Goal: Task Accomplishment & Management: Use online tool/utility

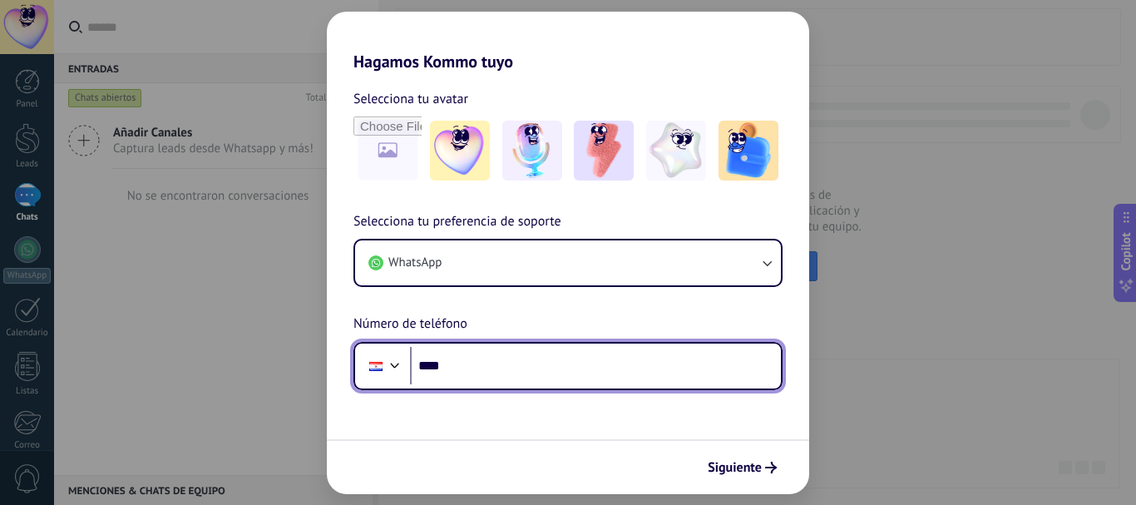
click at [465, 376] on input "****" at bounding box center [595, 366] width 371 height 38
type input "**********"
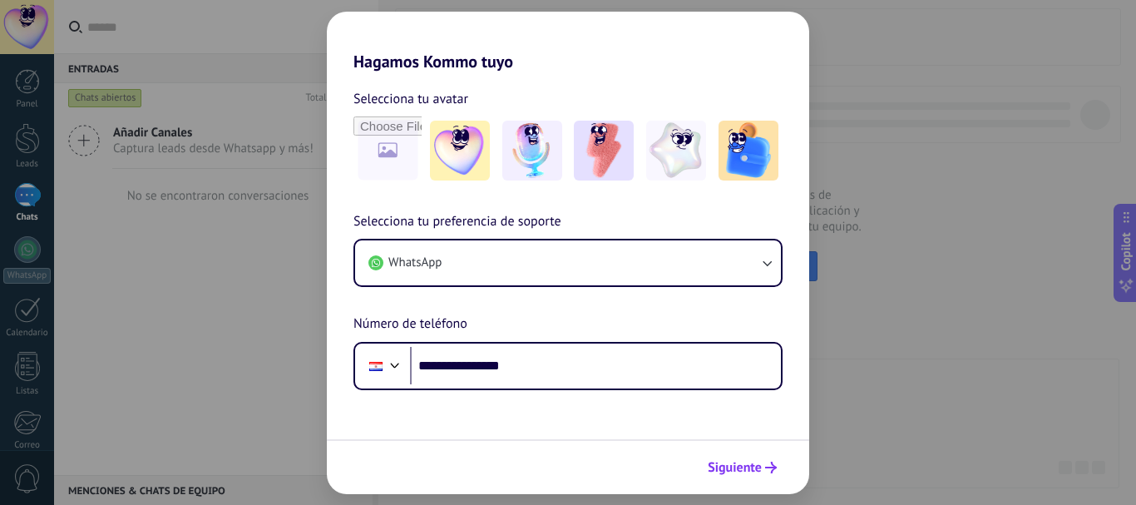
click at [741, 462] on span "Siguiente" at bounding box center [734, 467] width 54 height 12
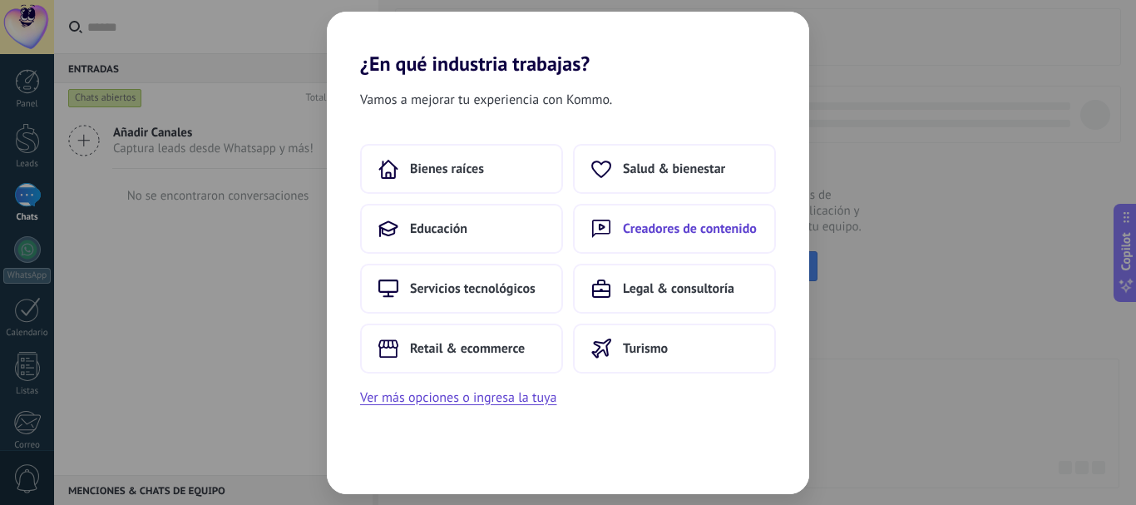
click at [634, 230] on span "Creadores de contenido" at bounding box center [690, 228] width 134 height 17
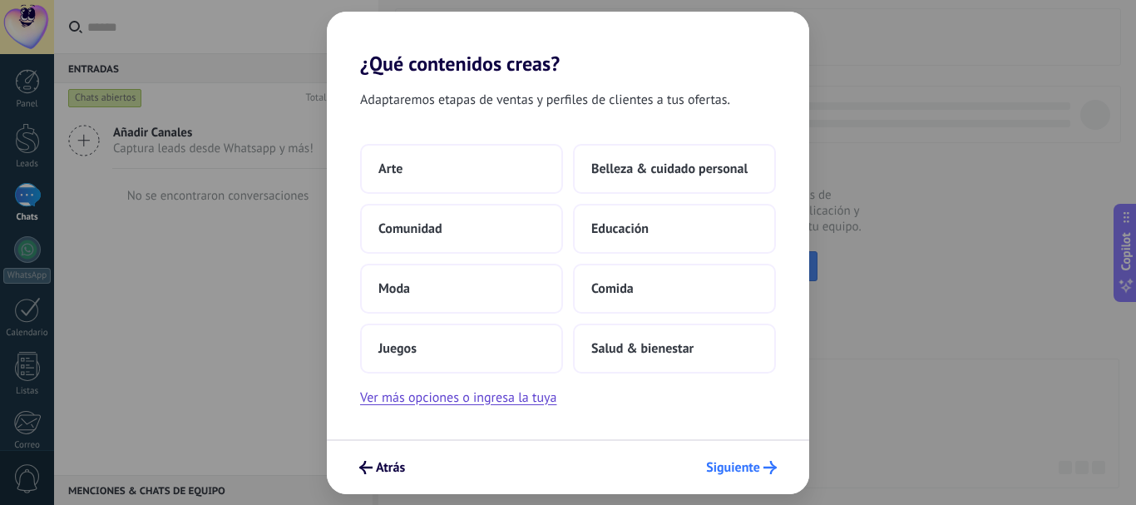
click at [757, 464] on span "Siguiente" at bounding box center [733, 467] width 54 height 12
click at [642, 246] on button "Educación" at bounding box center [674, 229] width 203 height 50
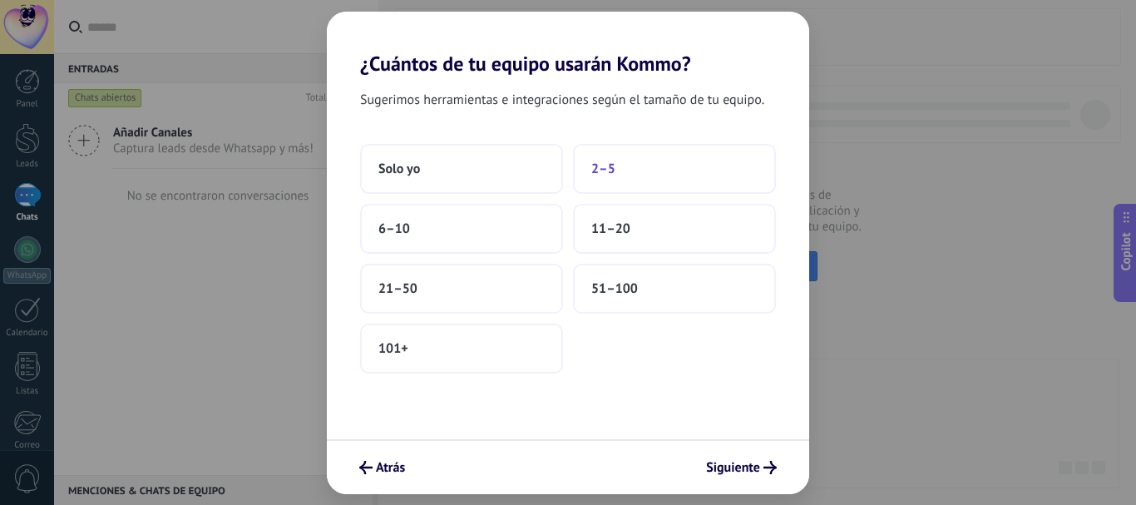
click at [589, 172] on button "2–5" at bounding box center [674, 169] width 203 height 50
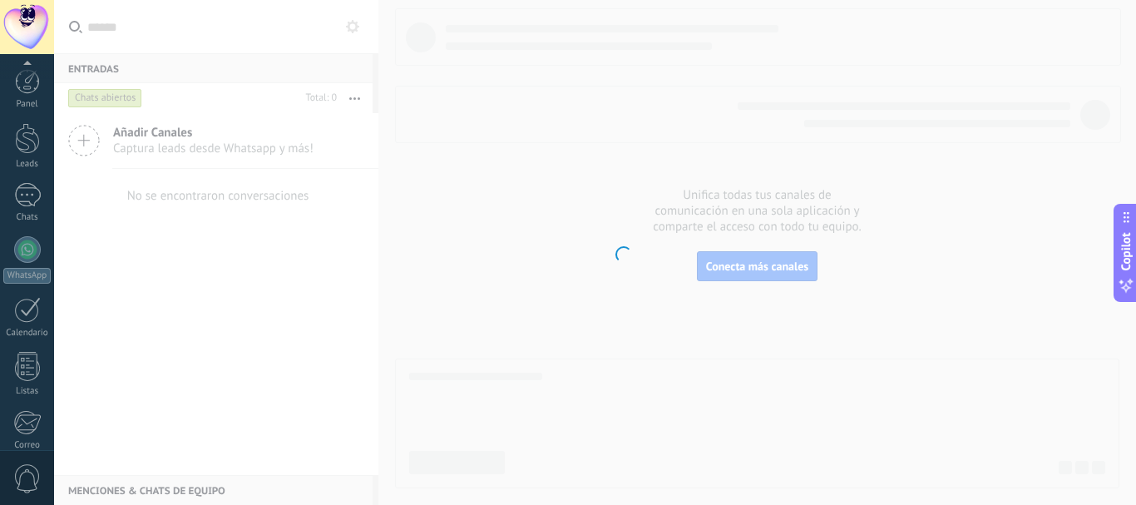
scroll to position [187, 0]
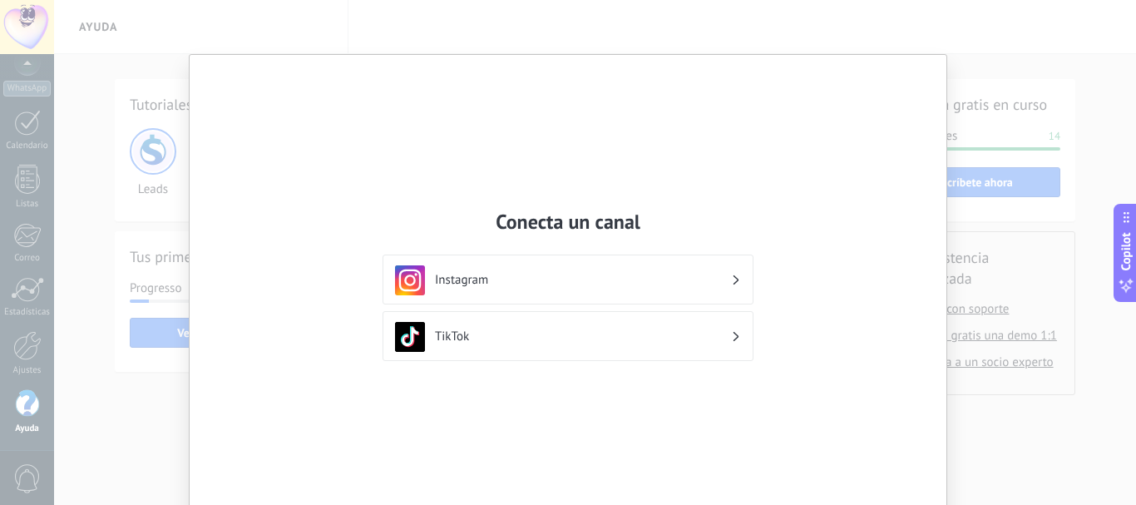
click at [646, 279] on h3 "Instagram" at bounding box center [583, 280] width 296 height 16
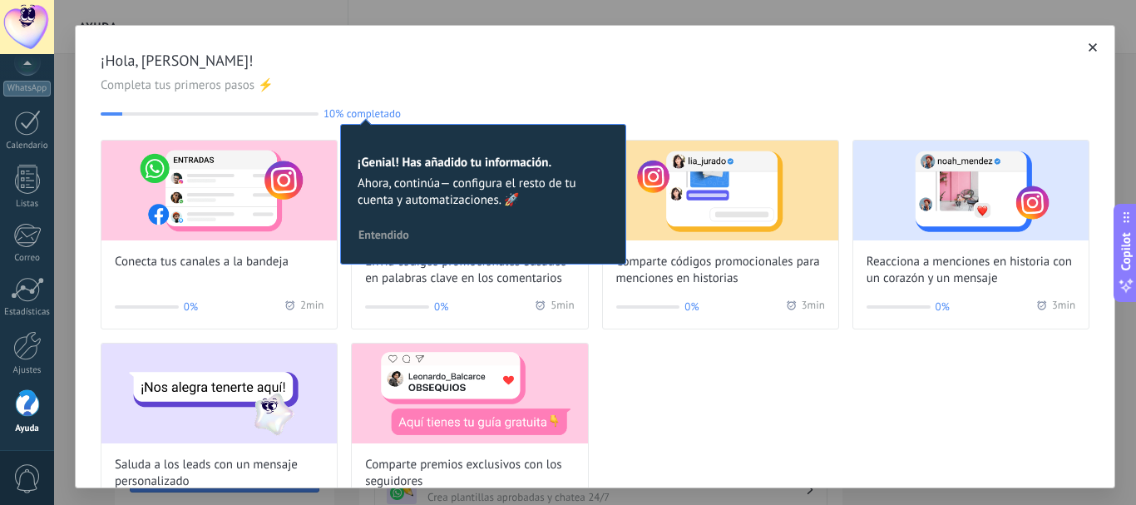
click at [400, 227] on button "Entendido" at bounding box center [384, 234] width 66 height 25
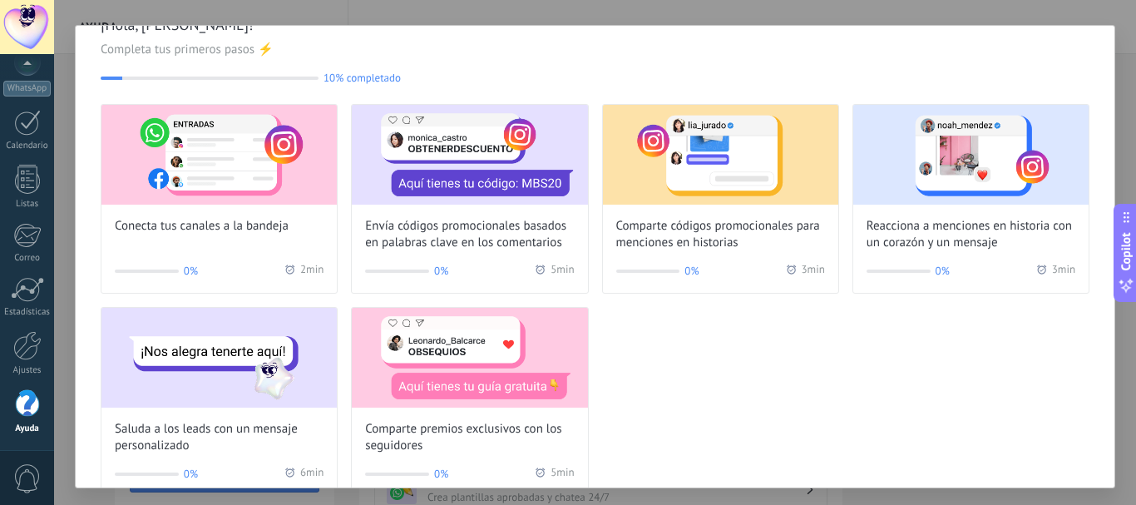
scroll to position [37, 0]
click at [464, 412] on div "Comparte premios exclusivos con los seguidores" at bounding box center [469, 380] width 235 height 146
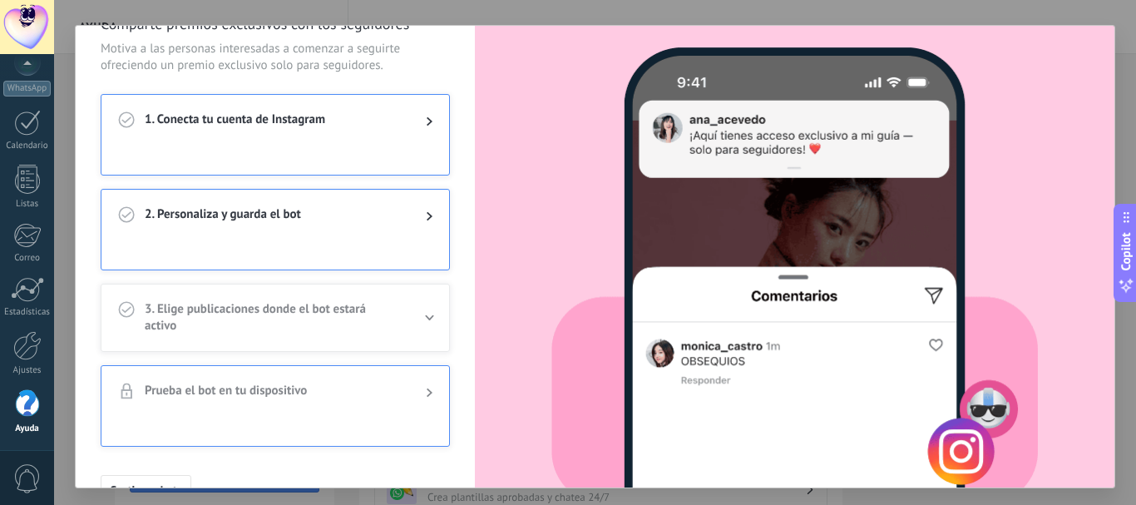
click at [421, 127] on div at bounding box center [415, 121] width 33 height 20
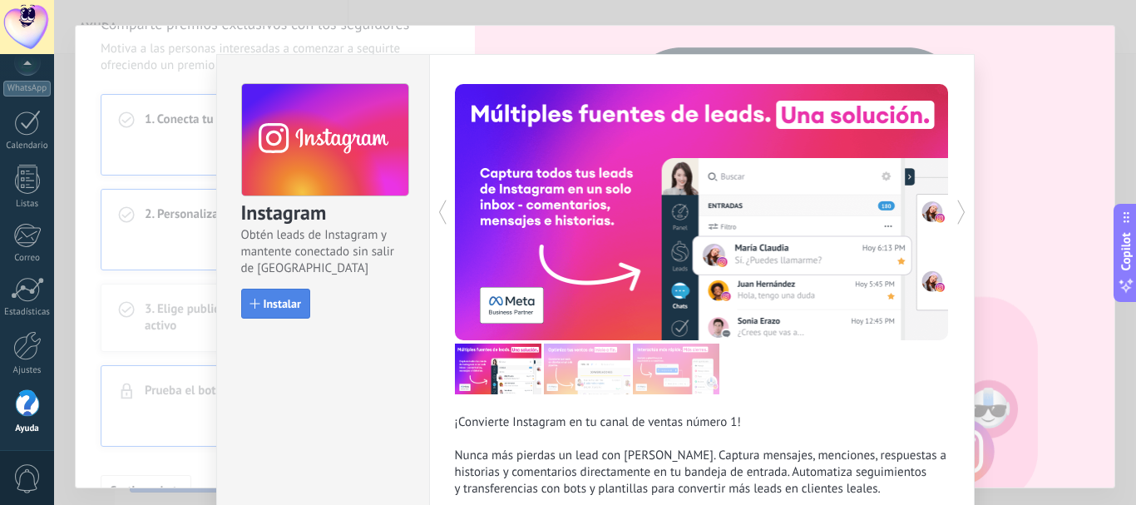
click at [279, 306] on span "Instalar" at bounding box center [282, 304] width 37 height 12
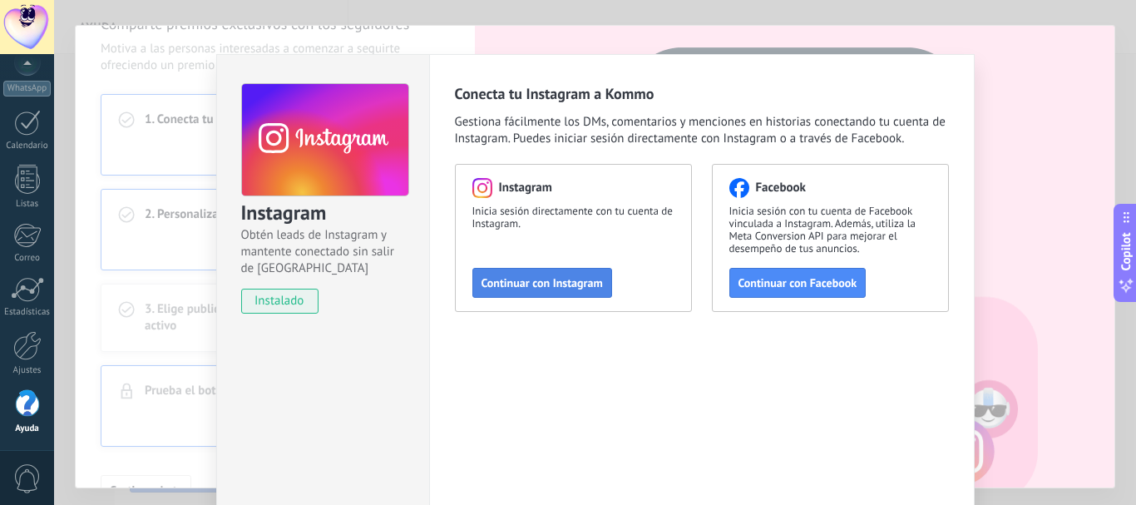
click at [546, 292] on button "Continuar con Instagram" at bounding box center [542, 283] width 140 height 30
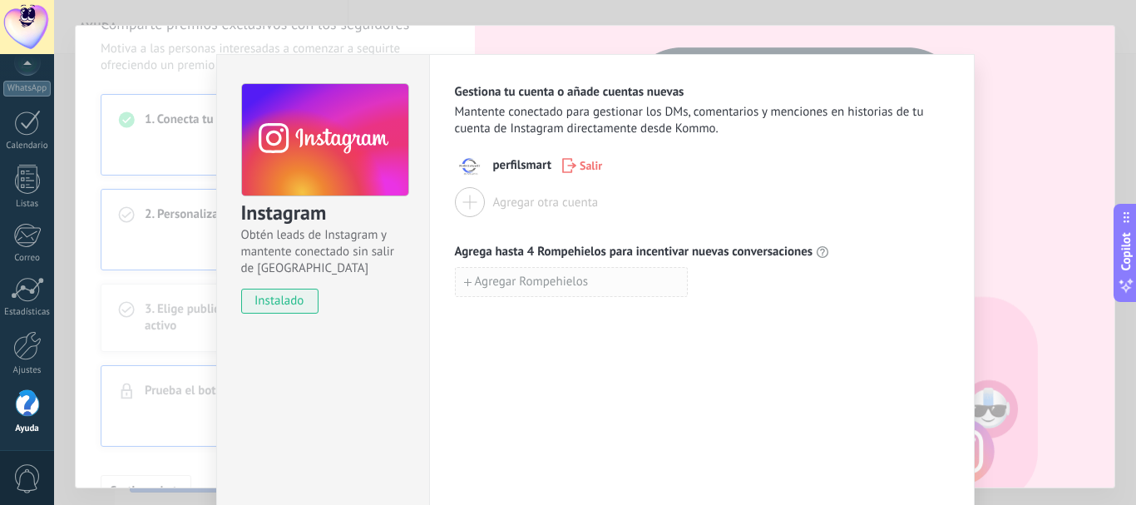
click at [530, 292] on button "Agregar Rompehielos" at bounding box center [571, 282] width 233 height 30
click at [773, 304] on div "Agregar Rompehielos" at bounding box center [702, 318] width 494 height 30
click at [695, 287] on icon "button" at bounding box center [697, 281] width 11 height 12
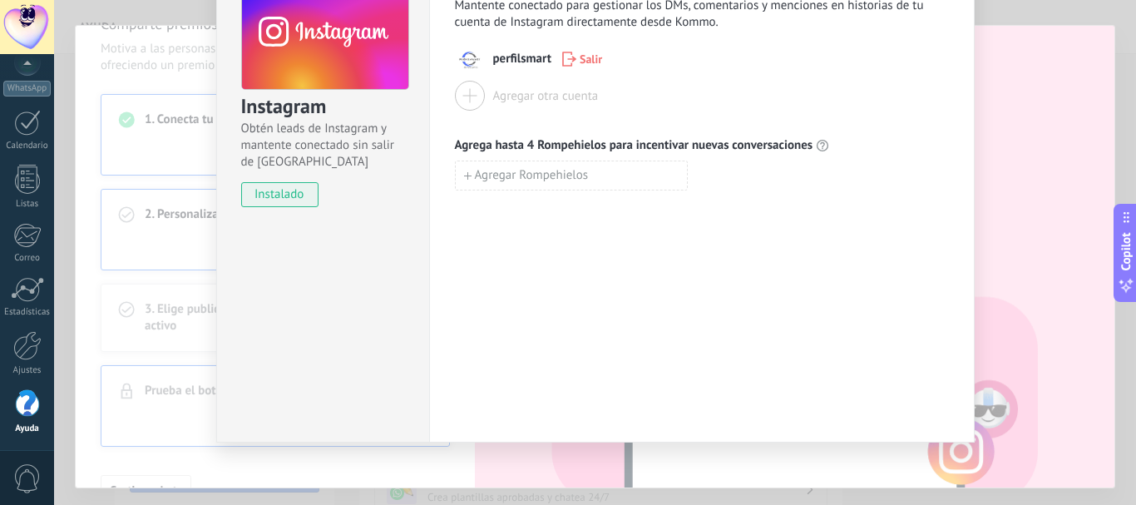
click at [737, 306] on div "Gestiona tu cuenta o añade cuentas nuevas Mantente conectado para gestionar los…" at bounding box center [701, 195] width 545 height 495
click at [977, 287] on div "Instagram Obtén leads de Instagram y mantente conectado sin salir de Kommo inst…" at bounding box center [594, 252] width 1081 height 505
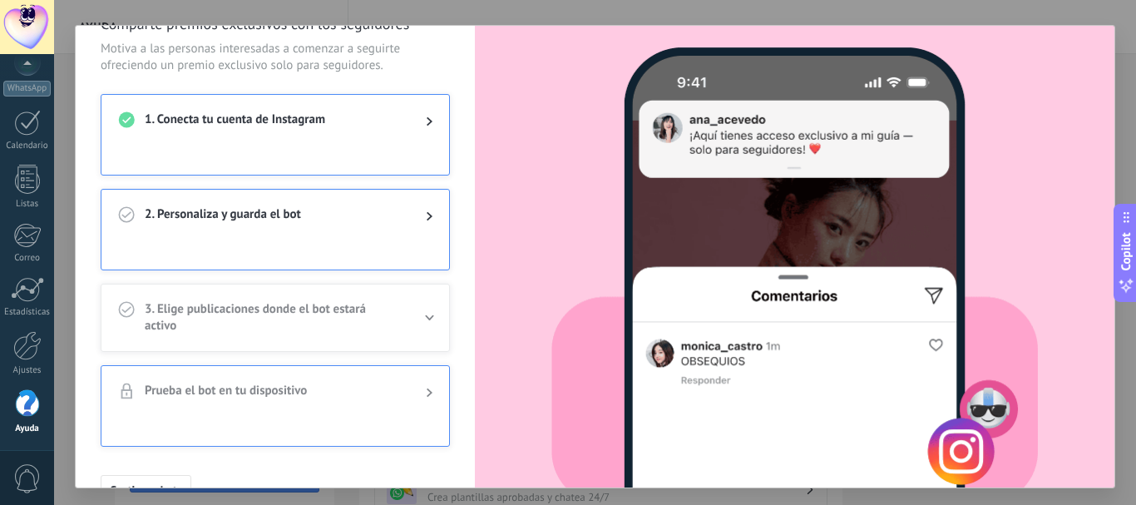
click at [369, 220] on span "2. Personaliza y guarda el bot" at bounding box center [272, 216] width 254 height 20
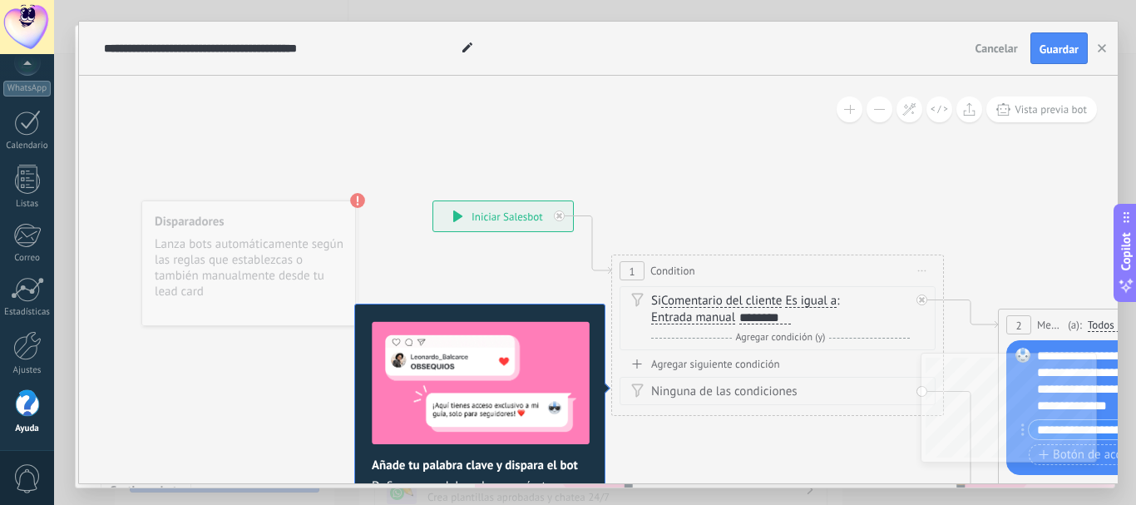
click at [856, 315] on div "Si Comentario del cliente Mensaje del cliente Comentario del cliente El cliente…" at bounding box center [780, 309] width 259 height 33
click at [820, 317] on div "Si Comentario del cliente Mensaje del cliente Comentario del cliente El cliente…" at bounding box center [780, 309] width 259 height 33
click at [528, 221] on div "**********" at bounding box center [503, 216] width 140 height 30
click at [824, 339] on span "Agregar condición (y)" at bounding box center [781, 337] width 98 height 12
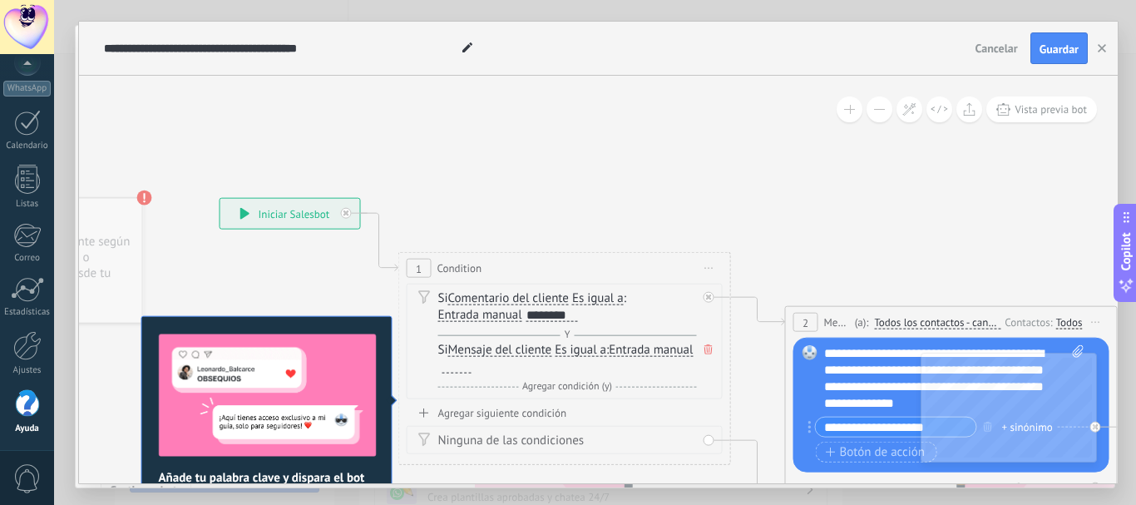
click at [483, 319] on span "Entrada manual" at bounding box center [480, 314] width 84 height 13
click at [483, 319] on button "Entrada manual" at bounding box center [534, 315] width 208 height 30
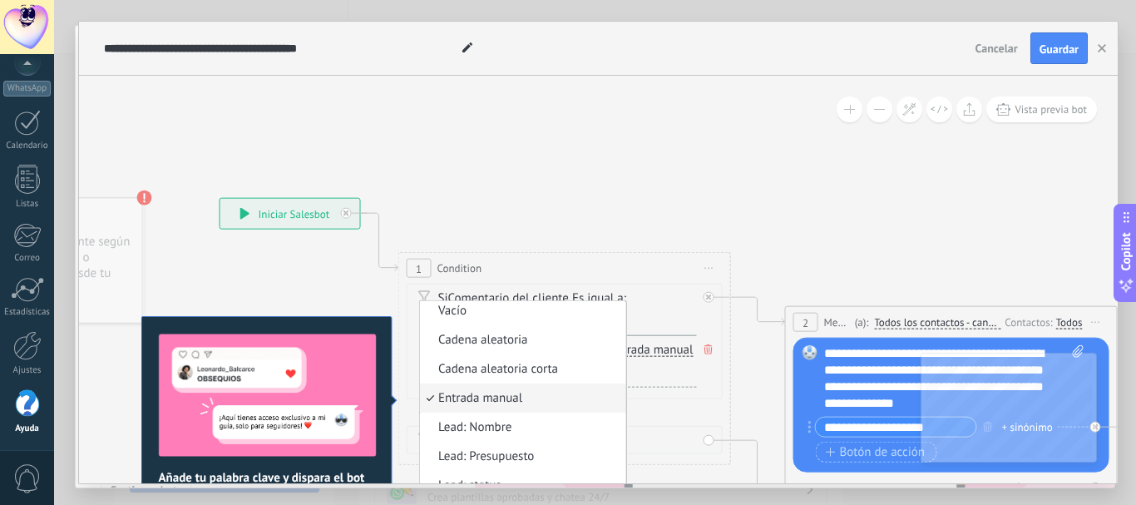
click at [661, 302] on div "Si Comentario del cliente Mensaje del cliente Comentario del cliente El cliente…" at bounding box center [567, 306] width 259 height 33
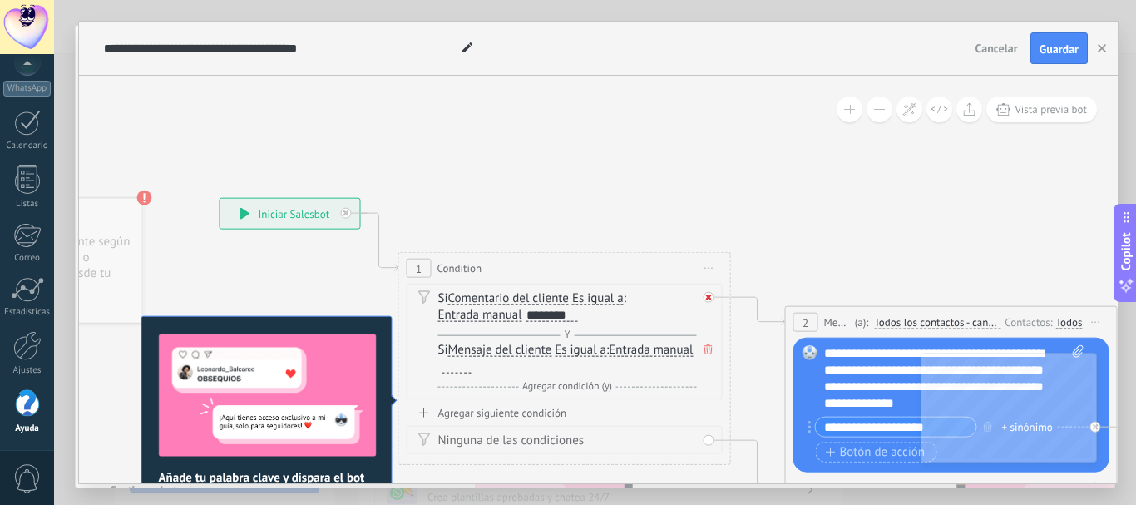
click at [709, 294] on icon at bounding box center [709, 297] width 6 height 6
click at [706, 347] on icon at bounding box center [708, 349] width 8 height 10
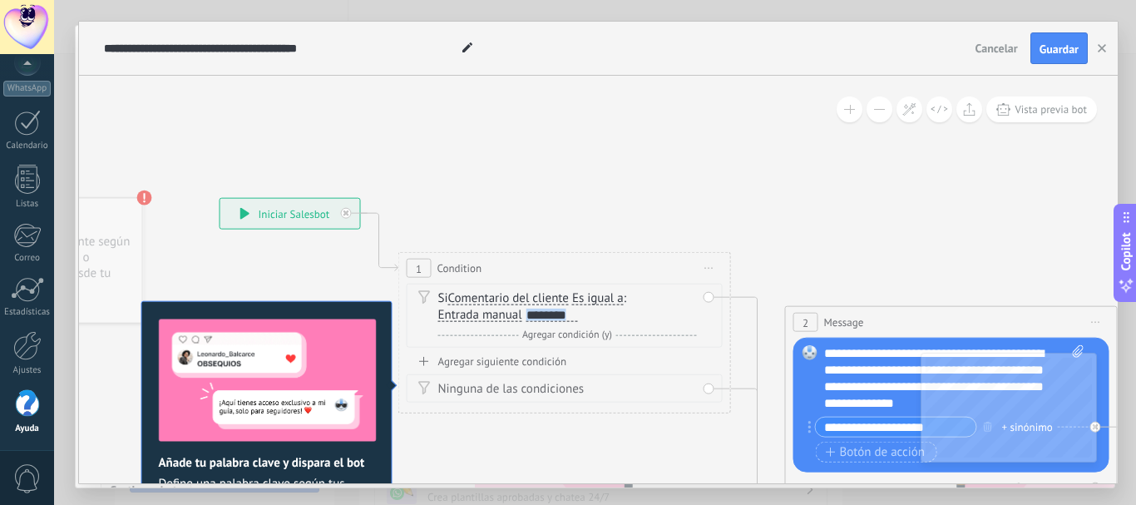
drag, startPoint x: 577, startPoint y: 314, endPoint x: 438, endPoint y: 296, distance: 140.0
click at [438, 296] on div "Si Comentario del cliente Mensaje del cliente Comentario del cliente El cliente…" at bounding box center [567, 306] width 259 height 33
drag, startPoint x: 302, startPoint y: 486, endPoint x: 192, endPoint y: 460, distance: 112.9
click at [192, 460] on div "**********" at bounding box center [594, 252] width 1081 height 505
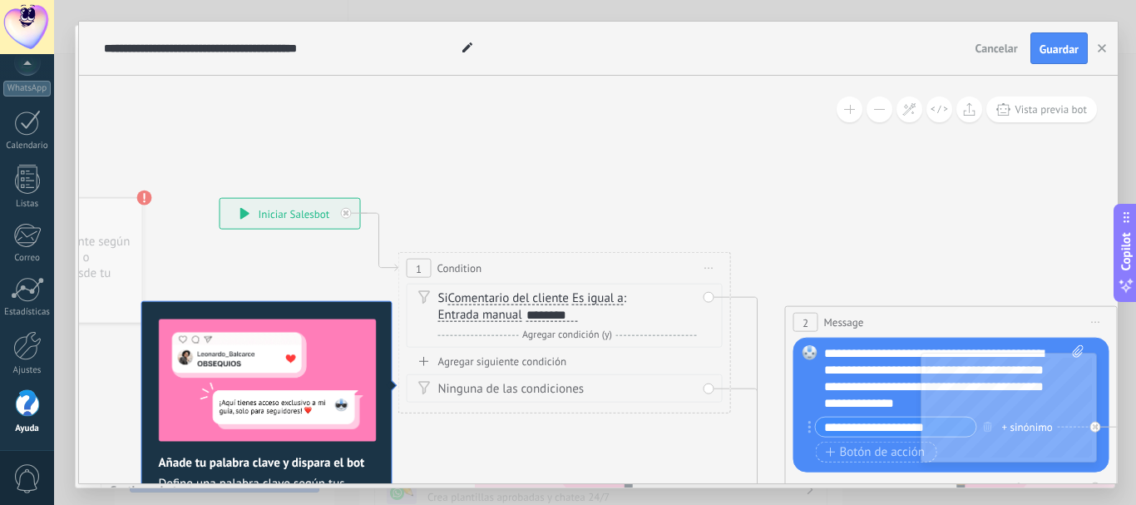
click at [579, 337] on span "Agregar condición (y)" at bounding box center [567, 334] width 98 height 12
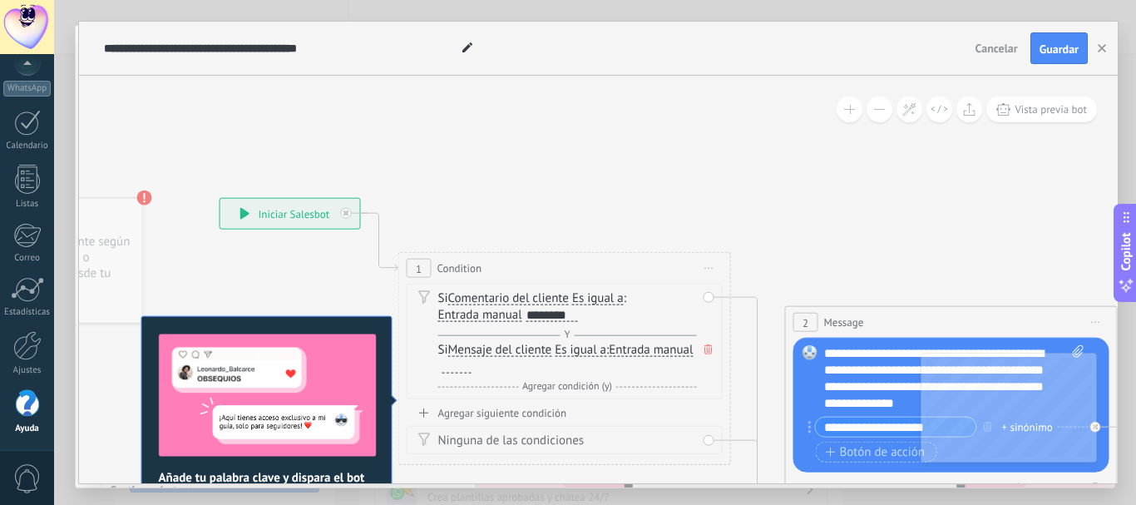
drag, startPoint x: 534, startPoint y: 369, endPoint x: 431, endPoint y: 366, distance: 103.1
click at [431, 366] on div "Si Comentario del cliente Mensaje del cliente Comentario del cliente El cliente…" at bounding box center [564, 341] width 316 height 116
click at [1096, 41] on button "button" at bounding box center [1101, 48] width 25 height 32
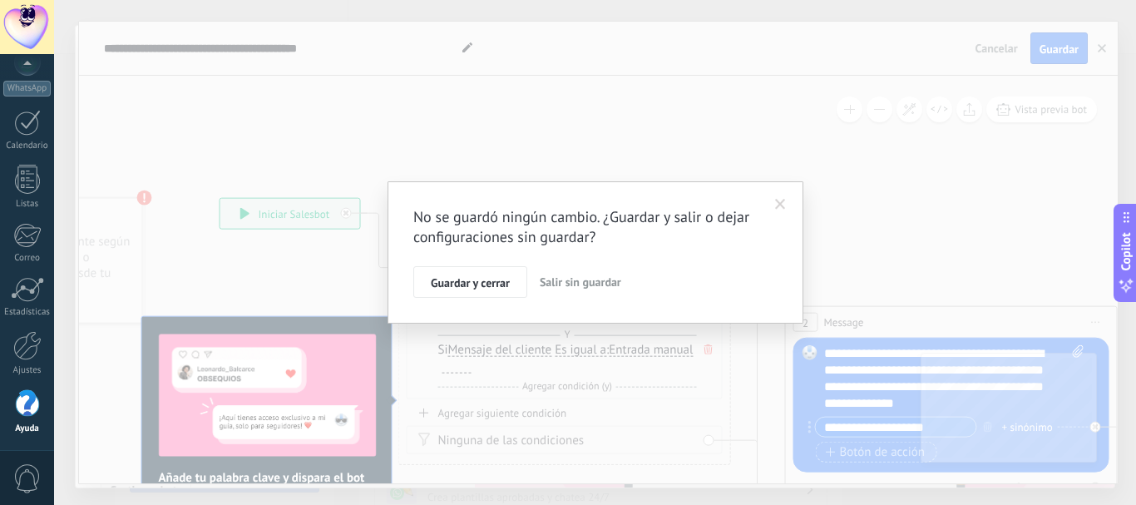
click at [577, 283] on span "Salir sin guardar" at bounding box center [579, 281] width 81 height 15
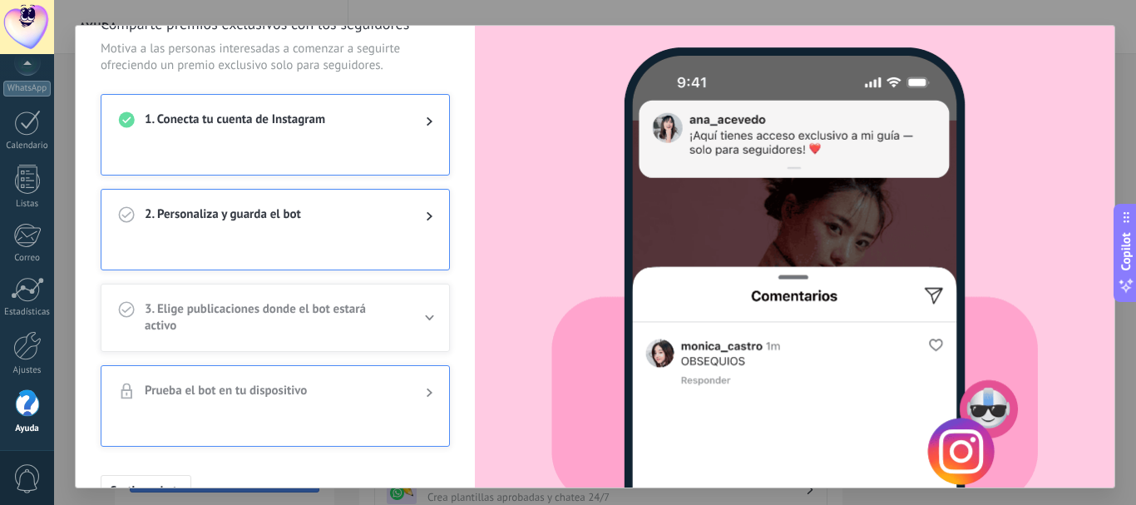
click at [429, 216] on icon at bounding box center [429, 216] width 6 height 10
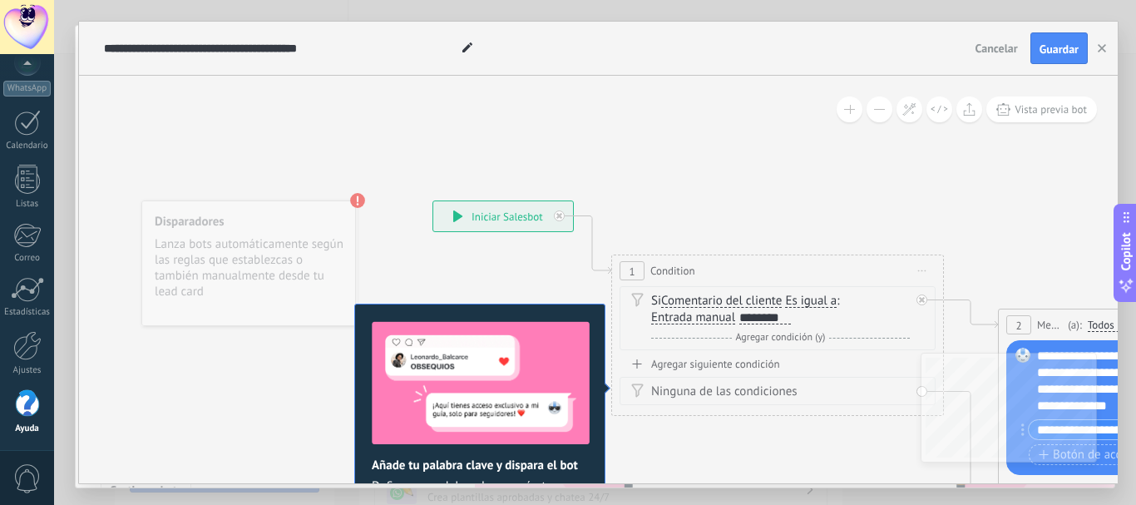
click at [793, 319] on div "Si Comentario del cliente Mensaje del cliente Comentario del cliente El cliente…" at bounding box center [780, 309] width 259 height 33
click at [802, 341] on span "Agregar condición (y)" at bounding box center [781, 337] width 98 height 12
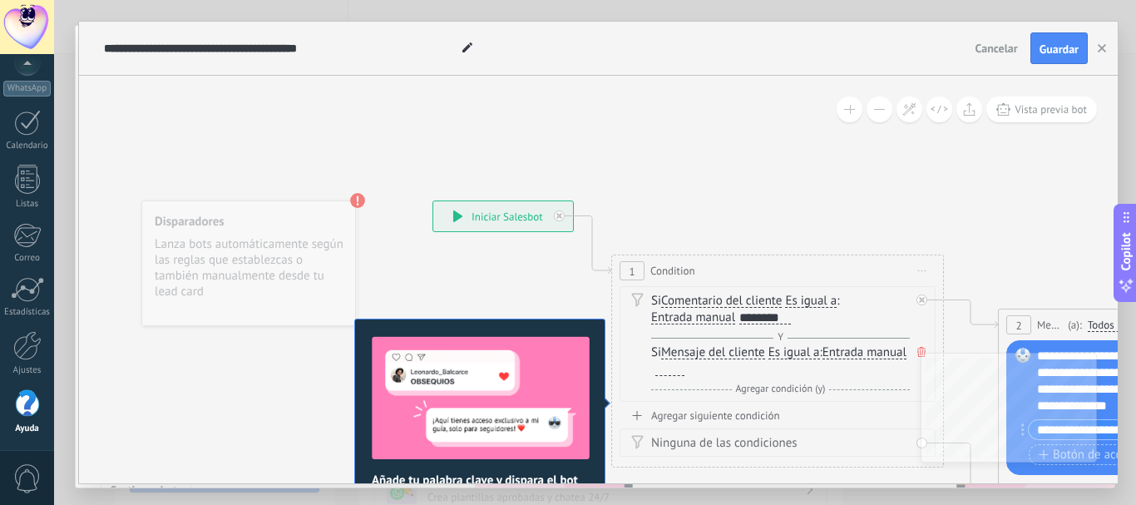
click at [684, 372] on div at bounding box center [669, 368] width 29 height 13
paste div
drag, startPoint x: 774, startPoint y: 368, endPoint x: 739, endPoint y: 369, distance: 34.9
click at [739, 369] on div "**********" at bounding box center [737, 368] width 165 height 13
click at [745, 369] on div "**********" at bounding box center [721, 368] width 132 height 13
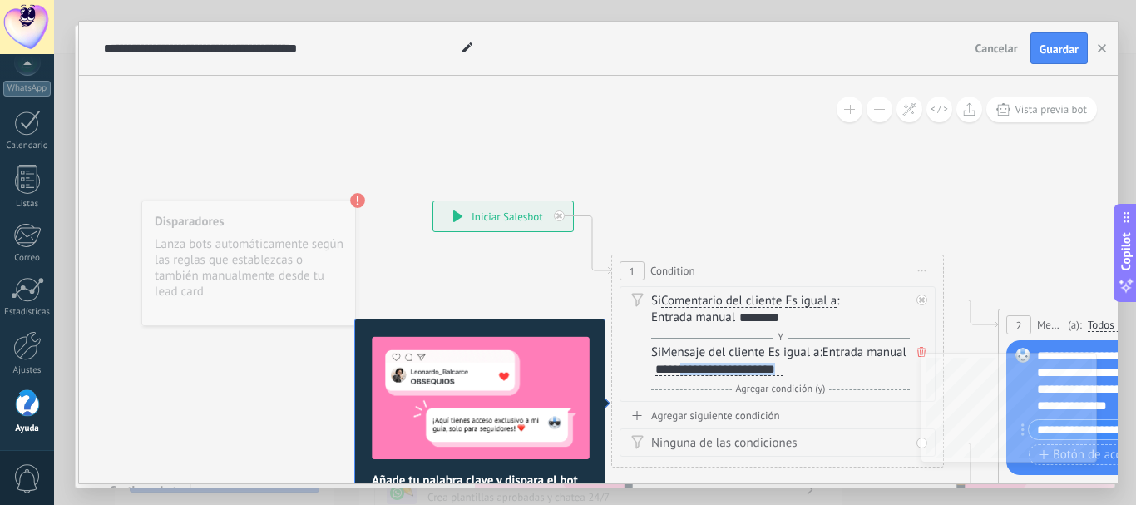
drag, startPoint x: 771, startPoint y: 370, endPoint x: 873, endPoint y: 374, distance: 102.3
click at [873, 374] on div "Si Mensaje del cliente Mensaje del cliente Comentario del cliente El cliente Có…" at bounding box center [780, 360] width 259 height 33
click at [752, 414] on div "Agregar siguiente condición" at bounding box center [777, 415] width 316 height 14
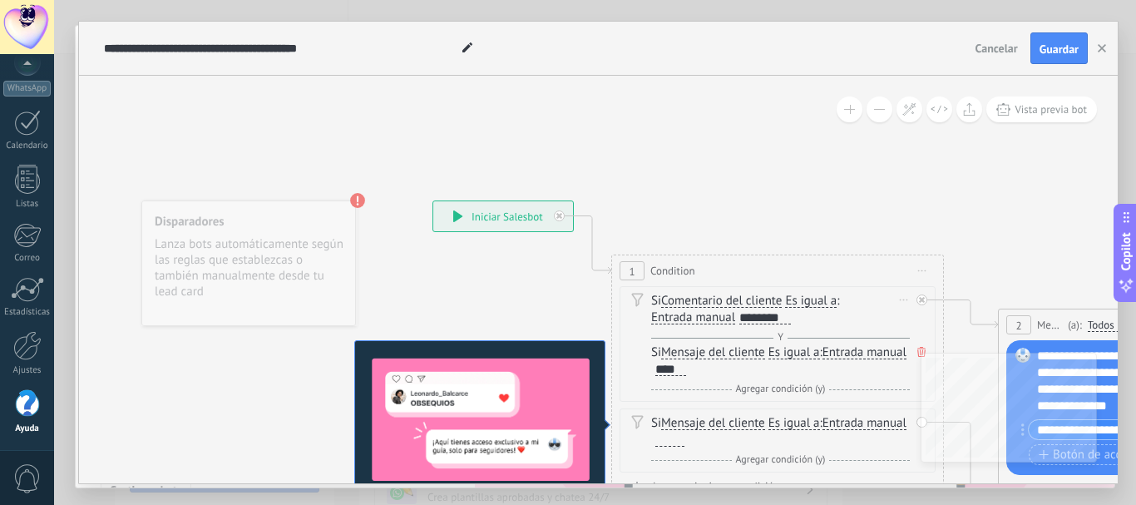
click at [758, 313] on div "********" at bounding box center [765, 317] width 52 height 13
click at [793, 317] on div "Si Comentario del cliente Mensaje del cliente Comentario del cliente El cliente…" at bounding box center [780, 309] width 259 height 33
drag, startPoint x: 739, startPoint y: 317, endPoint x: 820, endPoint y: 314, distance: 80.7
click at [820, 314] on div "Si Comentario del cliente Mensaje del cliente Comentario del cliente El cliente…" at bounding box center [780, 309] width 259 height 33
click at [786, 318] on div "********" at bounding box center [765, 317] width 52 height 13
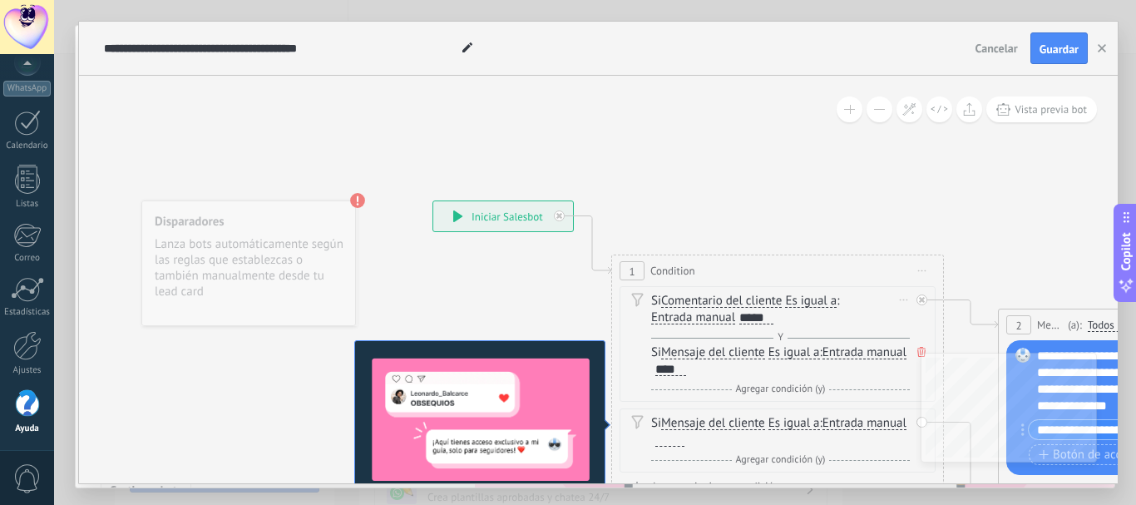
click at [796, 321] on div "Si Comentario del cliente Mensaje del cliente Comentario del cliente El cliente…" at bounding box center [780, 309] width 259 height 33
click at [770, 318] on div "*****" at bounding box center [756, 317] width 34 height 13
click at [527, 219] on div "**********" at bounding box center [503, 216] width 140 height 30
click at [1038, 114] on span "Vista previa bot" at bounding box center [1050, 109] width 72 height 14
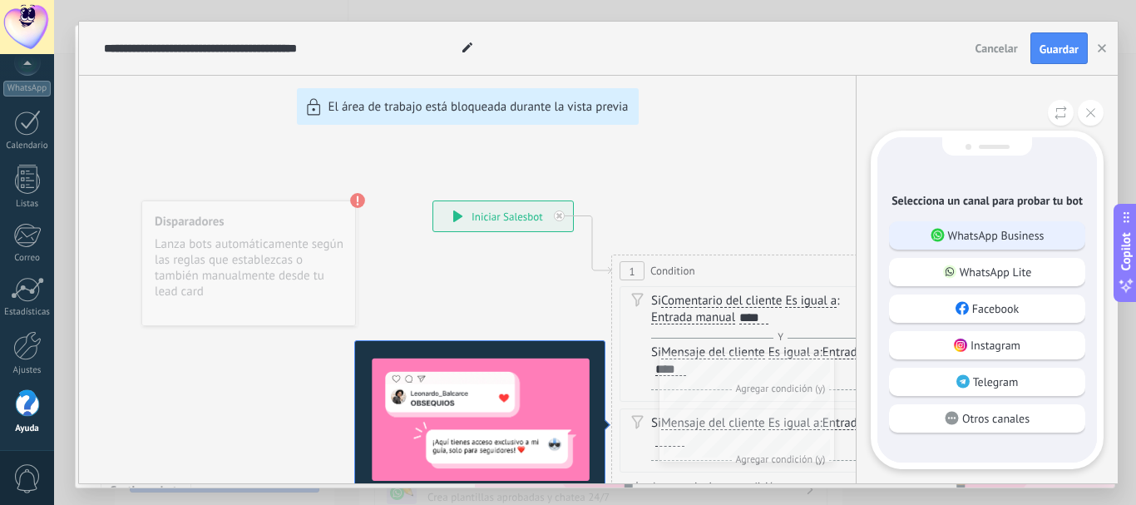
click at [976, 235] on p "WhatsApp Business" at bounding box center [996, 235] width 96 height 15
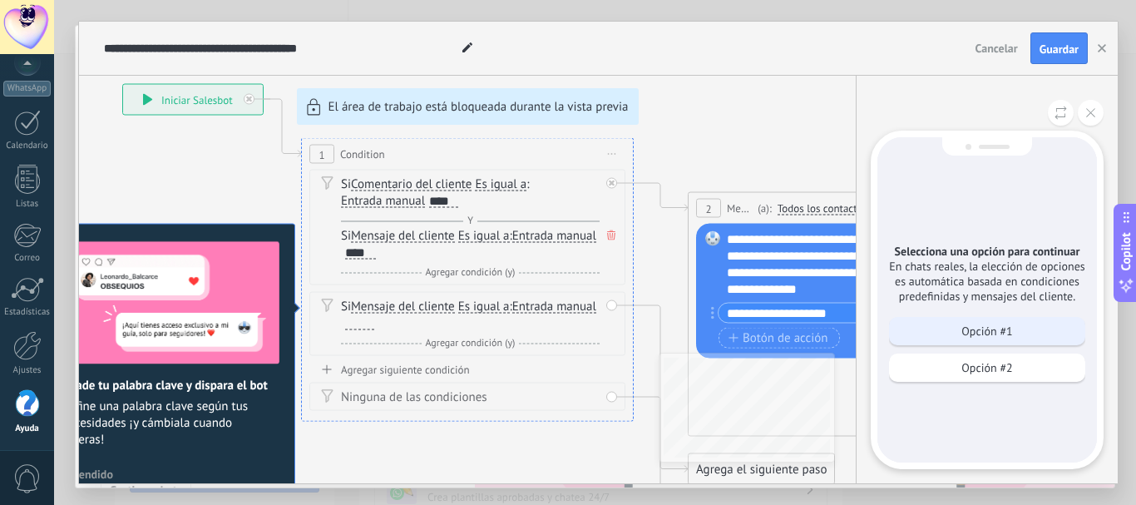
click at [969, 330] on p "Opción #1" at bounding box center [986, 330] width 51 height 15
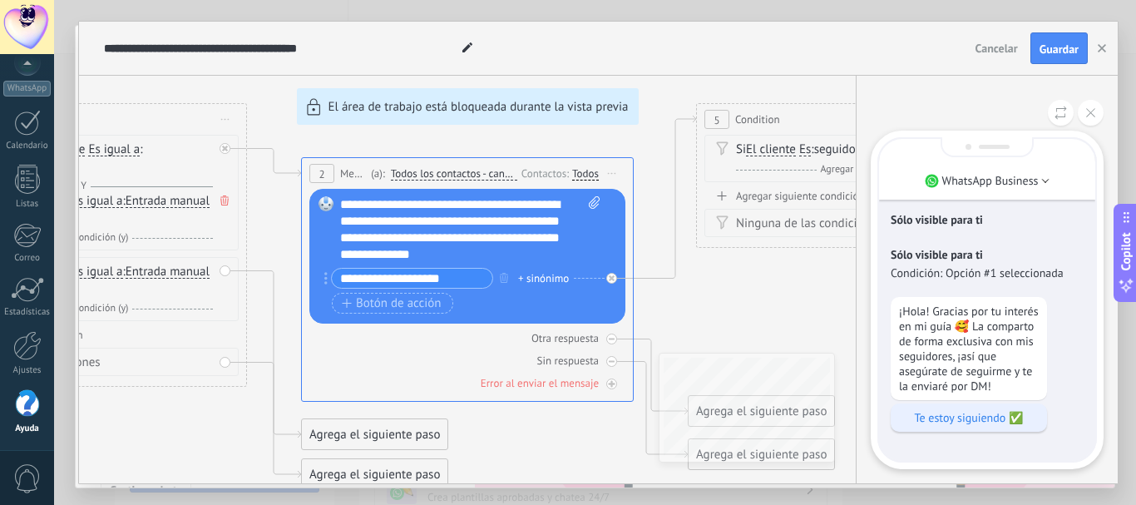
click at [951, 421] on p "Te estoy siguiendo ✅" at bounding box center [969, 417] width 140 height 15
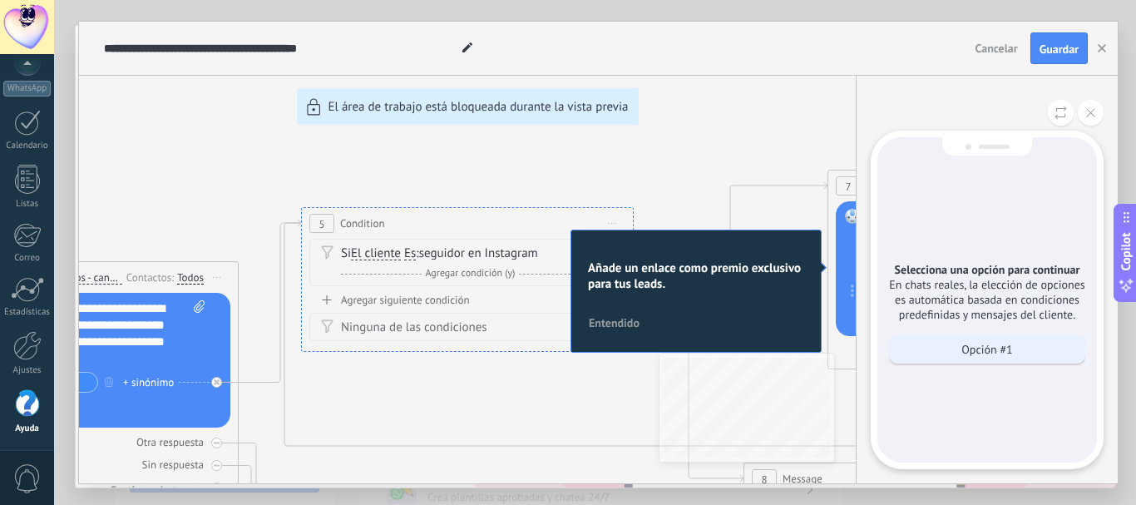
click at [979, 347] on p "Opción #1" at bounding box center [986, 349] width 51 height 15
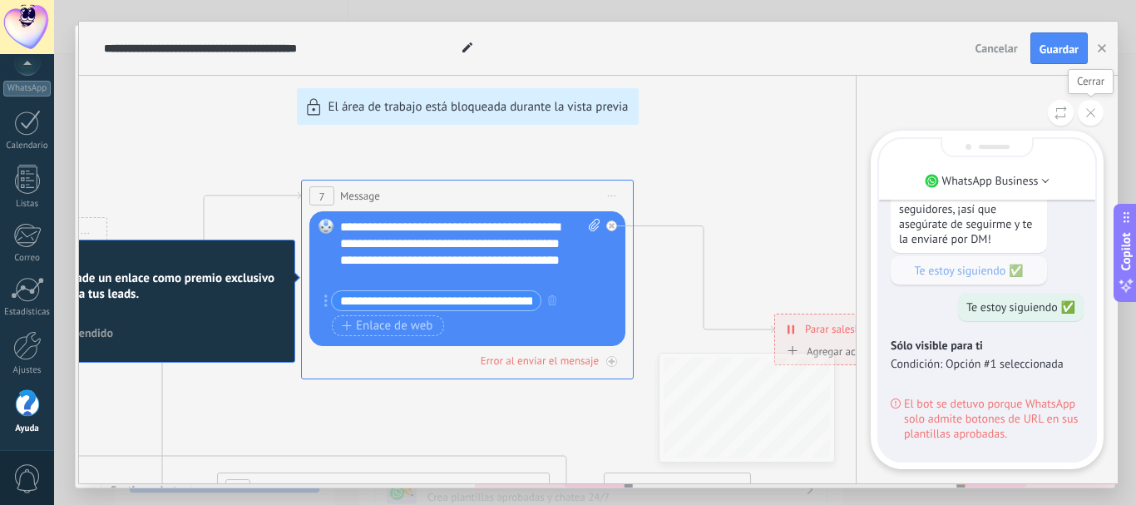
click at [1086, 113] on icon at bounding box center [1090, 112] width 9 height 9
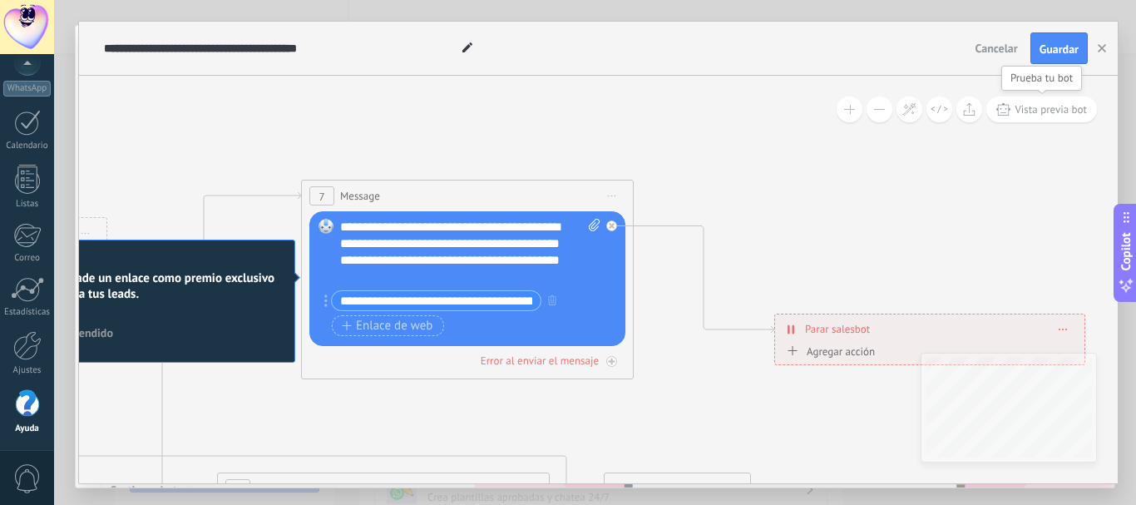
click at [1034, 104] on span "Vista previa bot" at bounding box center [1050, 109] width 72 height 14
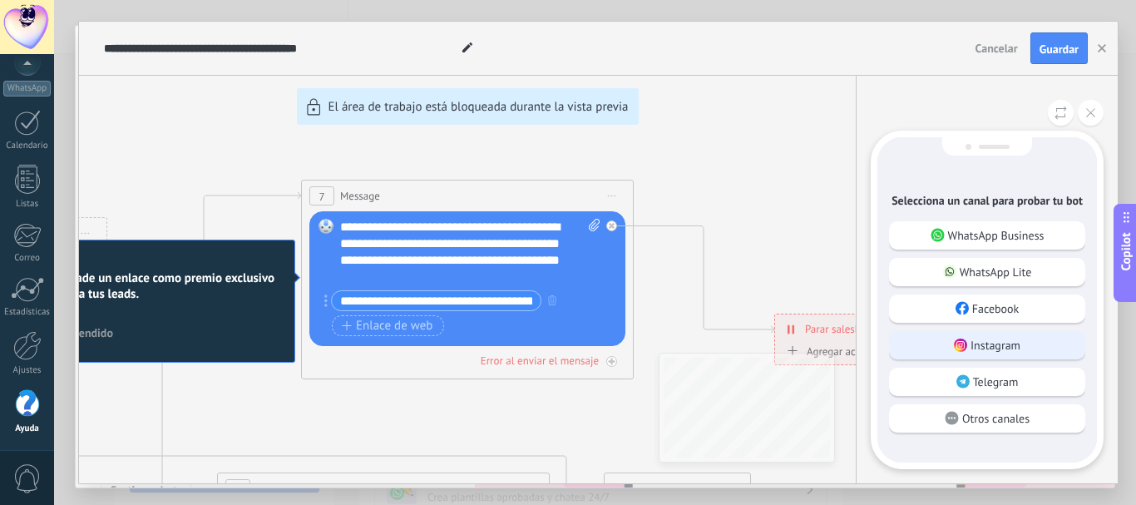
click at [959, 334] on div "Instagram" at bounding box center [987, 345] width 196 height 28
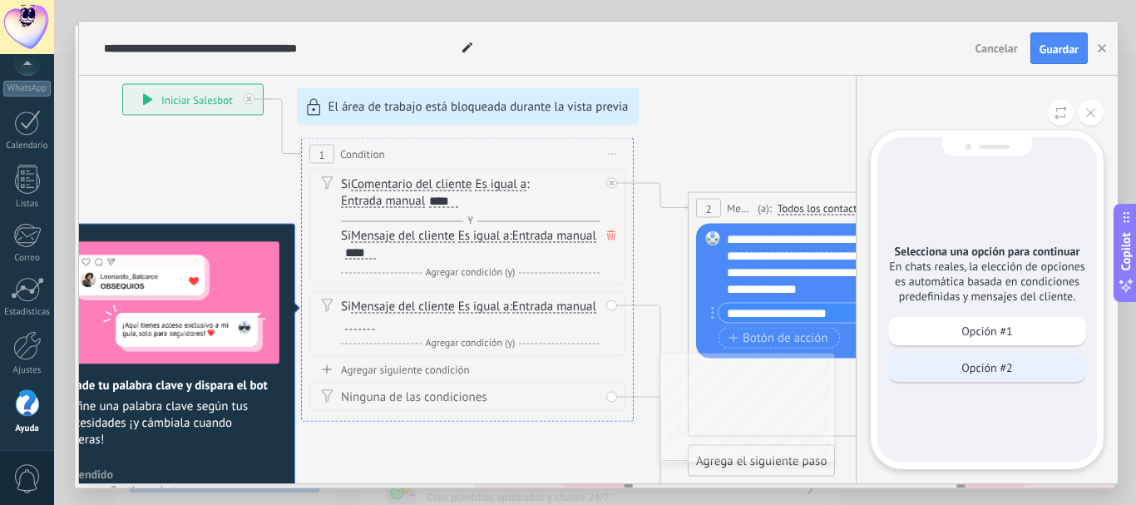
click at [982, 363] on p "Opción #2" at bounding box center [986, 367] width 51 height 15
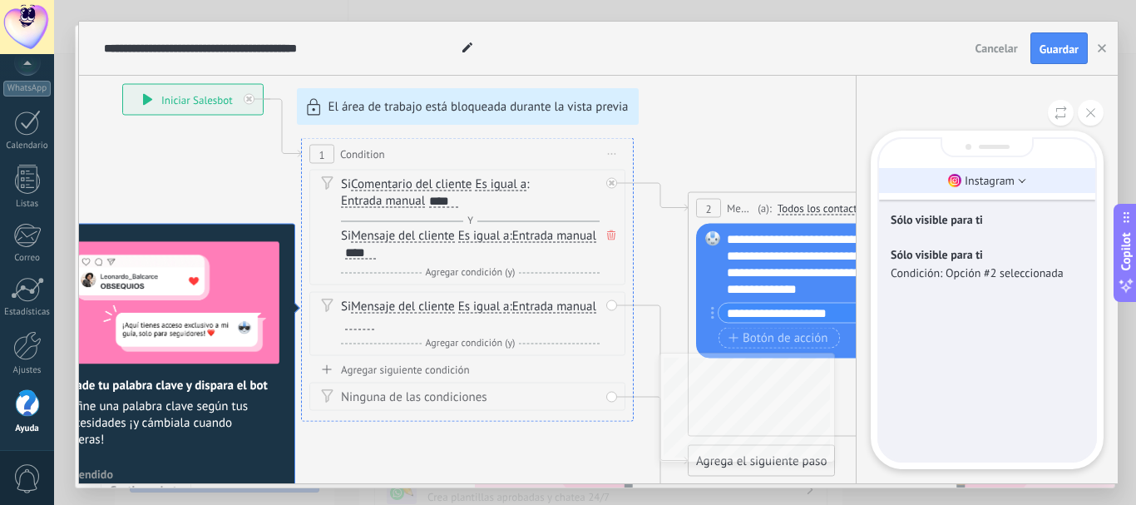
click at [1025, 180] on icon at bounding box center [1021, 181] width 8 height 4
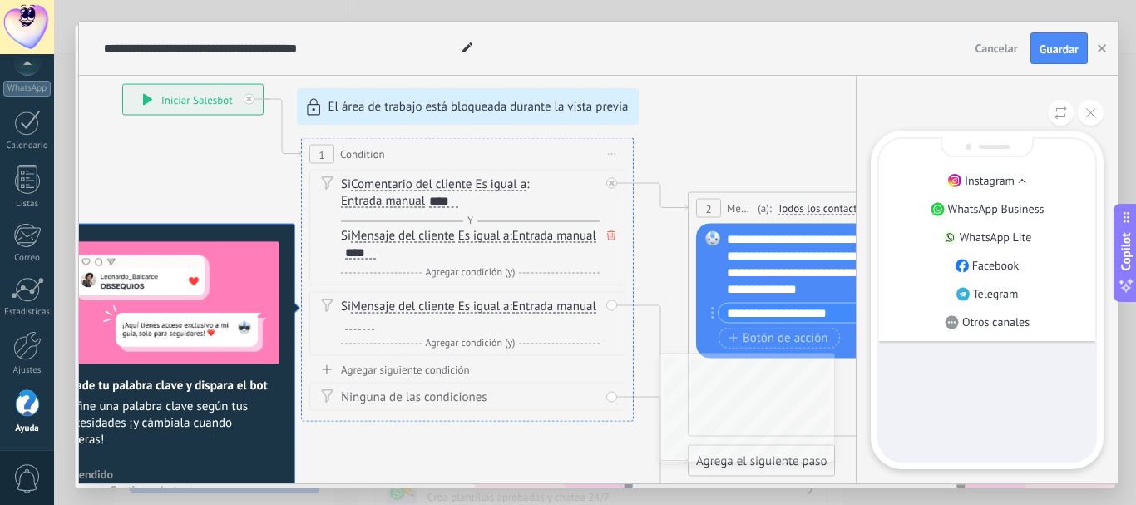
click at [1025, 180] on icon at bounding box center [1021, 181] width 8 height 4
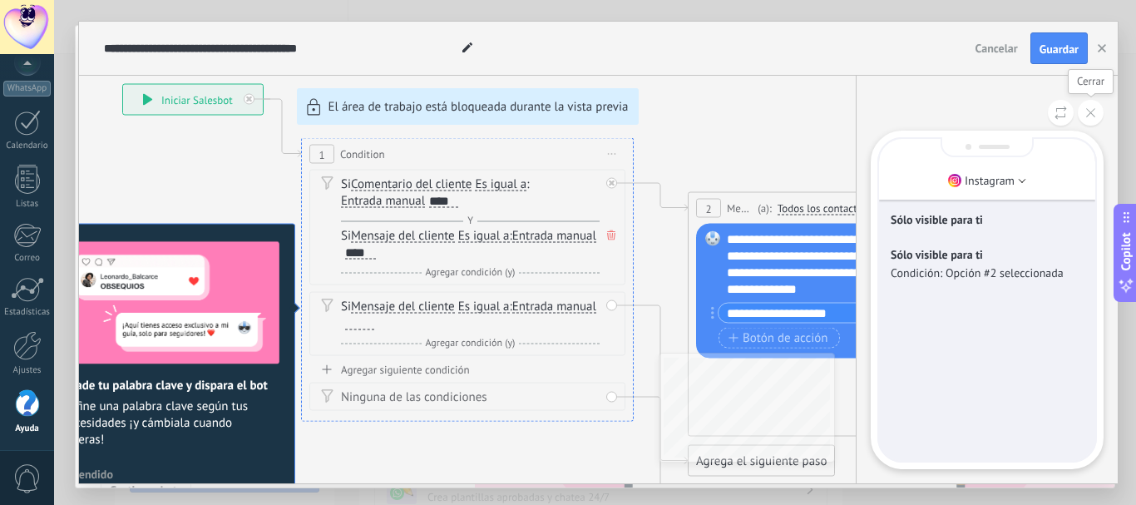
click at [1093, 108] on button at bounding box center [1090, 113] width 26 height 26
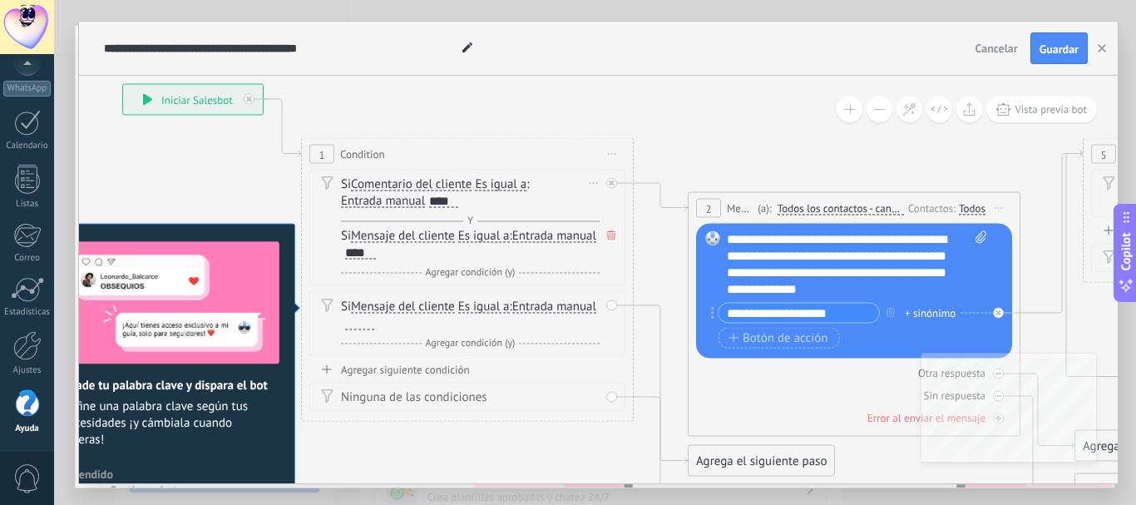
click at [608, 239] on icon at bounding box center [611, 235] width 8 height 10
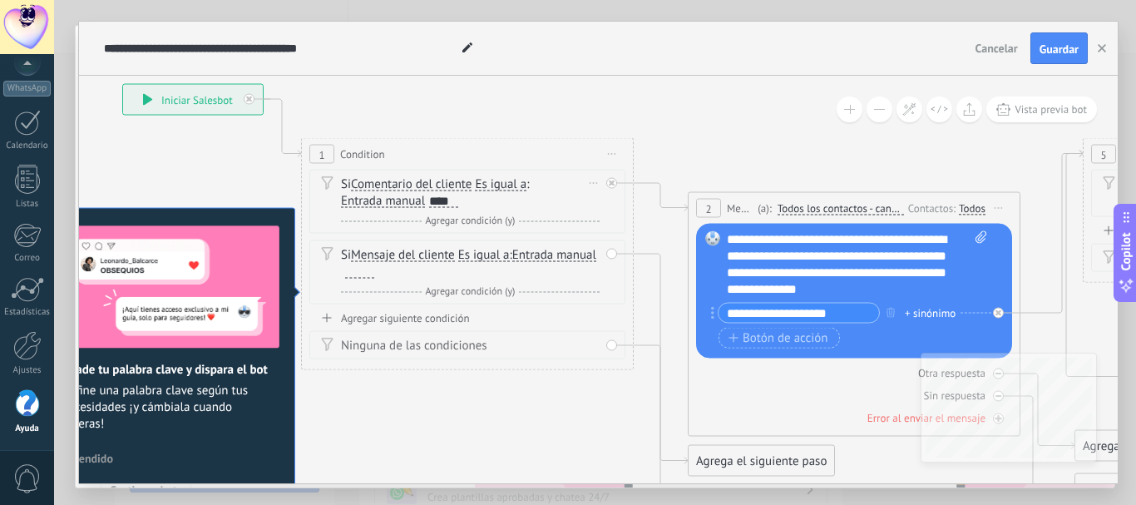
click at [983, 237] on icon at bounding box center [980, 236] width 11 height 12
click input "Subir" at bounding box center [0, 0] width 0 height 0
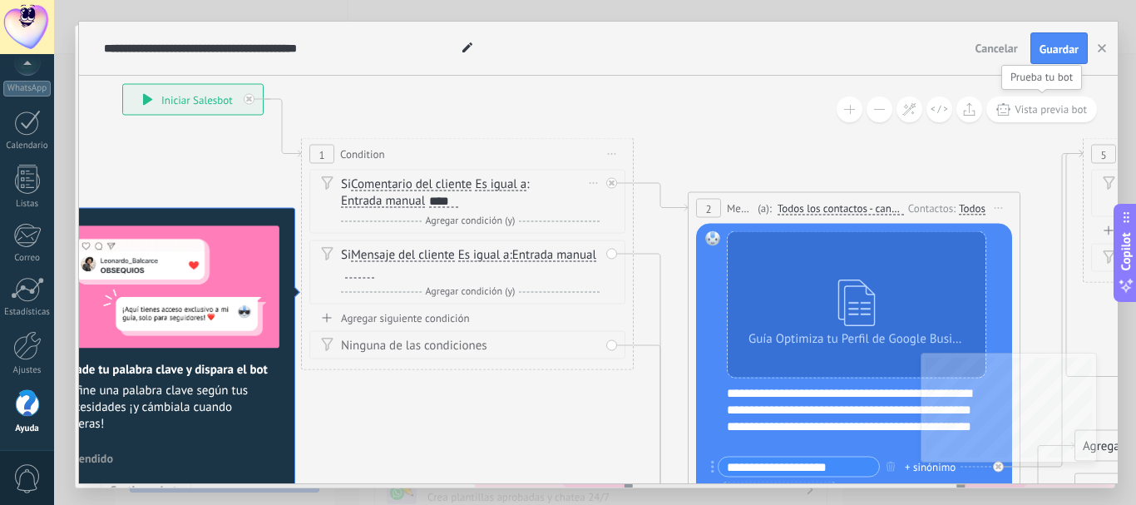
click at [1051, 106] on span "Vista previa bot" at bounding box center [1050, 109] width 72 height 14
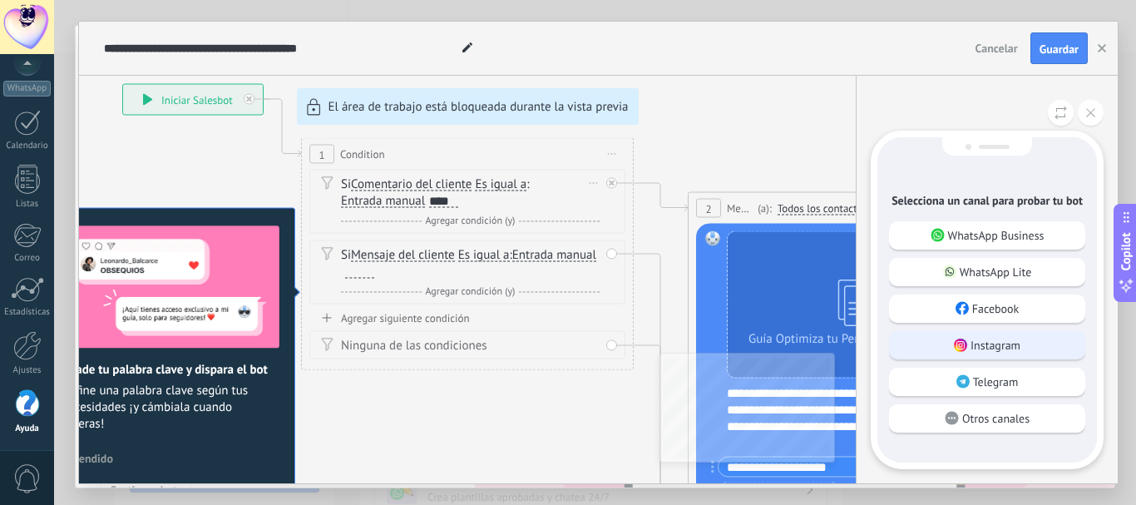
click at [985, 351] on p "Instagram" at bounding box center [995, 344] width 50 height 15
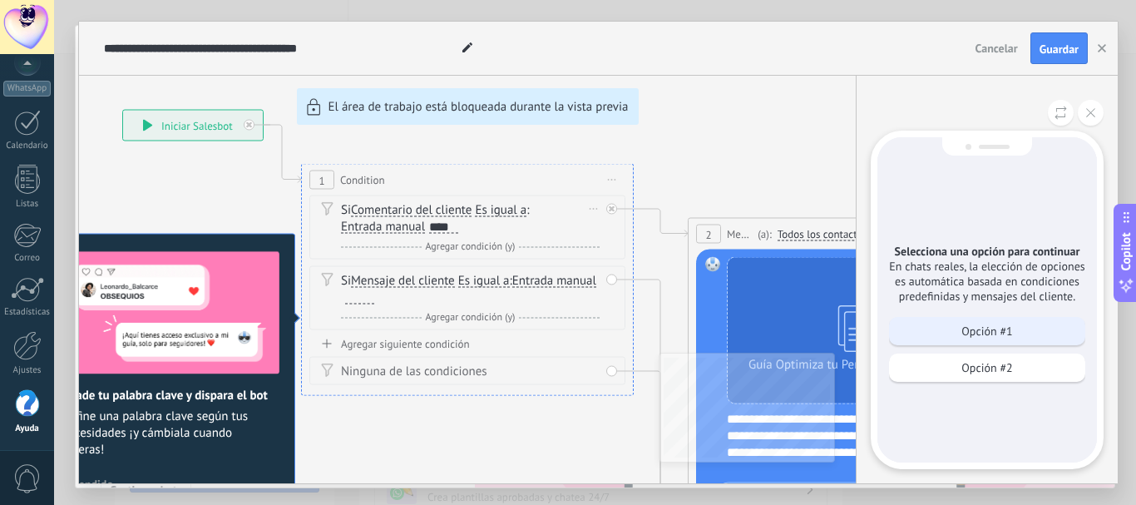
click at [974, 327] on p "Opción #1" at bounding box center [986, 330] width 51 height 15
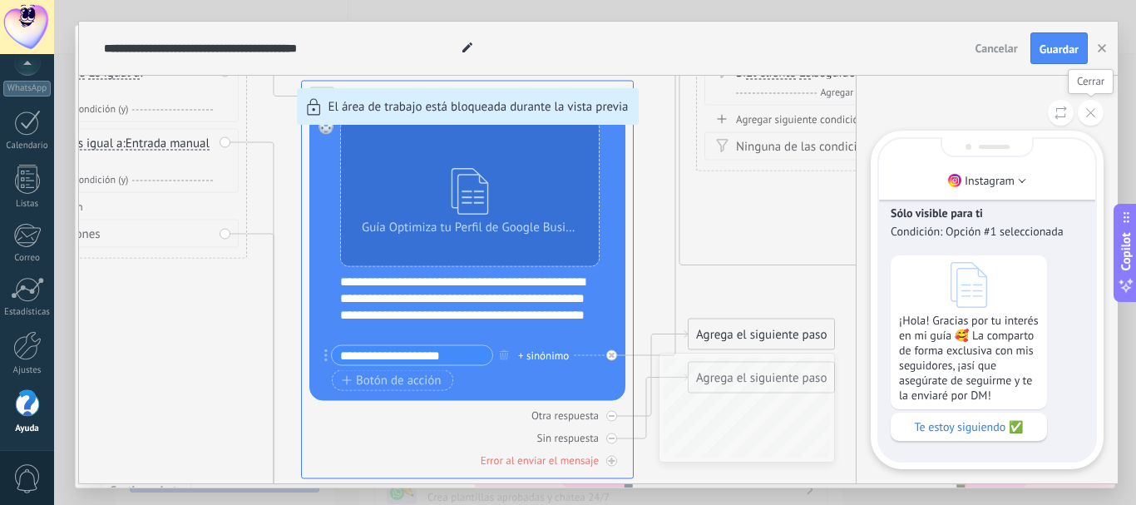
click at [1094, 114] on icon at bounding box center [1090, 112] width 9 height 9
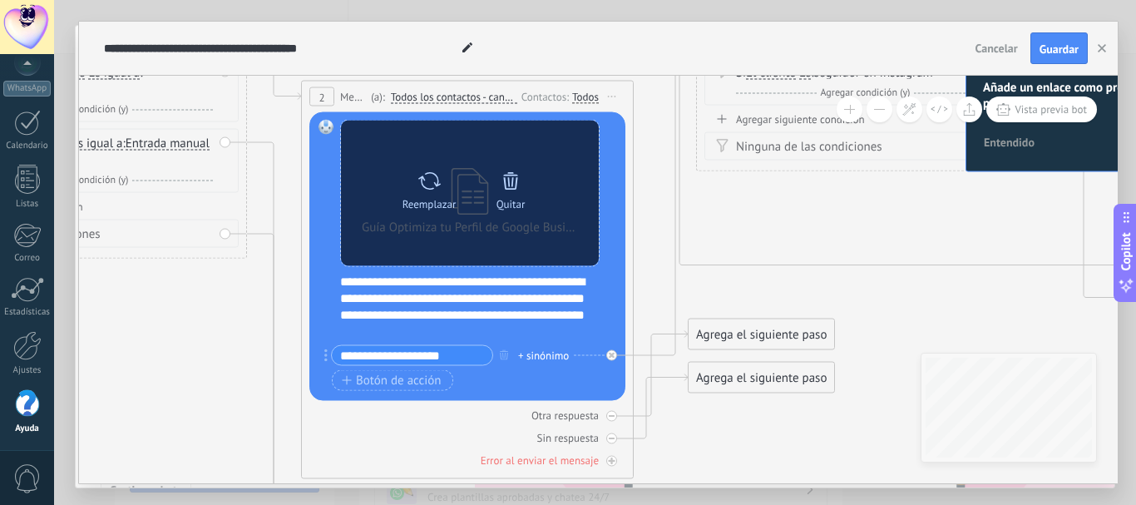
click at [512, 178] on icon at bounding box center [510, 180] width 15 height 17
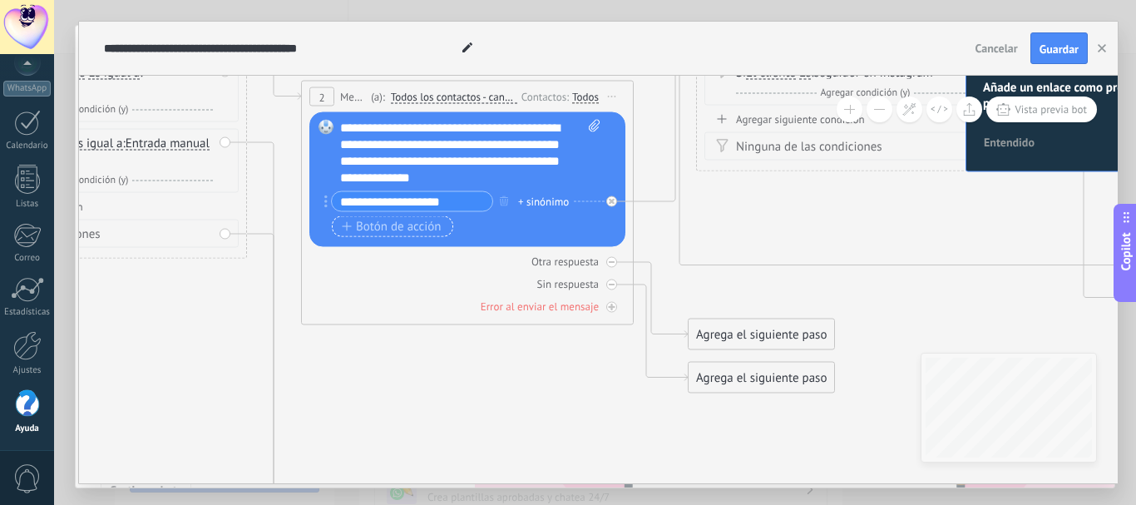
click at [401, 223] on span "Botón de acción" at bounding box center [392, 225] width 100 height 13
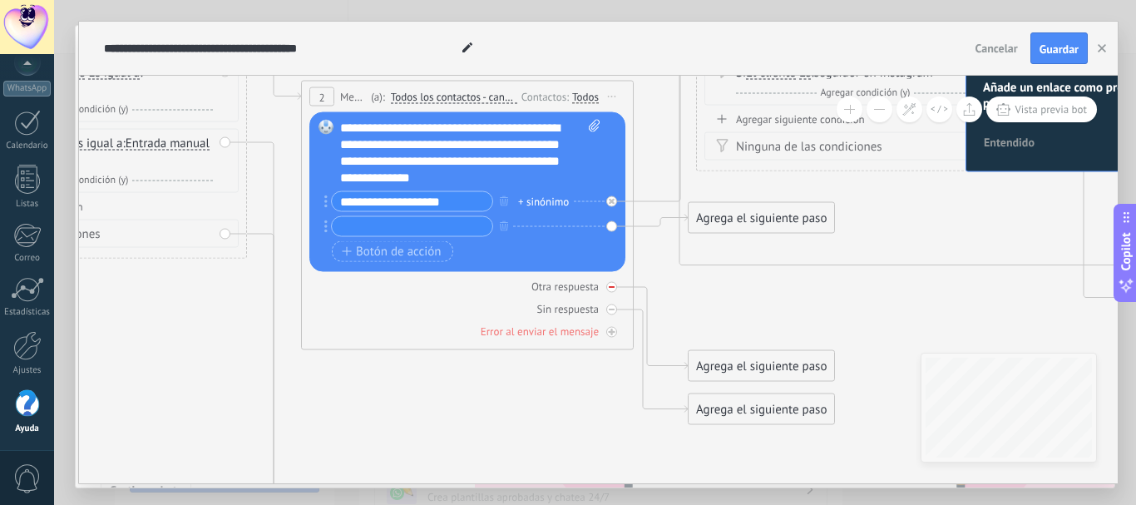
click at [470, 293] on div "Otra respuesta" at bounding box center [467, 286] width 316 height 16
click at [735, 219] on div "Agrega el siguiente paso" at bounding box center [760, 217] width 145 height 27
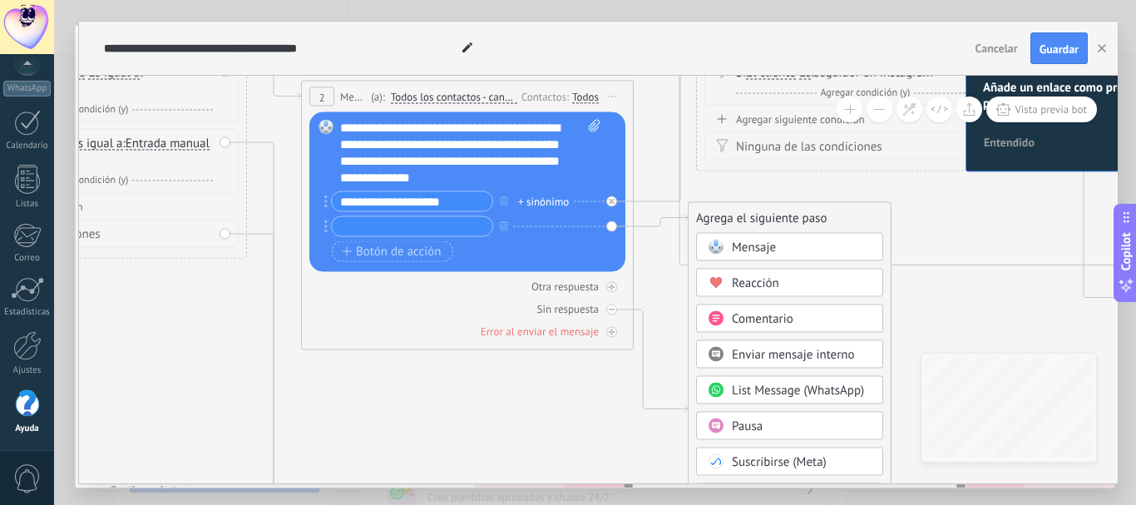
click at [742, 251] on span "Mensaje" at bounding box center [754, 247] width 44 height 16
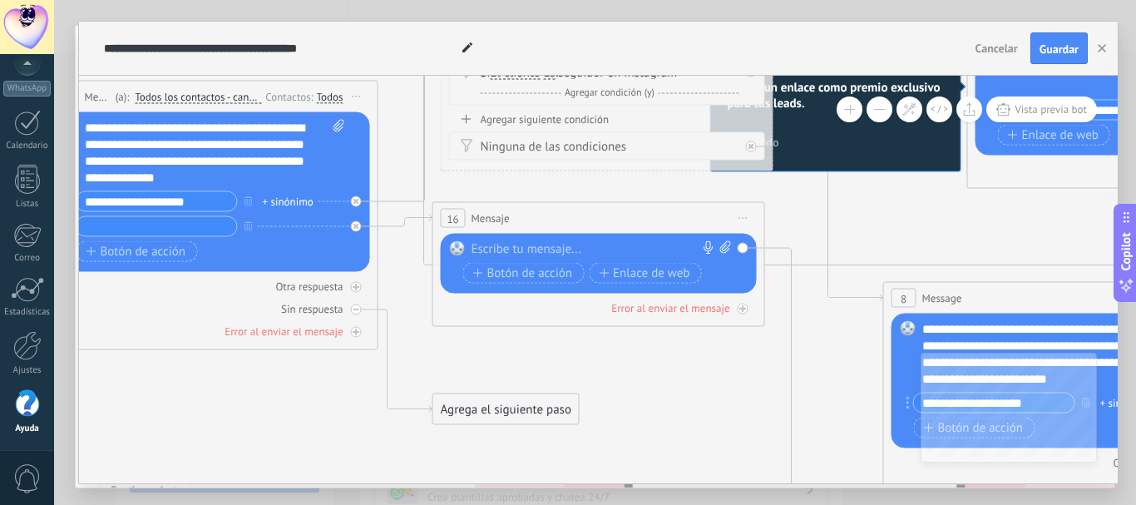
click at [720, 247] on icon at bounding box center [725, 247] width 11 height 12
click input "Subir" at bounding box center [0, 0] width 0 height 0
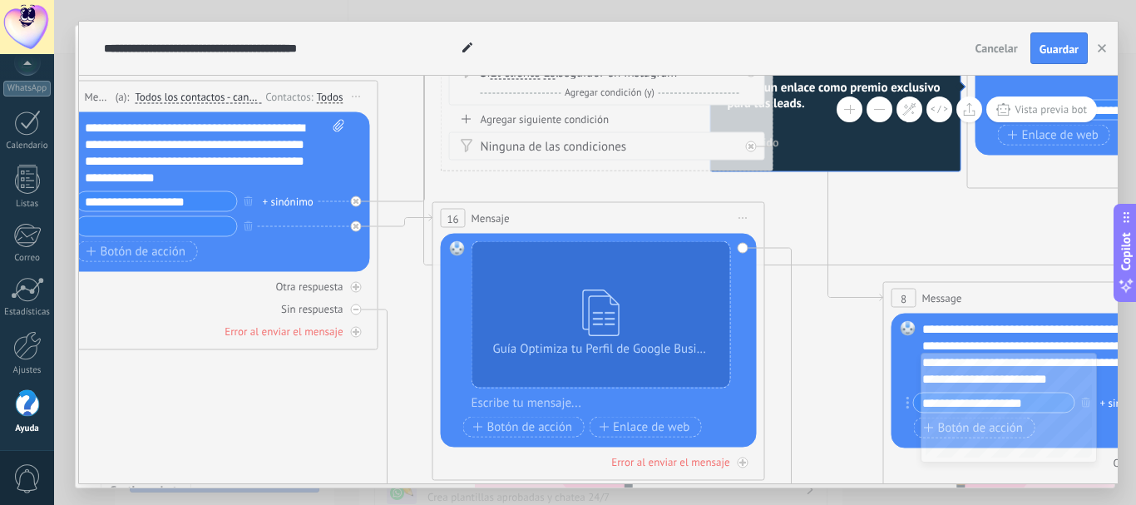
click at [554, 406] on div at bounding box center [609, 403] width 276 height 17
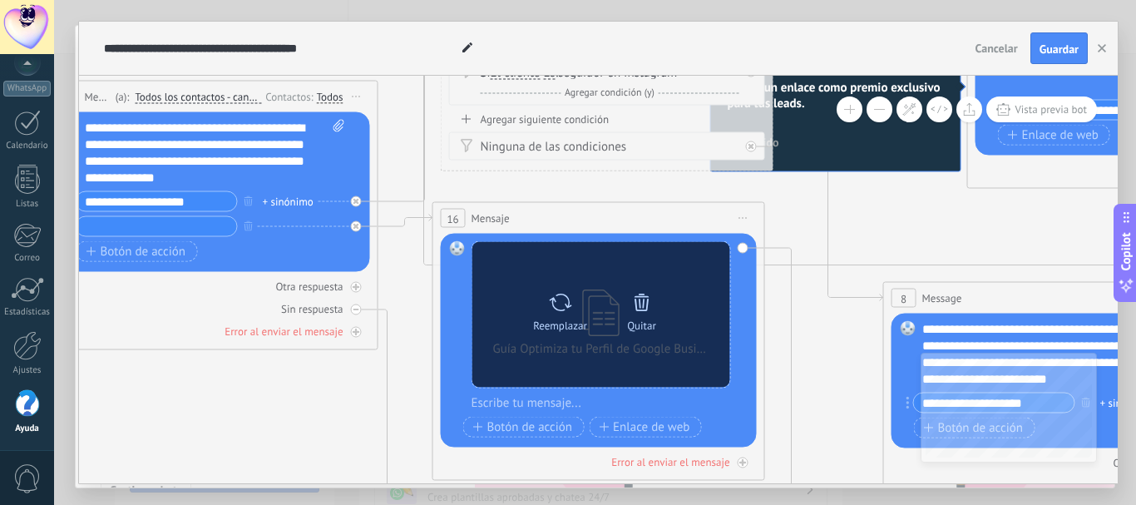
paste div
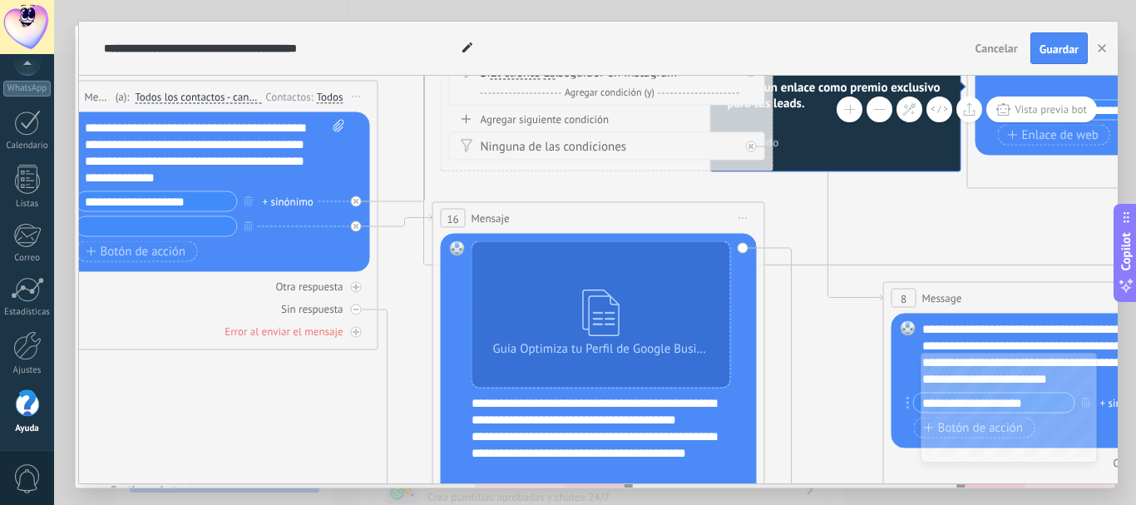
scroll to position [17, 0]
click at [1053, 120] on button "Vista previa bot" at bounding box center [1041, 109] width 111 height 26
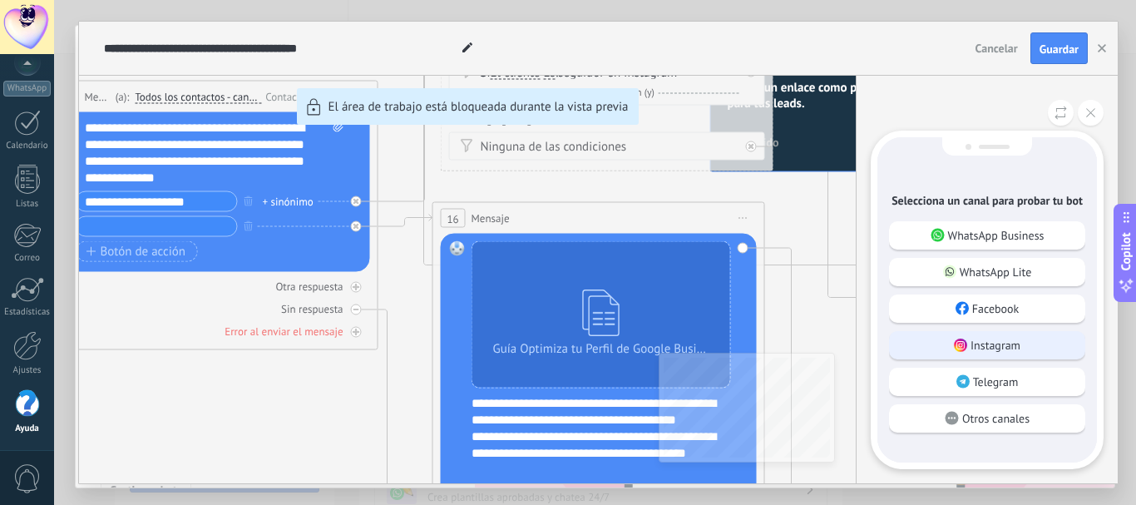
click at [972, 339] on p "Instagram" at bounding box center [995, 344] width 50 height 15
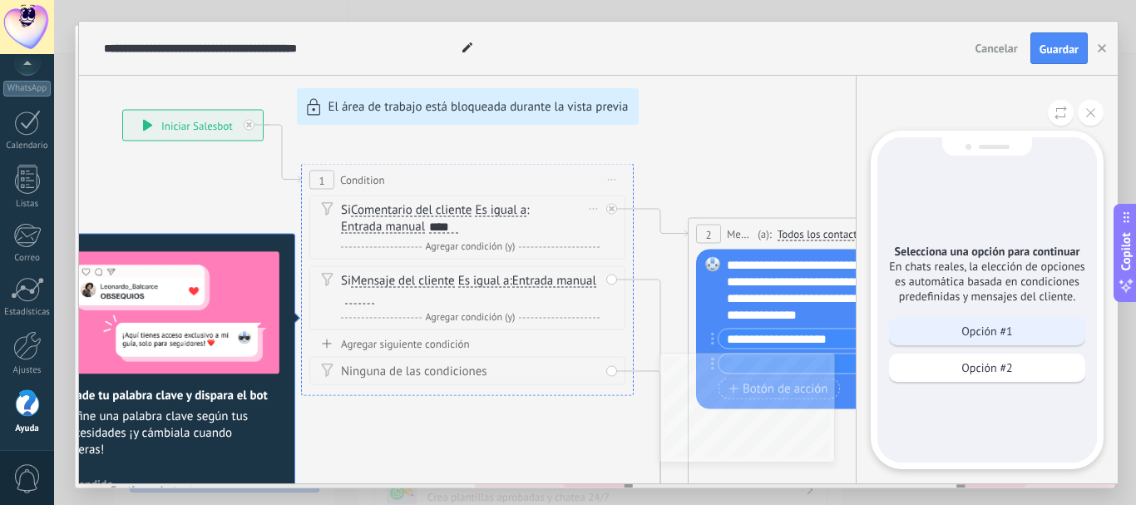
click at [974, 339] on div "Opción #1" at bounding box center [987, 331] width 196 height 28
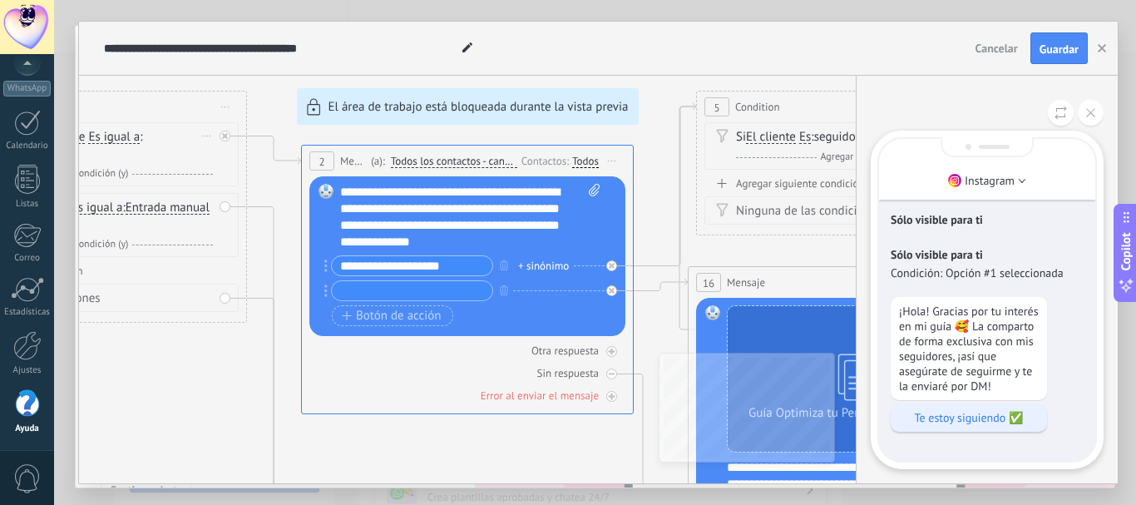
click at [932, 416] on p "Te estoy siguiendo ✅" at bounding box center [969, 417] width 140 height 15
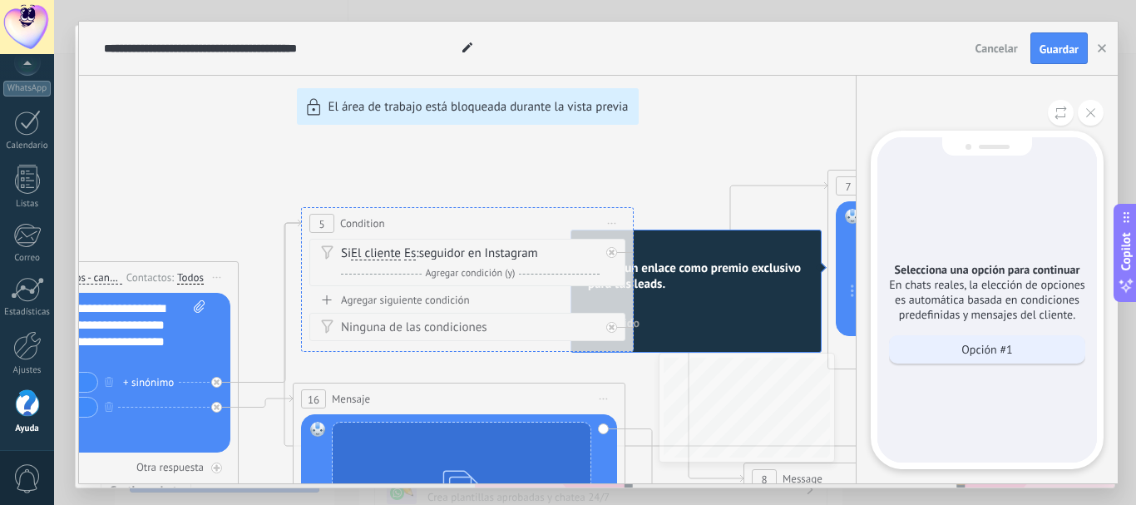
click at [966, 354] on p "Opción #1" at bounding box center [986, 349] width 51 height 15
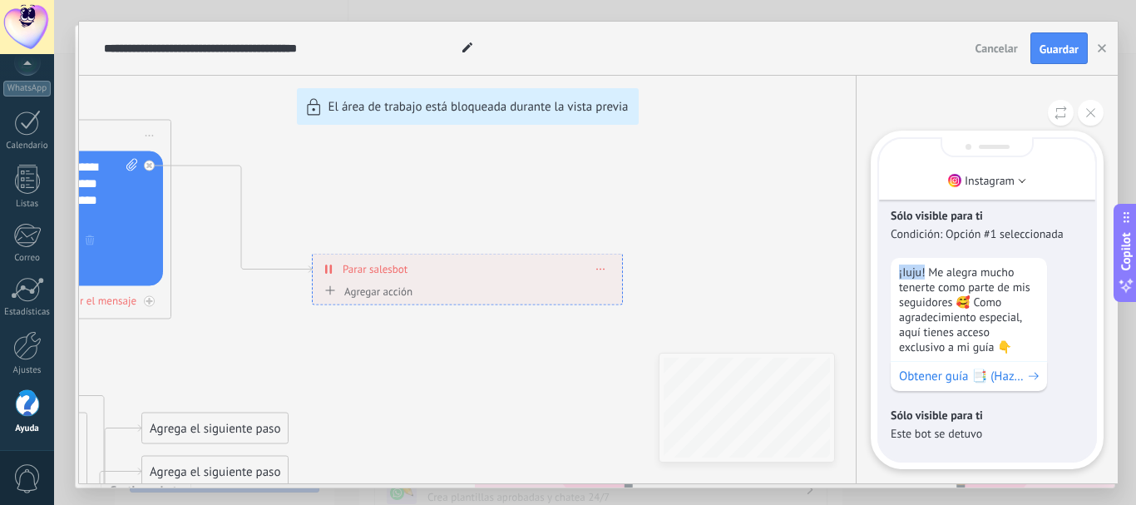
drag, startPoint x: 924, startPoint y: 266, endPoint x: 885, endPoint y: 268, distance: 38.3
click at [885, 268] on div "Sólo visible para ti Sólo visible para ti Condición: Opción #1 seleccionada ¡Ho…" at bounding box center [987, 161] width 216 height 599
click at [1086, 110] on icon at bounding box center [1090, 112] width 9 height 9
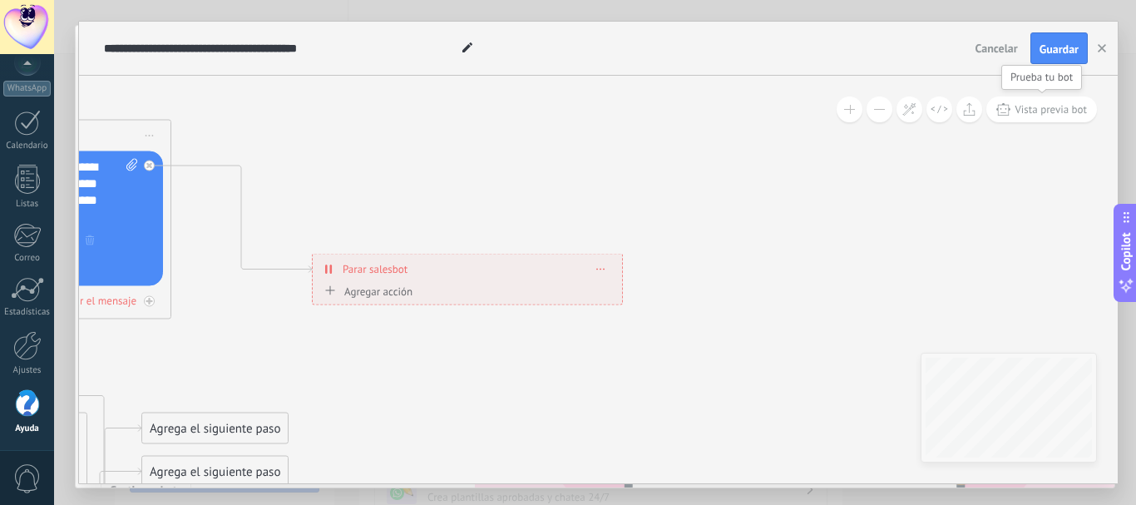
click at [1042, 109] on span "Vista previa bot" at bounding box center [1050, 109] width 72 height 14
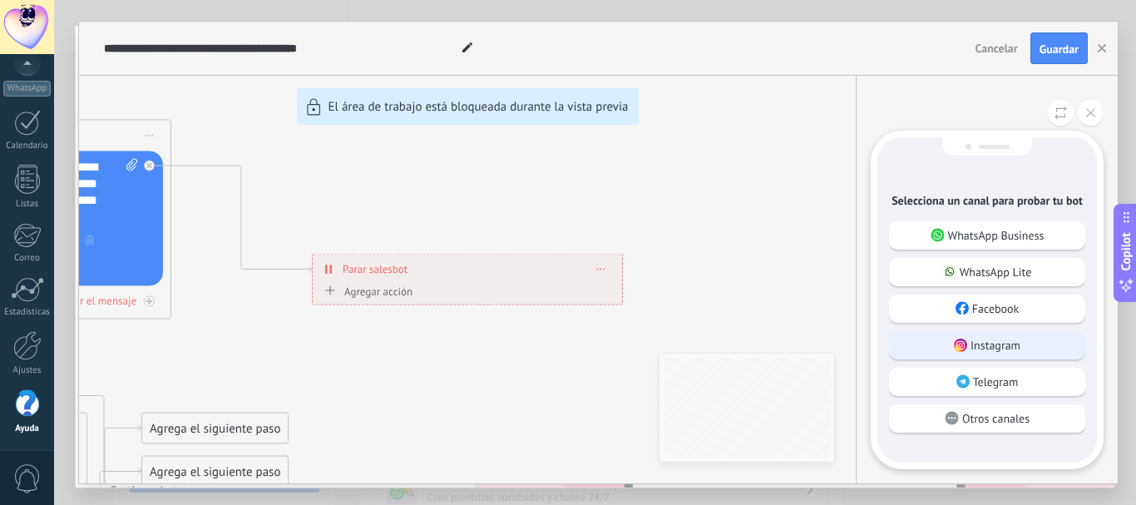
click at [980, 349] on p "Instagram" at bounding box center [995, 344] width 50 height 15
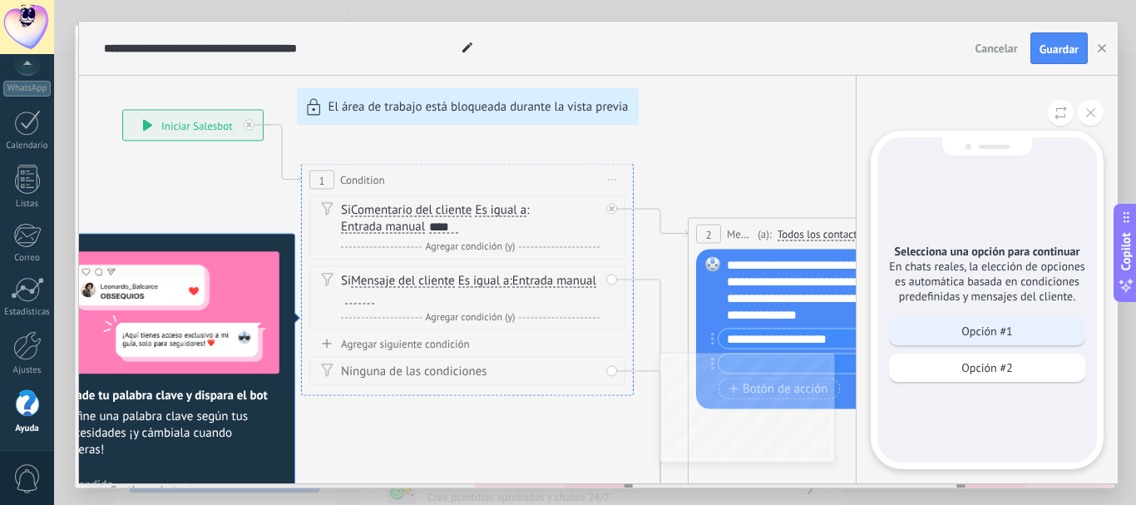
click at [929, 334] on div "Opción #1" at bounding box center [987, 331] width 196 height 28
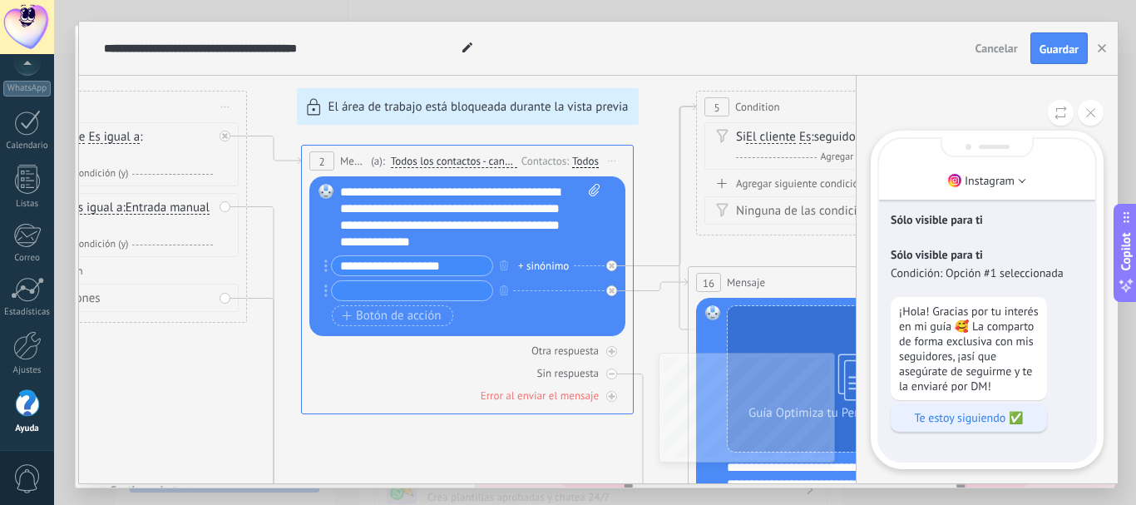
click at [924, 415] on p "Te estoy siguiendo ✅" at bounding box center [969, 417] width 140 height 15
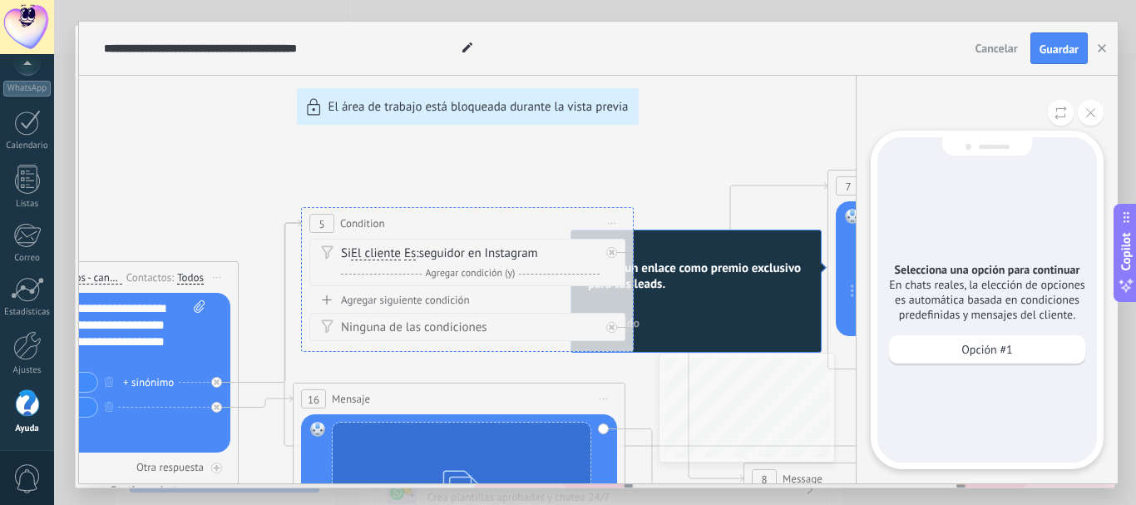
click at [962, 350] on p "Opción #1" at bounding box center [986, 349] width 51 height 15
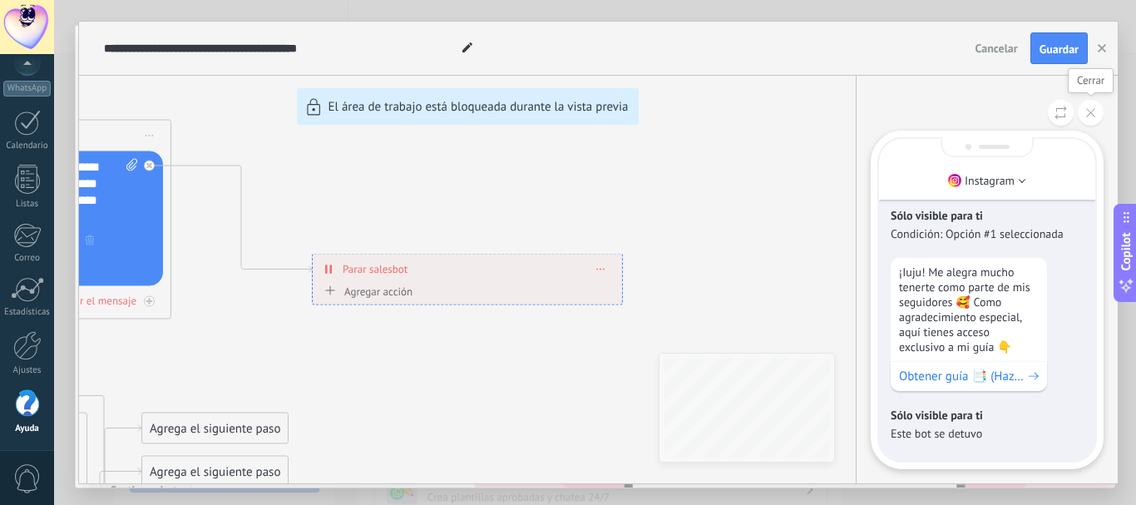
click at [1101, 106] on button at bounding box center [1090, 113] width 26 height 26
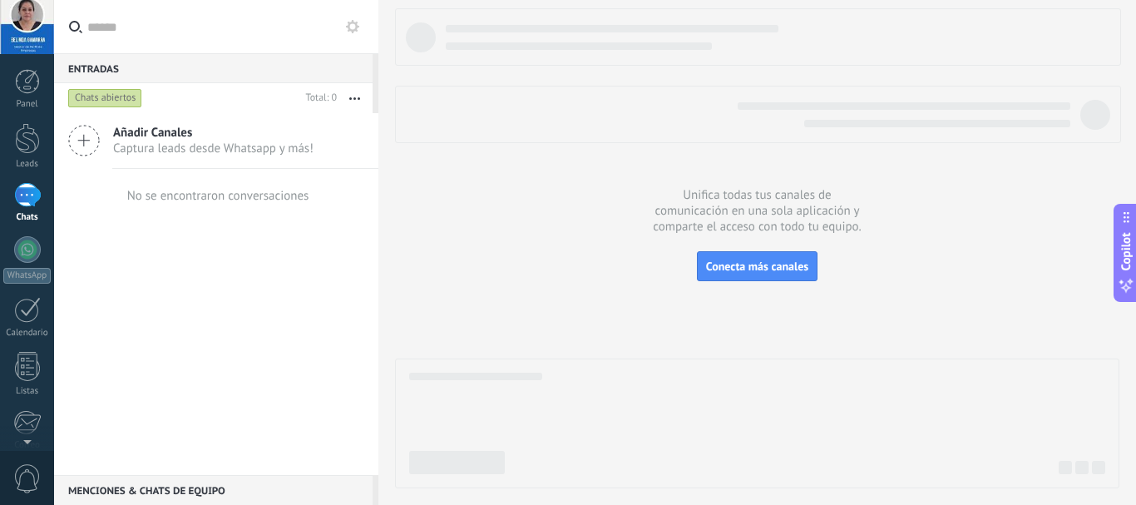
click at [25, 200] on div at bounding box center [27, 195] width 27 height 24
click at [725, 259] on button "Conecta más canales" at bounding box center [757, 266] width 121 height 30
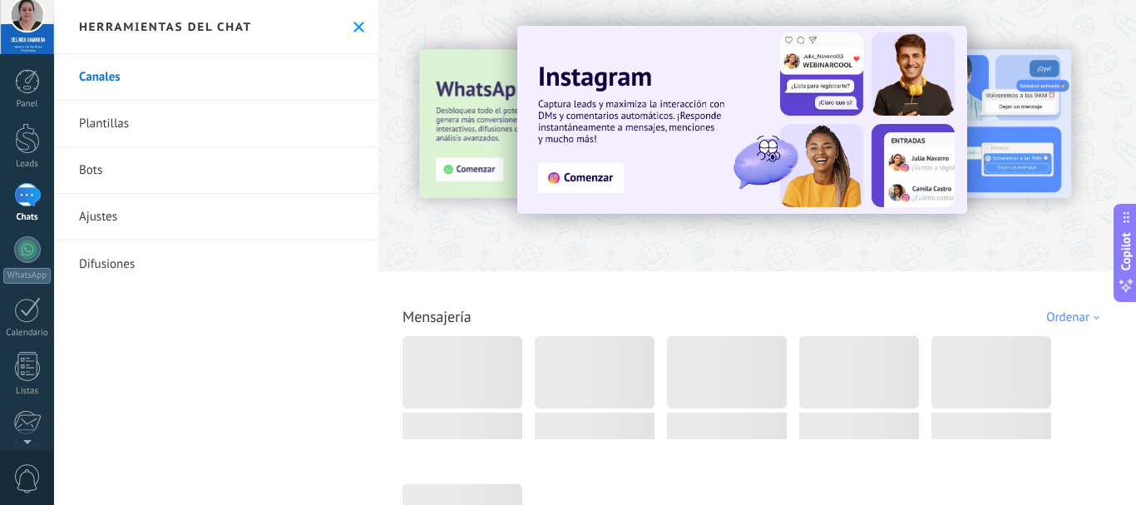
click at [569, 180] on img at bounding box center [742, 120] width 450 height 188
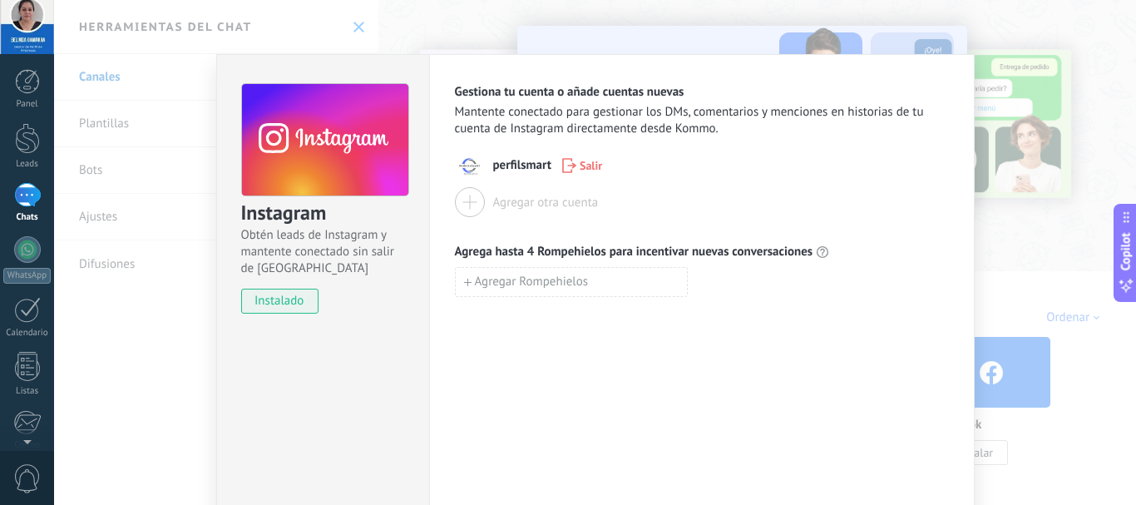
click at [189, 344] on div "Instagram Obtén leads de Instagram y mantente conectado sin salir de Kommo inst…" at bounding box center [594, 252] width 1081 height 505
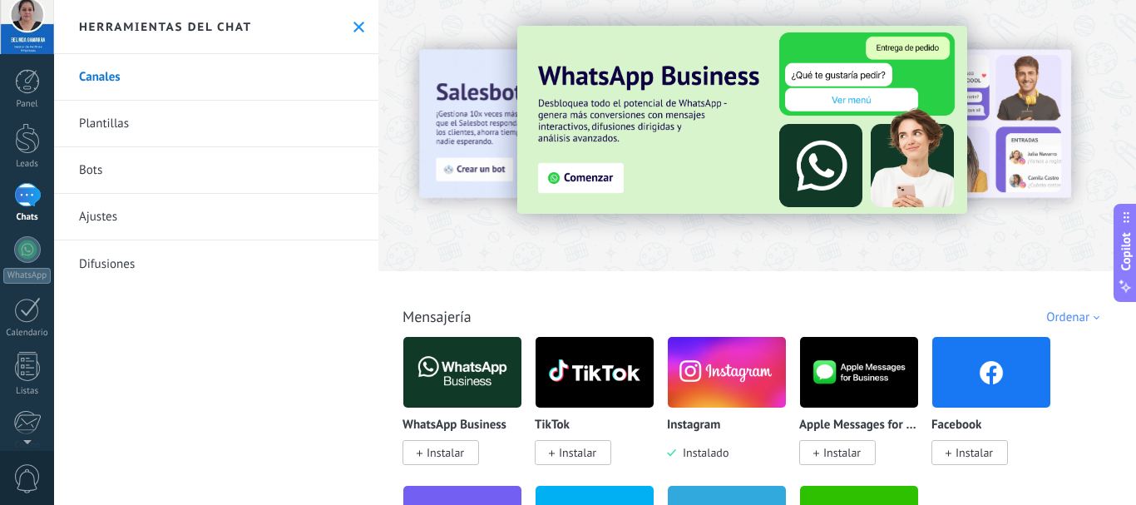
click at [727, 362] on img at bounding box center [727, 372] width 118 height 81
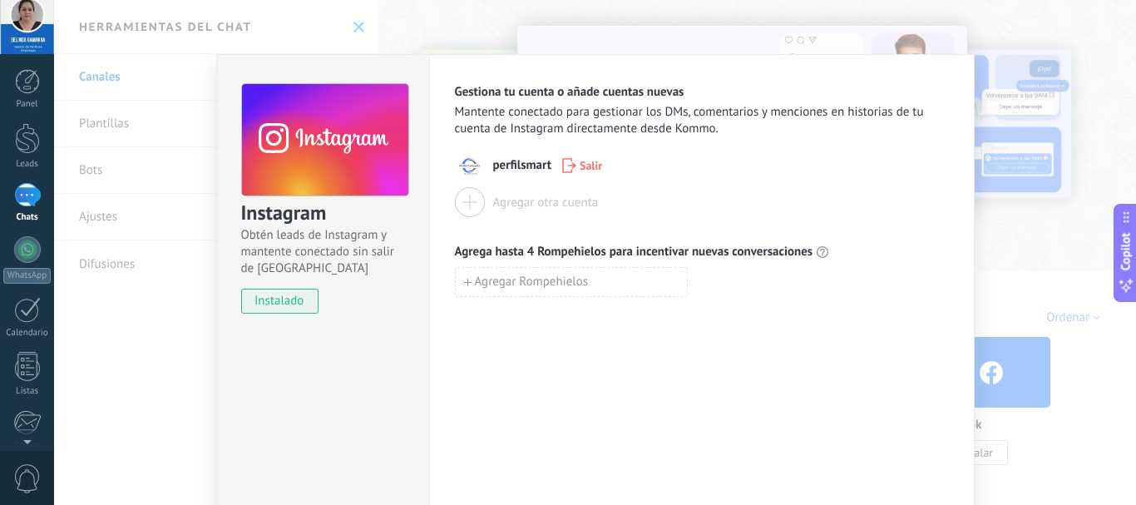
click at [899, 149] on div "Gestiona tu cuenta o añade cuentas nuevas Mantente conectado para gestionar los…" at bounding box center [702, 190] width 494 height 213
click at [1024, 234] on div "Instagram Obtén leads de Instagram y mantente conectado sin salir de Kommo inst…" at bounding box center [594, 252] width 1081 height 505
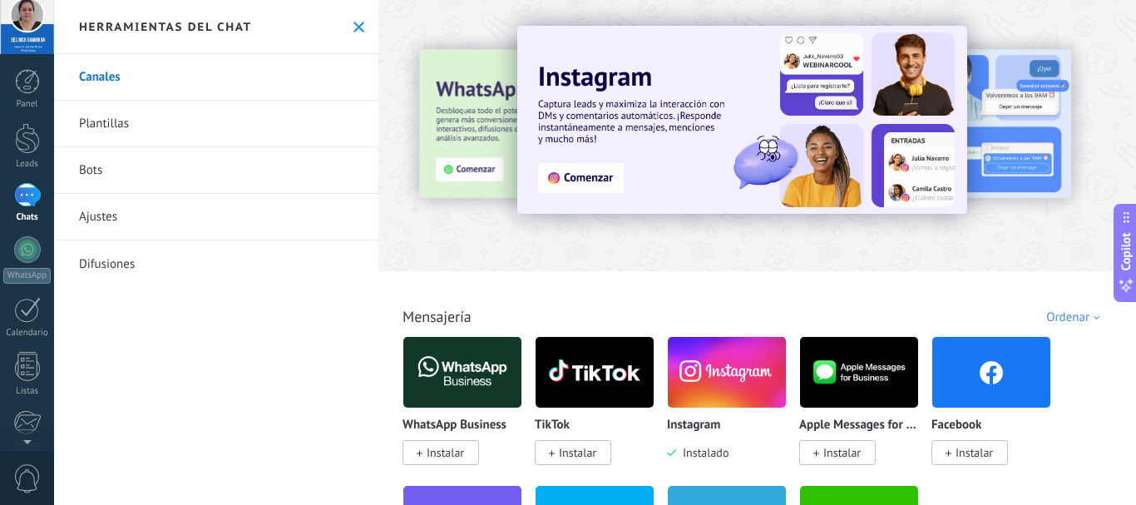
click at [110, 170] on link "Bots" at bounding box center [216, 170] width 324 height 47
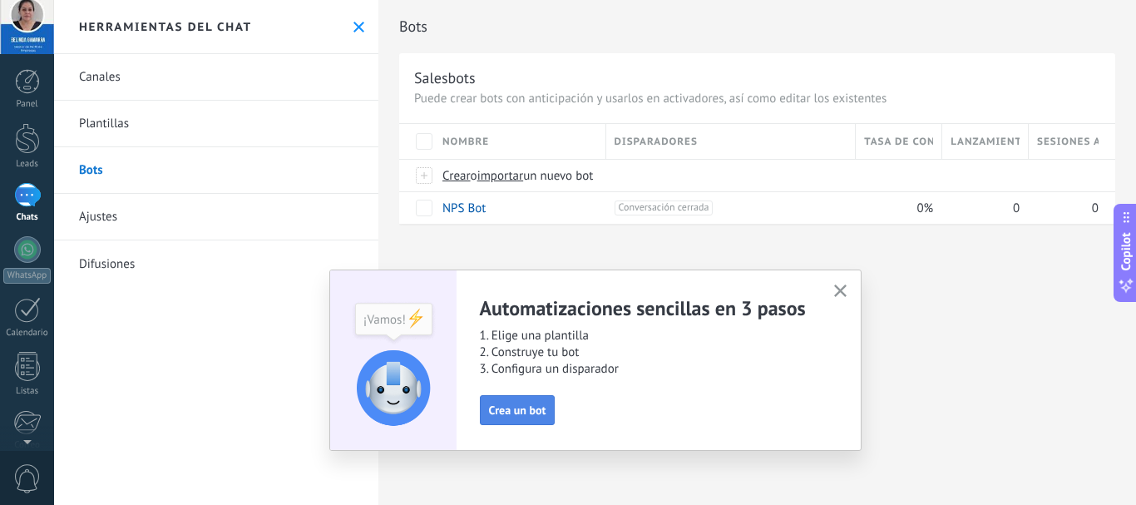
click at [526, 408] on span "Crea un bot" at bounding box center [517, 410] width 57 height 12
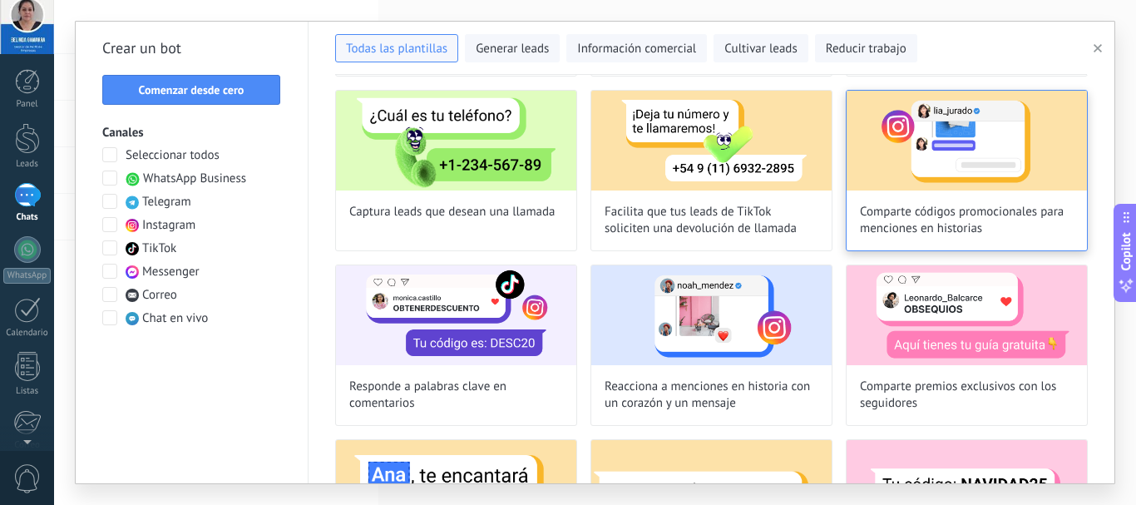
scroll to position [223, 0]
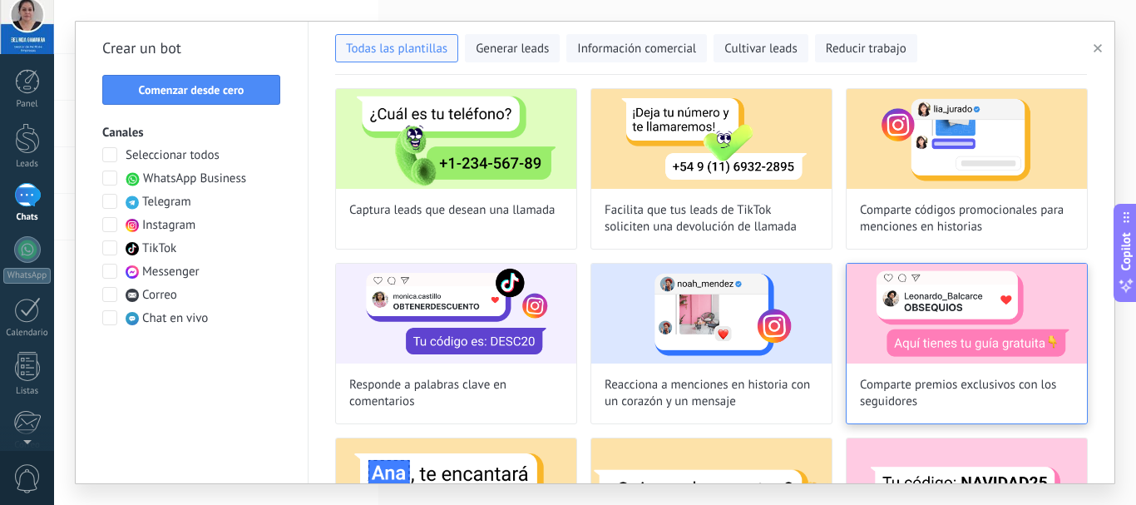
click at [998, 357] on img at bounding box center [966, 314] width 240 height 100
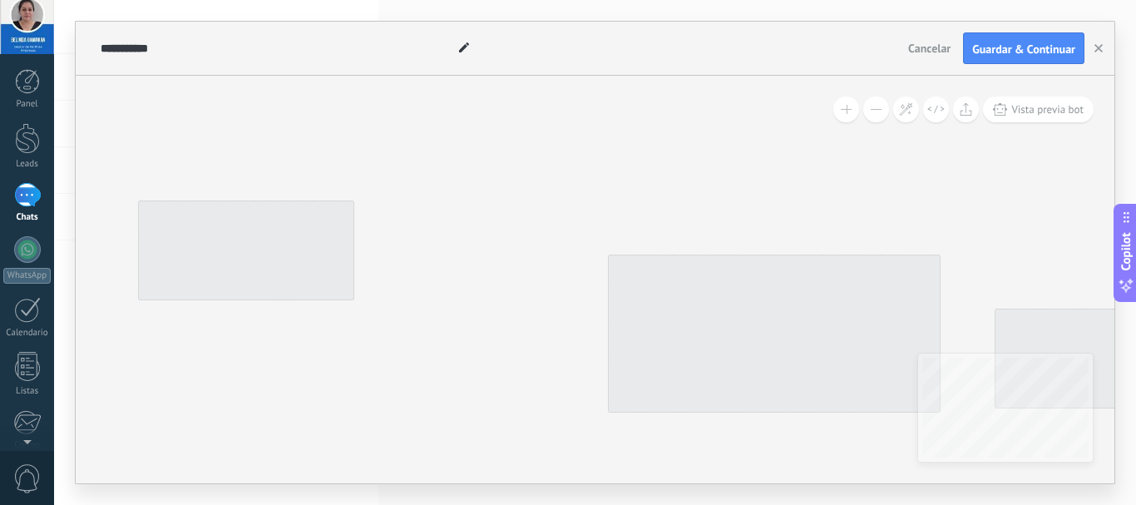
type input "**********"
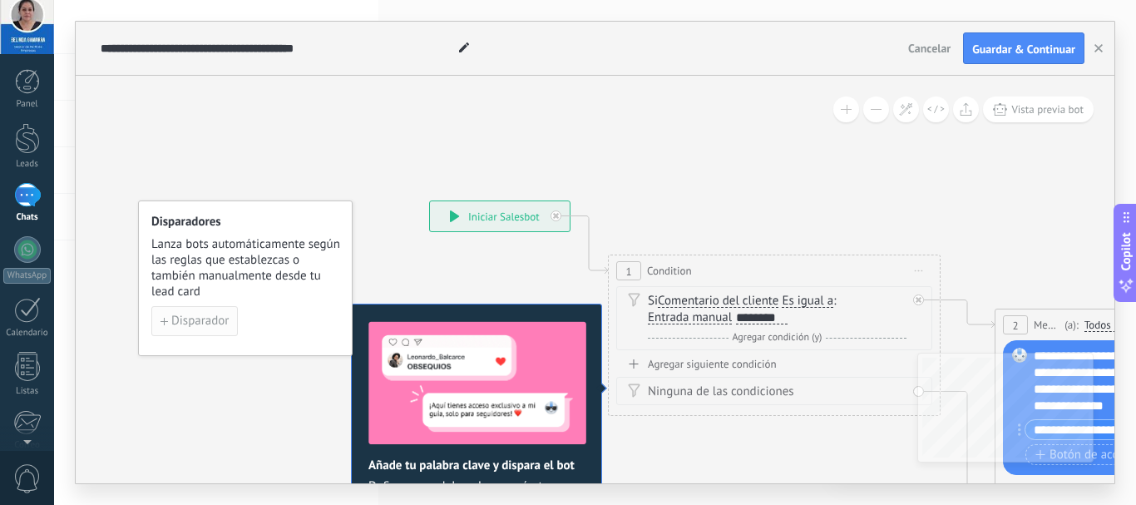
click at [182, 311] on button "Disparador" at bounding box center [194, 321] width 86 height 30
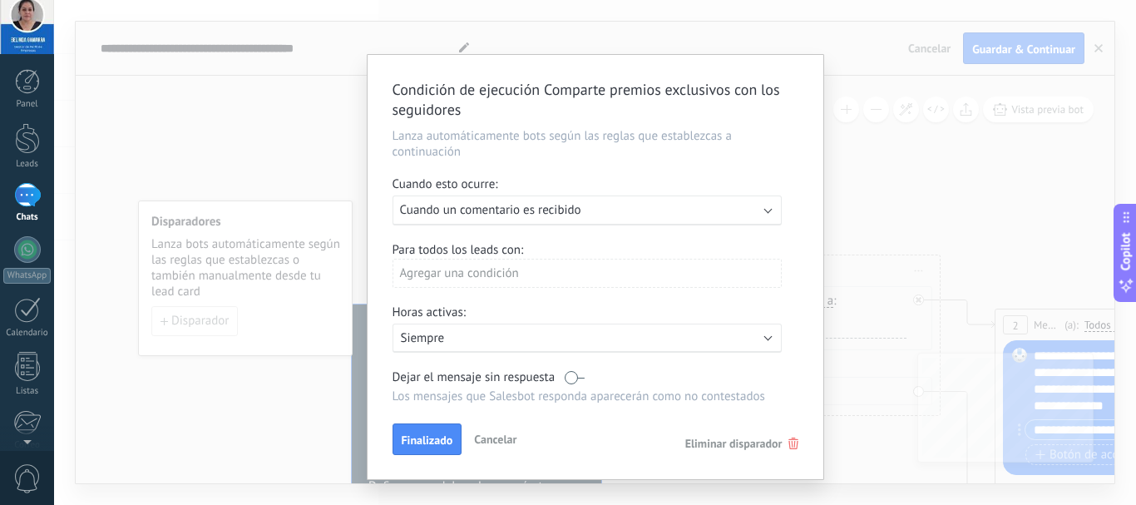
click at [530, 218] on div "Ejecutar: Cuando un comentario es recibido" at bounding box center [586, 210] width 389 height 30
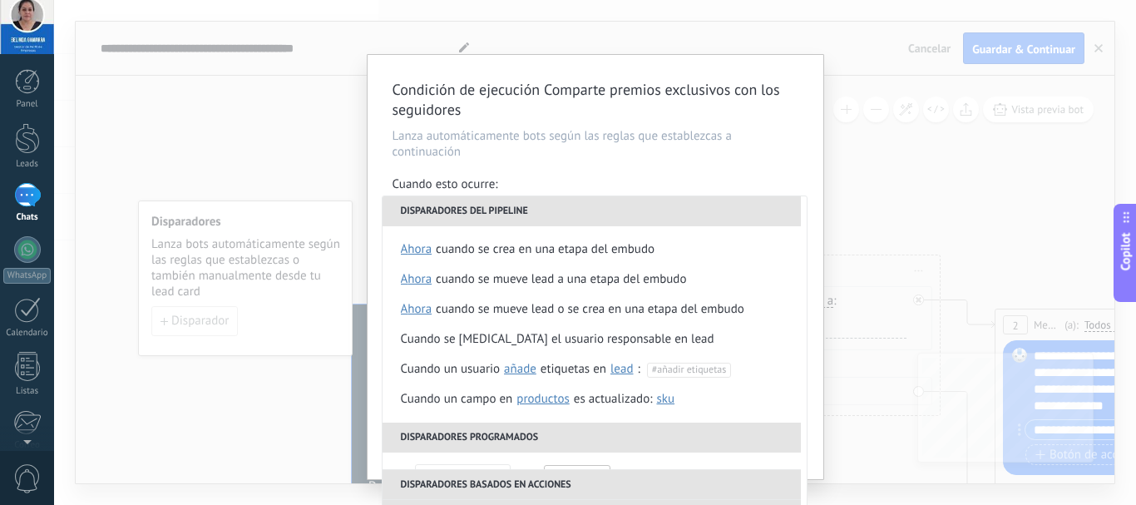
click at [530, 218] on li "Disparadores del pipeline" at bounding box center [591, 211] width 418 height 30
click at [830, 263] on div "Condición de ejecución Comparte premios exclusivos con los seguidores Lanza aut…" at bounding box center [594, 252] width 1081 height 505
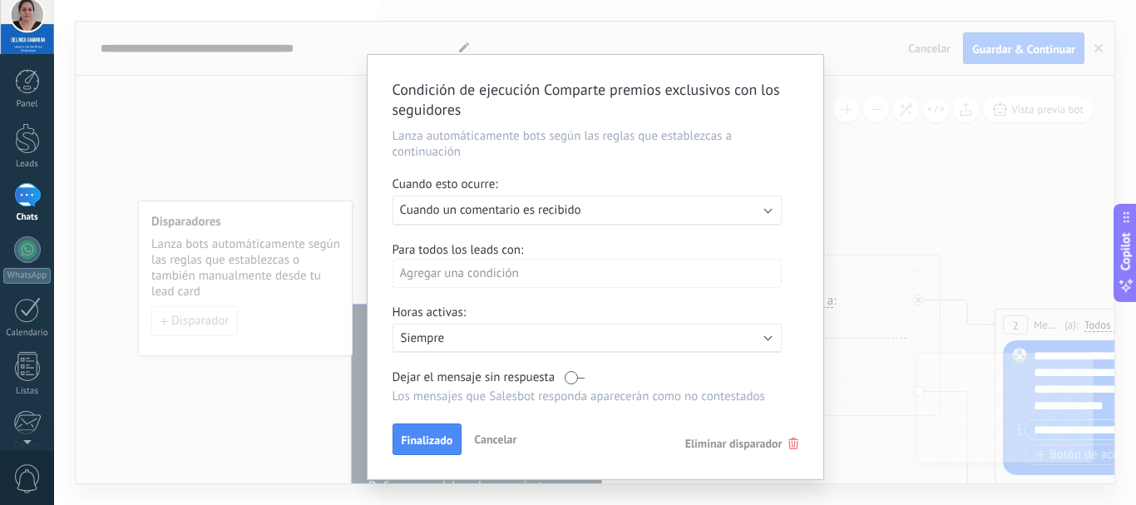
click at [526, 276] on div "Agregar una condición" at bounding box center [586, 273] width 389 height 29
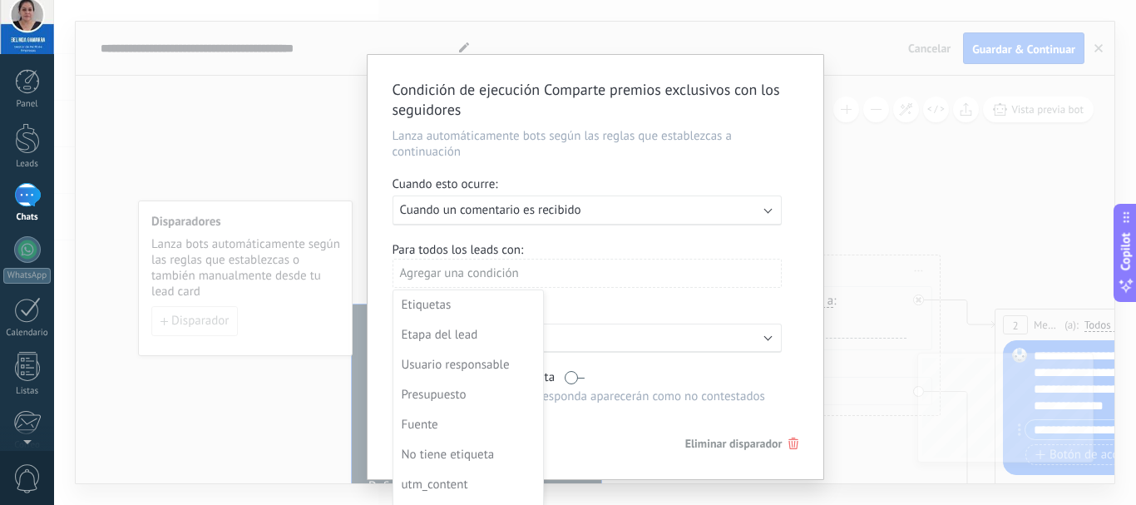
click at [494, 272] on div at bounding box center [595, 267] width 456 height 424
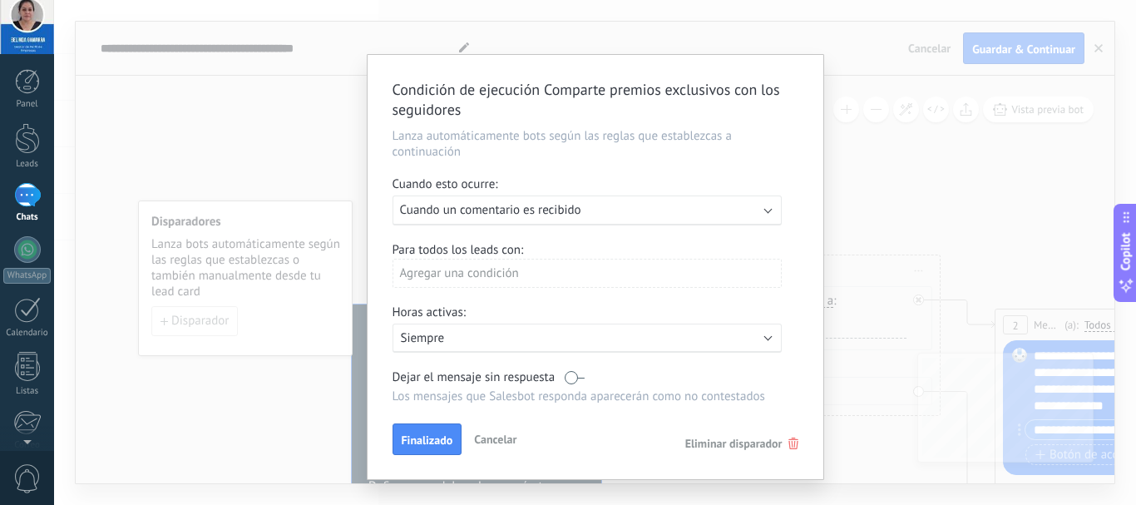
click at [440, 271] on div "Agregar una condición" at bounding box center [586, 273] width 389 height 29
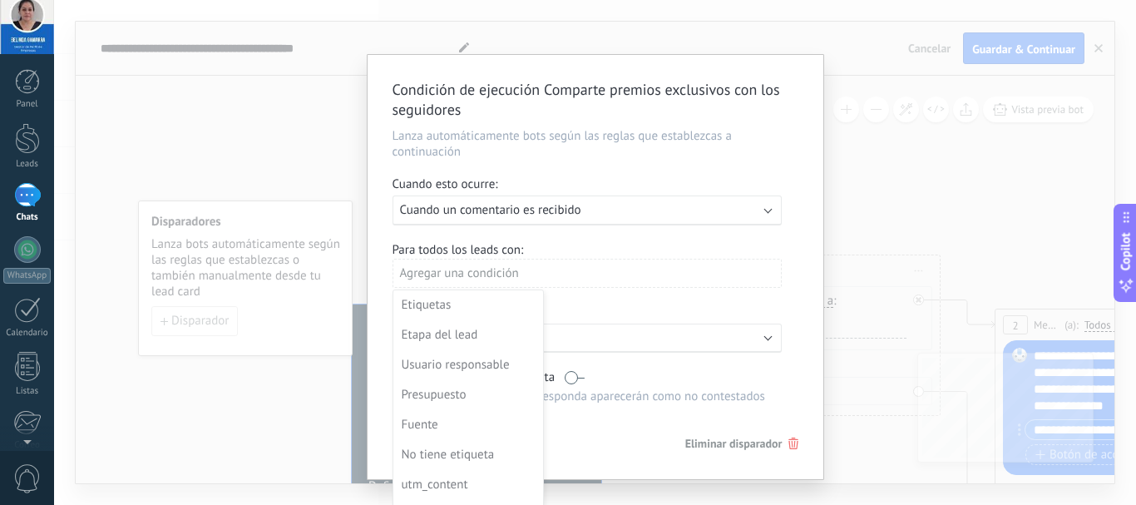
click at [441, 269] on div at bounding box center [595, 267] width 456 height 424
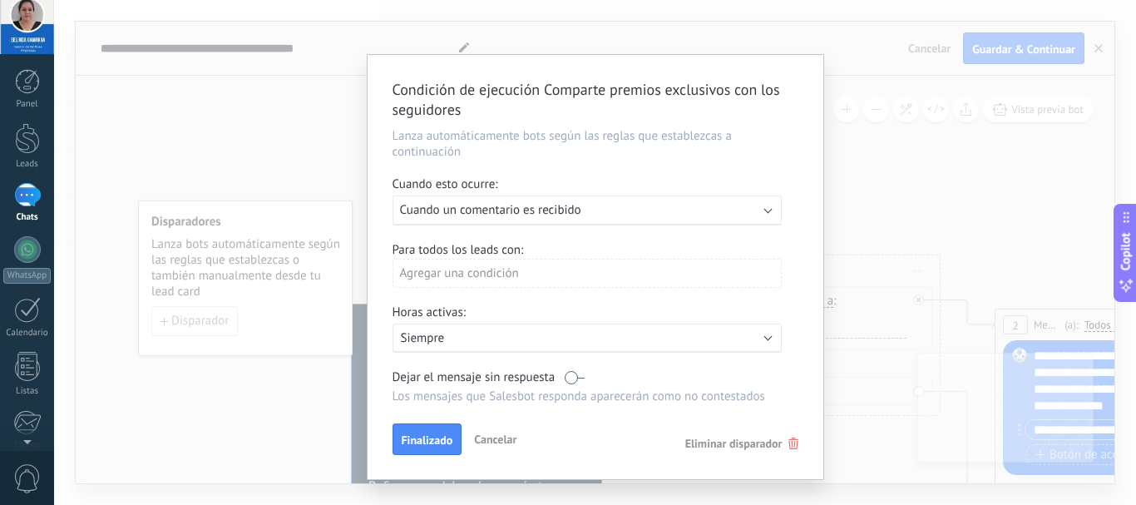
click at [439, 281] on div "Agregar una condición" at bounding box center [586, 273] width 389 height 29
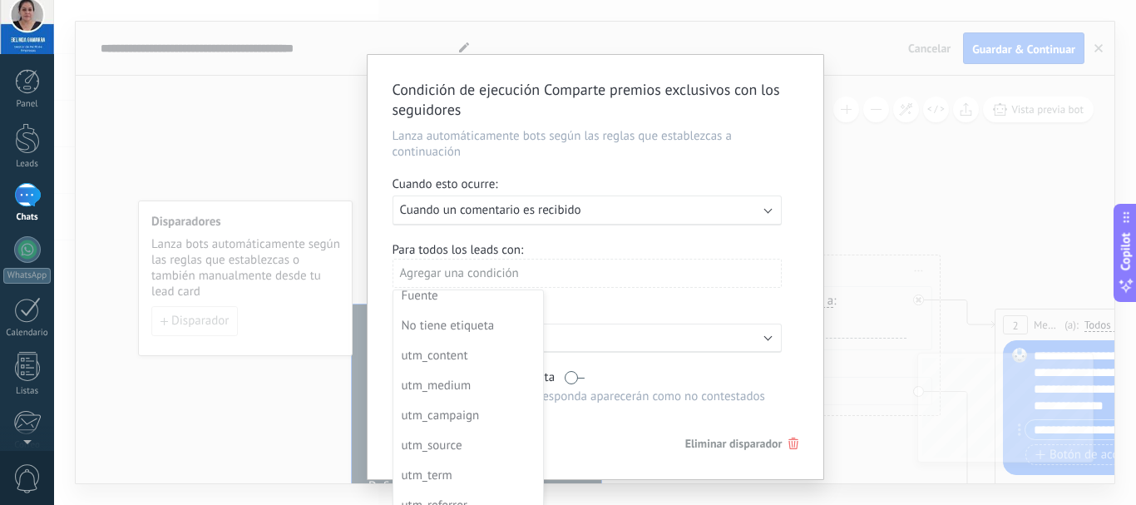
scroll to position [0, 0]
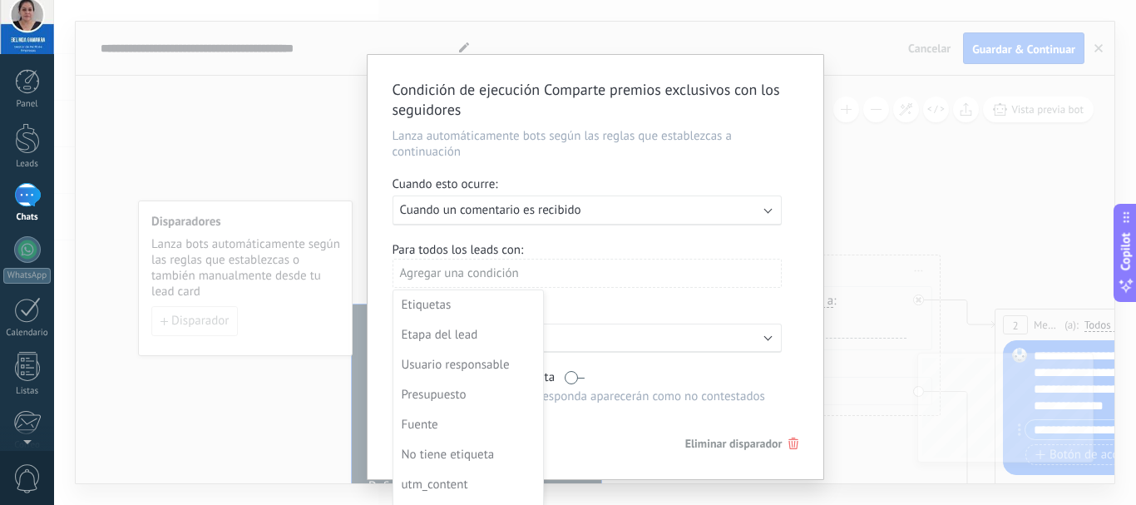
click at [624, 274] on div at bounding box center [595, 267] width 456 height 424
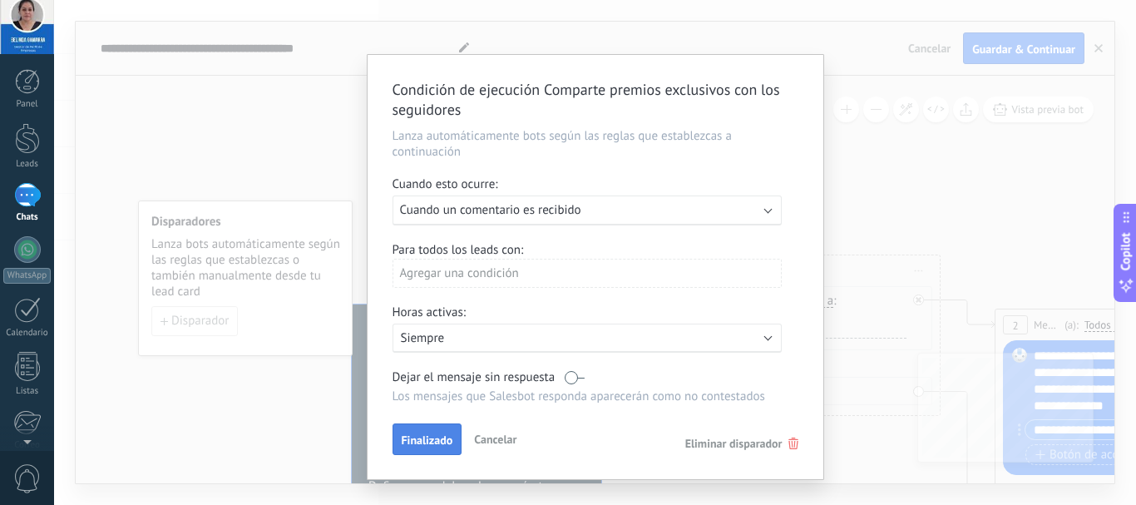
click at [422, 436] on span "Finalizado" at bounding box center [427, 440] width 52 height 12
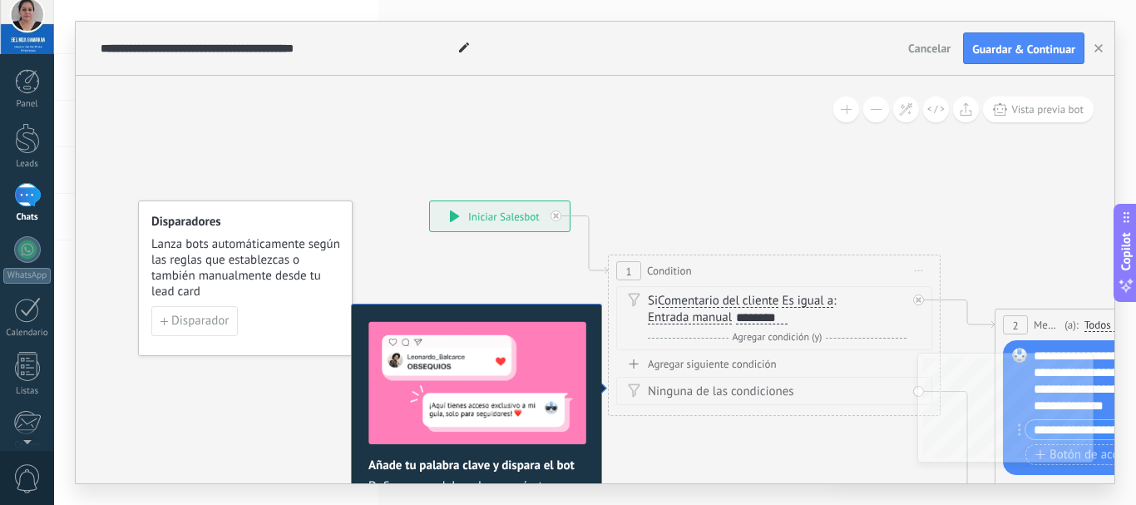
click at [772, 318] on div "********" at bounding box center [762, 317] width 52 height 13
drag, startPoint x: 736, startPoint y: 318, endPoint x: 801, endPoint y: 319, distance: 64.8
click at [801, 319] on div "Si Comentario del cliente Mensaje del cliente Comentario del cliente El cliente…" at bounding box center [777, 309] width 259 height 33
paste div
click at [1060, 98] on button "Vista previa bot" at bounding box center [1038, 109] width 111 height 26
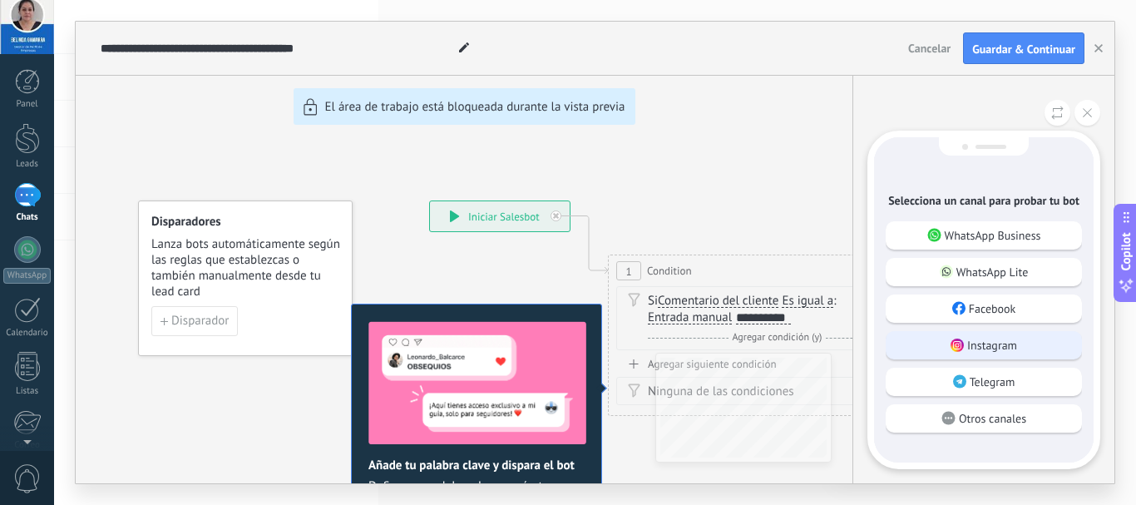
click at [986, 339] on p "Instagram" at bounding box center [992, 344] width 50 height 15
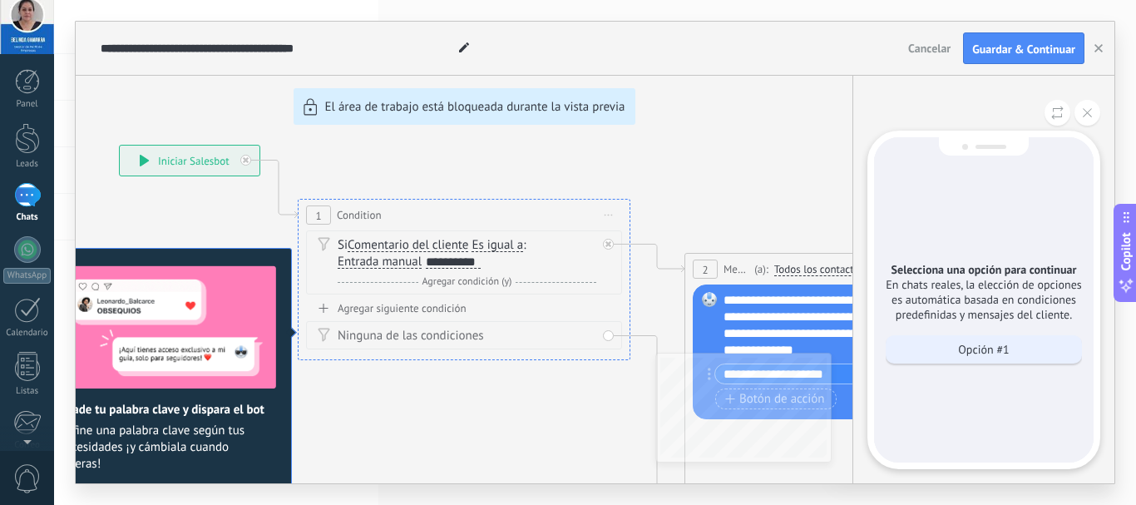
click at [934, 344] on div "Opción #1" at bounding box center [983, 349] width 196 height 28
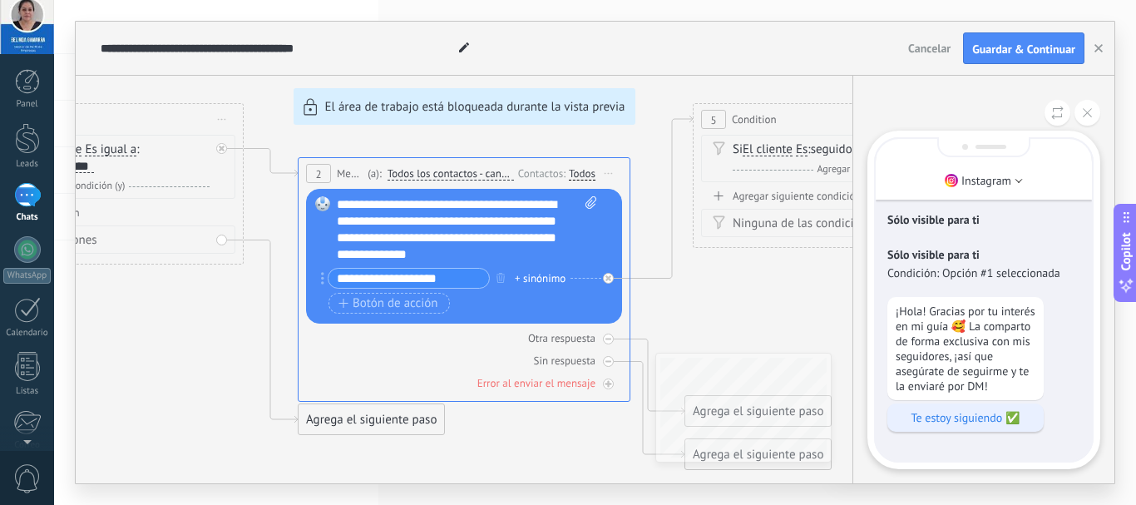
click at [960, 420] on p "Te estoy siguiendo ✅" at bounding box center [965, 417] width 140 height 15
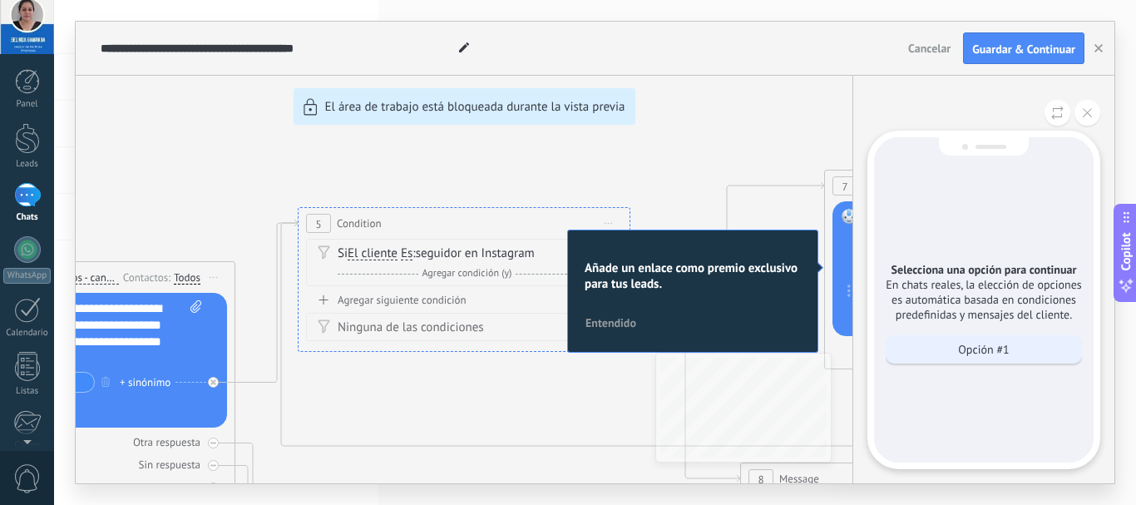
click at [948, 348] on div "Opción #1" at bounding box center [983, 349] width 196 height 28
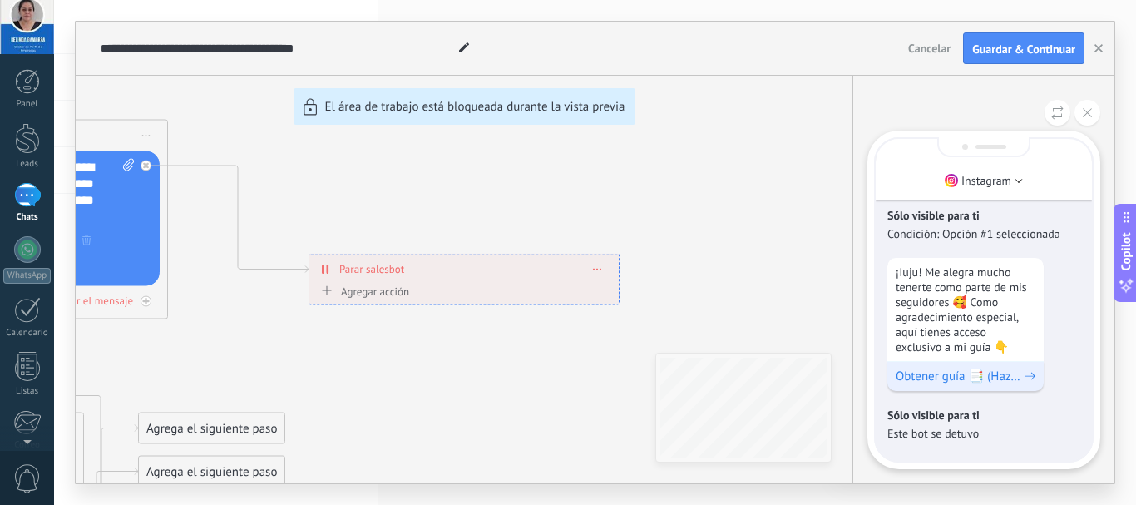
click at [935, 379] on span "Obtener guía 📑 (Haz clic para personalizar)" at bounding box center [958, 376] width 126 height 16
click at [1091, 111] on icon at bounding box center [1086, 112] width 9 height 9
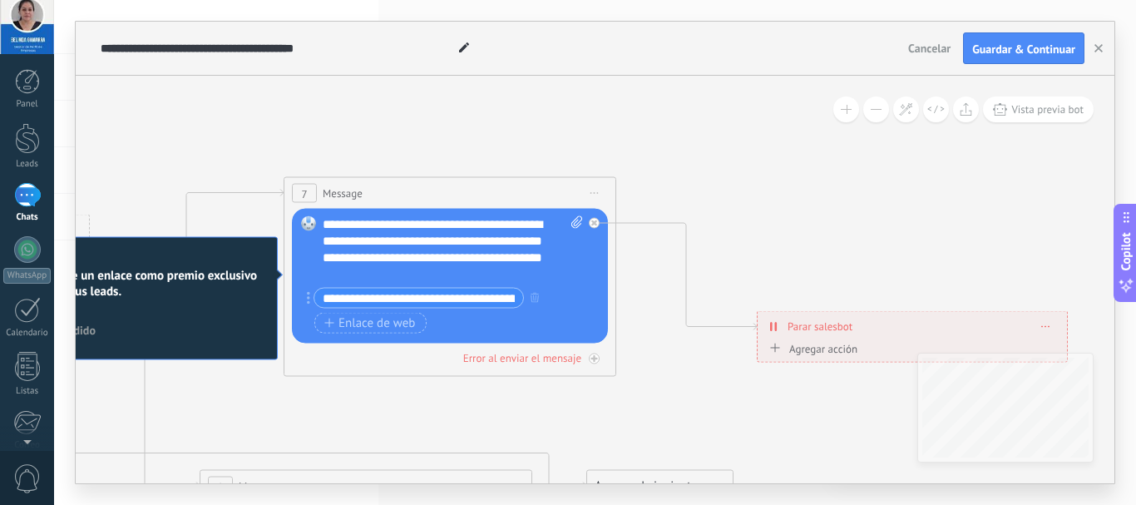
click at [576, 217] on icon at bounding box center [576, 222] width 11 height 12
click input "Subir" at bounding box center [0, 0] width 0 height 0
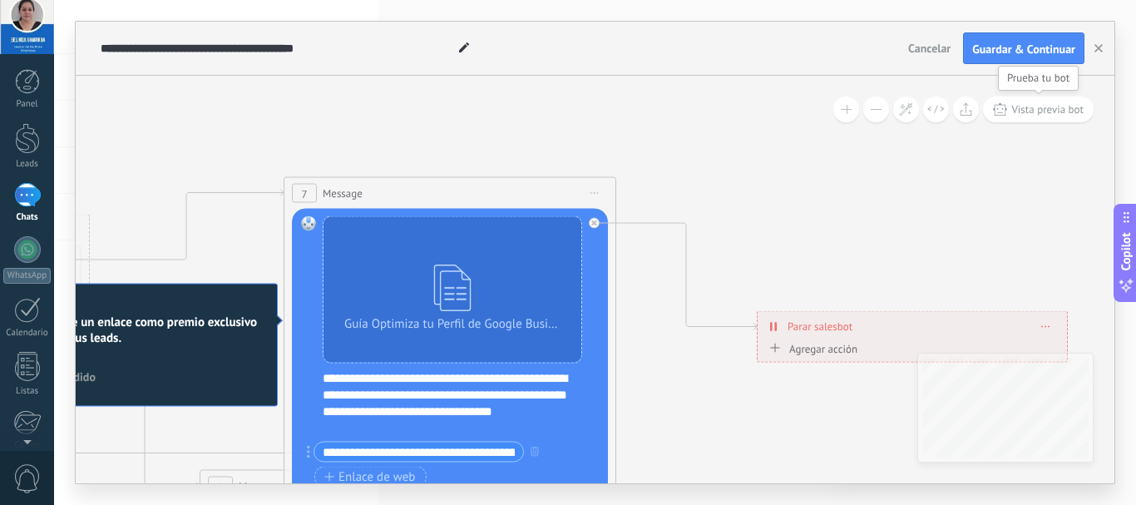
click at [1071, 109] on span "Vista previa bot" at bounding box center [1047, 109] width 72 height 14
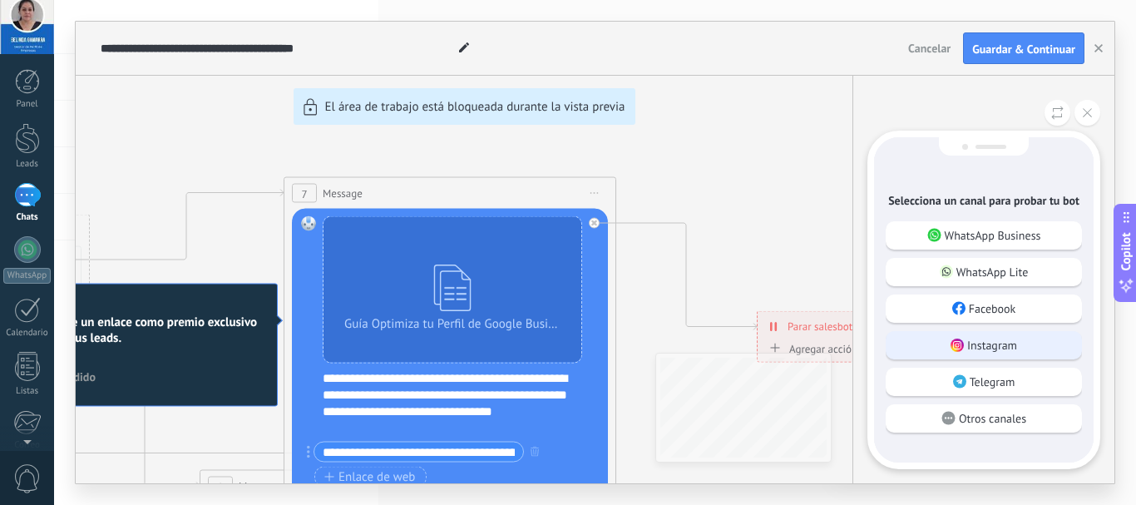
click at [994, 342] on p "Instagram" at bounding box center [992, 344] width 50 height 15
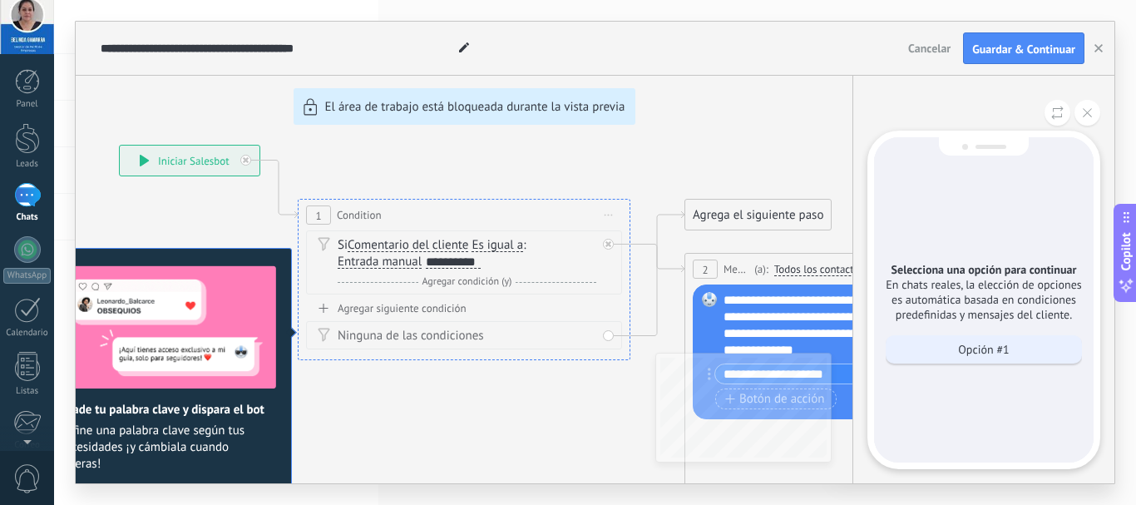
click at [943, 345] on div "Opción #1" at bounding box center [983, 349] width 196 height 28
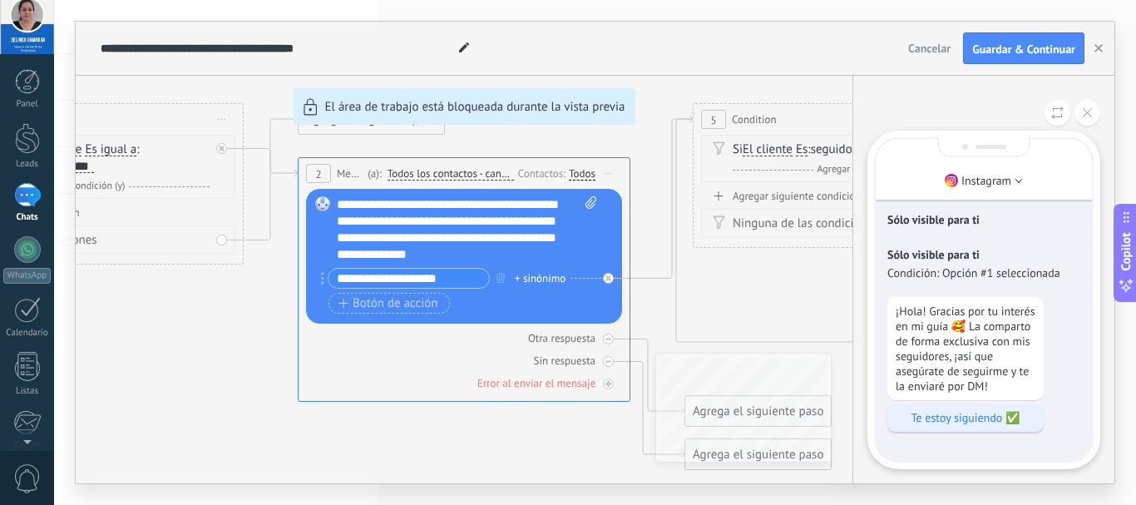
click at [963, 412] on p "Te estoy siguiendo ✅" at bounding box center [965, 417] width 140 height 15
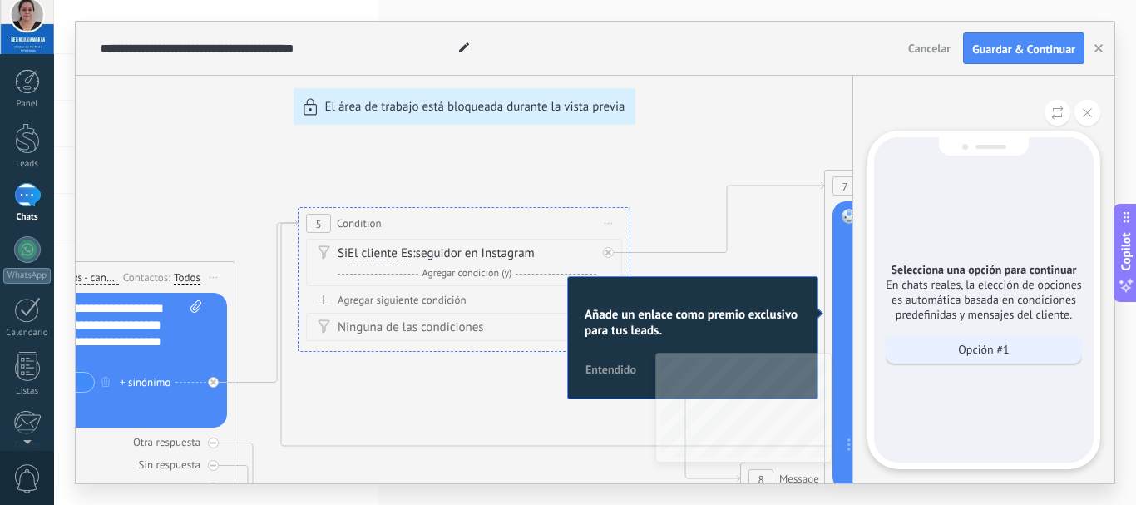
click at [961, 354] on p "Opción #1" at bounding box center [983, 349] width 51 height 15
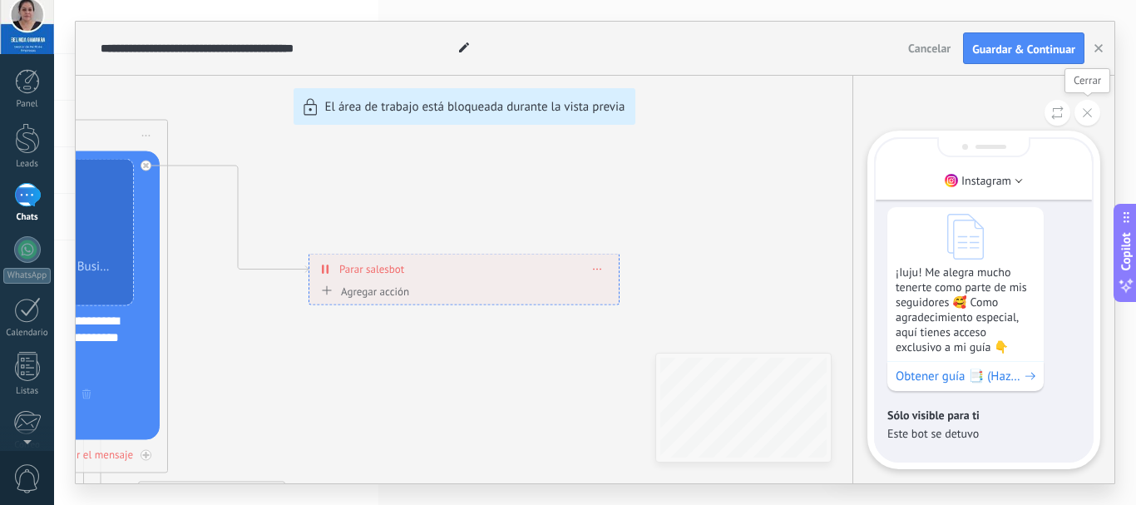
click at [1091, 116] on button at bounding box center [1087, 113] width 26 height 26
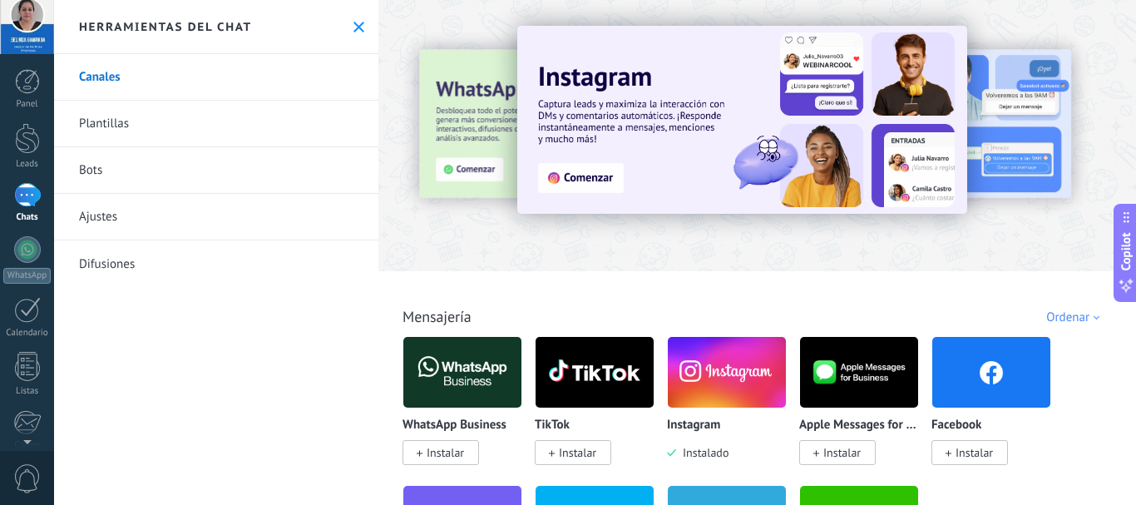
click at [126, 172] on link "Bots" at bounding box center [216, 170] width 324 height 47
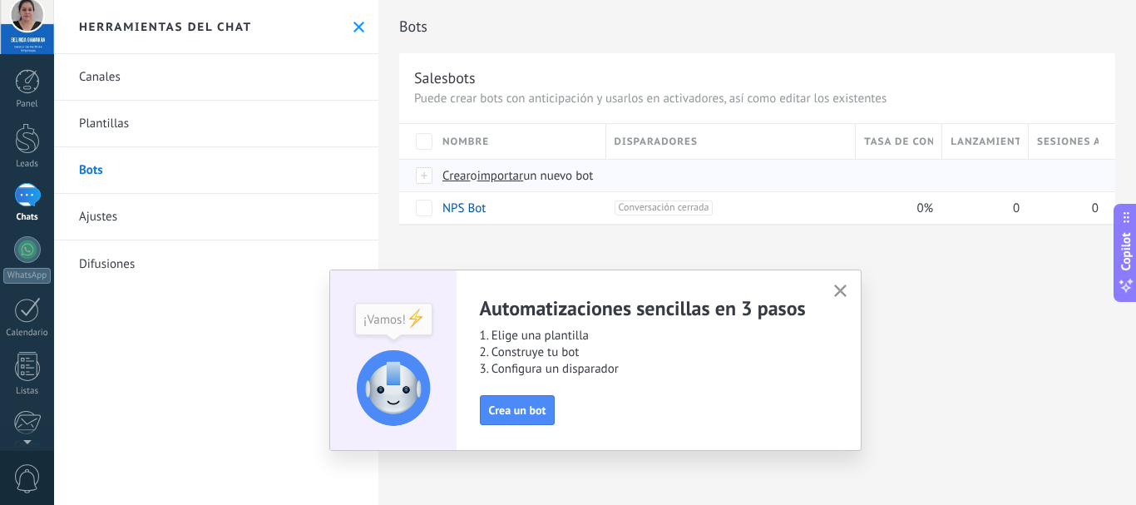
click at [486, 175] on span "importar" at bounding box center [500, 176] width 47 height 16
click at [0, 0] on input "importar un nuevo bot" at bounding box center [0, 0] width 0 height 0
click at [453, 211] on link "NPS Bot" at bounding box center [463, 208] width 43 height 16
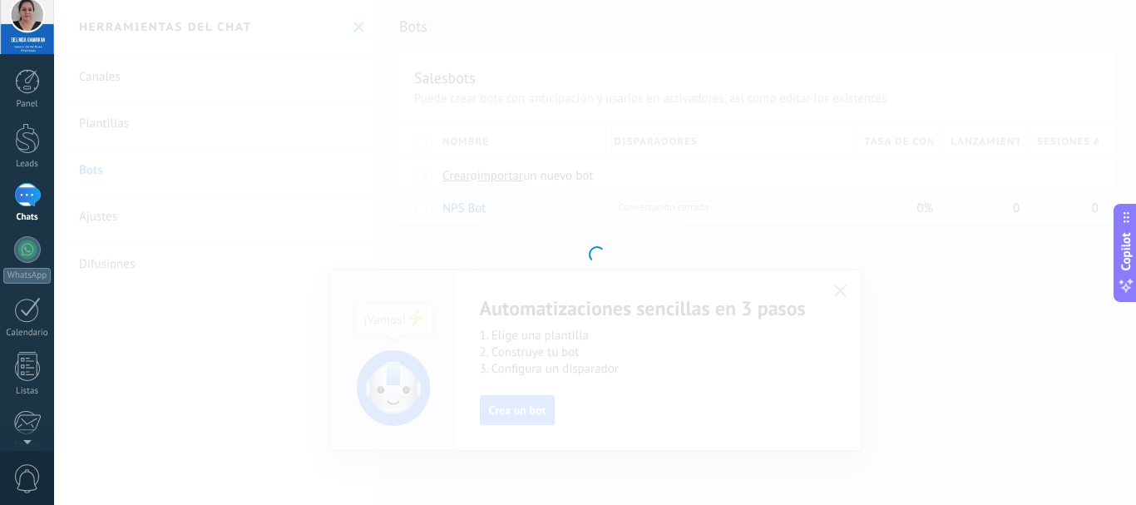
type input "*******"
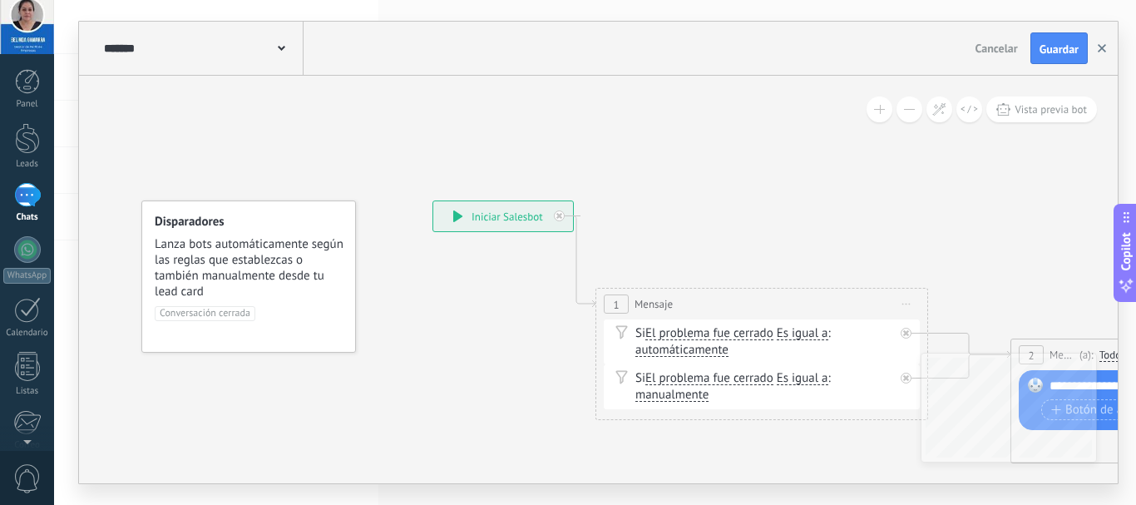
click at [1103, 49] on icon "button" at bounding box center [1101, 48] width 8 height 8
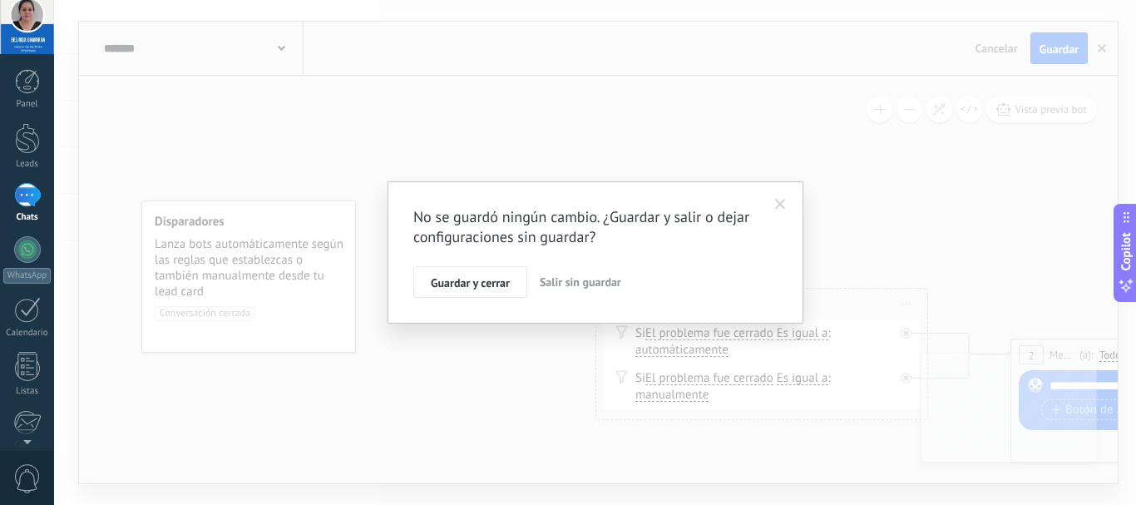
click at [552, 278] on span "Salir sin guardar" at bounding box center [579, 281] width 81 height 15
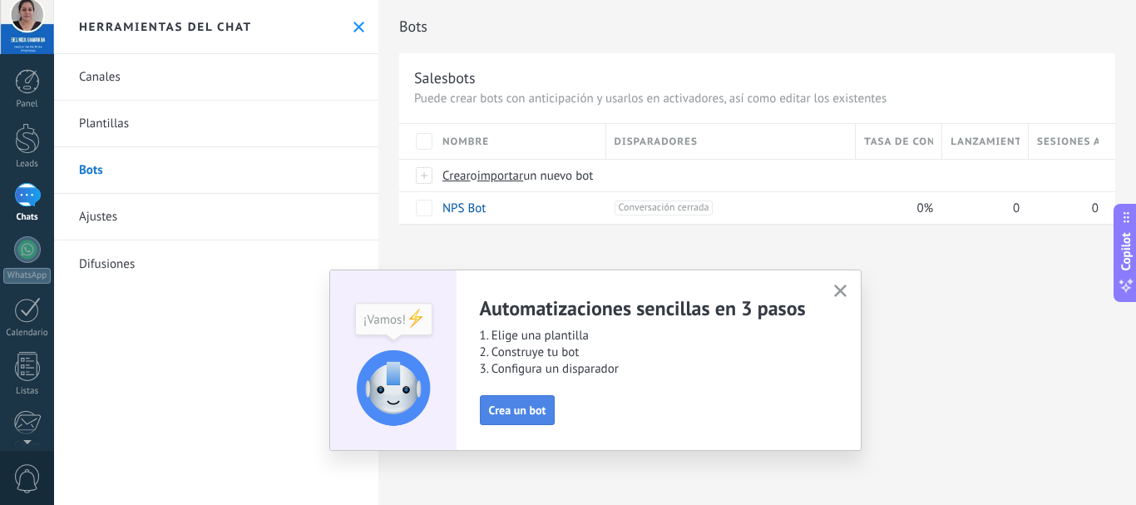
click at [513, 406] on span "Crea un bot" at bounding box center [517, 410] width 57 height 12
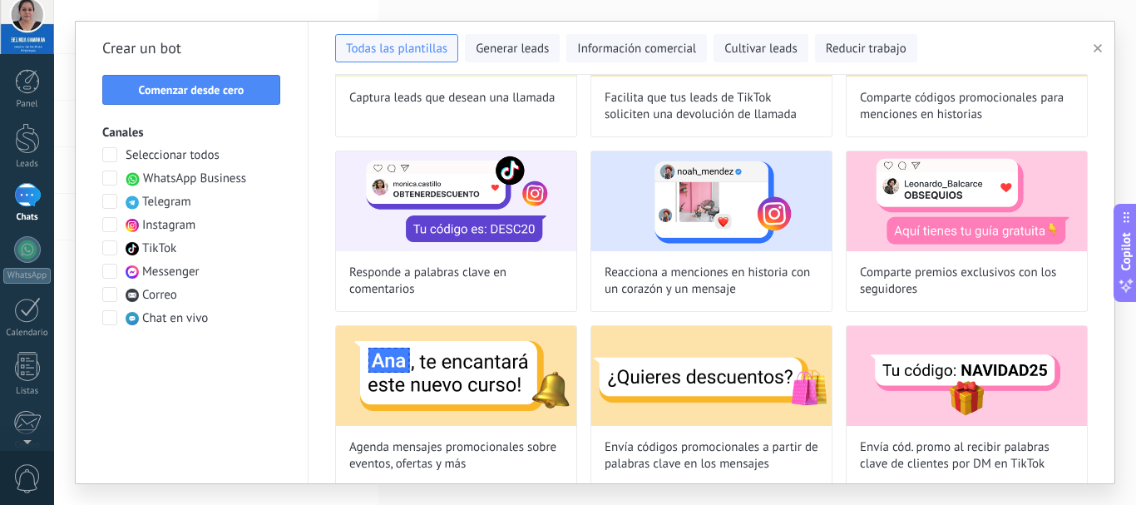
scroll to position [338, 0]
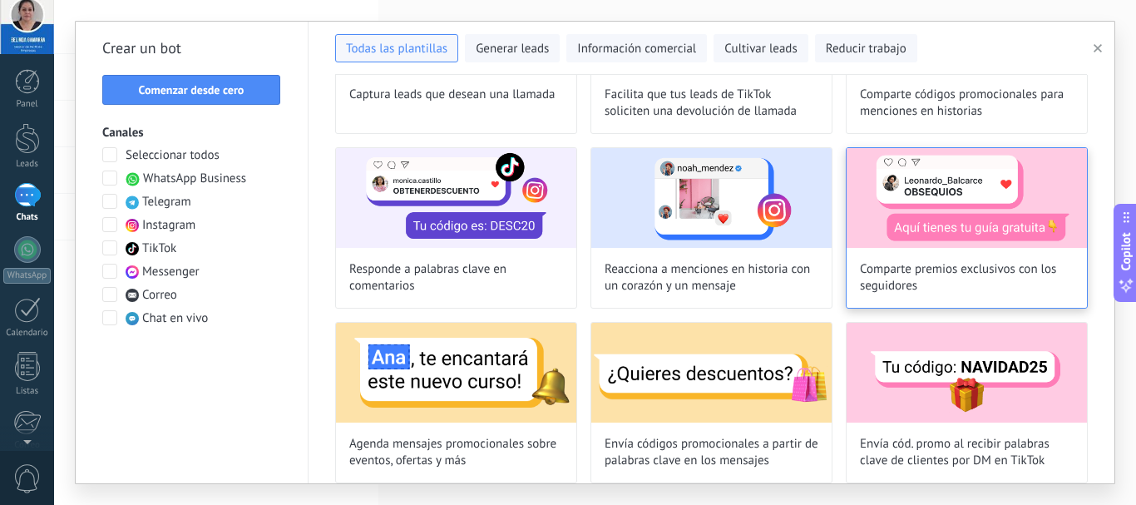
click at [948, 244] on img at bounding box center [966, 198] width 240 height 100
type input "**********"
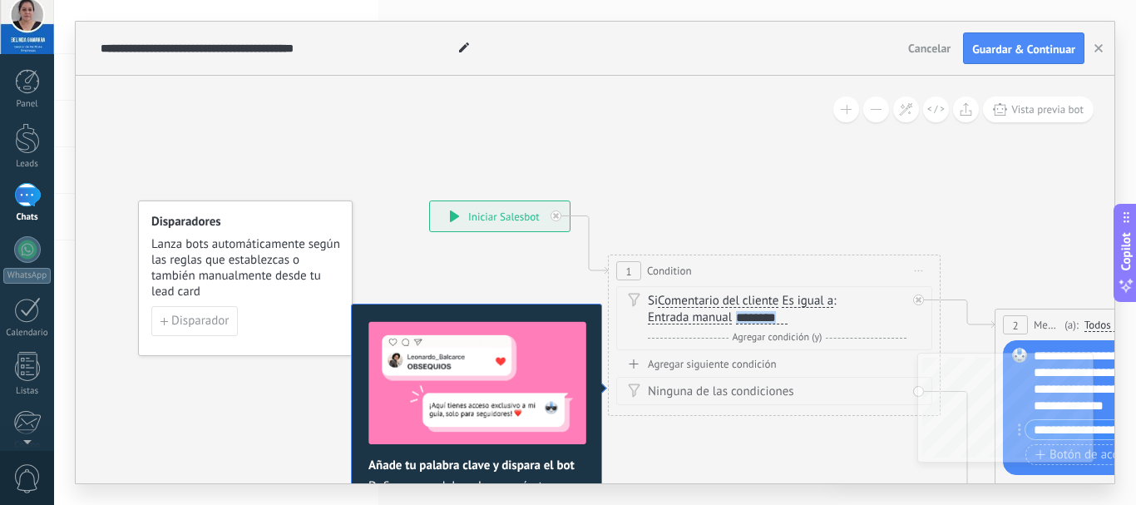
drag, startPoint x: 736, startPoint y: 314, endPoint x: 792, endPoint y: 315, distance: 55.7
click at [792, 315] on div "Si Comentario del cliente Mensaje del cliente Comentario del cliente El cliente…" at bounding box center [777, 309] width 259 height 33
paste div
click at [183, 319] on span "Disparador" at bounding box center [199, 321] width 57 height 12
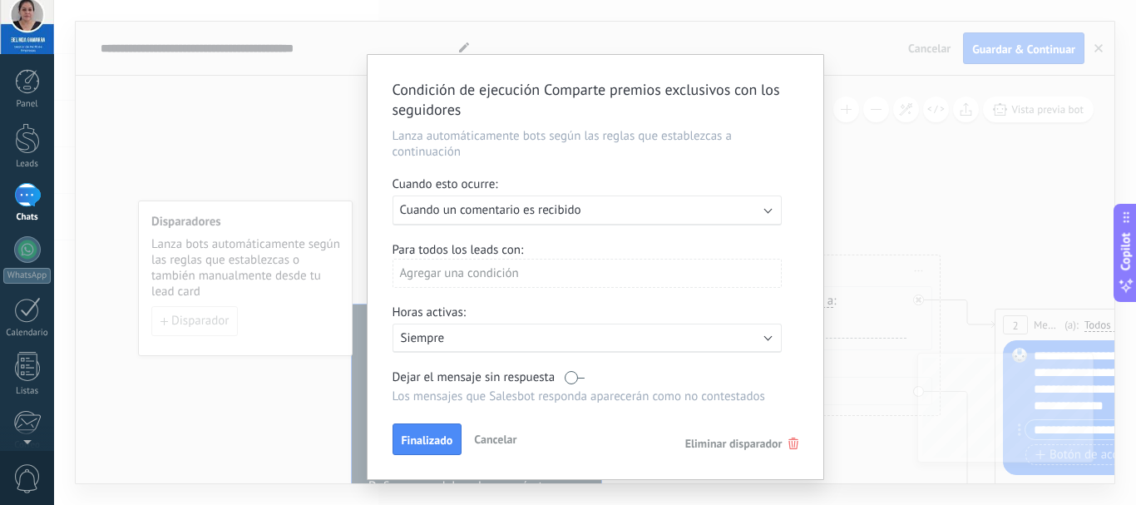
click at [478, 269] on div "Agregar una condición" at bounding box center [586, 273] width 389 height 29
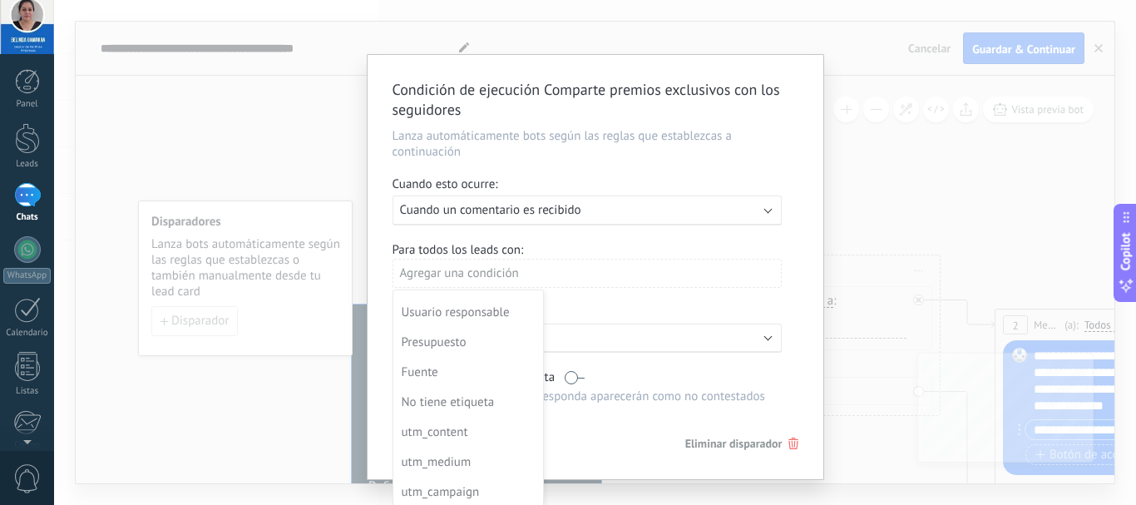
scroll to position [0, 0]
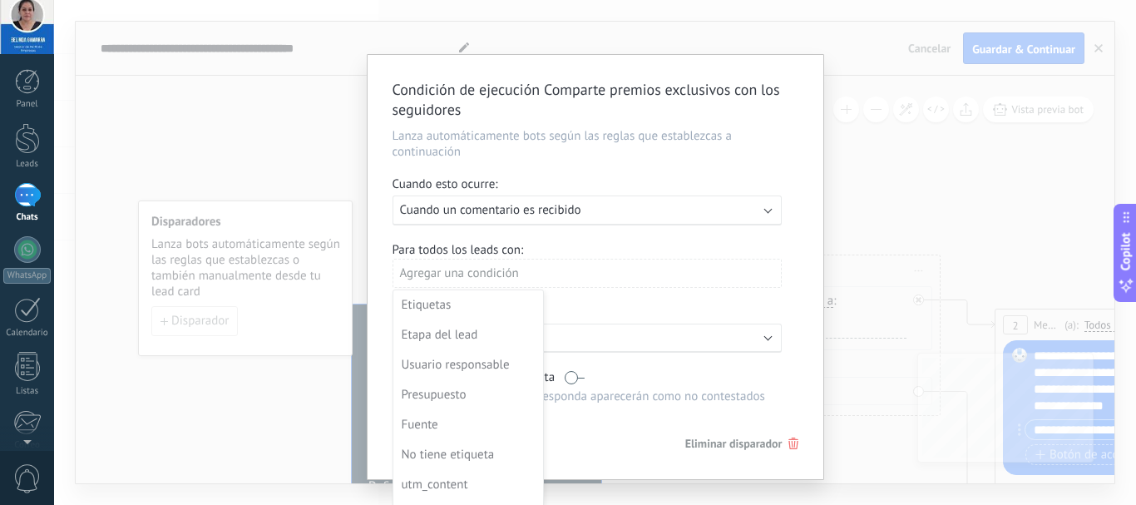
click at [566, 282] on div at bounding box center [595, 267] width 456 height 424
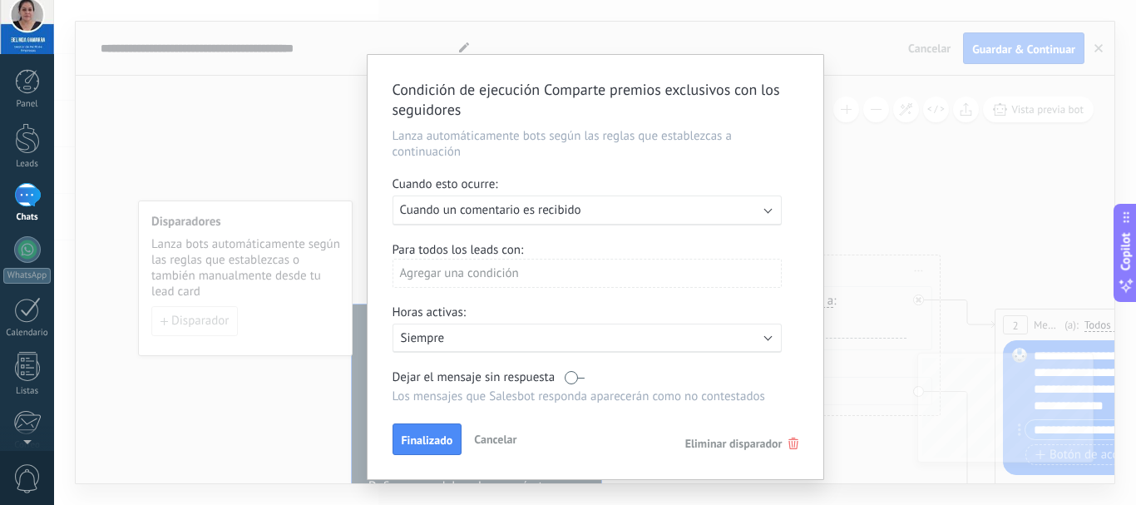
click at [283, 140] on div "Condición de ejecución Comparte premios exclusivos con los seguidores Lanza aut…" at bounding box center [594, 252] width 1081 height 505
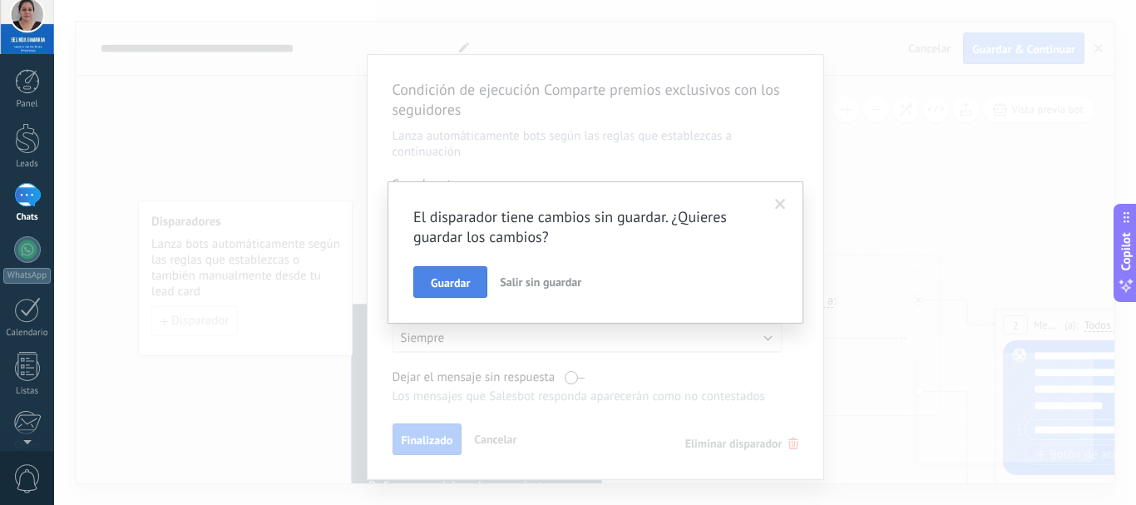
click at [457, 279] on span "Guardar" at bounding box center [450, 283] width 39 height 12
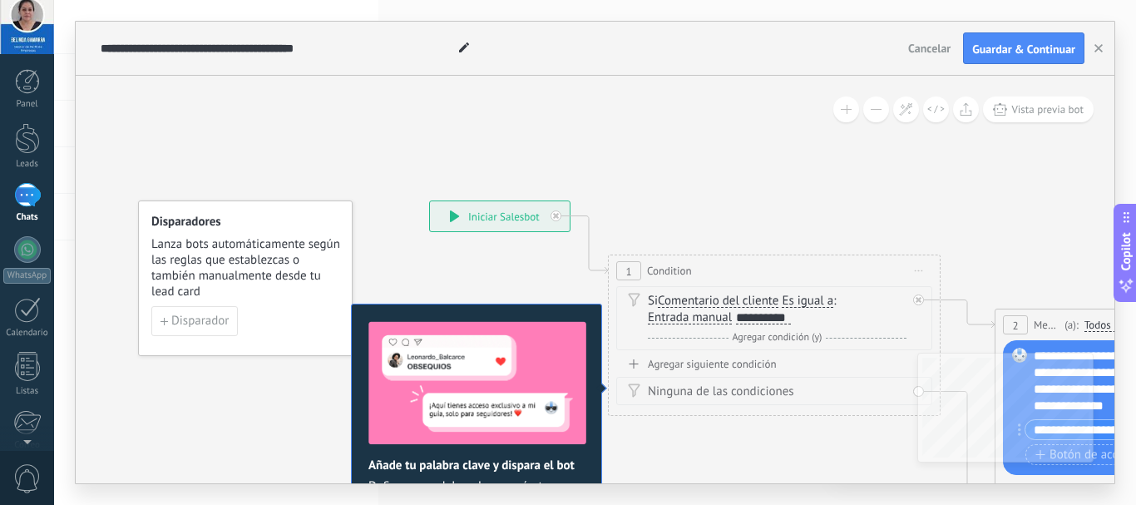
click at [500, 226] on div "**********" at bounding box center [500, 216] width 140 height 30
click at [498, 455] on picture at bounding box center [476, 389] width 216 height 136
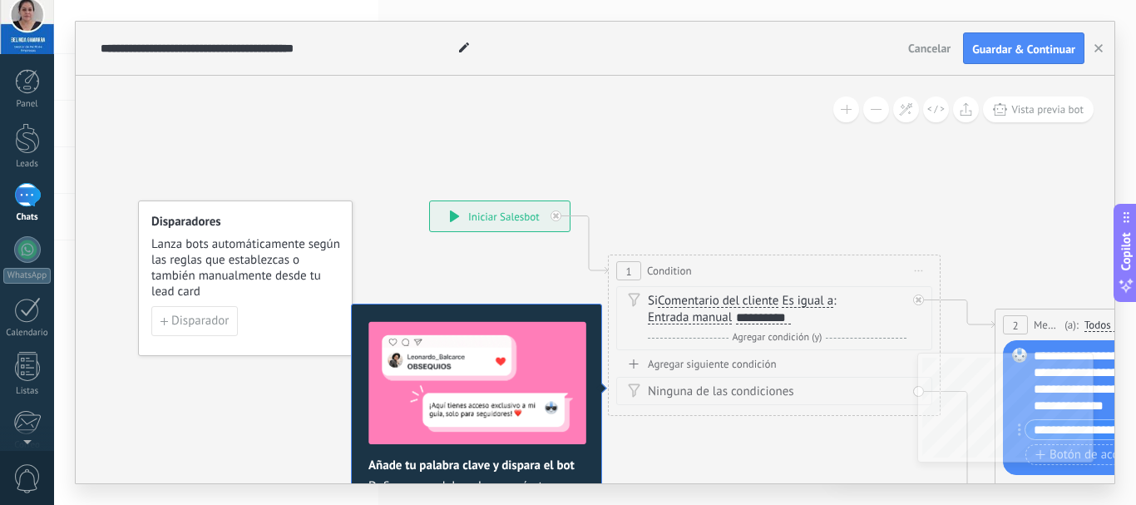
click at [497, 470] on h2 "Añade tu palabra clave y dispara el bot" at bounding box center [476, 465] width 216 height 16
click at [801, 483] on div "**********" at bounding box center [595, 252] width 1040 height 463
click at [528, 459] on h2 "Añade tu palabra clave y dispara el bot" at bounding box center [476, 465] width 216 height 16
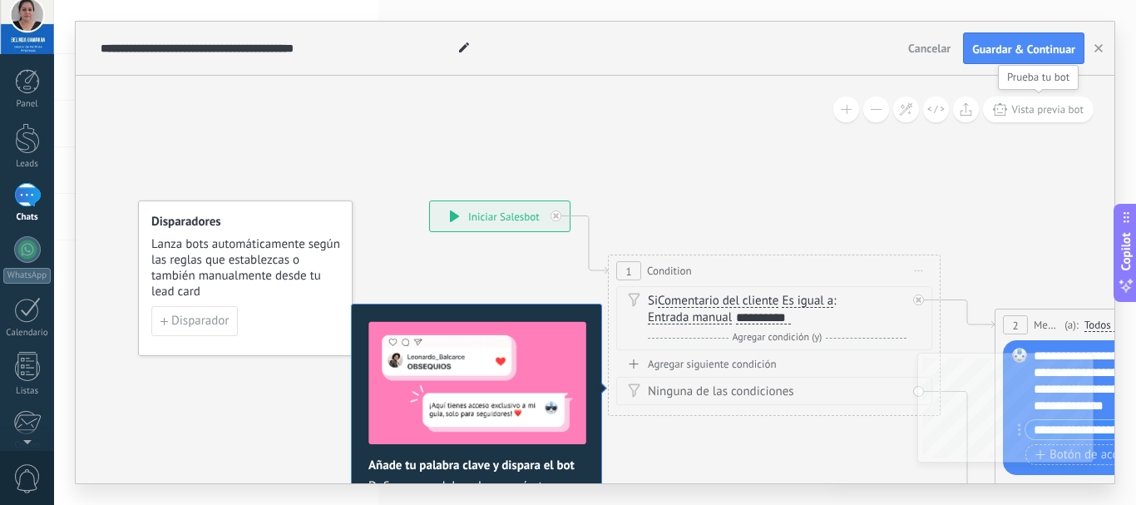
click at [1047, 108] on span "Vista previa bot" at bounding box center [1047, 109] width 72 height 14
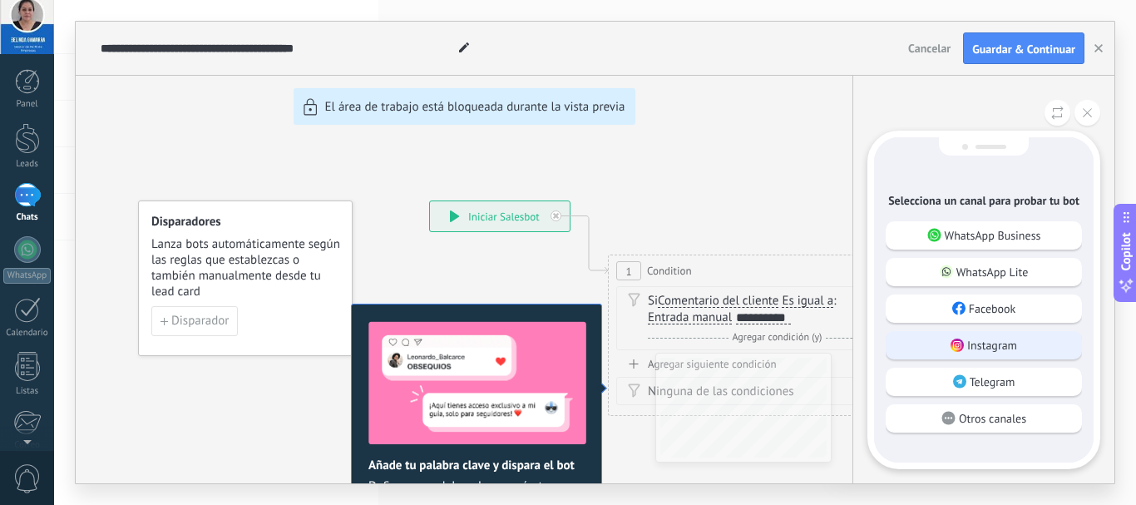
click at [991, 348] on p "Instagram" at bounding box center [992, 344] width 50 height 15
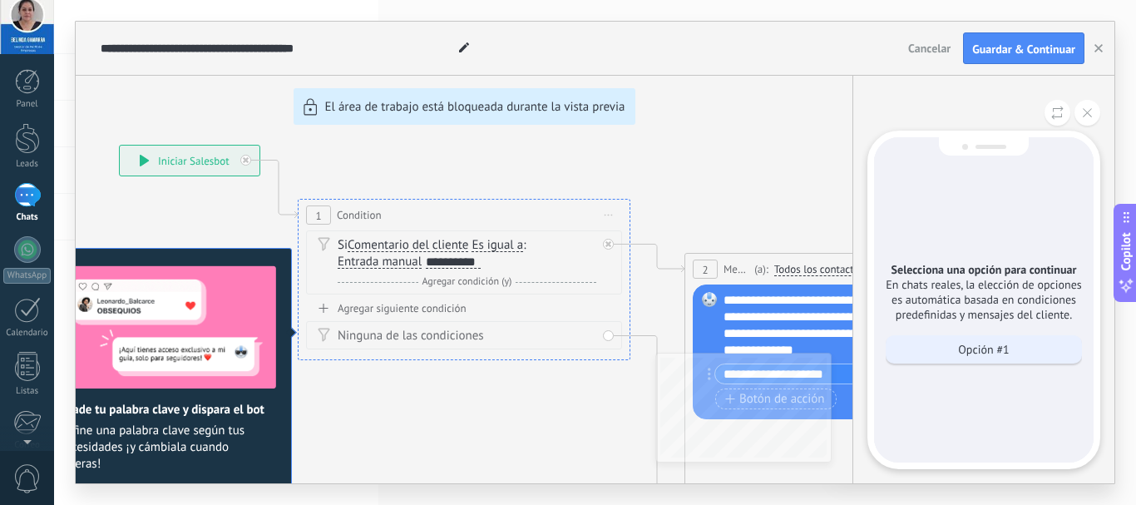
click at [977, 352] on p "Opción #1" at bounding box center [983, 349] width 51 height 15
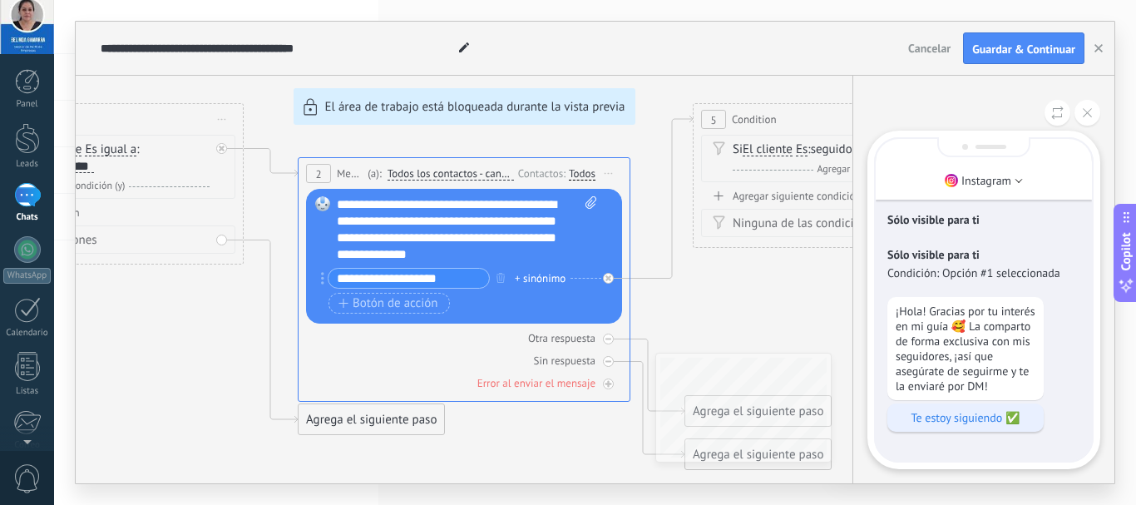
click at [963, 426] on div "Te estoy siguiendo ✅" at bounding box center [965, 417] width 156 height 28
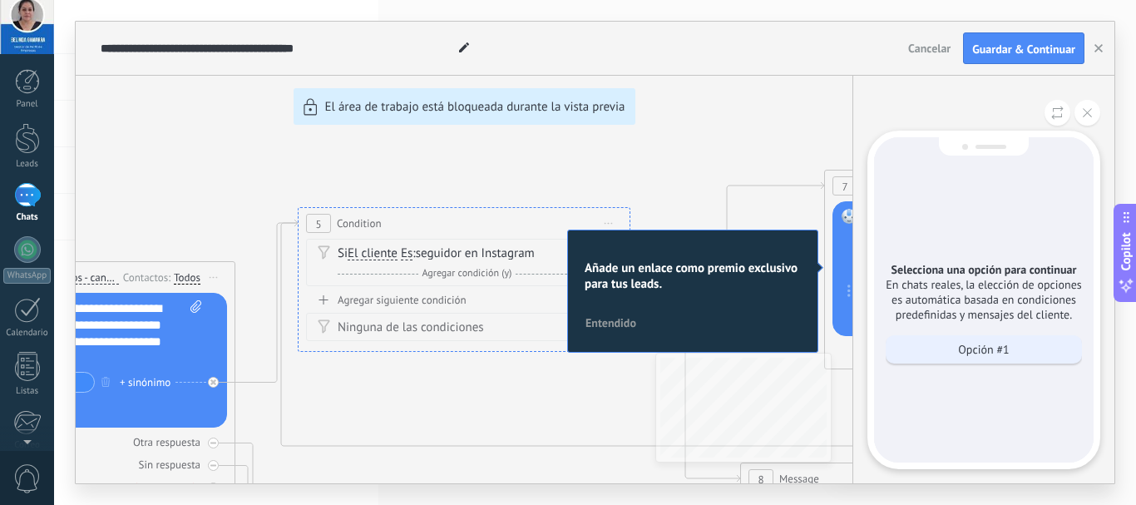
click at [960, 353] on p "Opción #1" at bounding box center [983, 349] width 51 height 15
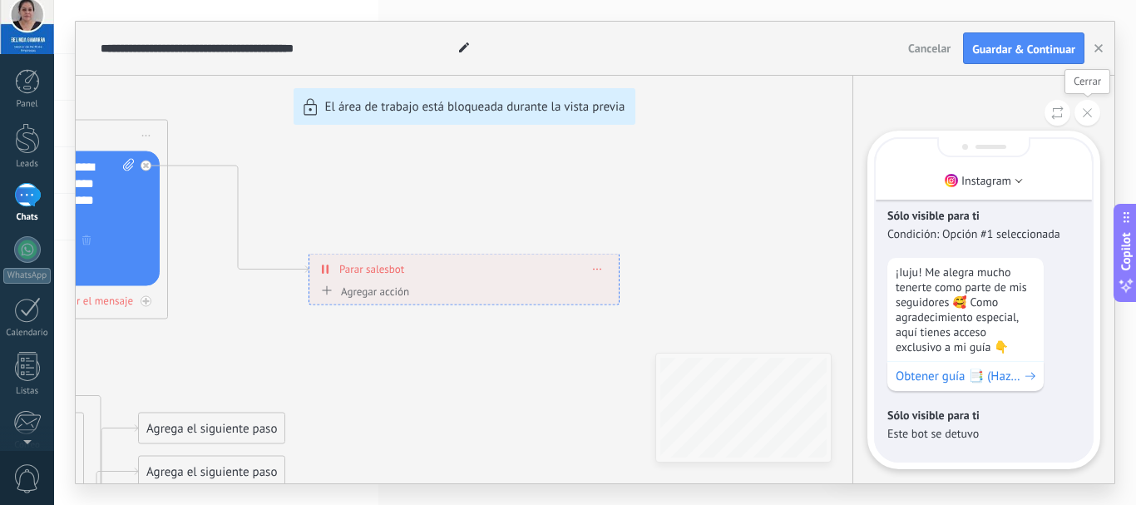
click at [1077, 107] on button at bounding box center [1087, 113] width 26 height 26
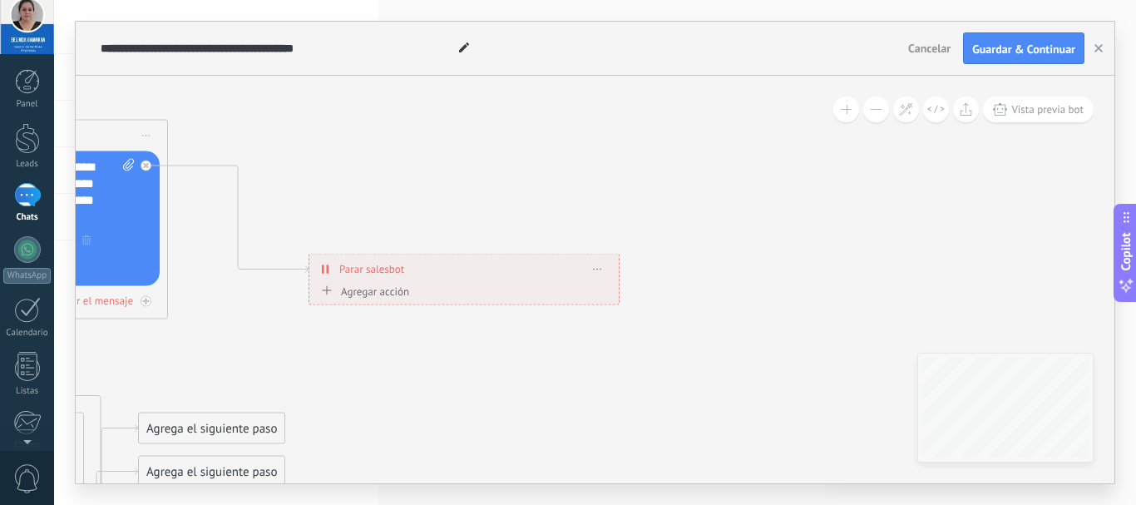
click at [126, 168] on icon at bounding box center [128, 164] width 11 height 12
click input "Subir" at bounding box center [0, 0] width 0 height 0
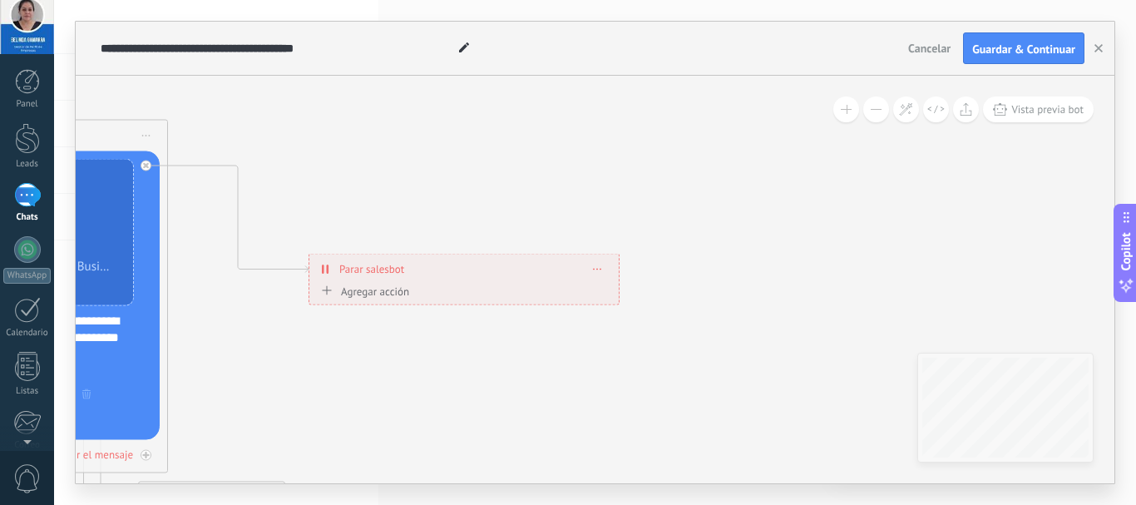
click at [138, 277] on div "Guía Optimiza tu Perfil de Google Business en 7 días.pdf Reemplazar Quitar Conv…" at bounding box center [2, 295] width 316 height 288
drag, startPoint x: 151, startPoint y: 304, endPoint x: 229, endPoint y: 328, distance: 81.8
click at [106, 453] on div "Error al enviar el mensaje" at bounding box center [74, 454] width 118 height 14
drag, startPoint x: 137, startPoint y: 372, endPoint x: 221, endPoint y: 369, distance: 84.0
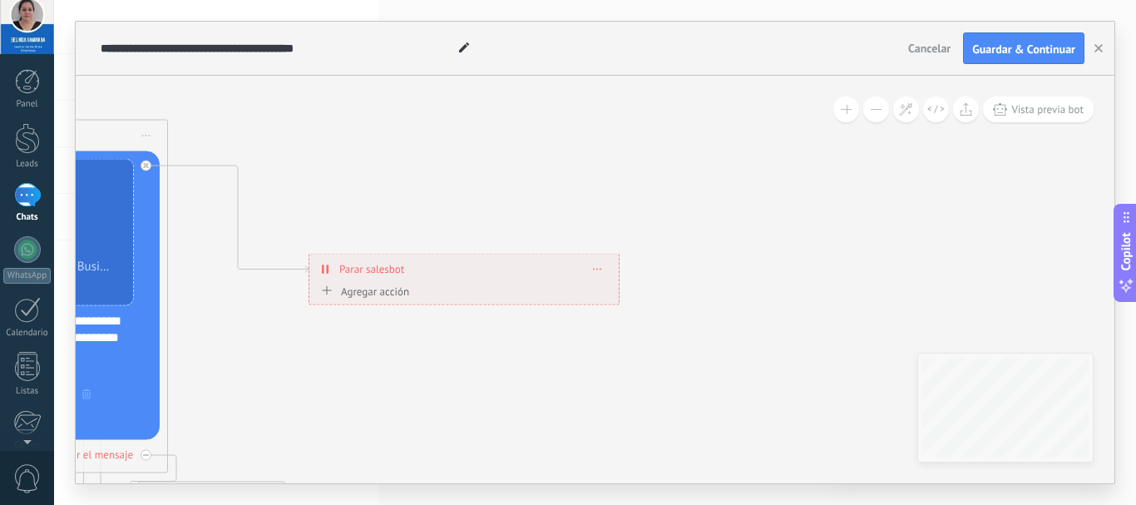
click at [1042, 106] on span "Vista previa bot" at bounding box center [1047, 109] width 72 height 14
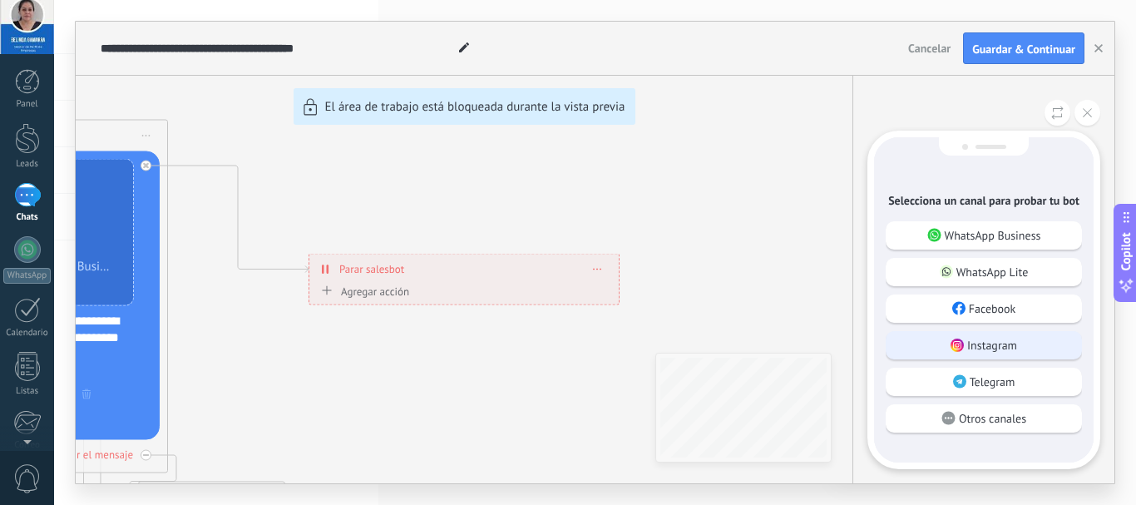
click at [968, 341] on p "Instagram" at bounding box center [992, 344] width 50 height 15
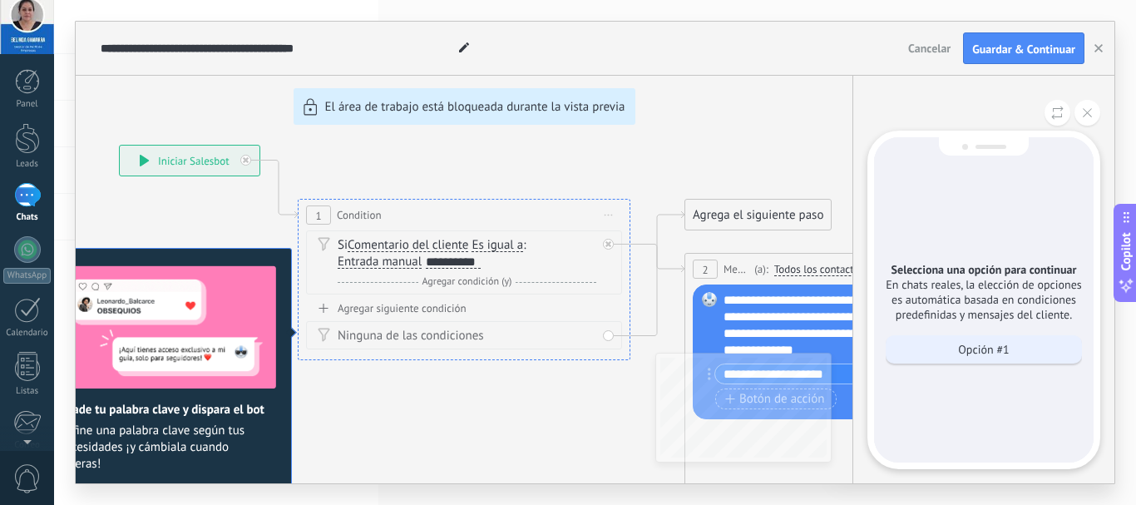
click at [968, 350] on p "Opción #1" at bounding box center [983, 349] width 51 height 15
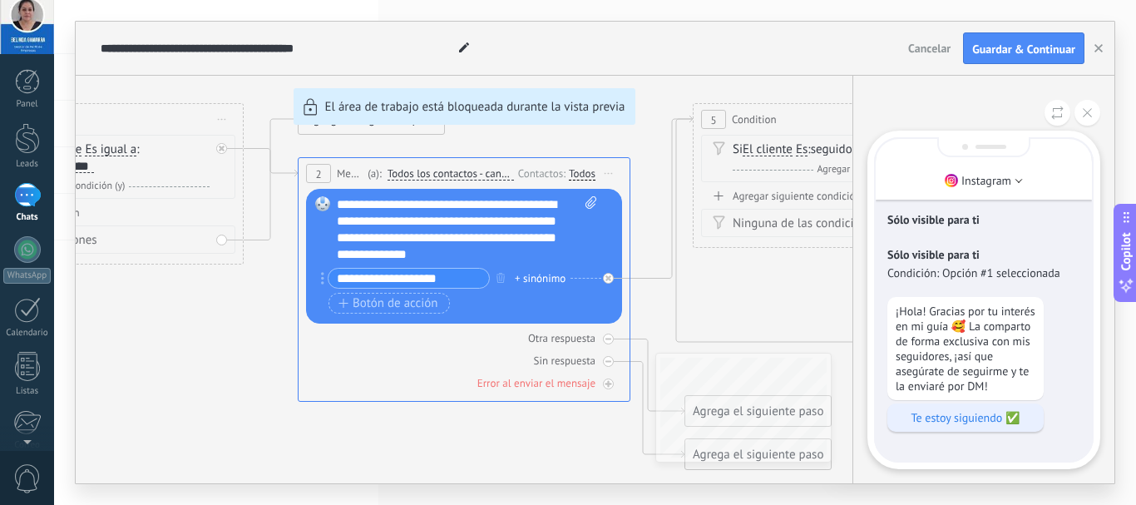
click at [944, 416] on p "Te estoy siguiendo ✅" at bounding box center [965, 417] width 140 height 15
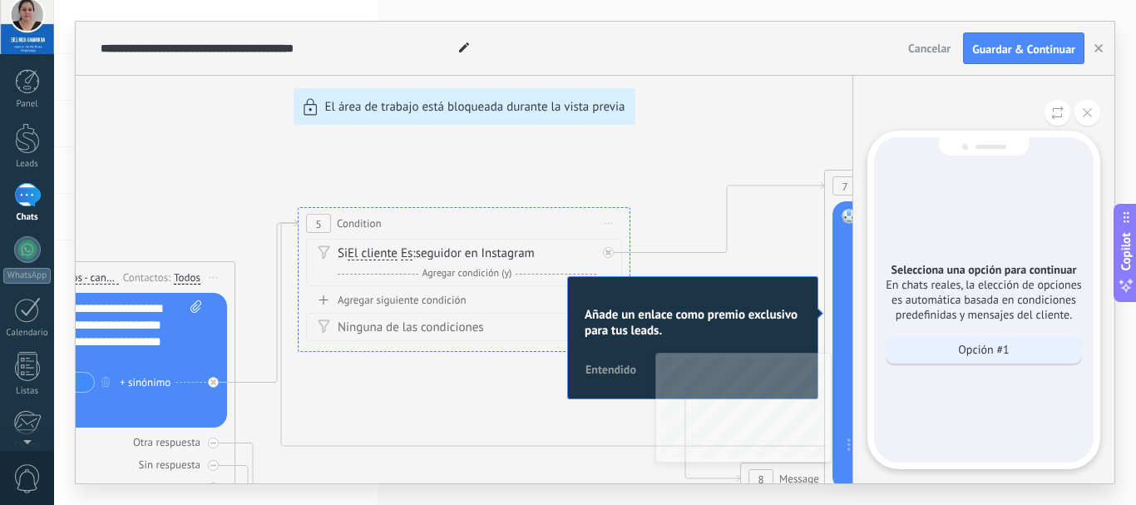
click at [949, 357] on div "Opción #1" at bounding box center [983, 349] width 196 height 28
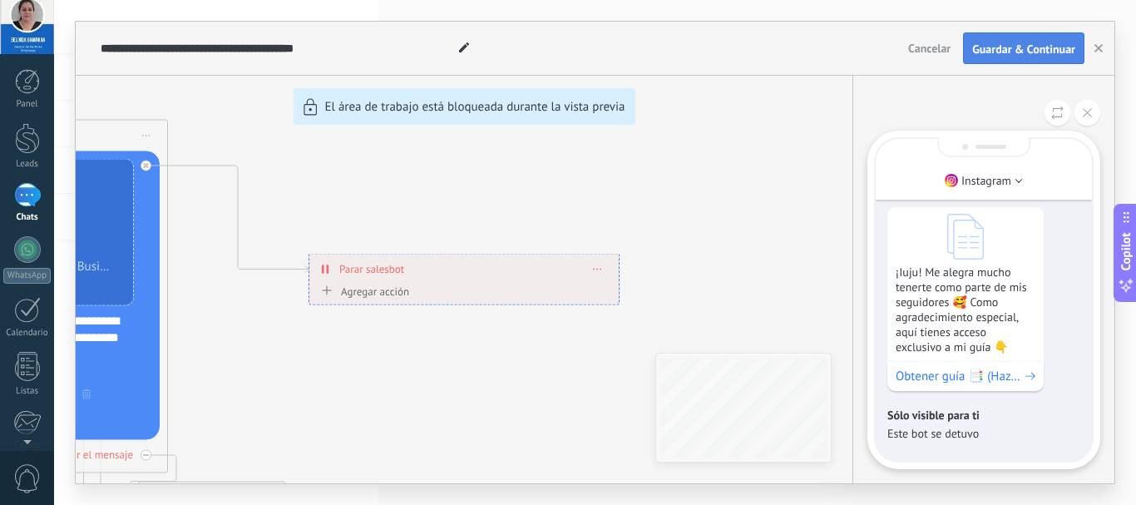
click at [1002, 53] on span "Guardar & Continuar" at bounding box center [1023, 49] width 103 height 12
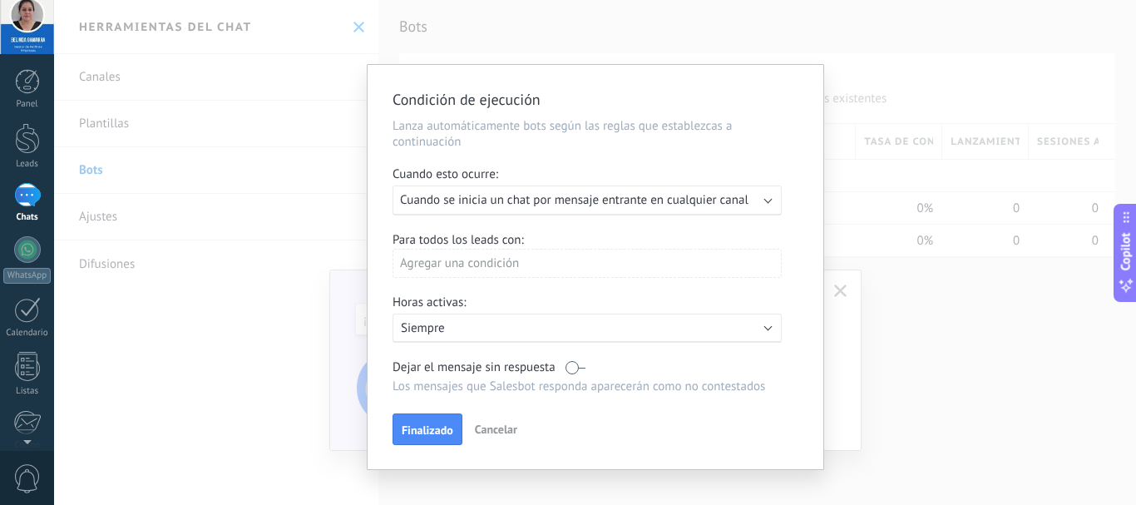
click at [534, 261] on div "Agregar una condición" at bounding box center [586, 263] width 389 height 29
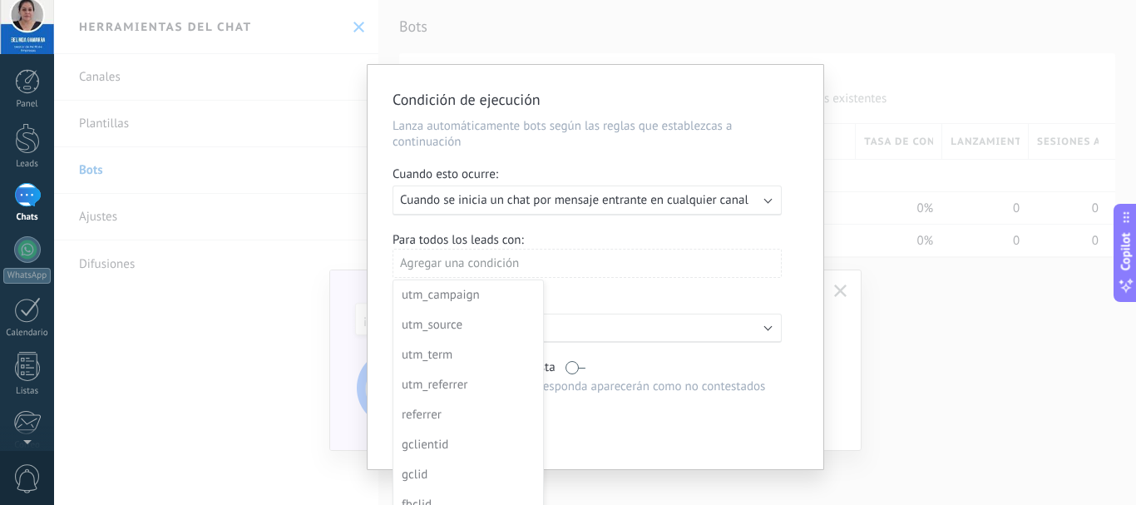
scroll to position [32, 0]
click at [576, 267] on div at bounding box center [595, 267] width 456 height 404
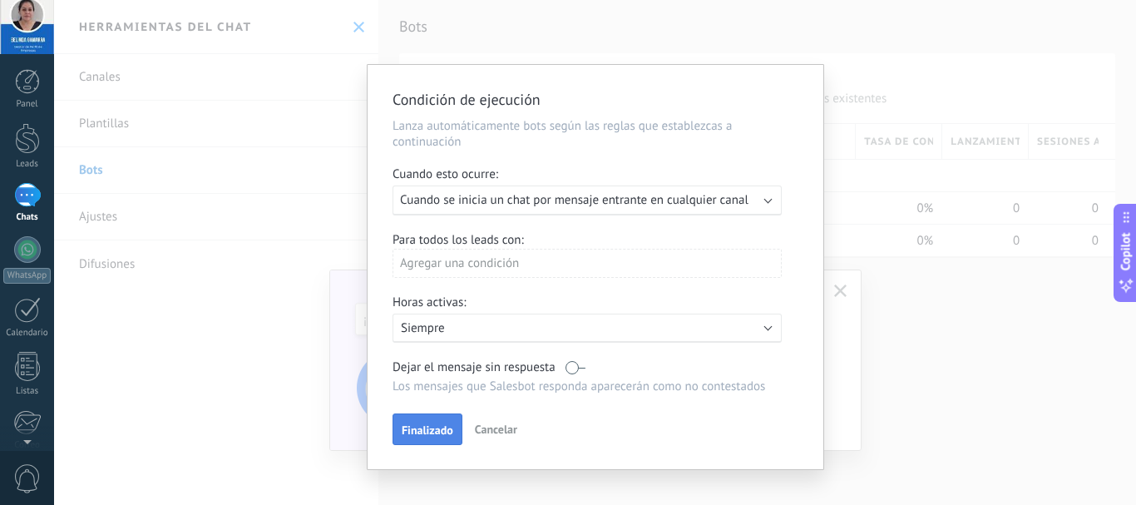
click at [423, 425] on span "Finalizado" at bounding box center [427, 430] width 52 height 12
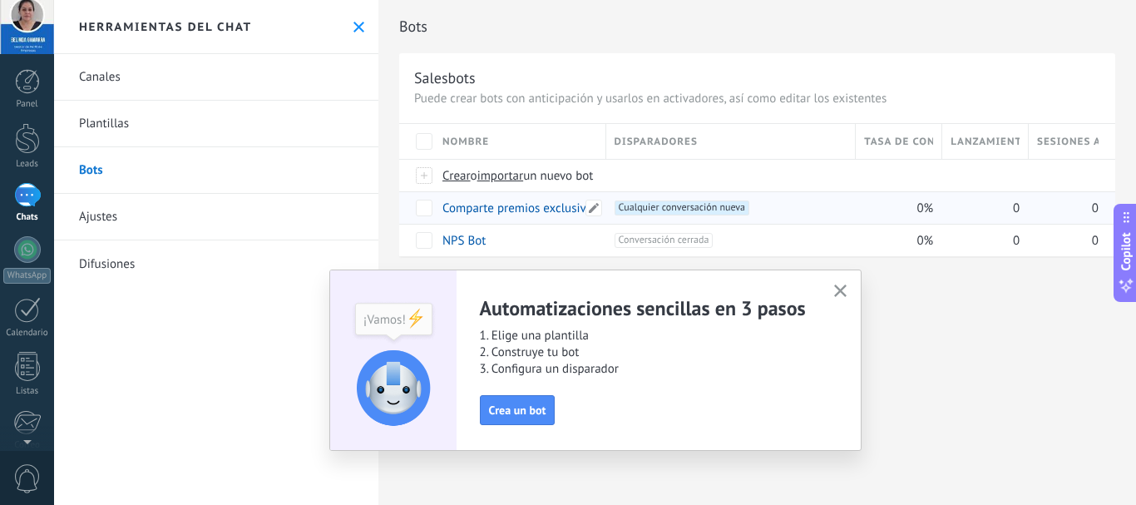
click at [503, 203] on link "Comparte premios exclusivos con los seguidores" at bounding box center [570, 208] width 257 height 16
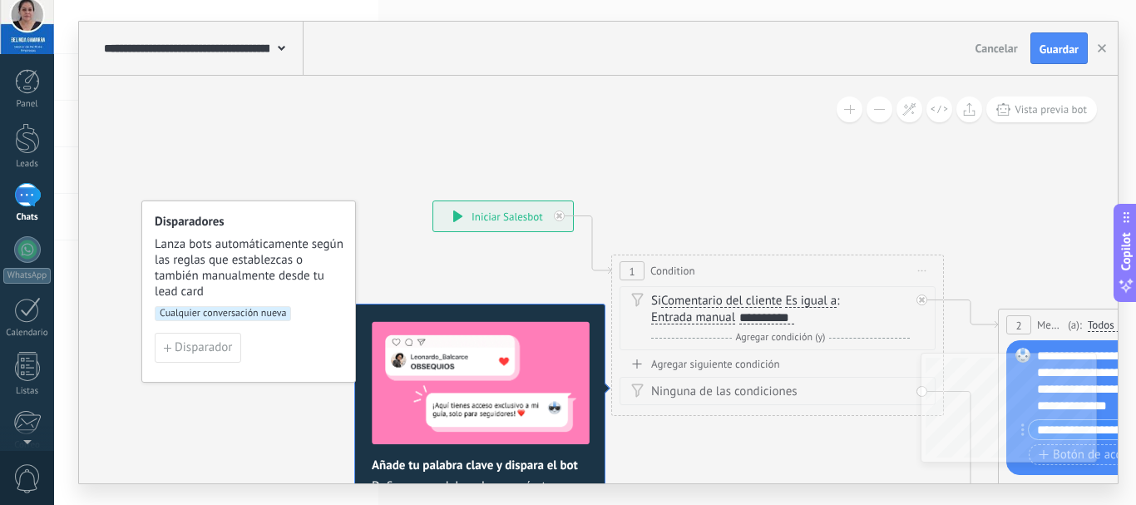
click at [945, 108] on icon at bounding box center [938, 109] width 17 height 9
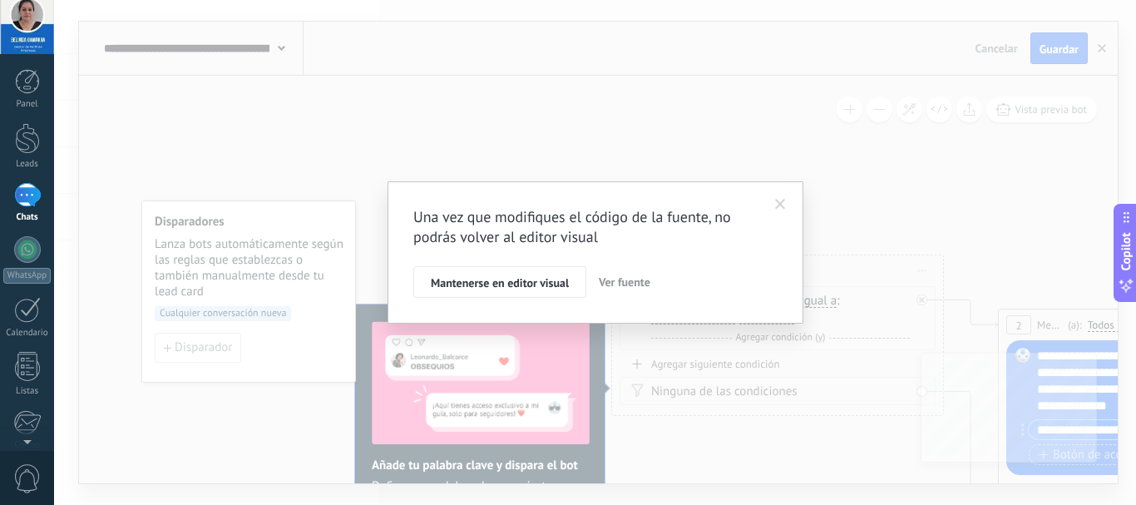
click at [787, 202] on span at bounding box center [779, 204] width 27 height 28
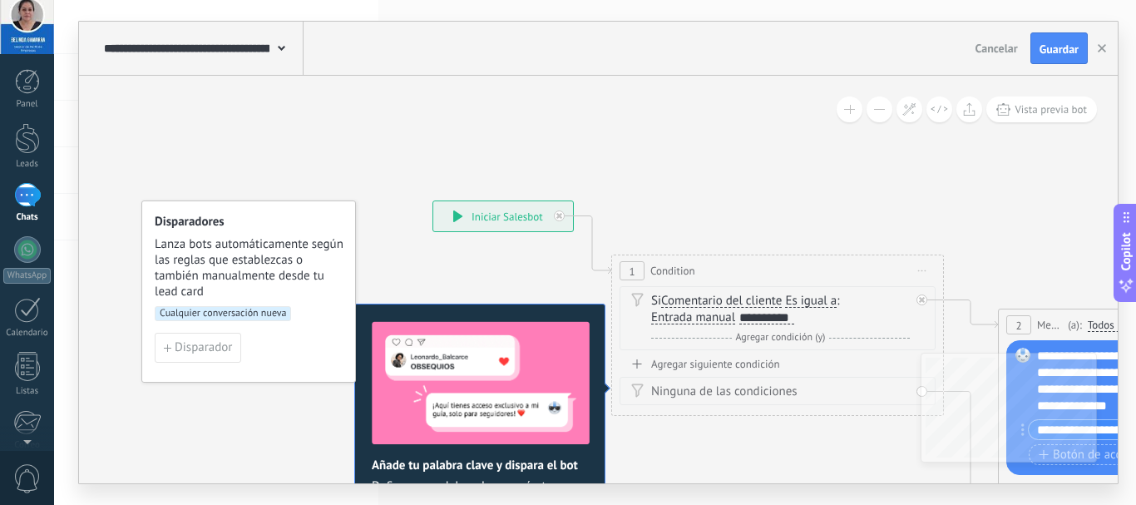
click at [874, 106] on button at bounding box center [879, 109] width 26 height 26
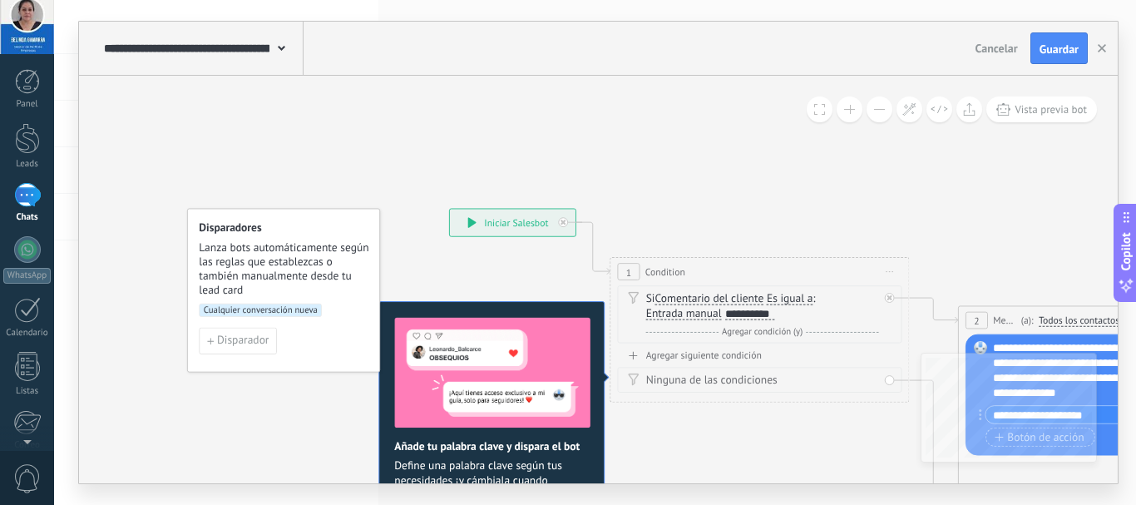
click at [874, 106] on button at bounding box center [879, 109] width 26 height 26
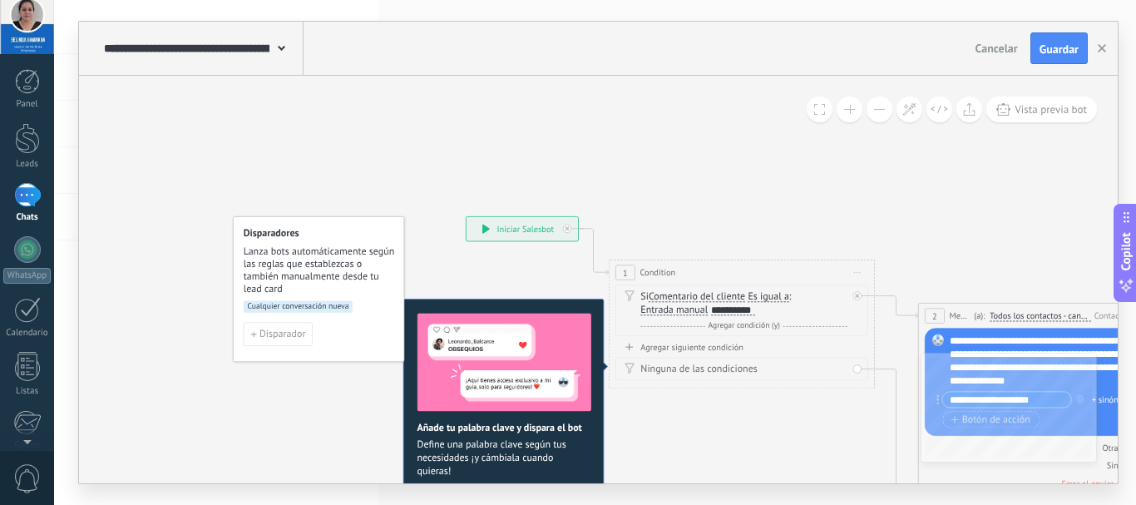
click at [874, 106] on button at bounding box center [879, 109] width 26 height 26
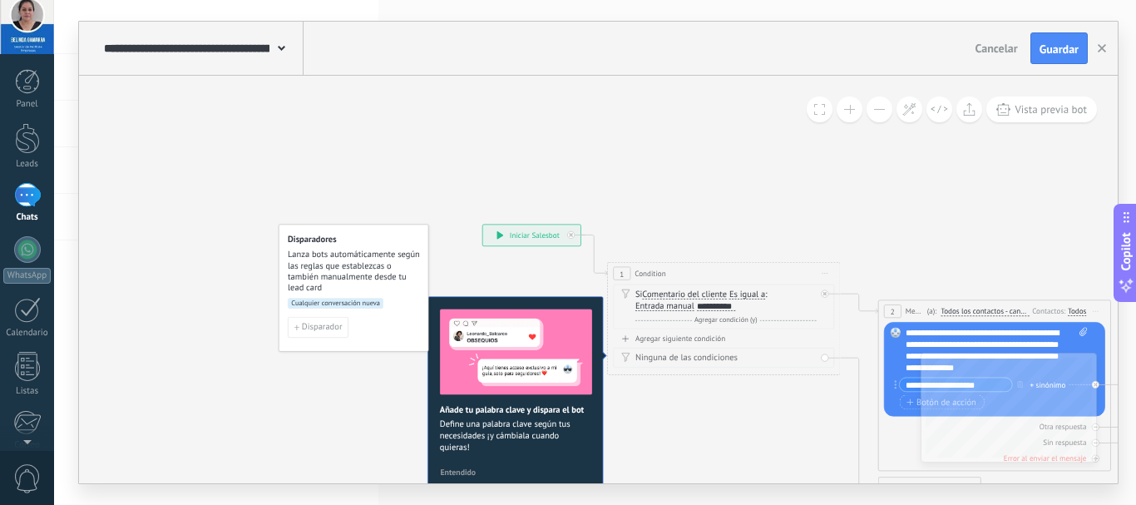
click at [874, 106] on button at bounding box center [879, 109] width 26 height 26
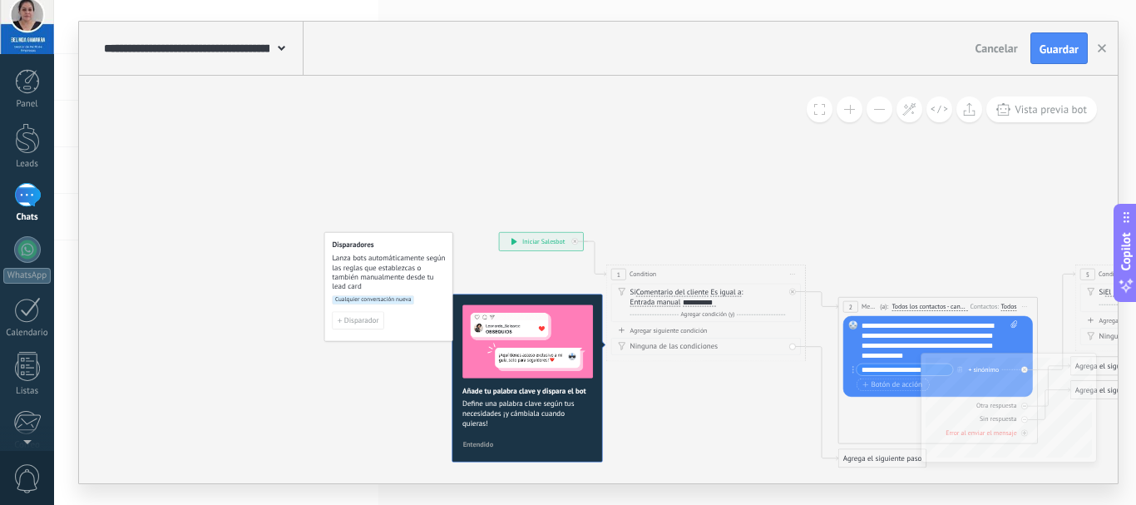
click at [874, 106] on button at bounding box center [879, 109] width 26 height 26
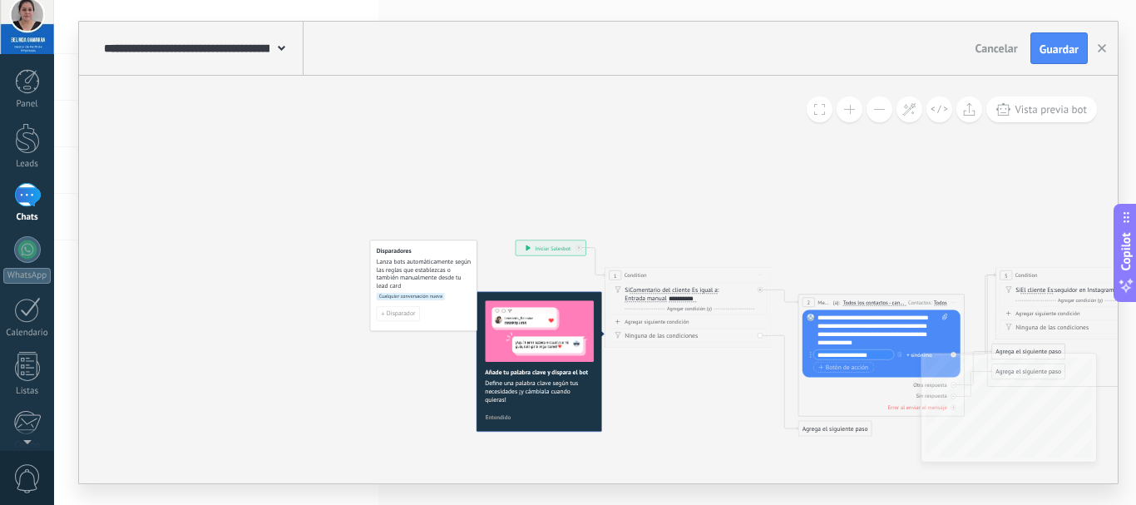
click at [771, 395] on icon at bounding box center [1083, 397] width 1551 height 730
click at [783, 475] on icon at bounding box center [1083, 397] width 1551 height 730
click at [975, 223] on icon at bounding box center [1083, 397] width 1551 height 730
click at [819, 384] on div "Otra respuesta" at bounding box center [881, 385] width 158 height 8
click at [871, 108] on button at bounding box center [879, 109] width 26 height 26
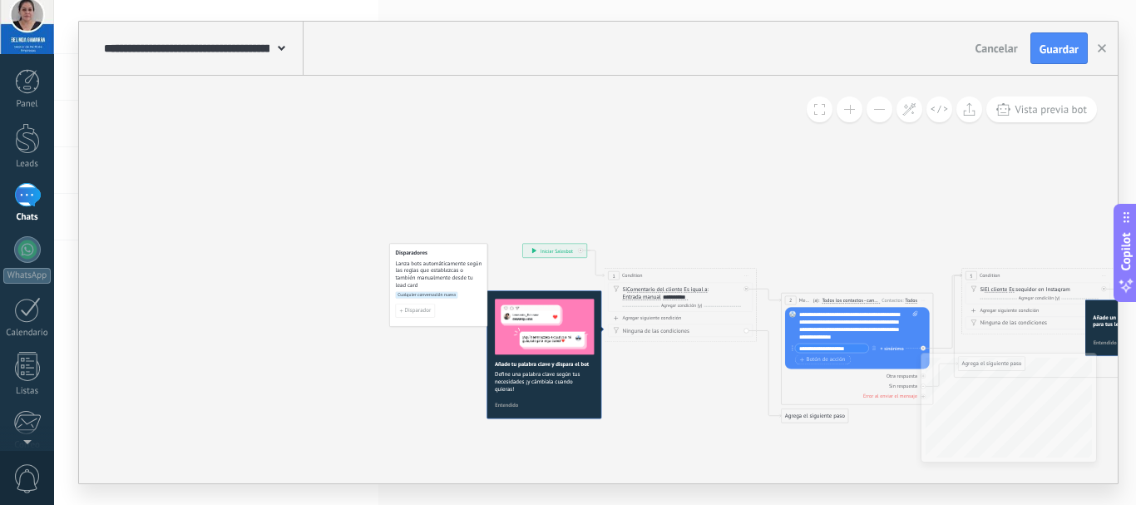
click at [871, 108] on button at bounding box center [879, 109] width 26 height 26
click at [818, 111] on span at bounding box center [819, 109] width 11 height 11
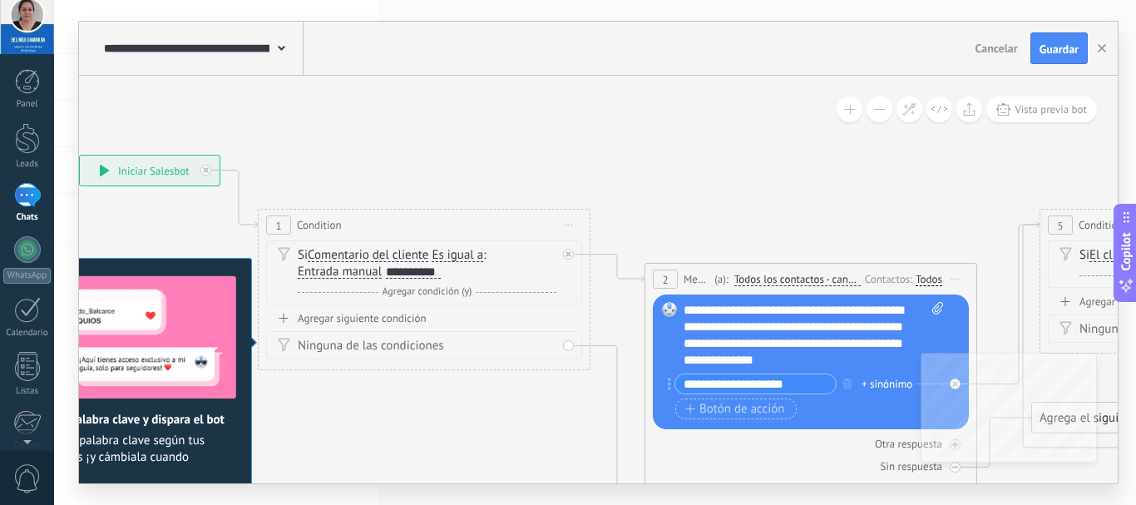
drag, startPoint x: 843, startPoint y: 186, endPoint x: 490, endPoint y: 141, distance: 355.3
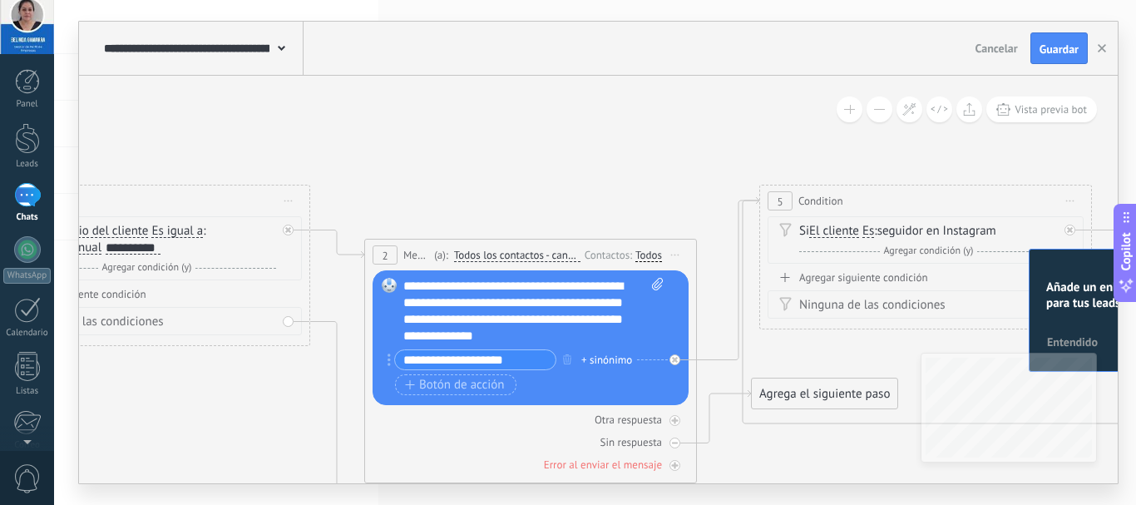
drag, startPoint x: 571, startPoint y: 150, endPoint x: 415, endPoint y: 143, distance: 156.4
click at [415, 143] on icon at bounding box center [933, 445] width 3101 height 1460
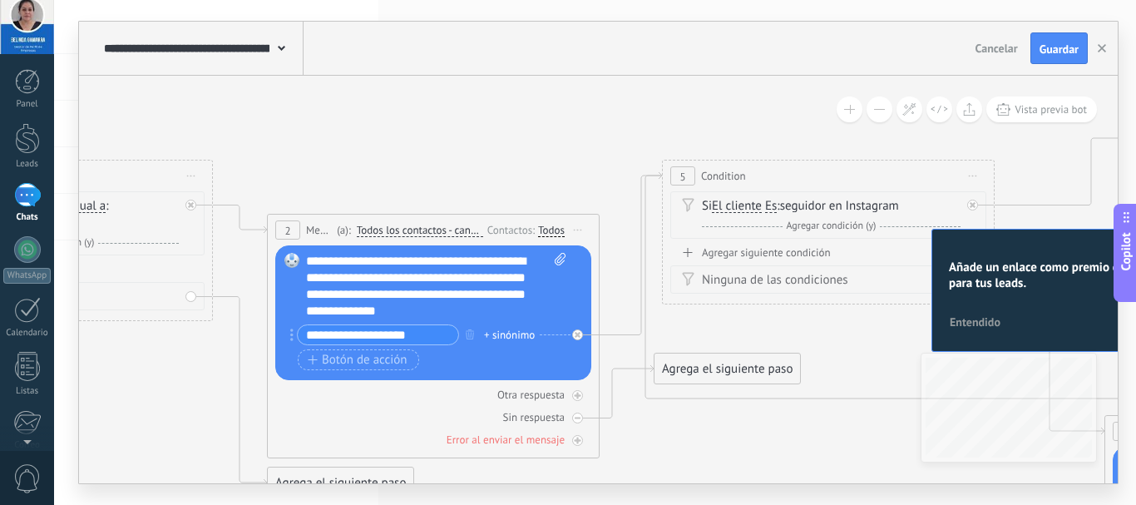
drag, startPoint x: 517, startPoint y: 144, endPoint x: 431, endPoint y: 121, distance: 88.5
click at [431, 121] on icon at bounding box center [836, 420] width 3101 height 1460
drag, startPoint x: 853, startPoint y: 273, endPoint x: 736, endPoint y: 262, distance: 117.0
click at [736, 262] on div "Agregar siguiente condición Ninguna de las condiciones" at bounding box center [828, 269] width 316 height 48
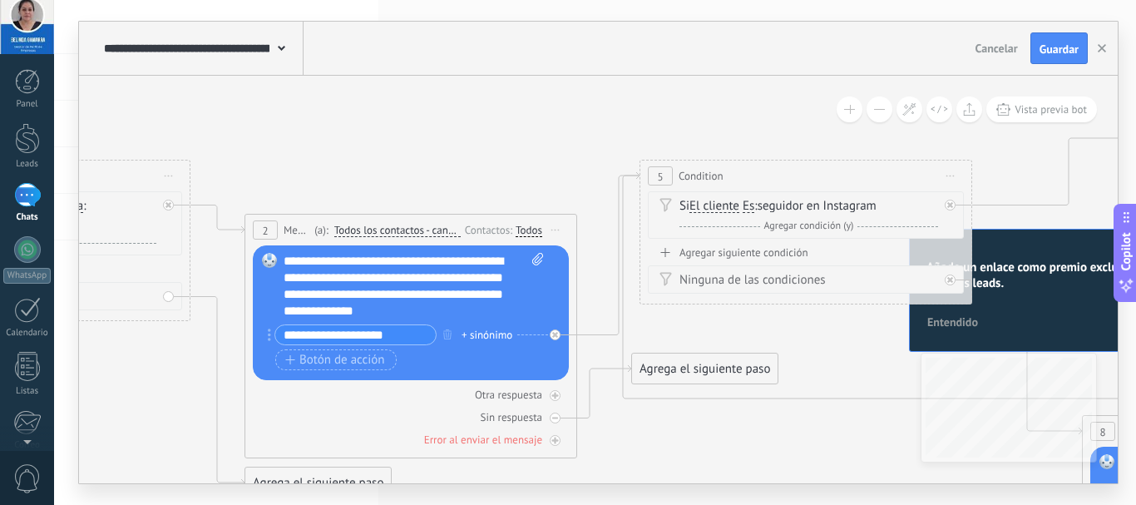
click at [525, 115] on icon at bounding box center [814, 420] width 3101 height 1460
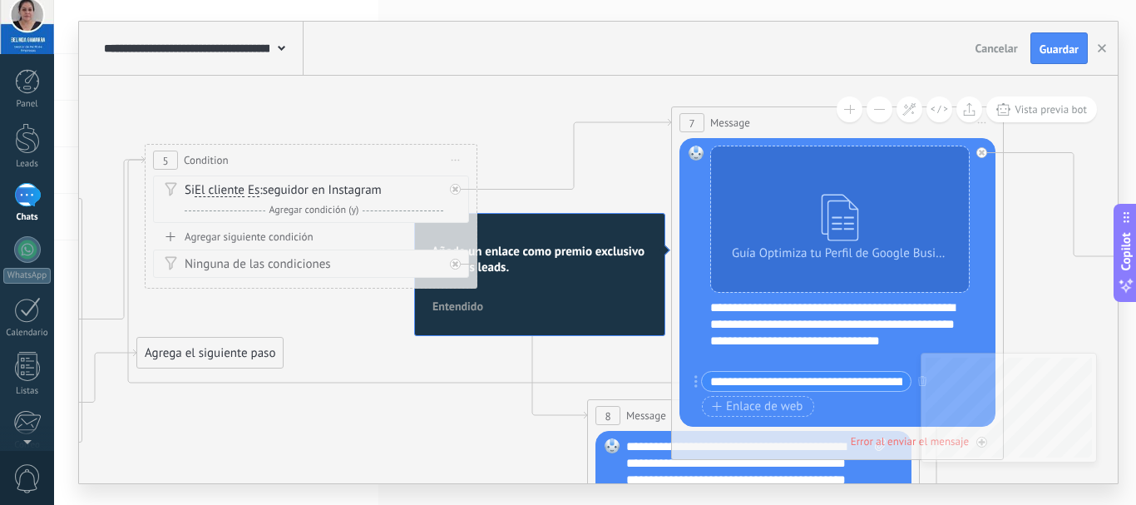
drag, startPoint x: 564, startPoint y: 121, endPoint x: 74, endPoint y: 106, distance: 489.9
click at [74, 106] on div "**********" at bounding box center [594, 252] width 1081 height 505
click at [733, 309] on div "**********" at bounding box center [848, 332] width 276 height 67
drag, startPoint x: 733, startPoint y: 309, endPoint x: 715, endPoint y: 306, distance: 18.6
click at [715, 306] on div "**********" at bounding box center [848, 332] width 276 height 67
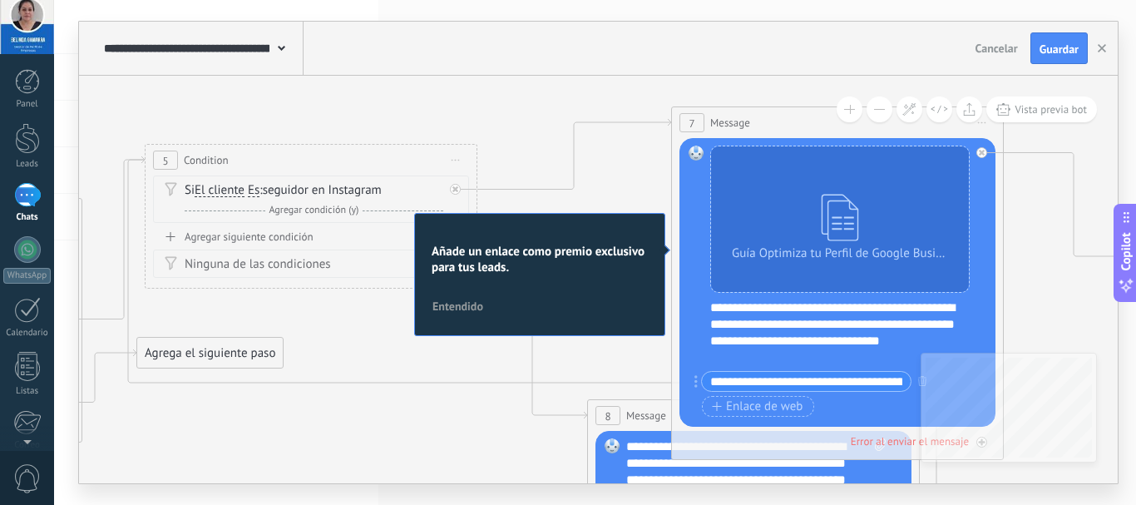
click at [993, 333] on div "Guía Optimiza tu Perfil de Google Business en 7 días.pdf Reemplazar Quitar Conv…" at bounding box center [837, 282] width 316 height 288
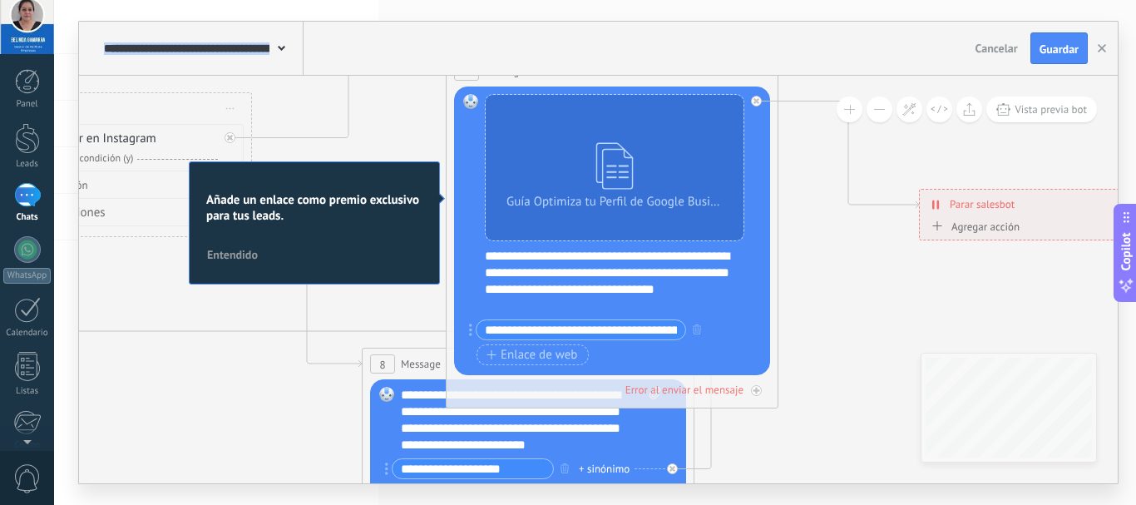
drag, startPoint x: 1042, startPoint y: 319, endPoint x: 816, endPoint y: 268, distance: 231.1
click at [816, 268] on icon at bounding box center [94, 353] width 3101 height 1460
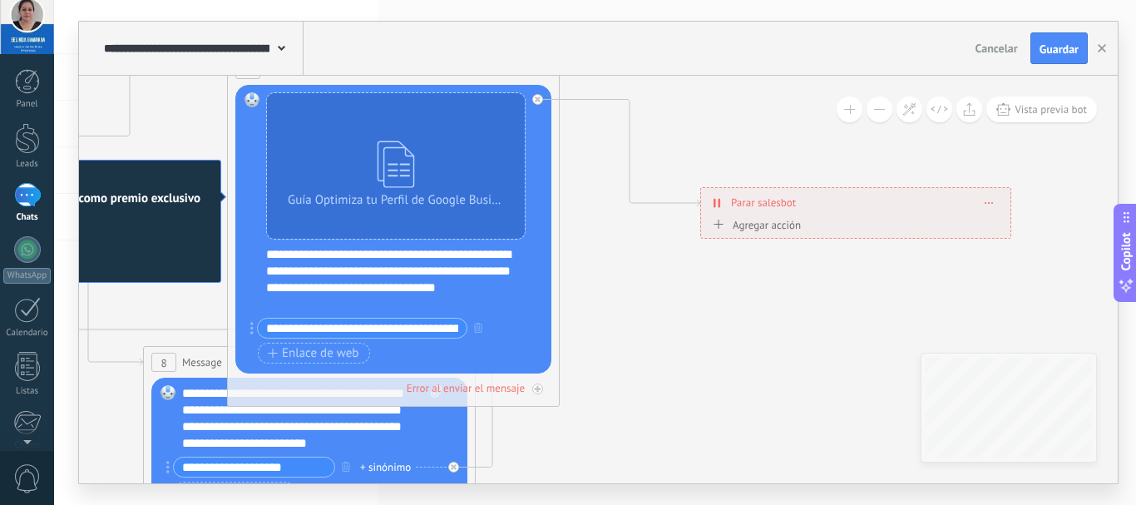
drag, startPoint x: 837, startPoint y: 311, endPoint x: 618, endPoint y: 309, distance: 218.6
click at [394, 352] on div "Botón de acción Enlace de web" at bounding box center [392, 352] width 268 height 21
click at [385, 352] on div "Botón de acción Enlace de web" at bounding box center [392, 352] width 268 height 21
click at [475, 345] on div "Botón de acción Enlace de web" at bounding box center [392, 352] width 268 height 21
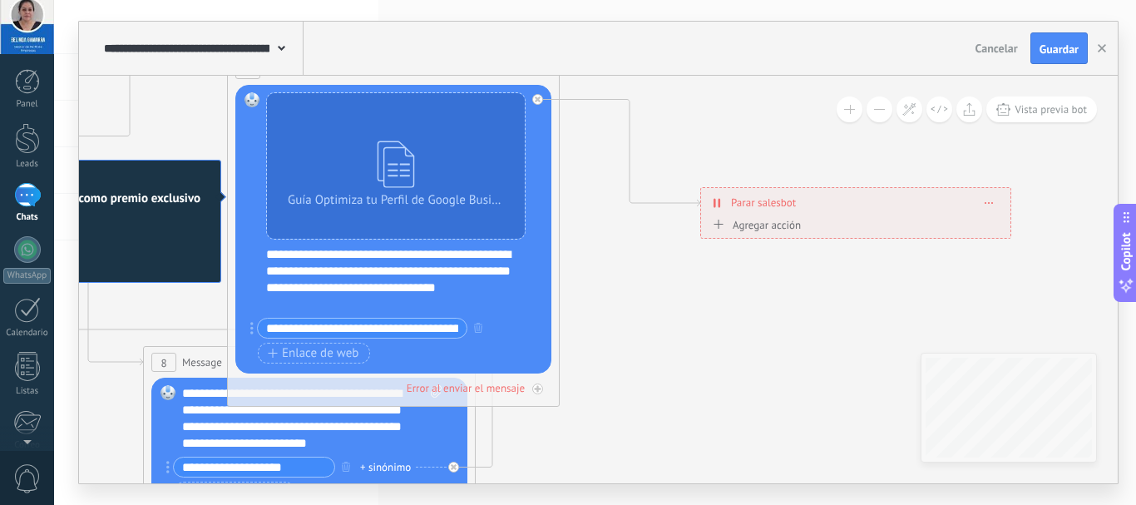
click at [356, 294] on div "**********" at bounding box center [404, 279] width 276 height 67
click at [334, 295] on div "**********" at bounding box center [404, 279] width 276 height 67
click at [319, 306] on div "**********" at bounding box center [404, 279] width 276 height 67
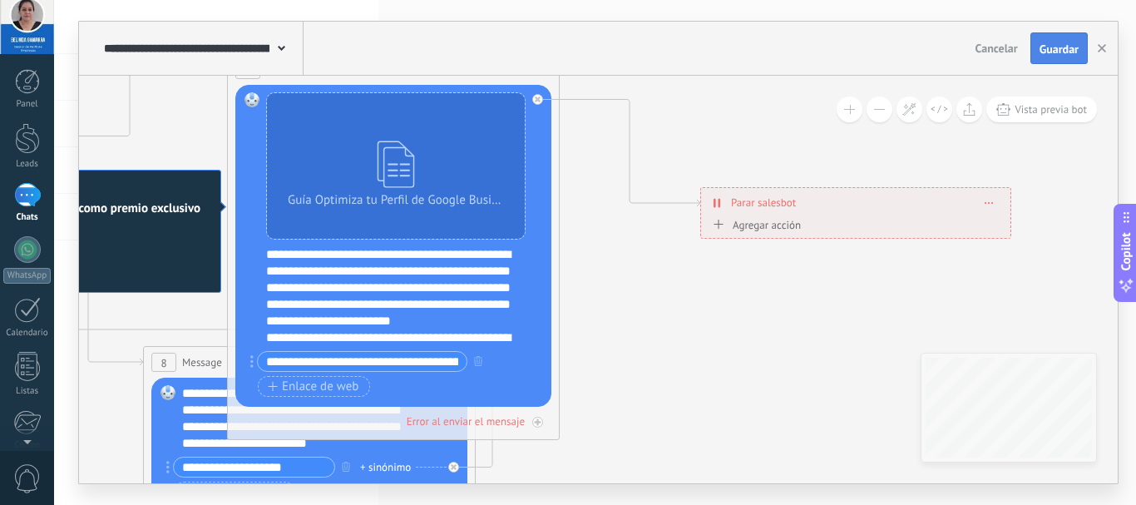
click at [1058, 43] on span "Guardar" at bounding box center [1058, 49] width 39 height 12
click at [1060, 113] on span "Vista previa bot" at bounding box center [1050, 109] width 72 height 14
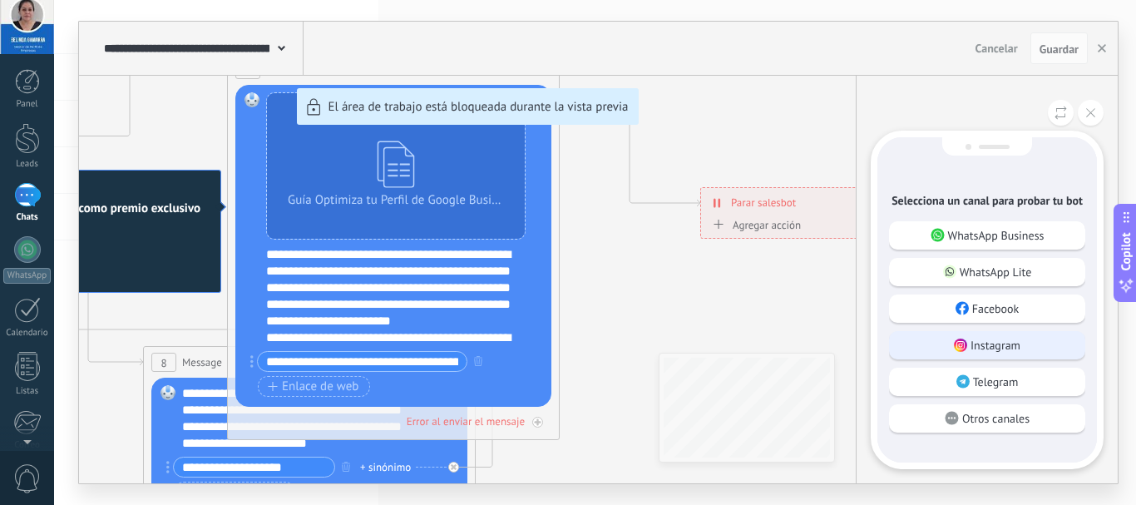
click at [963, 339] on use at bounding box center [959, 344] width 13 height 13
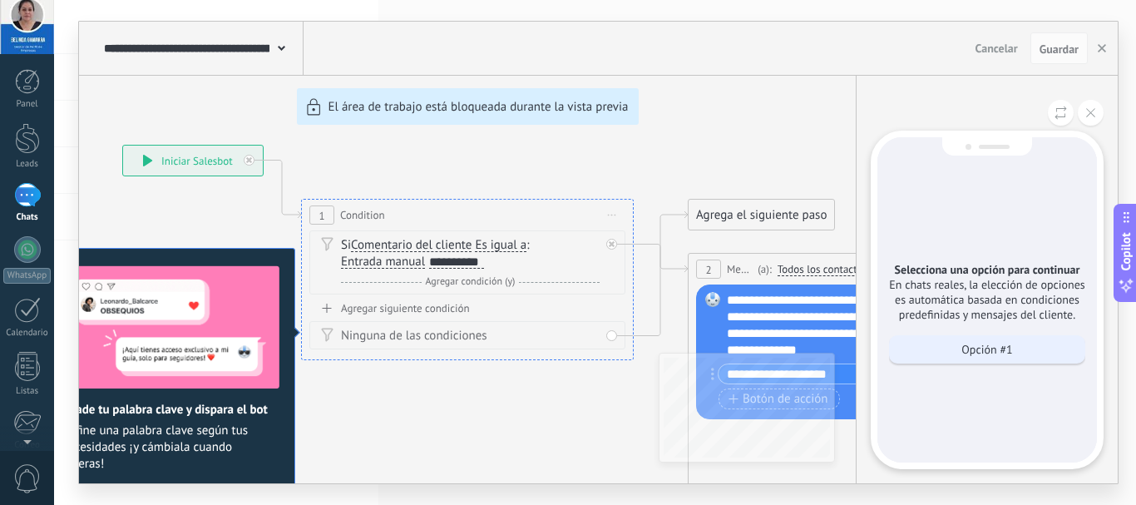
click at [948, 356] on div "Opción #1" at bounding box center [987, 349] width 196 height 28
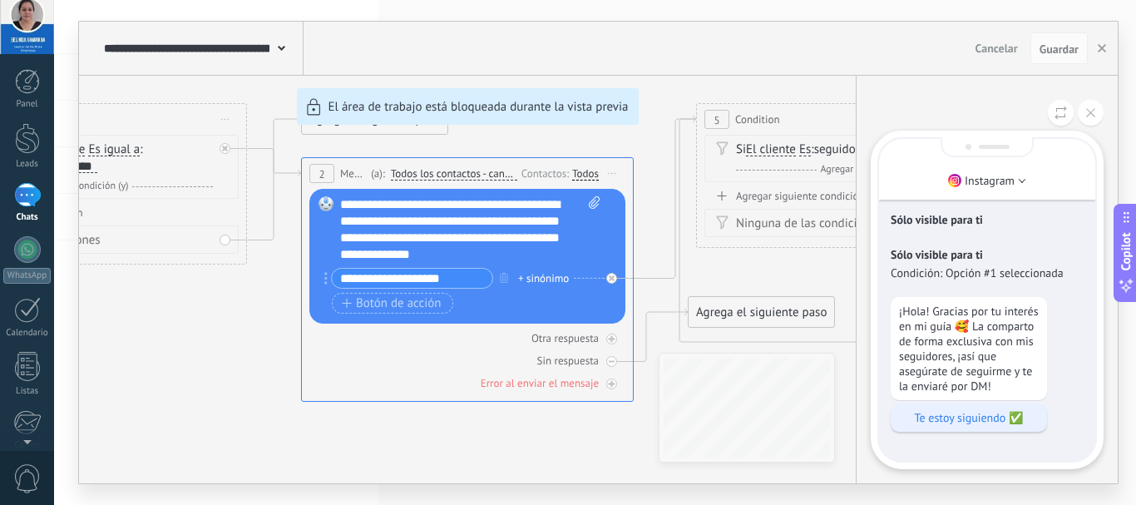
click at [963, 425] on p "Te estoy siguiendo ✅" at bounding box center [969, 417] width 140 height 15
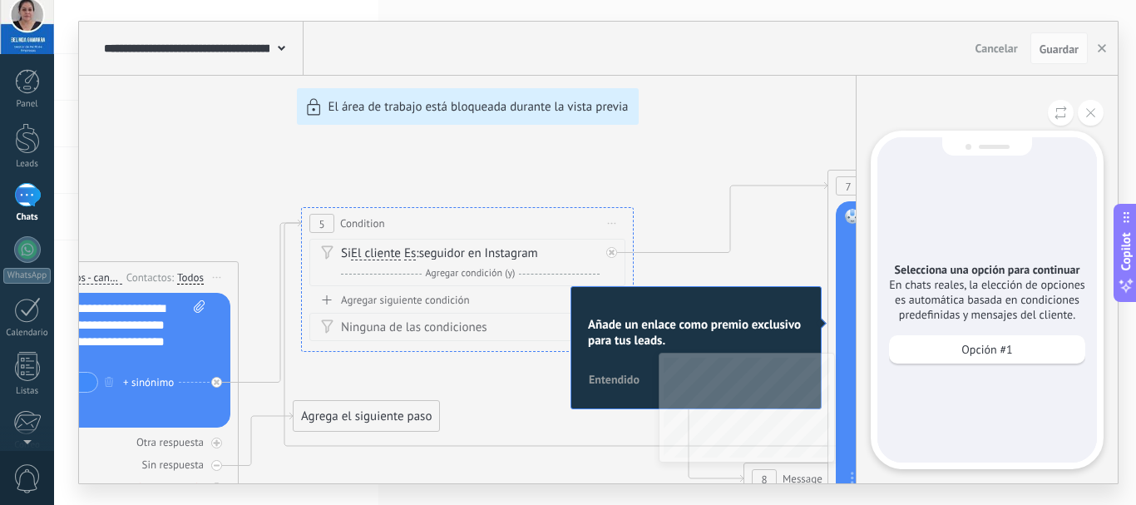
click at [953, 367] on div "Opción #1" at bounding box center [987, 353] width 196 height 37
click at [948, 351] on div "Opción #1" at bounding box center [987, 349] width 196 height 28
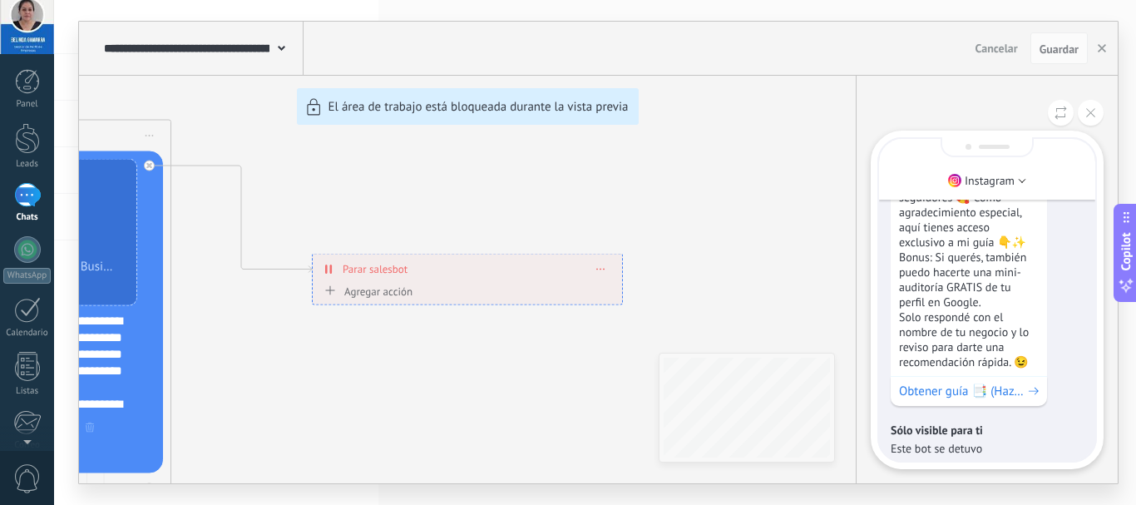
scroll to position [0, 0]
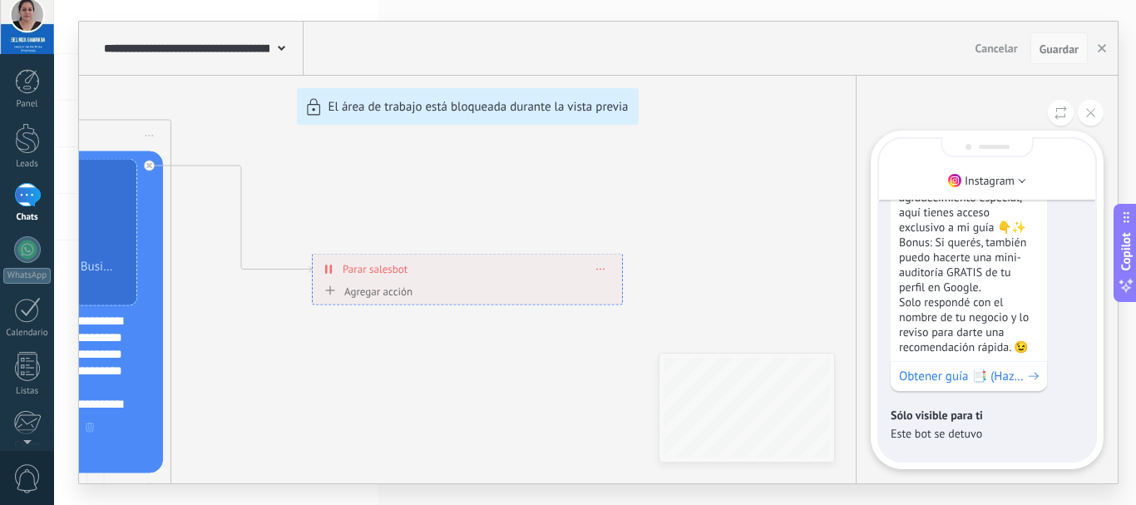
click at [1063, 57] on button "Guardar" at bounding box center [1058, 48] width 57 height 32
click at [1101, 54] on button "button" at bounding box center [1101, 48] width 25 height 32
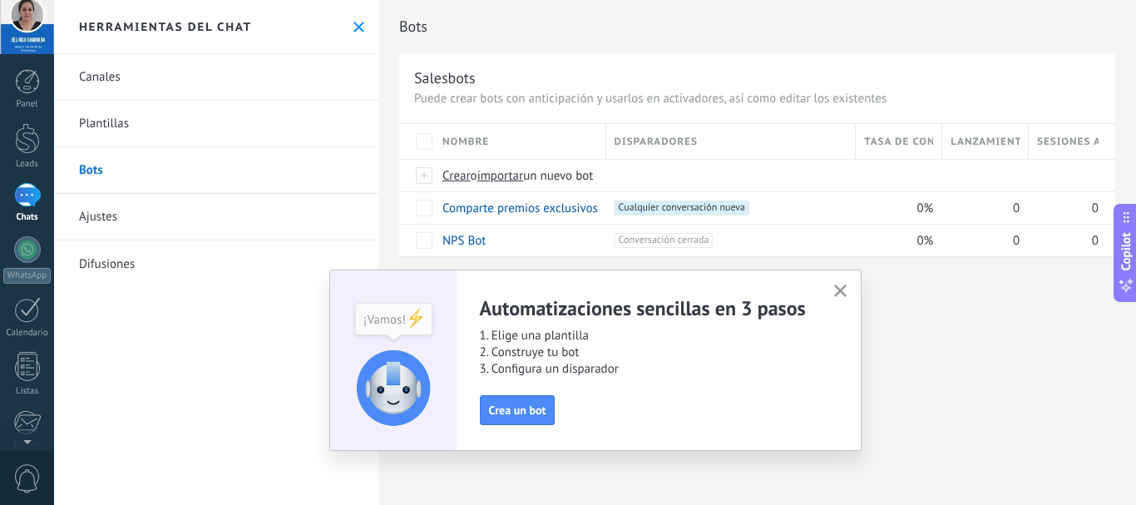
click at [836, 293] on icon "button" at bounding box center [840, 290] width 12 height 12
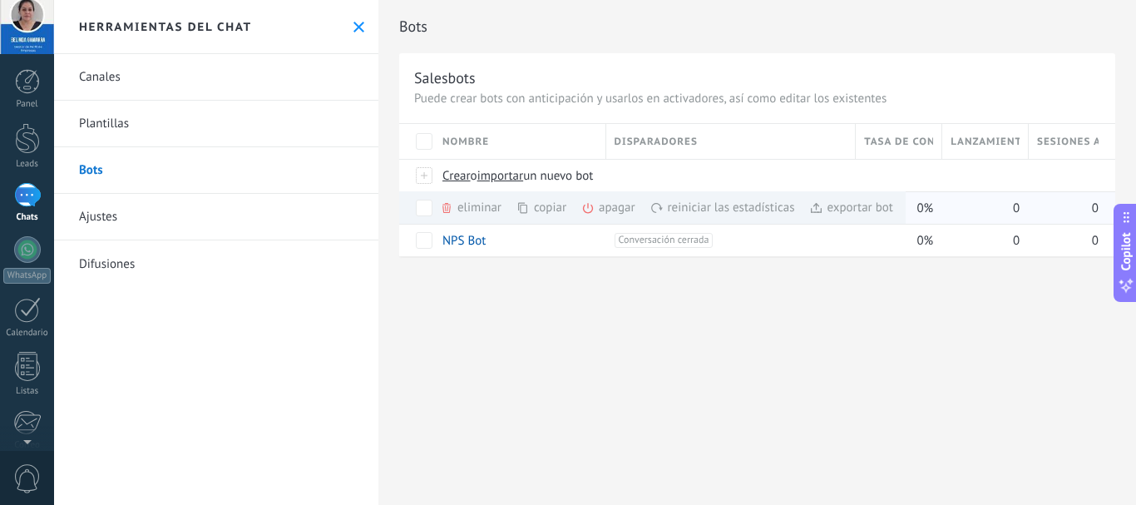
click at [823, 213] on div "exportar bot màs" at bounding box center [851, 207] width 84 height 32
click at [960, 216] on div "0" at bounding box center [981, 208] width 78 height 32
click at [29, 191] on div "1" at bounding box center [27, 195] width 27 height 24
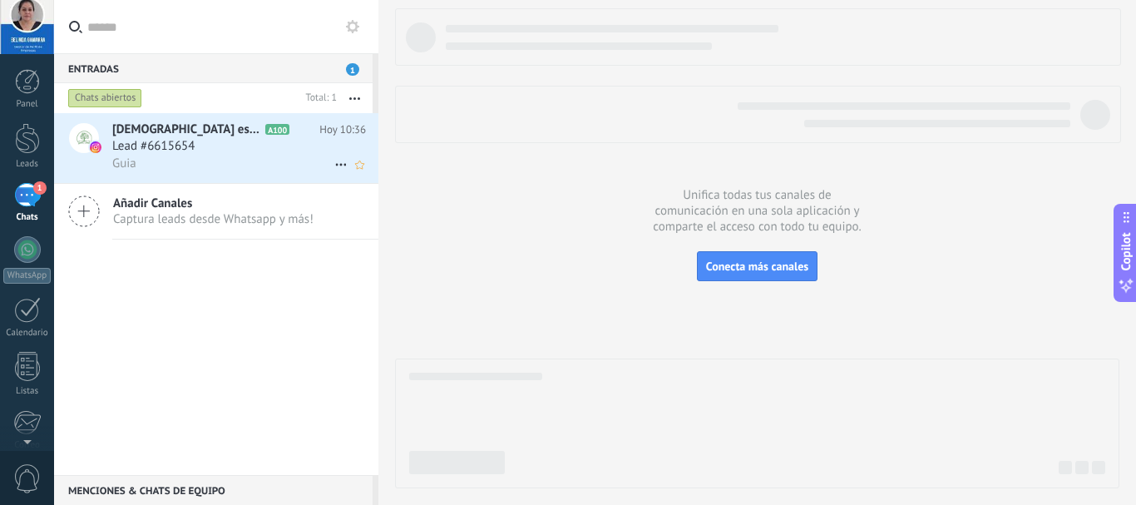
click at [192, 162] on div "Guia" at bounding box center [239, 163] width 254 height 17
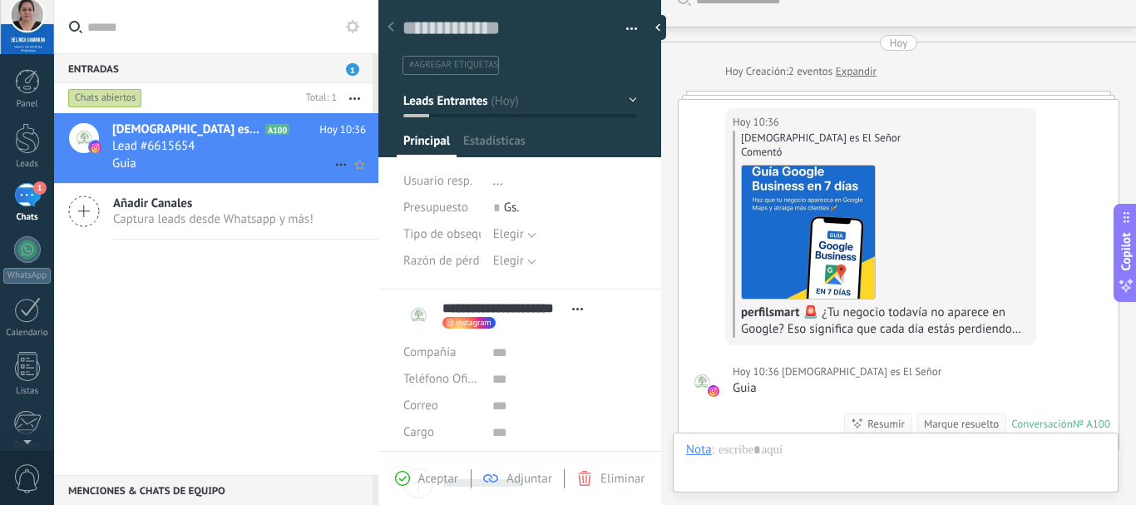
scroll to position [25, 0]
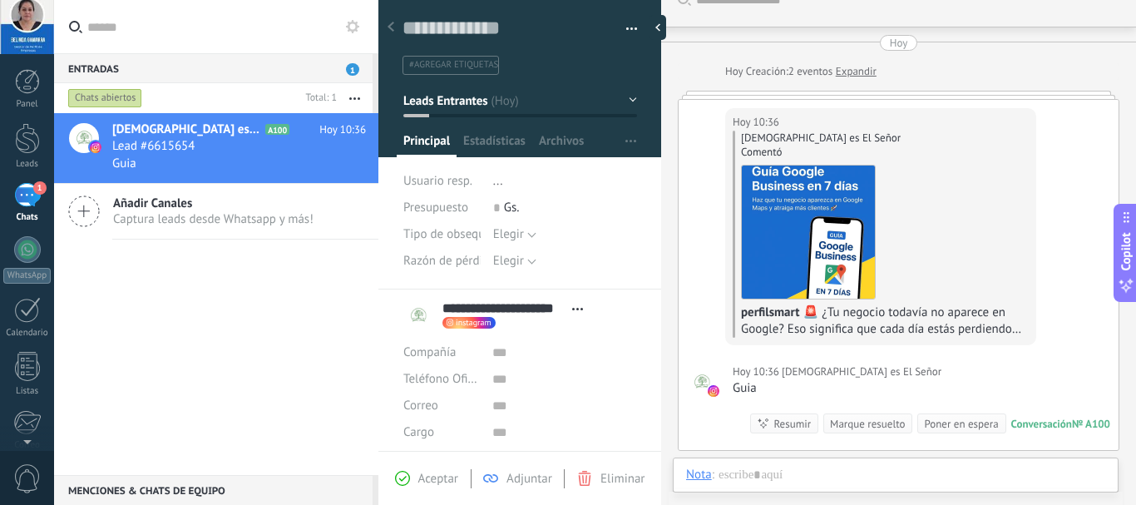
click at [554, 324] on div "instagram Enviar mensaje Abrir perfil Instagram Separar el chat" at bounding box center [516, 323] width 149 height 13
click at [780, 397] on div "Hoy 10:36 Jesucristo es El Señor Guia Conversación № A100 Conversación № A100 R…" at bounding box center [898, 399] width 440 height 101
click at [761, 480] on div at bounding box center [895, 491] width 419 height 50
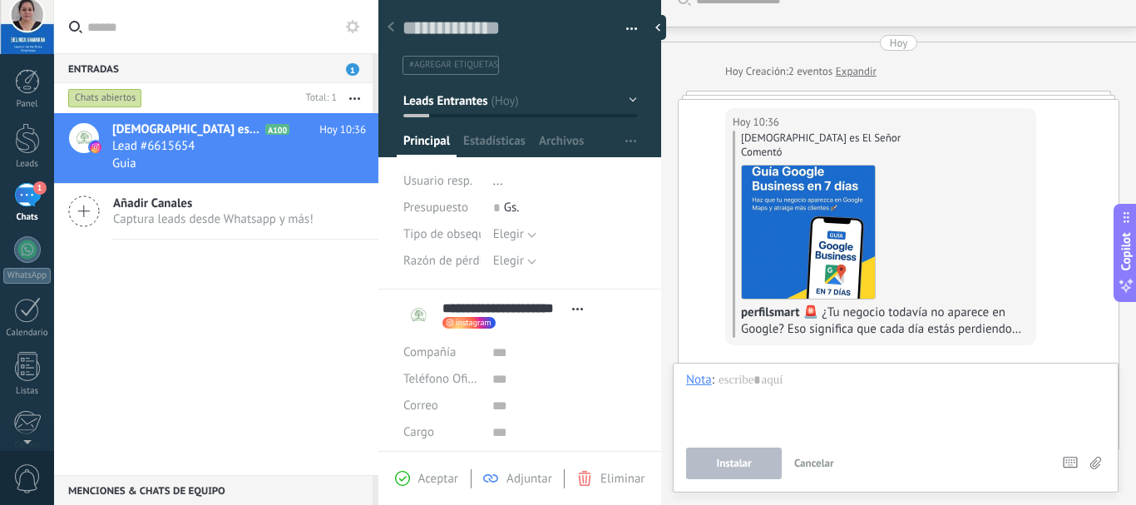
click at [737, 463] on span "Instalar" at bounding box center [733, 463] width 35 height 12
click at [875, 392] on div at bounding box center [895, 403] width 419 height 63
click at [1095, 323] on div "Hoy 10:36 Jesucristo es El Señor Jesucristo es El Señor Comentó perfilsmart 🚨 ¿…" at bounding box center [898, 224] width 440 height 249
click at [866, 70] on link "Expandir" at bounding box center [855, 71] width 41 height 17
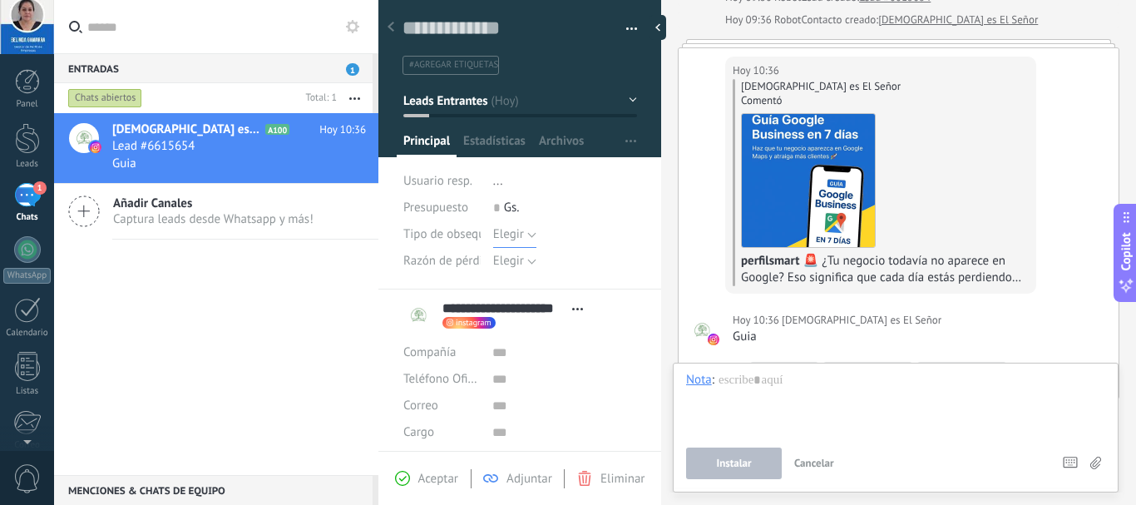
click at [518, 236] on span "Elegir" at bounding box center [508, 234] width 31 height 16
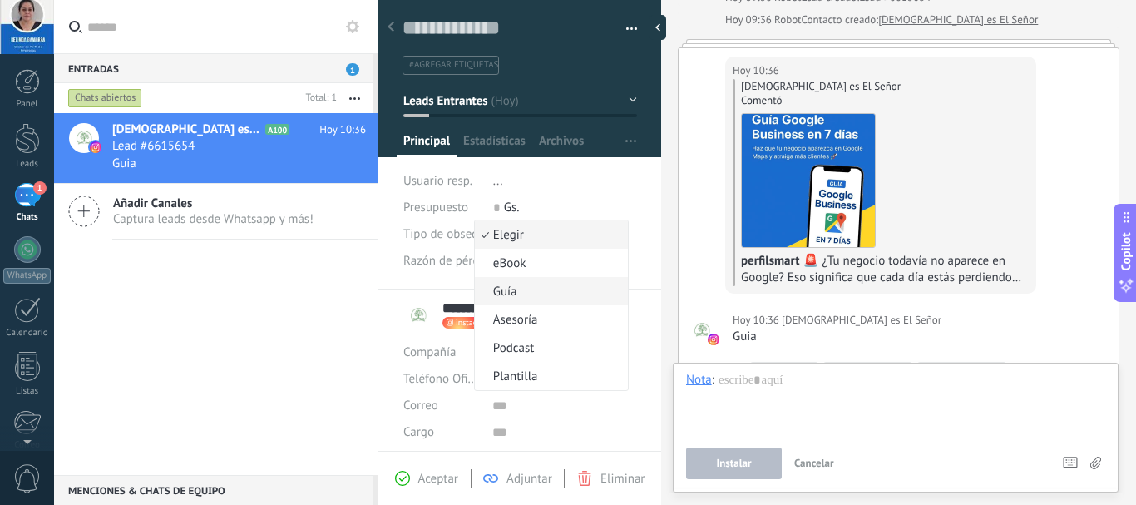
click at [513, 285] on span "Guía" at bounding box center [549, 291] width 148 height 16
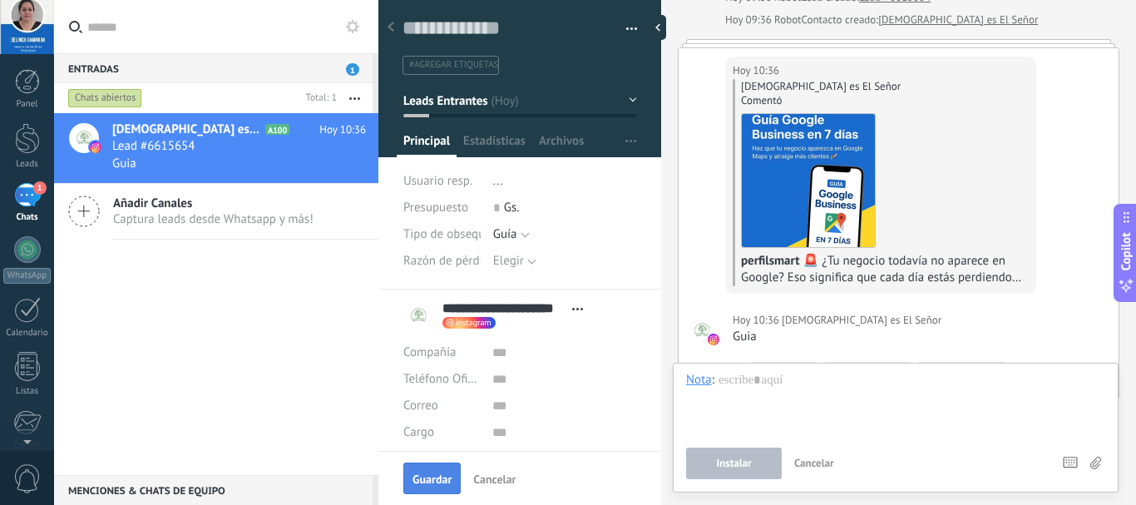
click at [421, 475] on span "Guardar" at bounding box center [431, 479] width 39 height 12
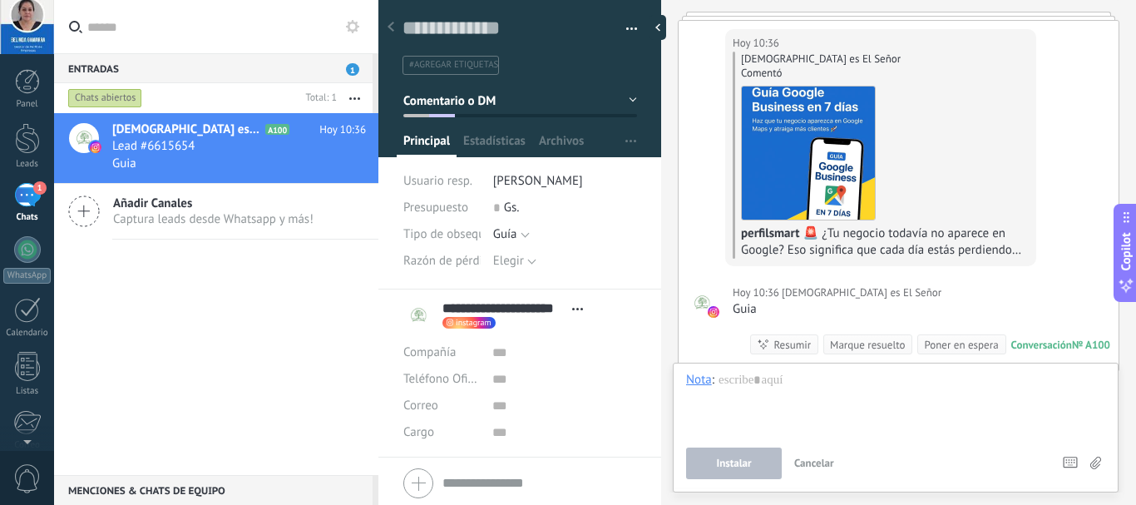
click at [844, 348] on div "Marque resuelto" at bounding box center [867, 345] width 75 height 16
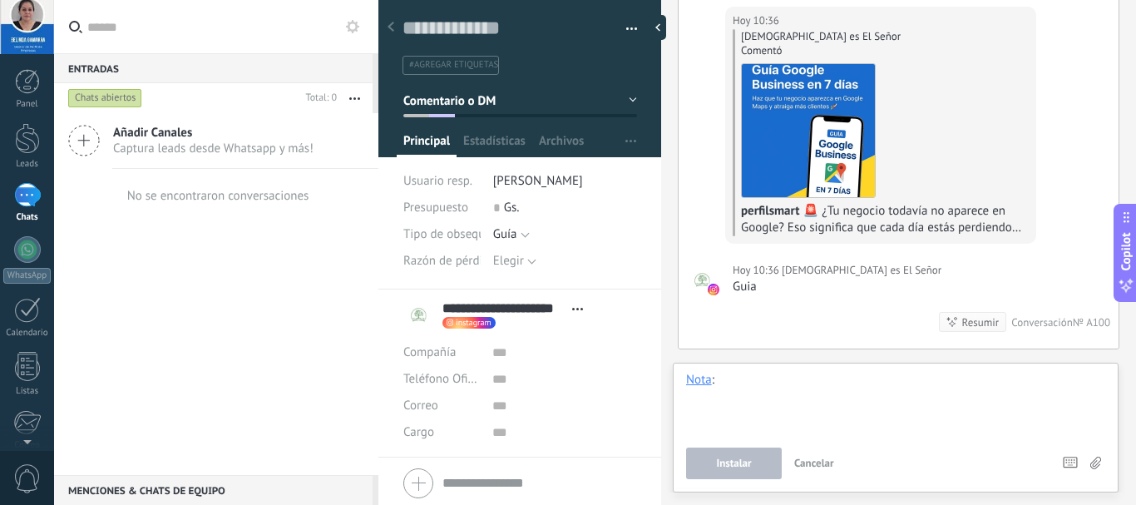
click at [869, 391] on div at bounding box center [895, 403] width 419 height 63
click at [897, 405] on div at bounding box center [895, 403] width 419 height 63
click at [29, 200] on div "1" at bounding box center [27, 195] width 27 height 24
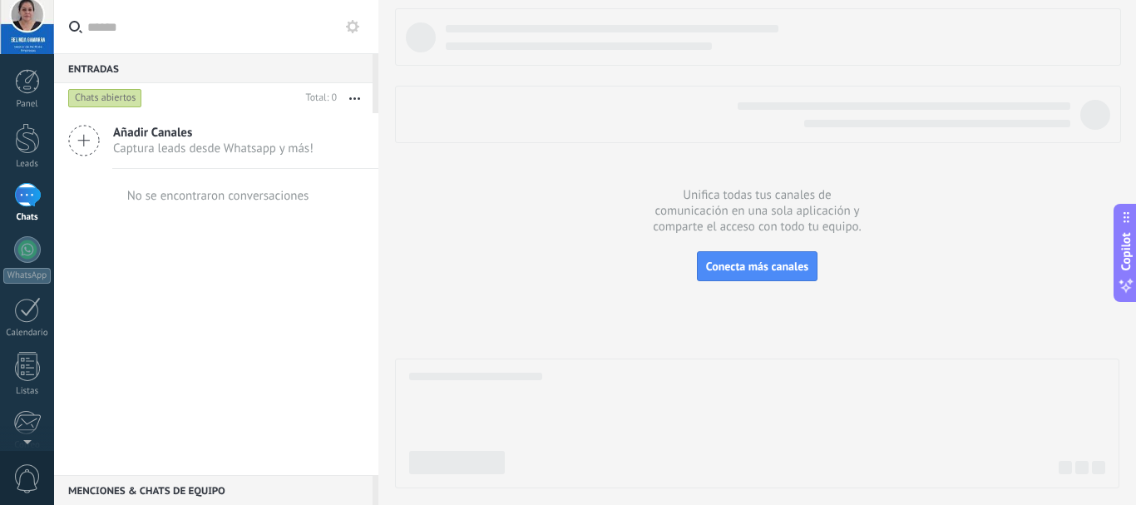
click at [176, 150] on span "Captura leads desde Whatsapp y más!" at bounding box center [213, 148] width 200 height 16
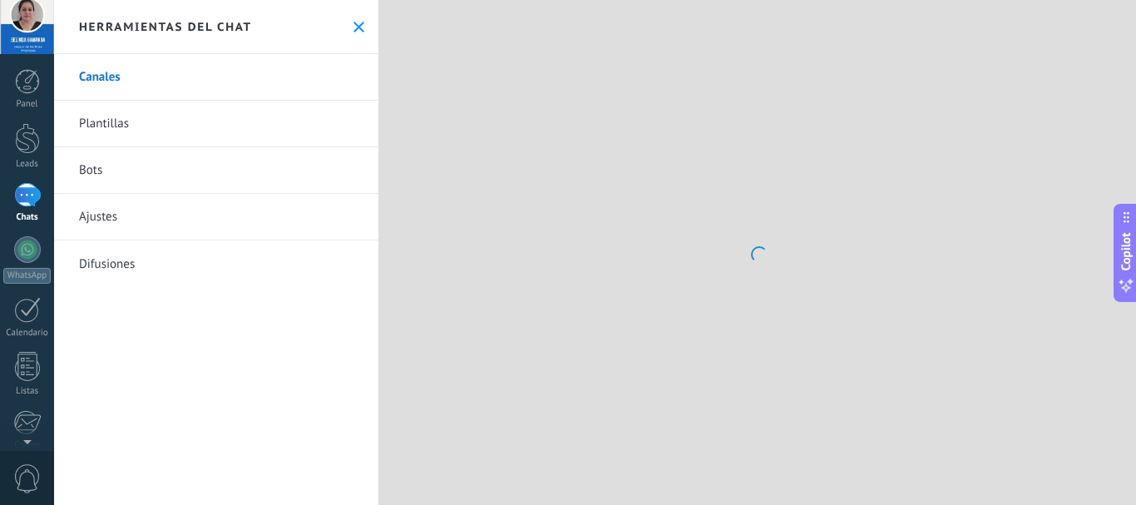
click at [161, 170] on link "Bots" at bounding box center [216, 170] width 324 height 47
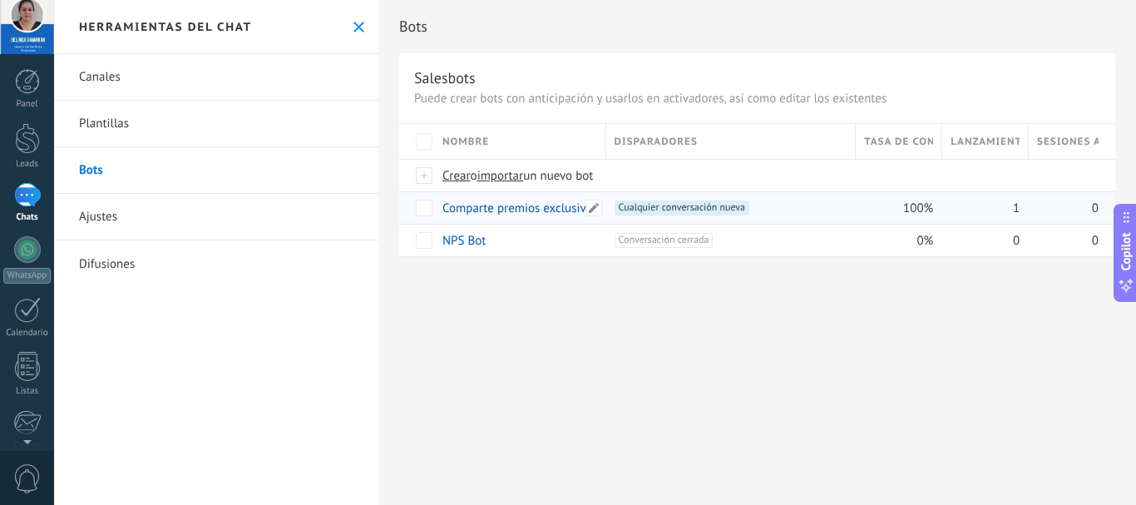
click at [477, 214] on link "Comparte premios exclusivos con los seguidores" at bounding box center [570, 208] width 257 height 16
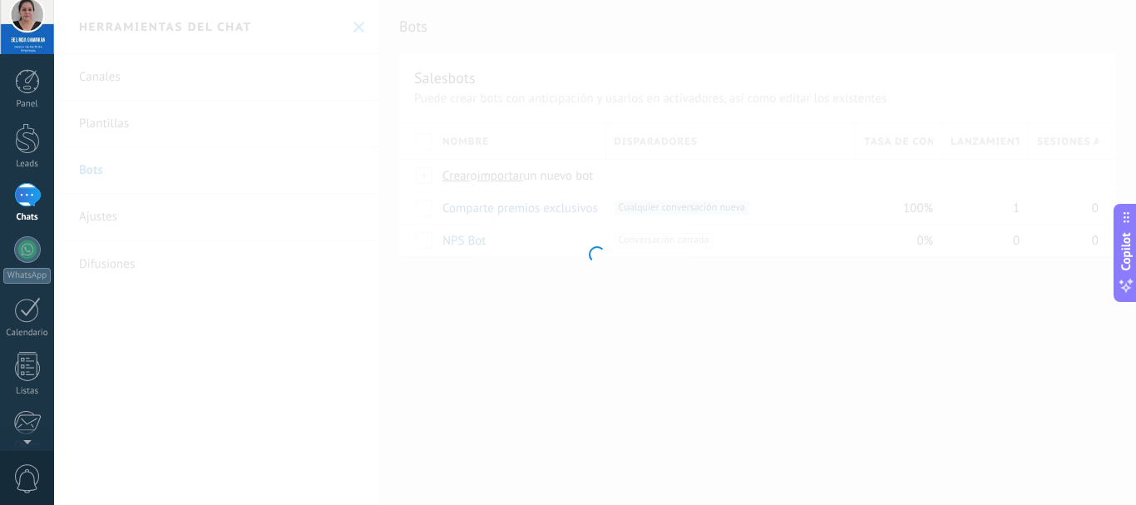
type input "**********"
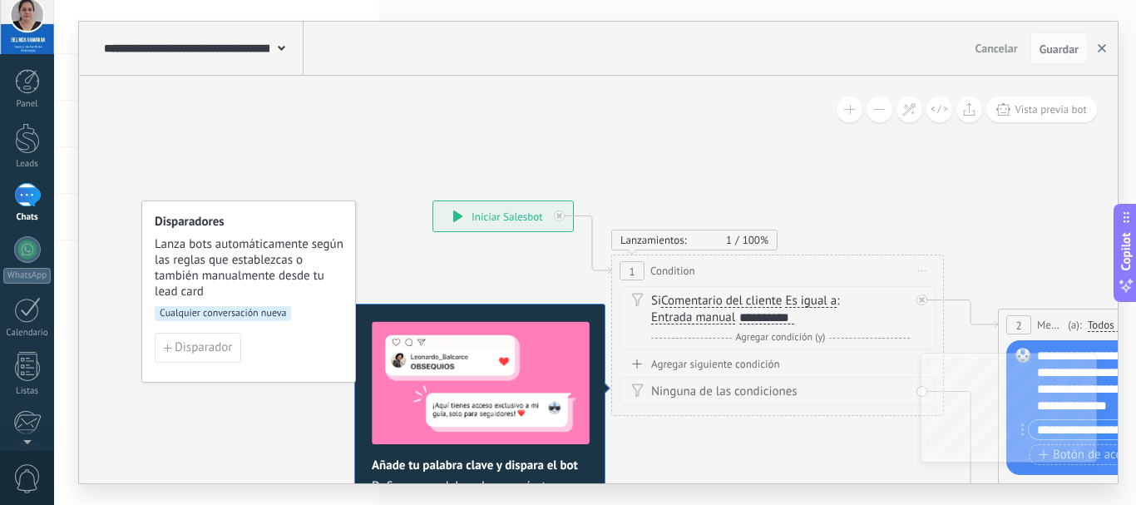
click at [1106, 41] on button "button" at bounding box center [1101, 48] width 25 height 32
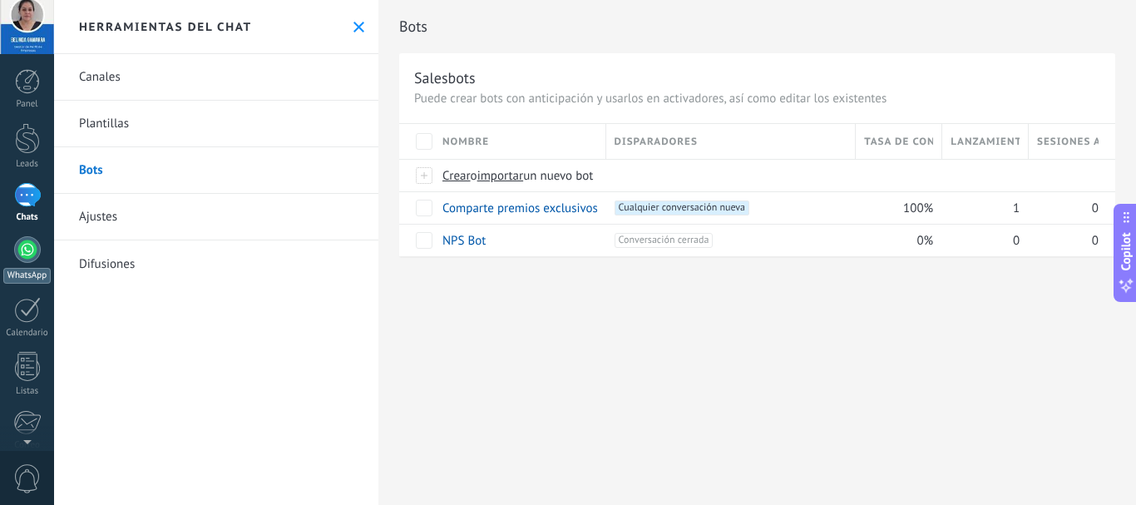
click at [24, 264] on link "WhatsApp" at bounding box center [27, 259] width 54 height 47
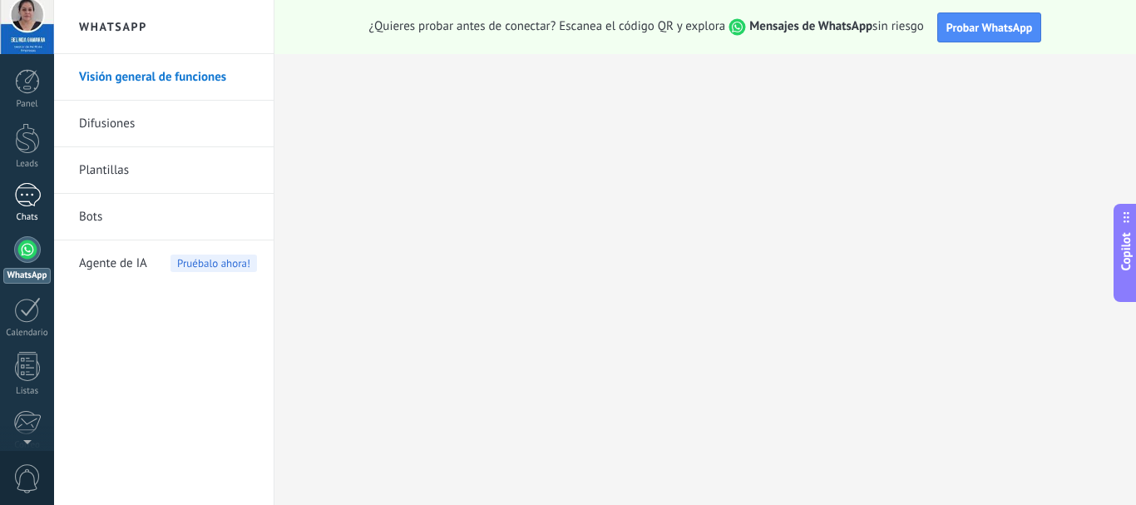
click at [32, 215] on div "Chats" at bounding box center [27, 217] width 48 height 11
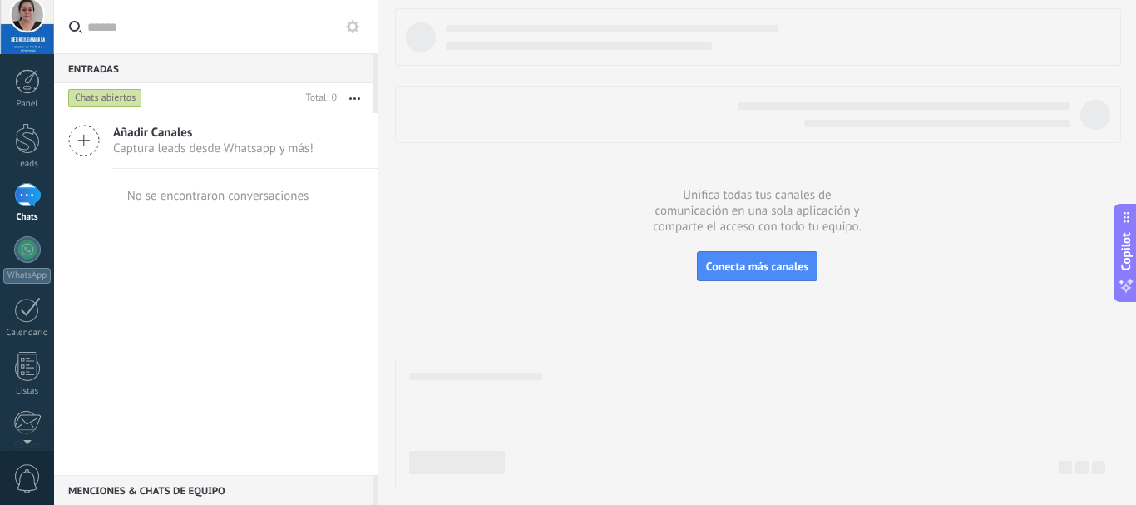
click at [194, 149] on span "Captura leads desde Whatsapp y más!" at bounding box center [213, 148] width 200 height 16
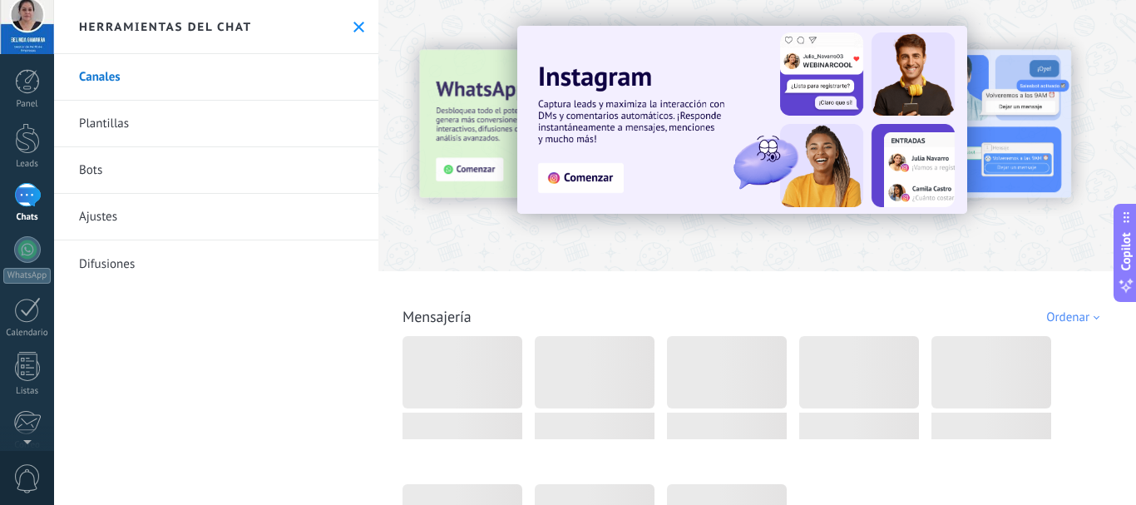
click at [200, 180] on link "Bots" at bounding box center [216, 170] width 324 height 47
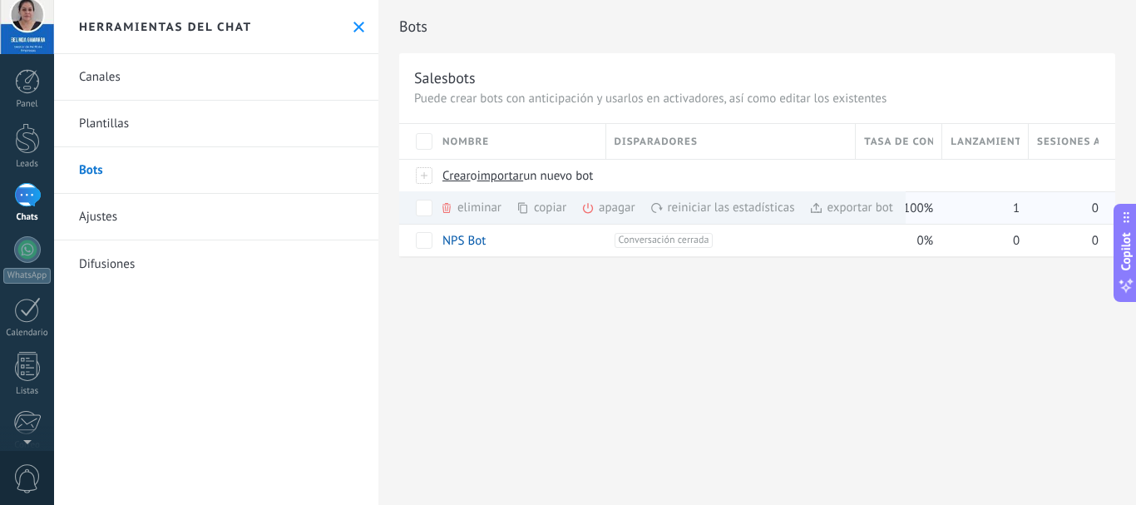
click at [1072, 211] on div "0" at bounding box center [1063, 208] width 70 height 32
click at [106, 217] on link "Ajustes" at bounding box center [216, 217] width 324 height 47
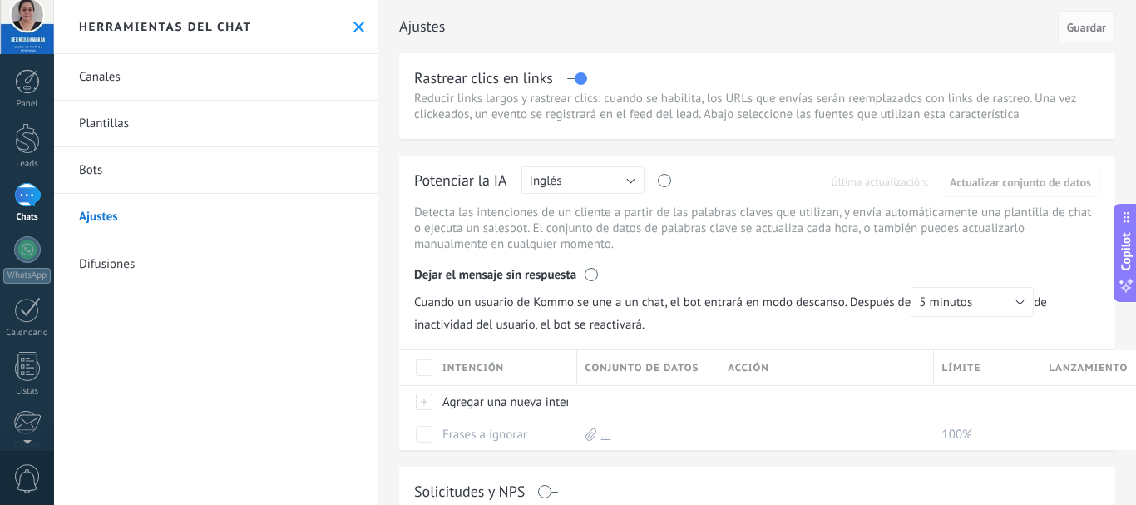
click at [107, 173] on link "Bots" at bounding box center [216, 170] width 324 height 47
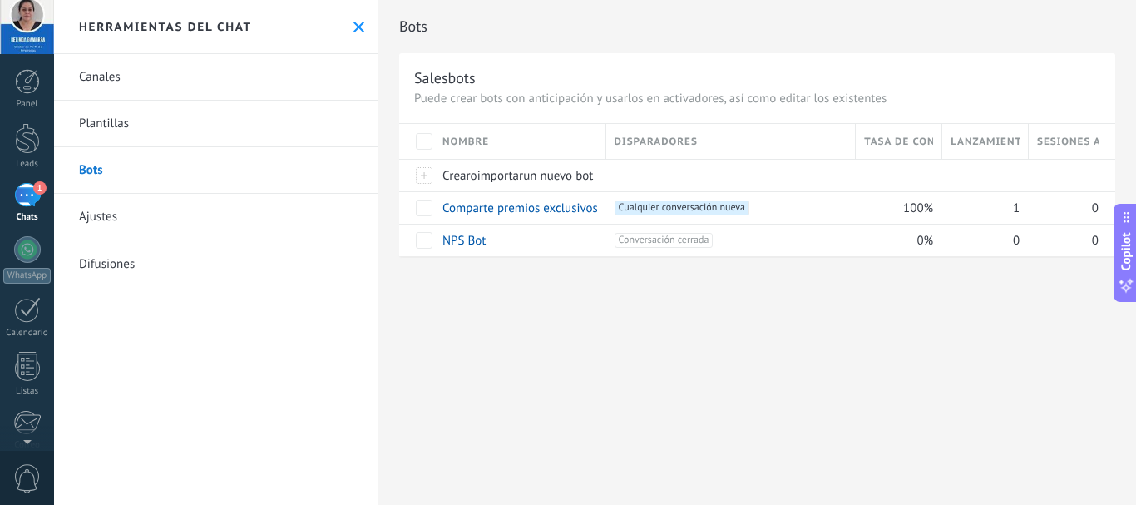
click at [21, 191] on div "1" at bounding box center [27, 195] width 27 height 24
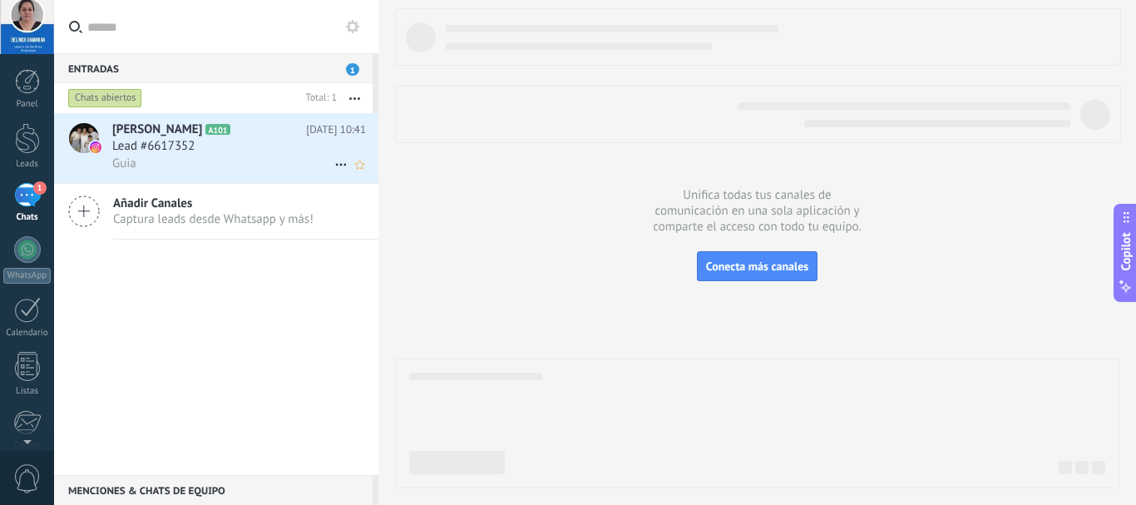
click at [191, 158] on div "Guia" at bounding box center [239, 163] width 254 height 17
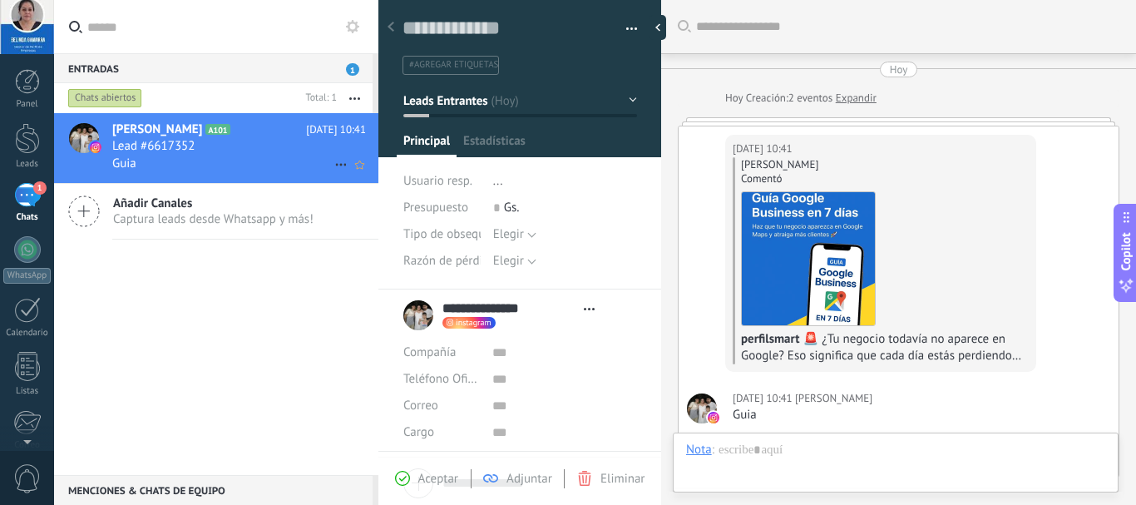
type textarea "**********"
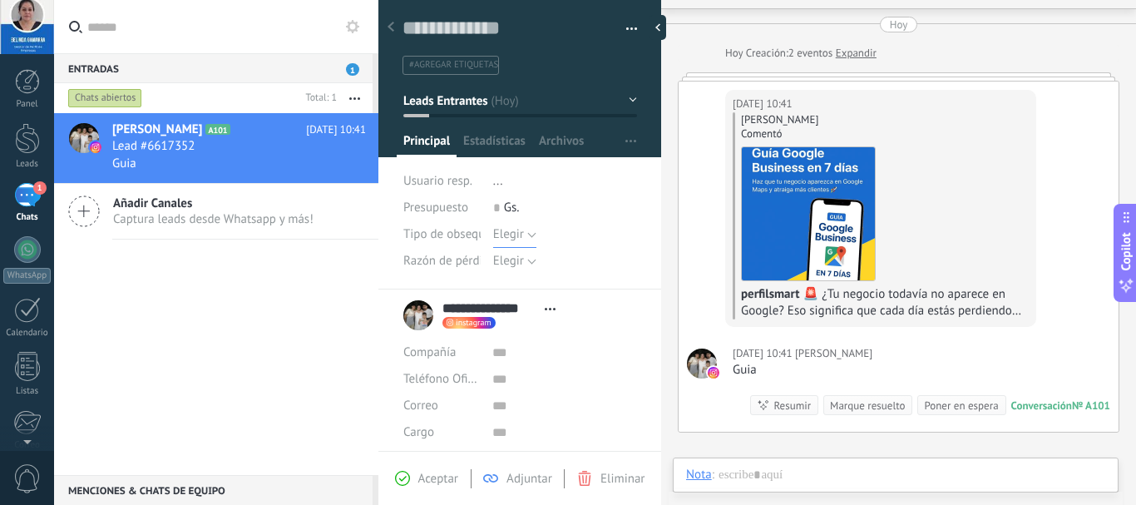
click at [525, 237] on button "Elegir" at bounding box center [514, 234] width 43 height 27
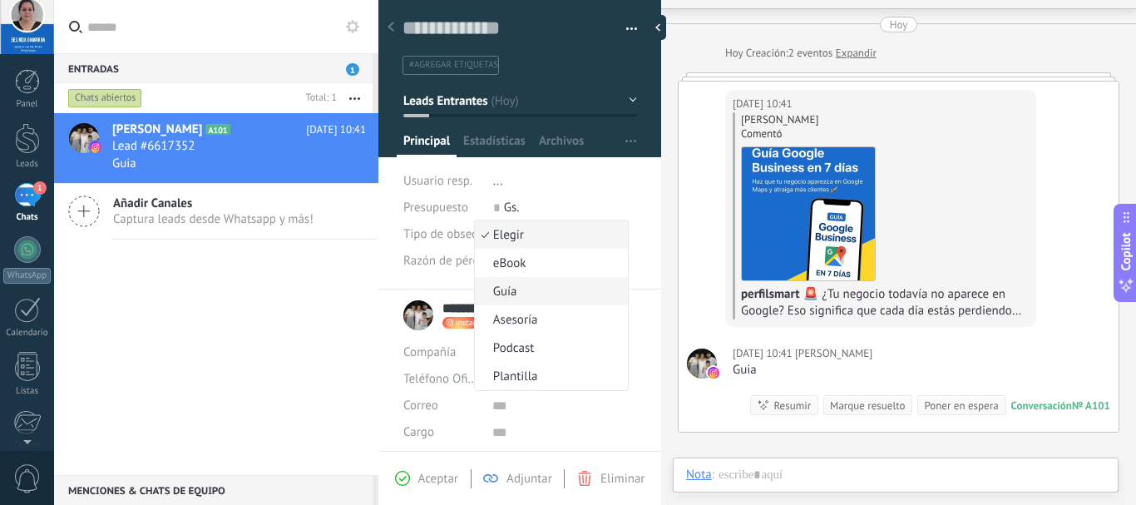
click at [514, 290] on span "Guía" at bounding box center [549, 291] width 148 height 16
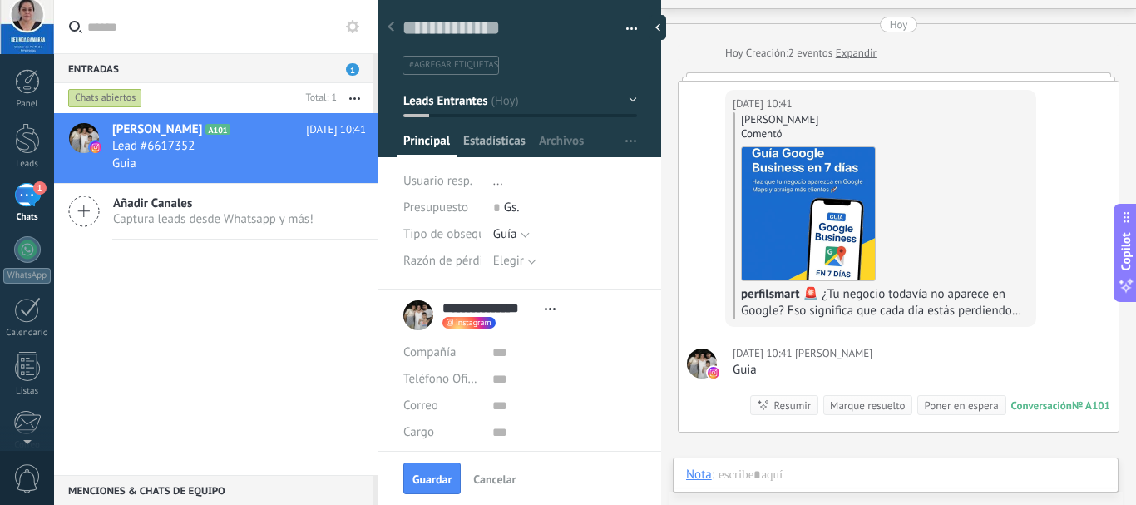
click at [494, 137] on span "Estadísticas" at bounding box center [494, 145] width 62 height 24
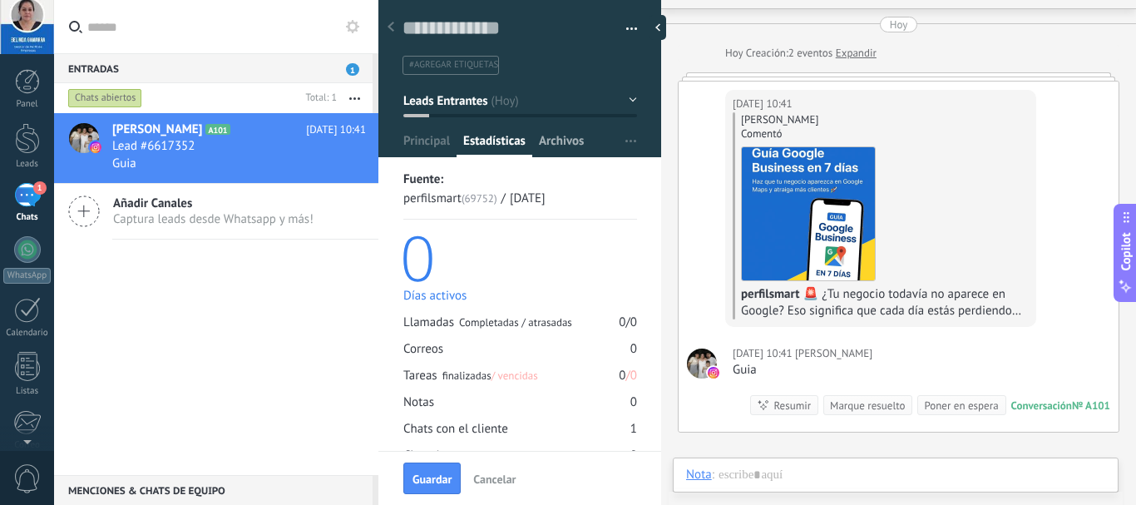
click at [545, 145] on span "Archivos" at bounding box center [561, 145] width 45 height 24
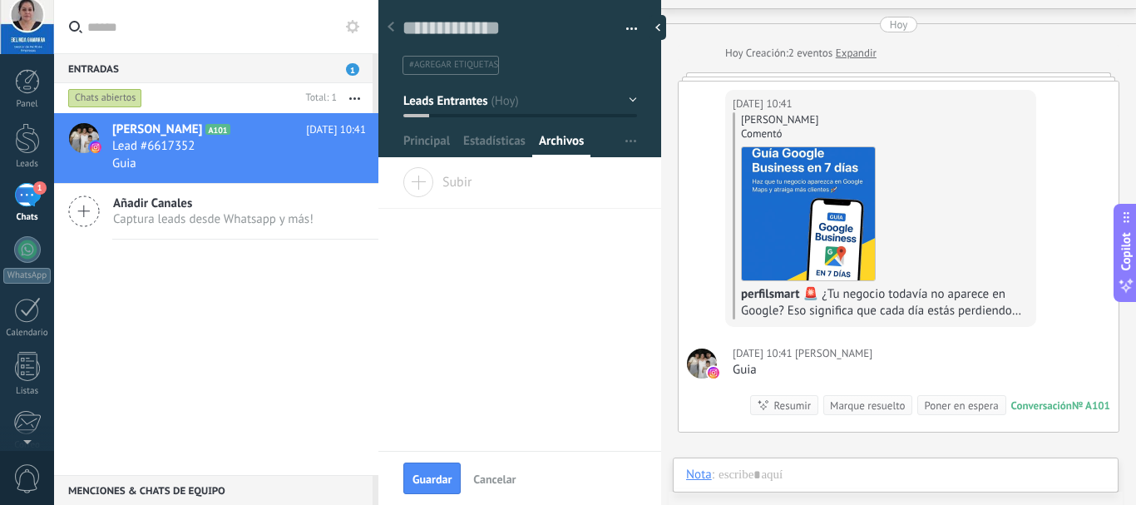
click at [425, 185] on span "Subir" at bounding box center [437, 178] width 70 height 23
click at [0, 0] on input "Subir" at bounding box center [0, 0] width 0 height 0
click at [428, 479] on span "Guardar" at bounding box center [431, 479] width 39 height 12
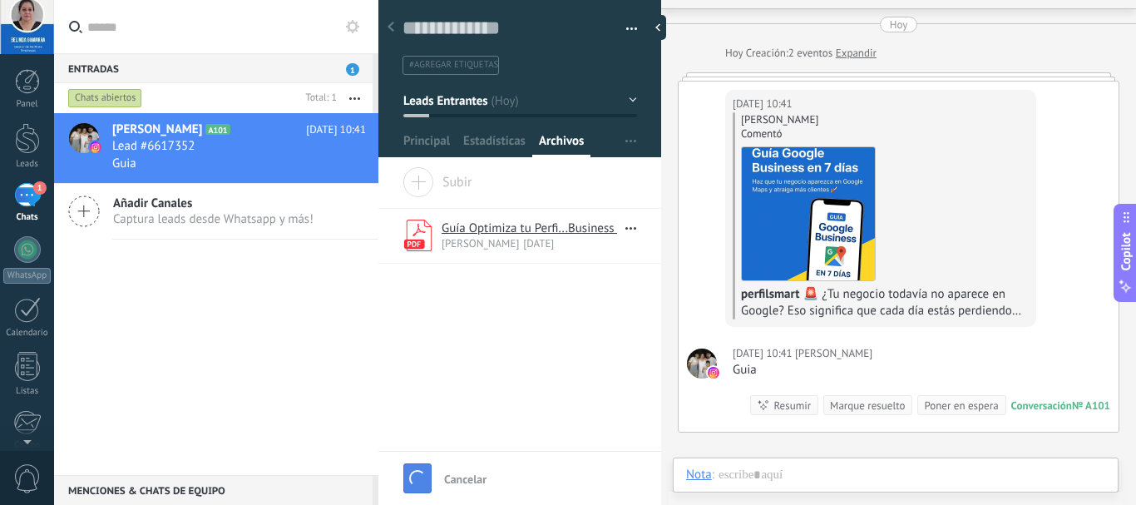
scroll to position [140, 0]
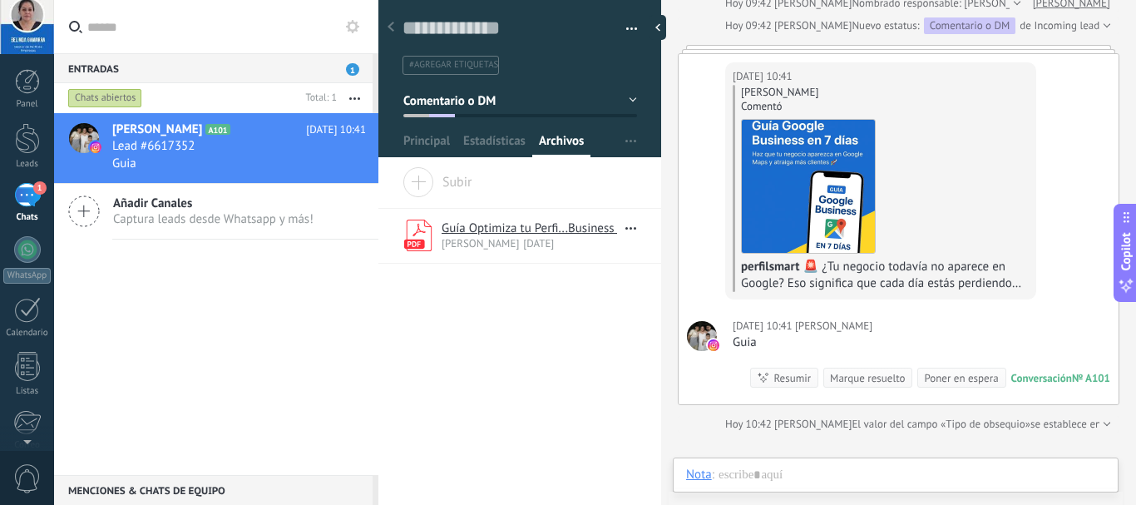
click at [421, 131] on div at bounding box center [519, 73] width 283 height 168
click at [419, 143] on span "Principal" at bounding box center [426, 145] width 47 height 24
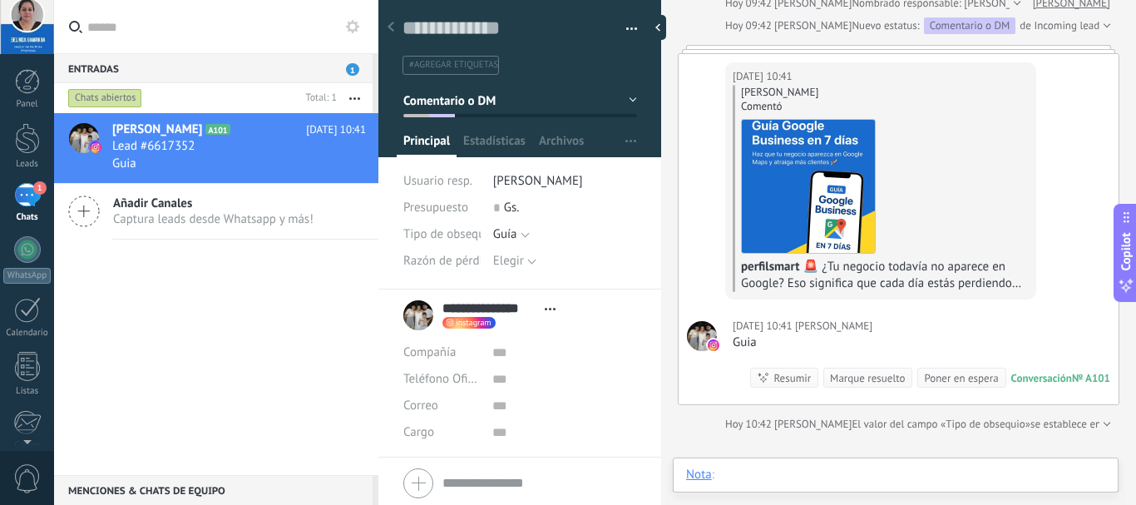
click at [888, 473] on div at bounding box center [895, 491] width 419 height 50
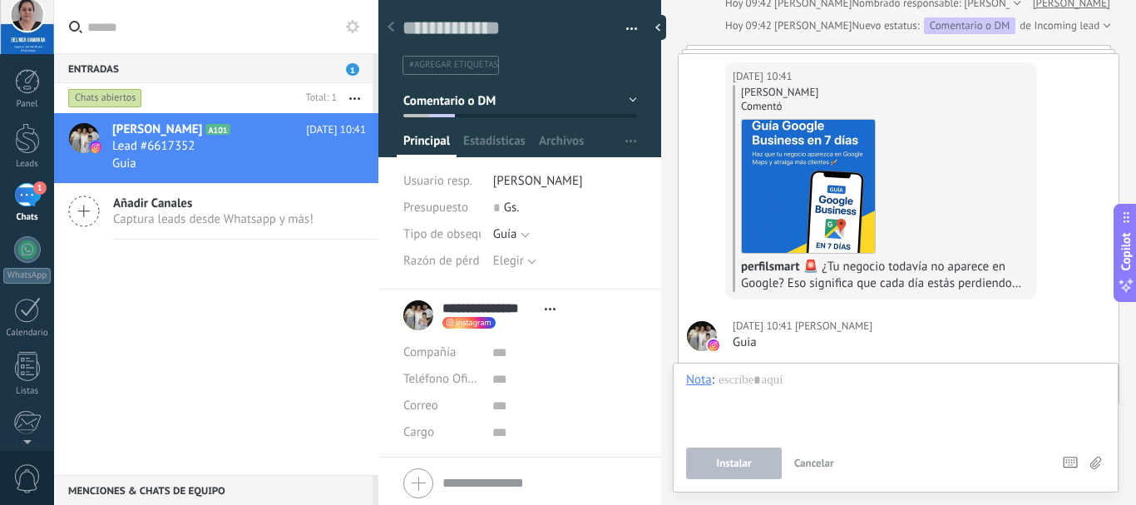
click at [1091, 463] on use at bounding box center [1095, 462] width 11 height 12
click at [0, 0] on input "file" at bounding box center [0, 0] width 0 height 0
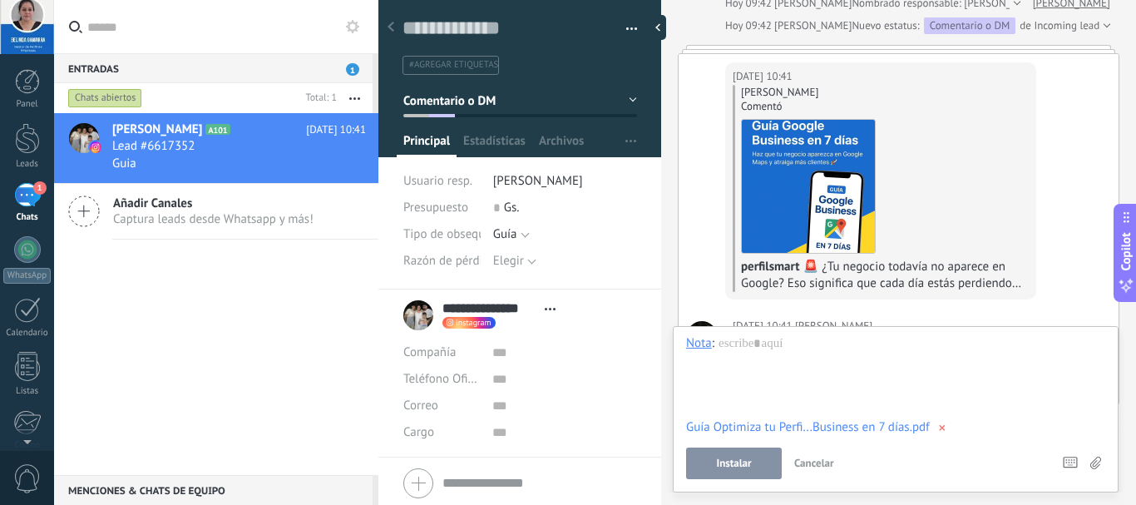
click at [910, 457] on div "Instalar Cancelar" at bounding box center [872, 463] width 372 height 32
click at [747, 463] on span "Instalar" at bounding box center [733, 463] width 35 height 12
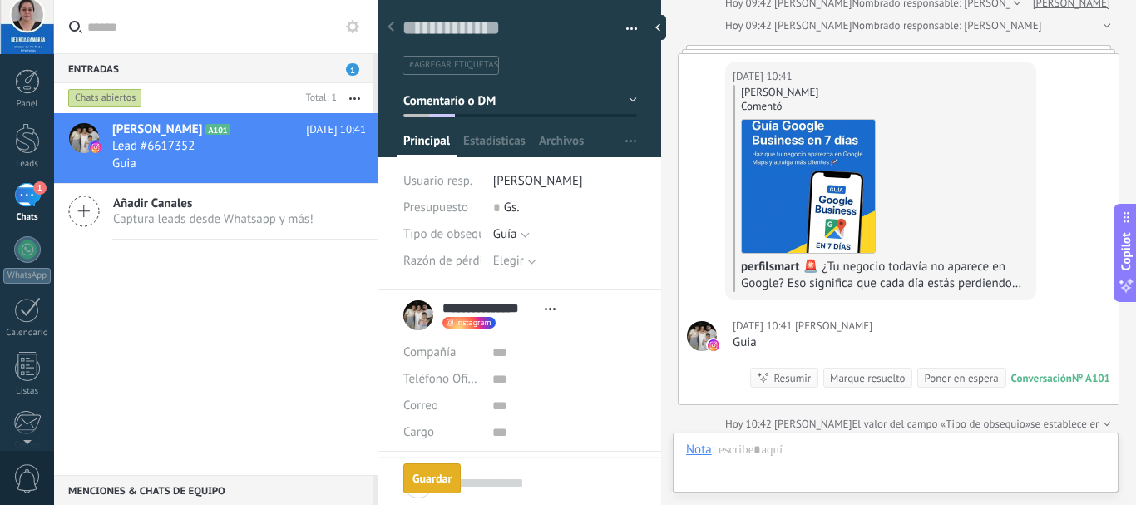
scroll to position [434, 0]
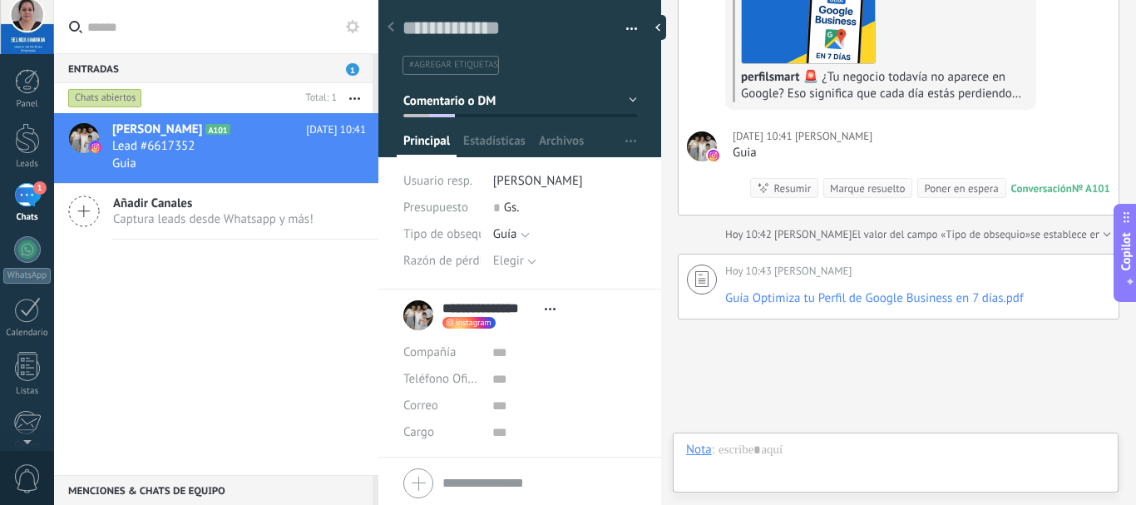
click at [31, 192] on div "1" at bounding box center [27, 195] width 27 height 24
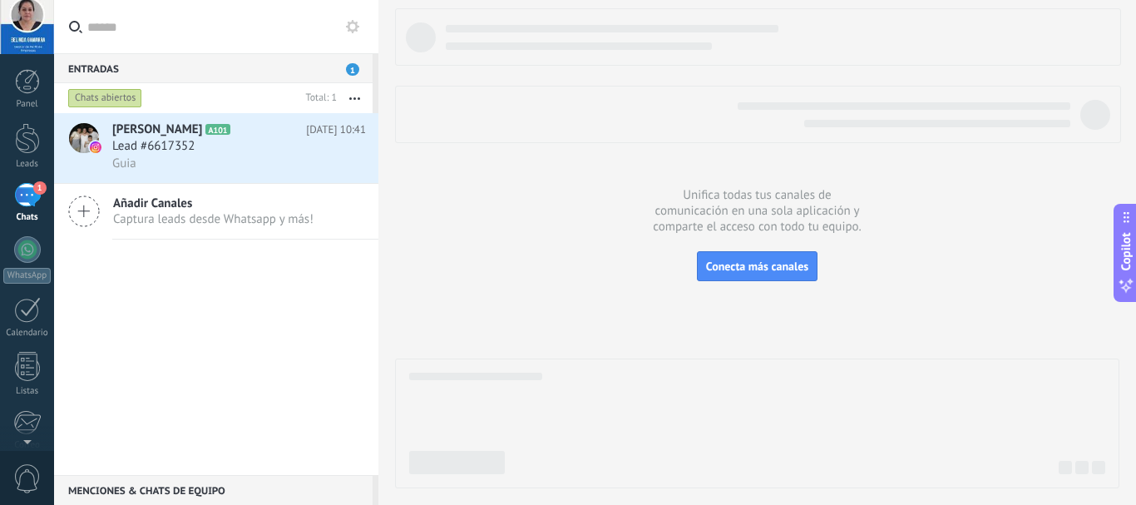
click at [177, 215] on span "Captura leads desde Whatsapp y más!" at bounding box center [213, 219] width 200 height 16
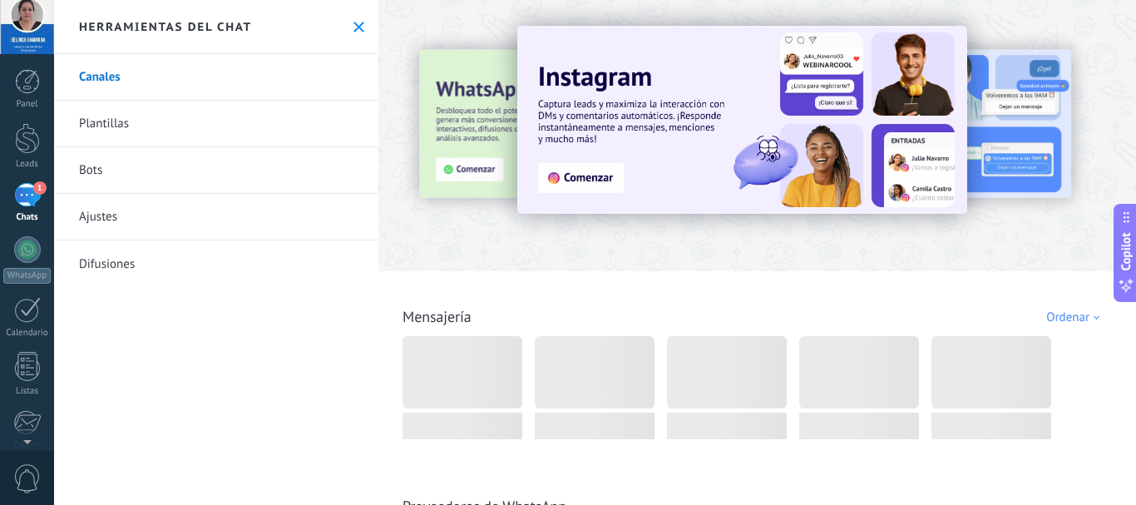
click at [111, 176] on link "Bots" at bounding box center [216, 170] width 324 height 47
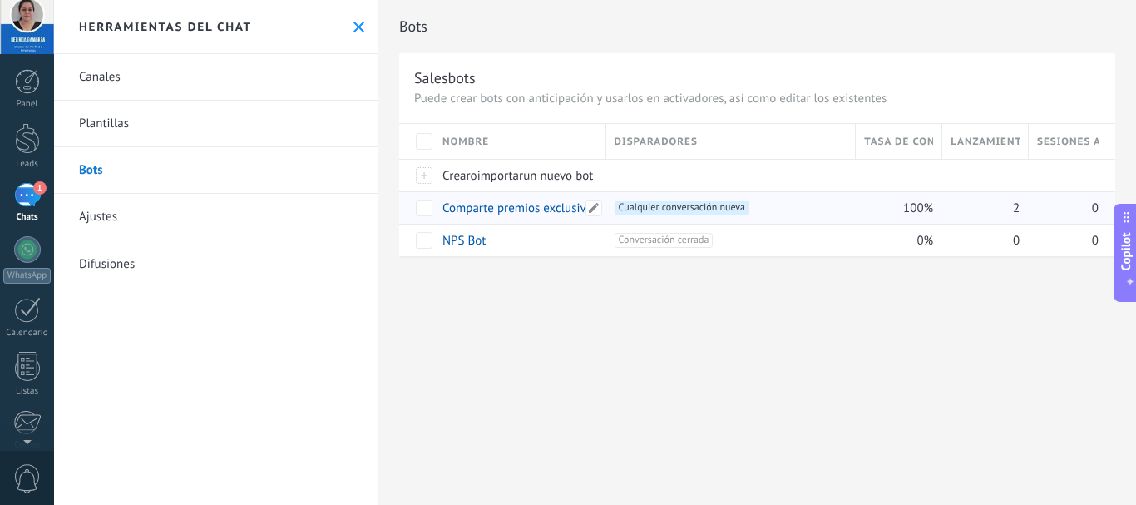
click at [490, 207] on link "Comparte premios exclusivos con los seguidores" at bounding box center [570, 208] width 257 height 16
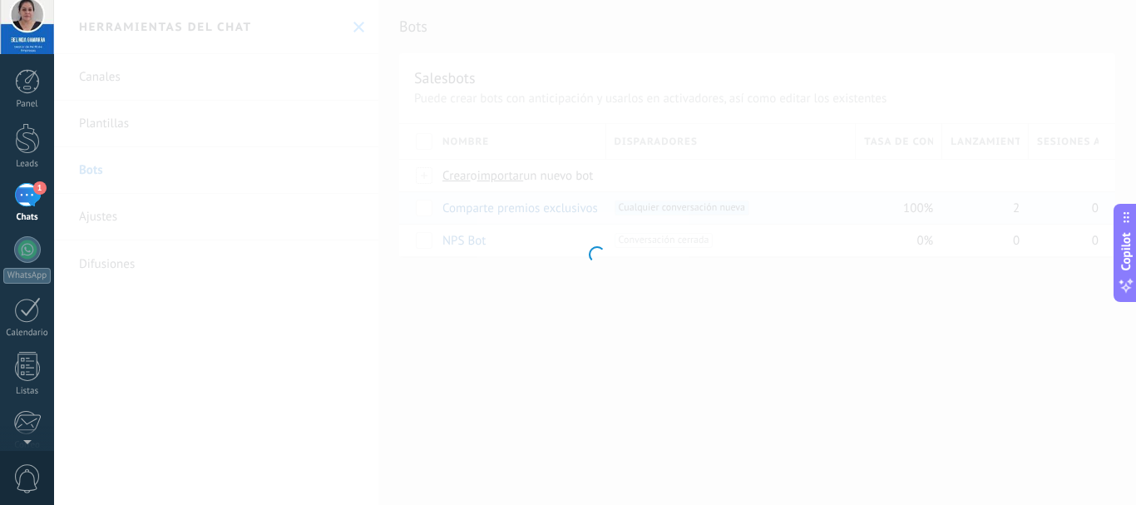
type input "**********"
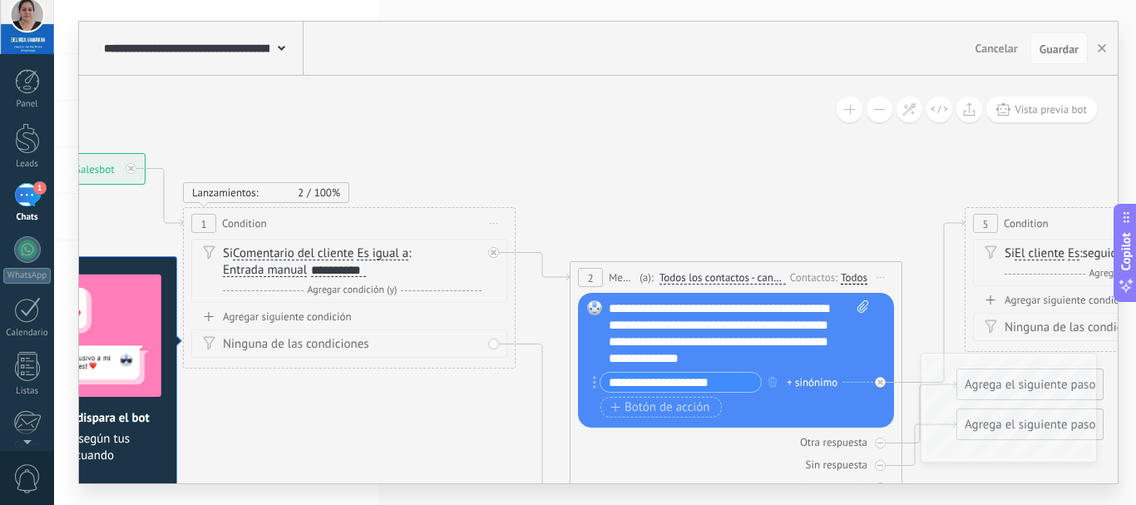
drag, startPoint x: 973, startPoint y: 288, endPoint x: 545, endPoint y: 241, distance: 430.7
click at [545, 241] on icon at bounding box center [1139, 429] width 3101 height 1385
drag, startPoint x: 747, startPoint y: 397, endPoint x: 603, endPoint y: 388, distance: 144.1
click at [603, 388] on div "**********" at bounding box center [734, 397] width 268 height 50
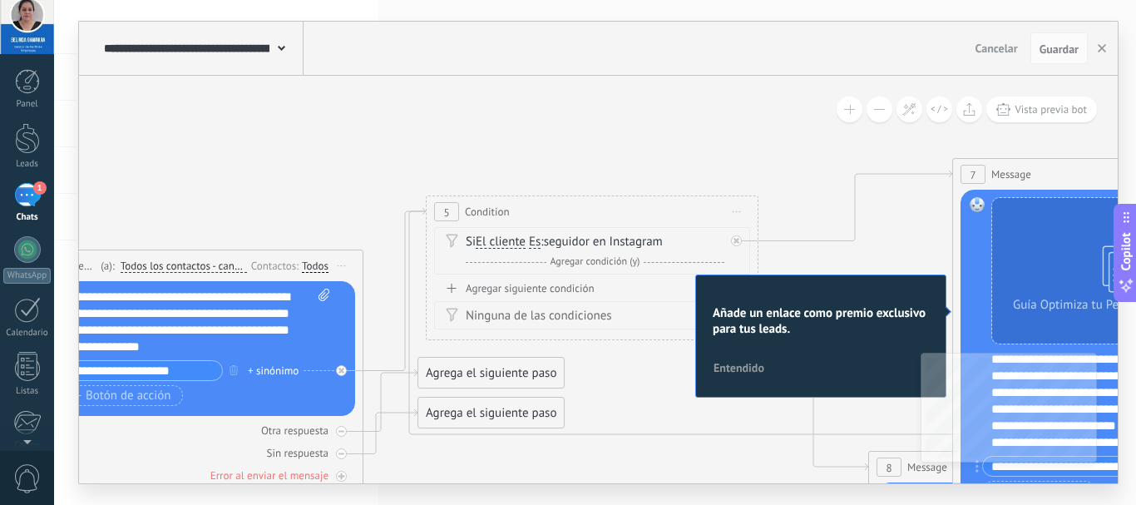
drag, startPoint x: 697, startPoint y: 234, endPoint x: 166, endPoint y: 227, distance: 530.4
click at [166, 227] on icon at bounding box center [600, 440] width 3101 height 1428
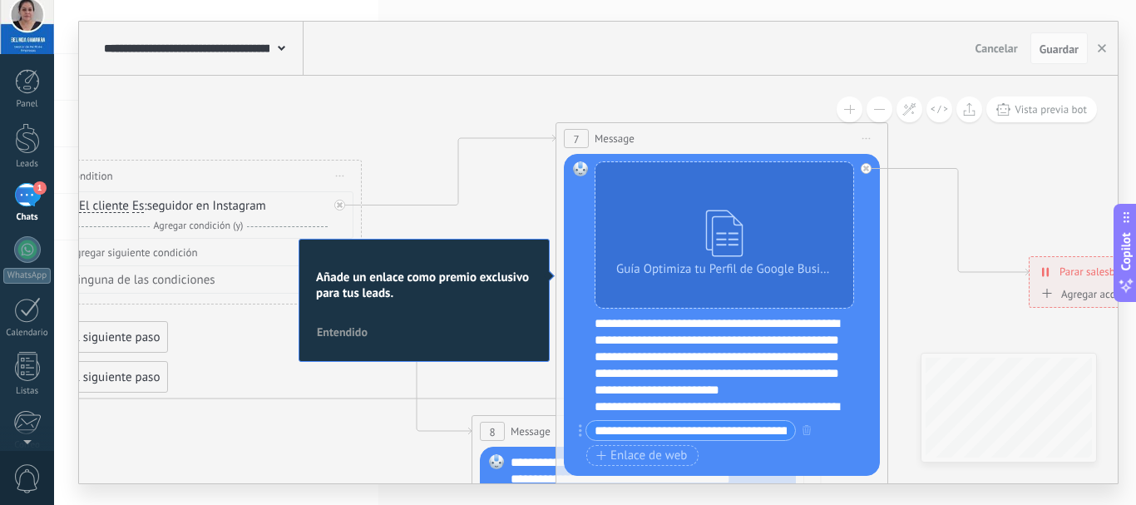
drag, startPoint x: 761, startPoint y: 206, endPoint x: 365, endPoint y: 170, distance: 398.1
click at [365, 170] on icon at bounding box center [203, 404] width 3101 height 1428
click at [864, 383] on div "Guía Optimiza tu Perfil de Google Business en 7 días.pdf Reemplazar Quitar Conv…" at bounding box center [722, 315] width 316 height 322
drag, startPoint x: 788, startPoint y: 462, endPoint x: 641, endPoint y: 437, distance: 149.2
click at [641, 437] on div "**********" at bounding box center [720, 445] width 268 height 50
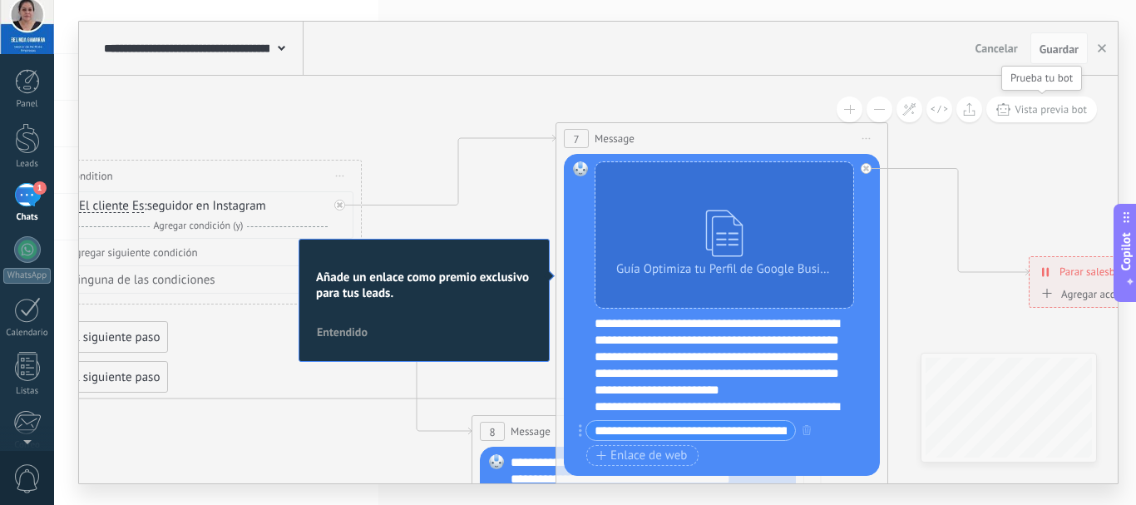
click at [1055, 106] on span "Vista previa bot" at bounding box center [1050, 109] width 72 height 14
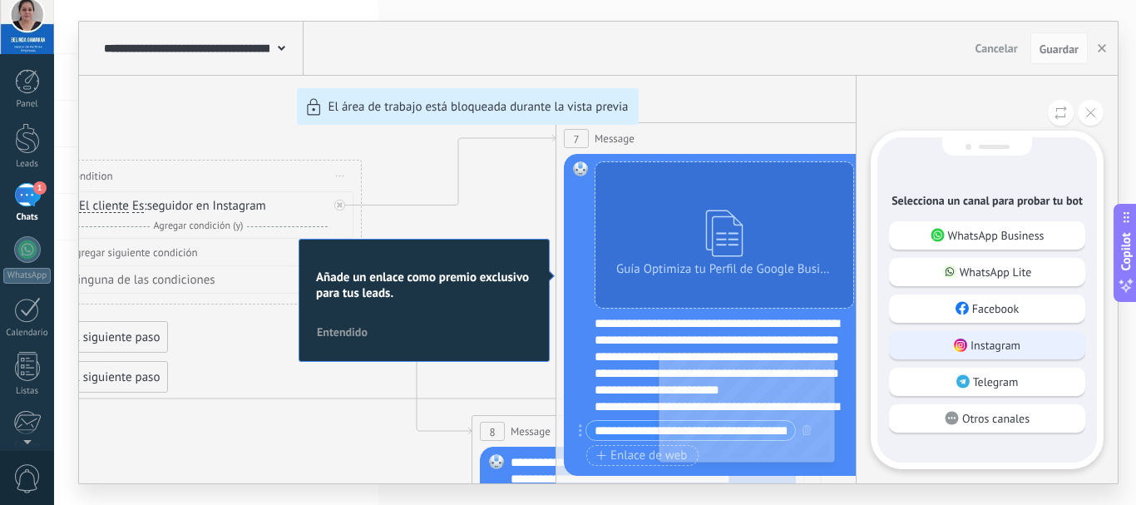
click at [982, 357] on div "Instagram" at bounding box center [987, 345] width 196 height 28
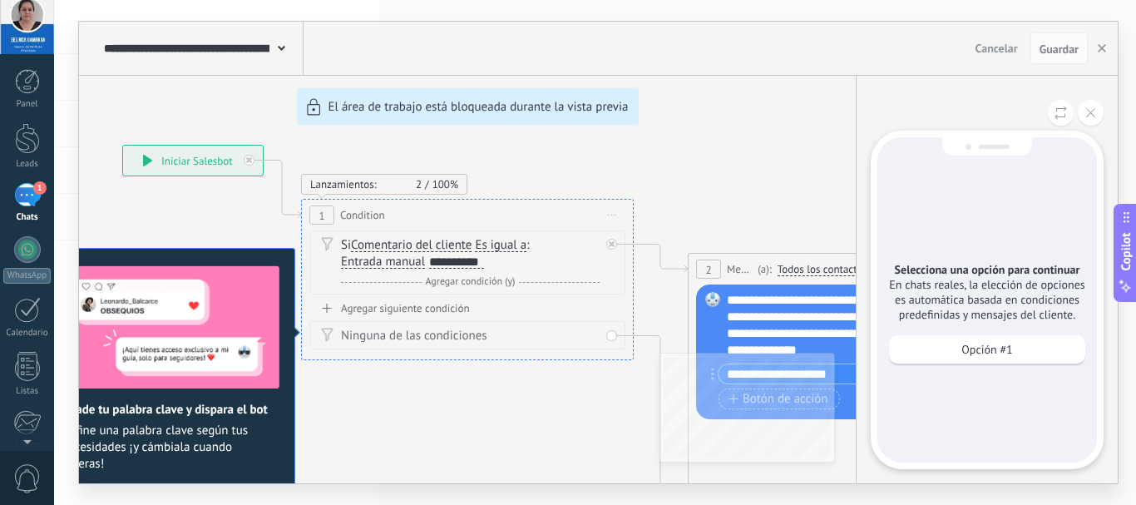
click at [934, 354] on div "Opción #1" at bounding box center [987, 349] width 196 height 28
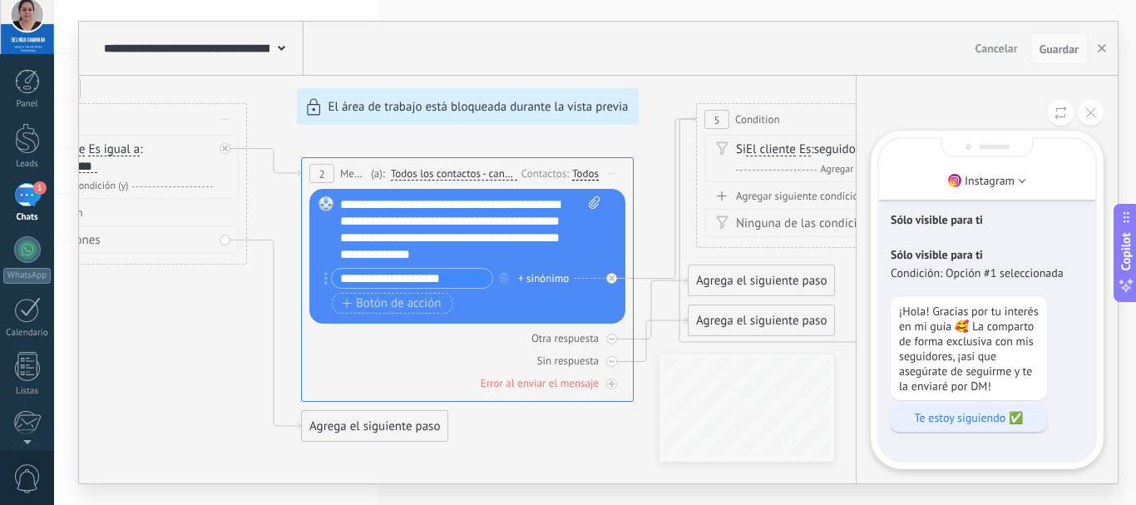
click at [969, 421] on p "Te estoy siguiendo ✅" at bounding box center [969, 417] width 140 height 15
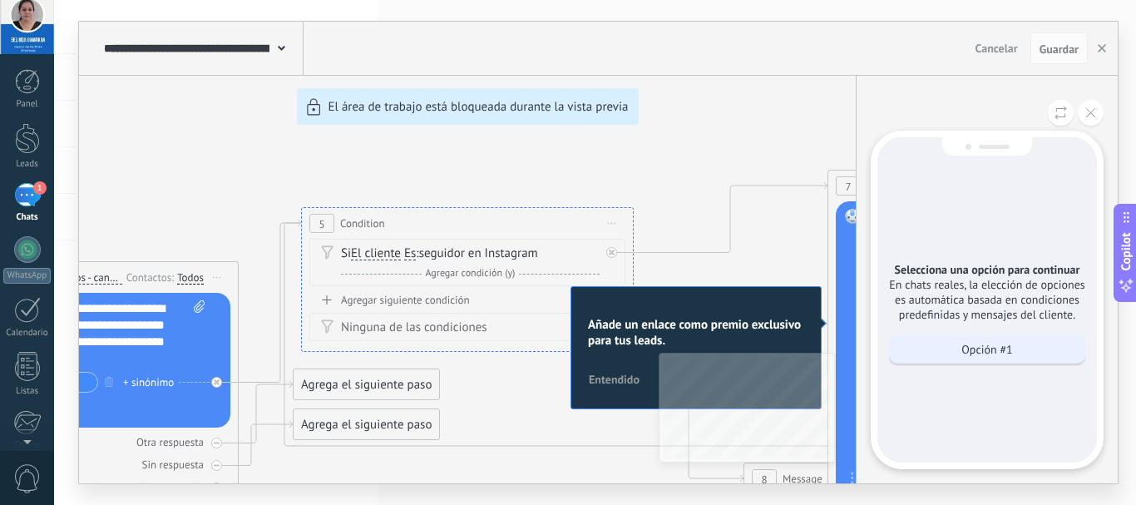
click at [950, 355] on div "Opción #1" at bounding box center [987, 349] width 196 height 28
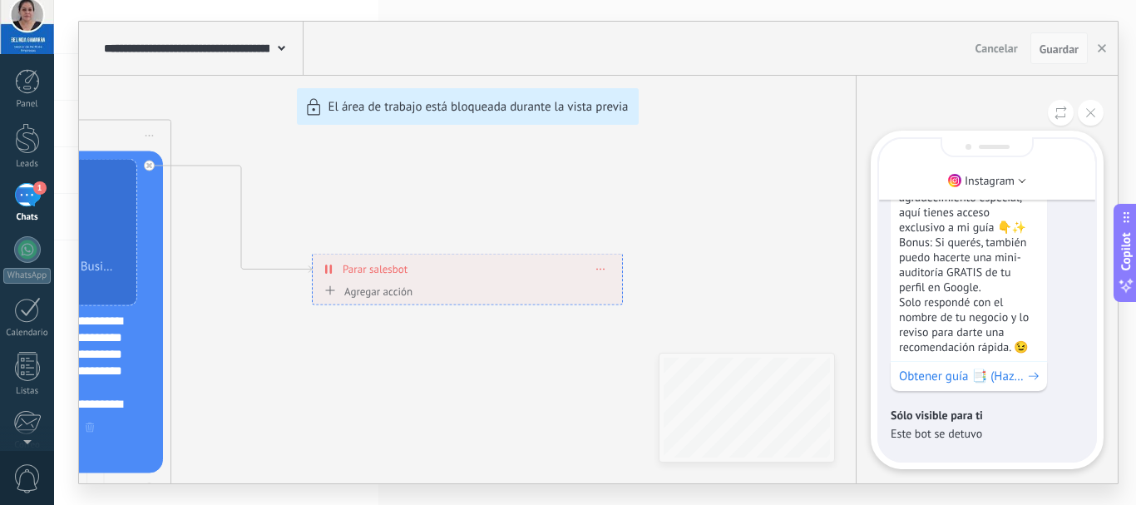
click at [1047, 55] on span "Guardar" at bounding box center [1058, 49] width 39 height 12
click at [1096, 43] on button "button" at bounding box center [1101, 48] width 25 height 32
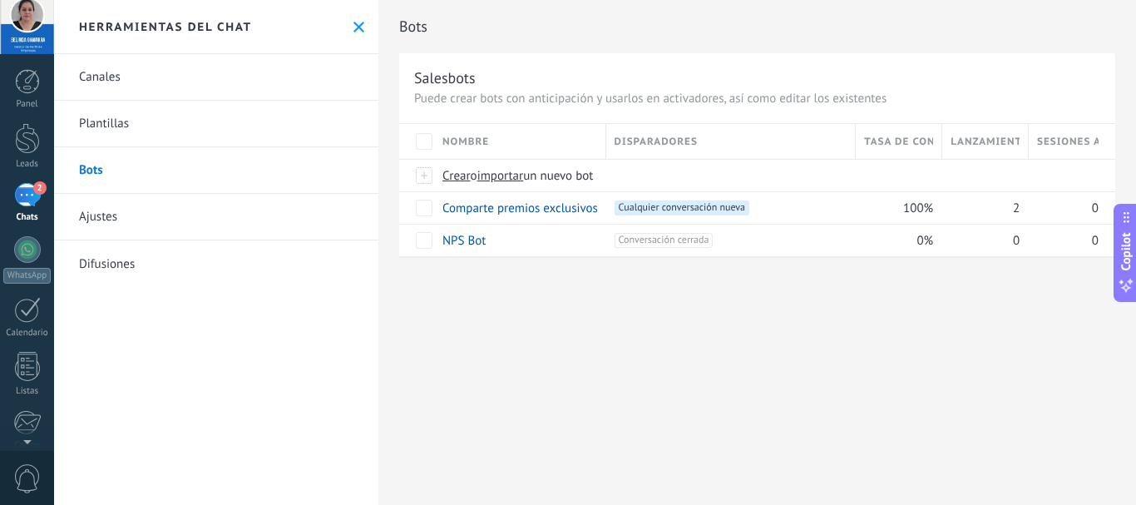
click at [33, 197] on div "2" at bounding box center [27, 195] width 27 height 24
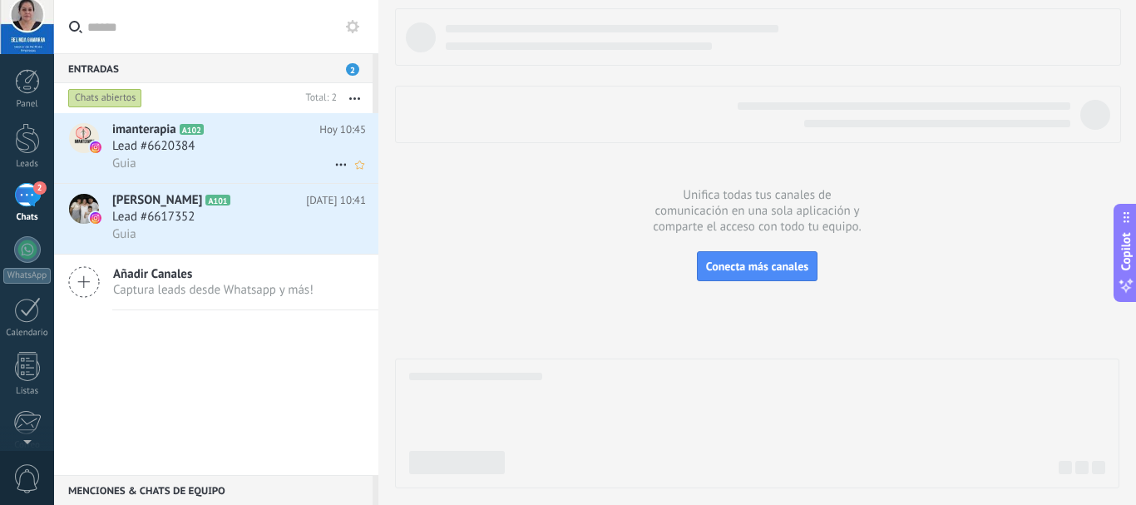
click at [142, 154] on span "Lead #6620384" at bounding box center [153, 146] width 82 height 17
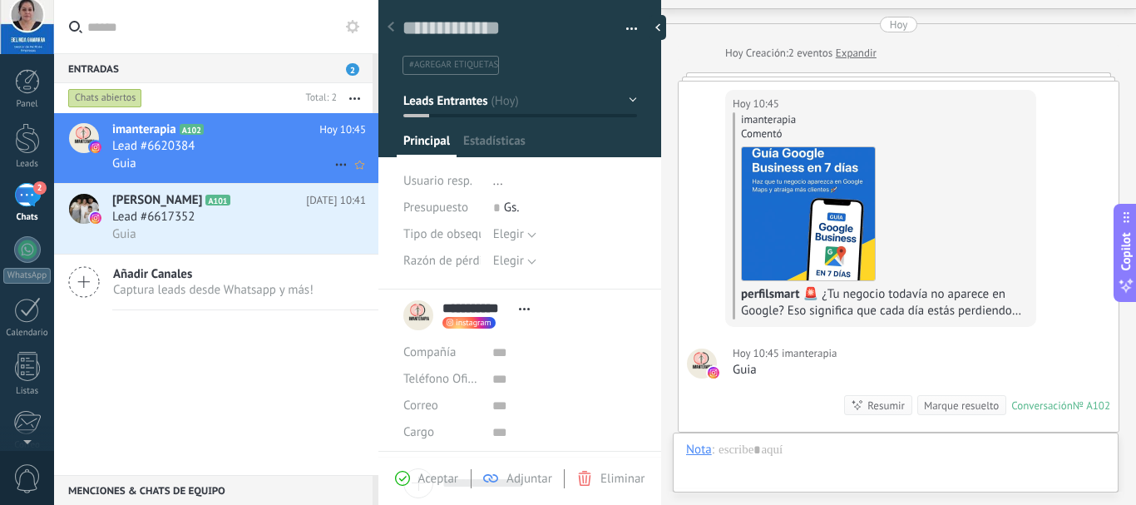
scroll to position [25, 0]
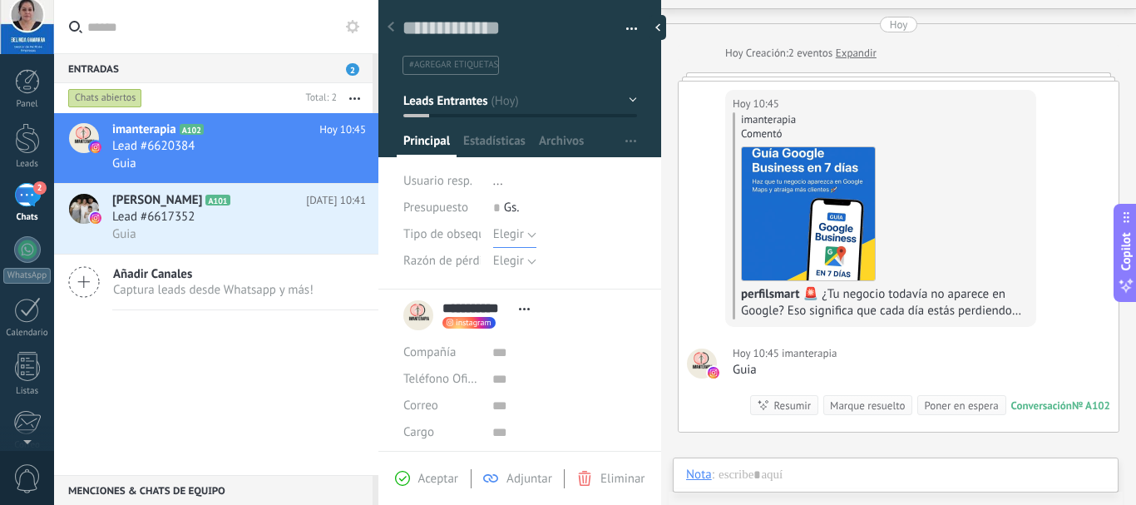
click at [493, 234] on span "Elegir" at bounding box center [508, 234] width 31 height 16
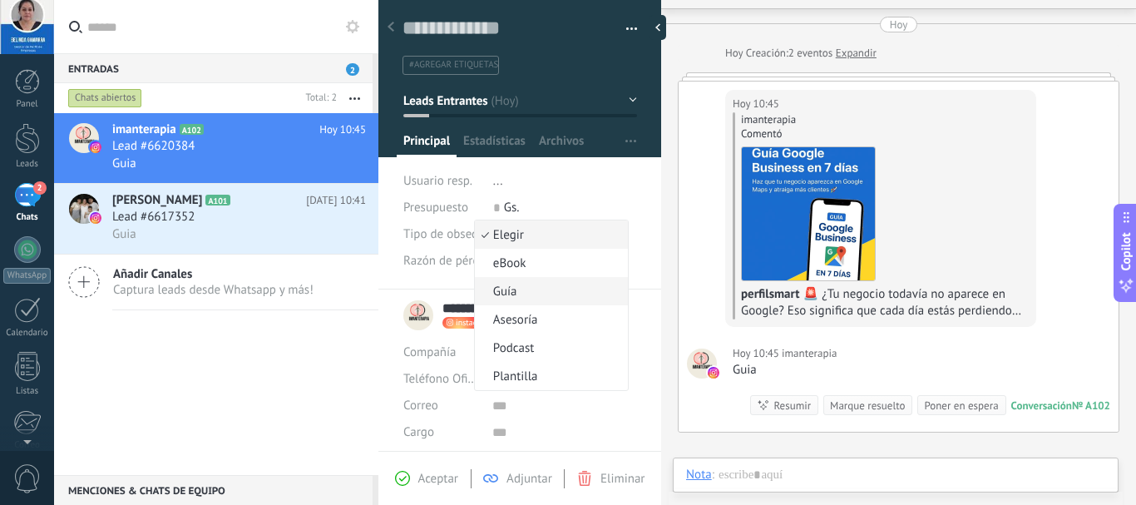
click at [501, 286] on span "Guía" at bounding box center [549, 291] width 148 height 16
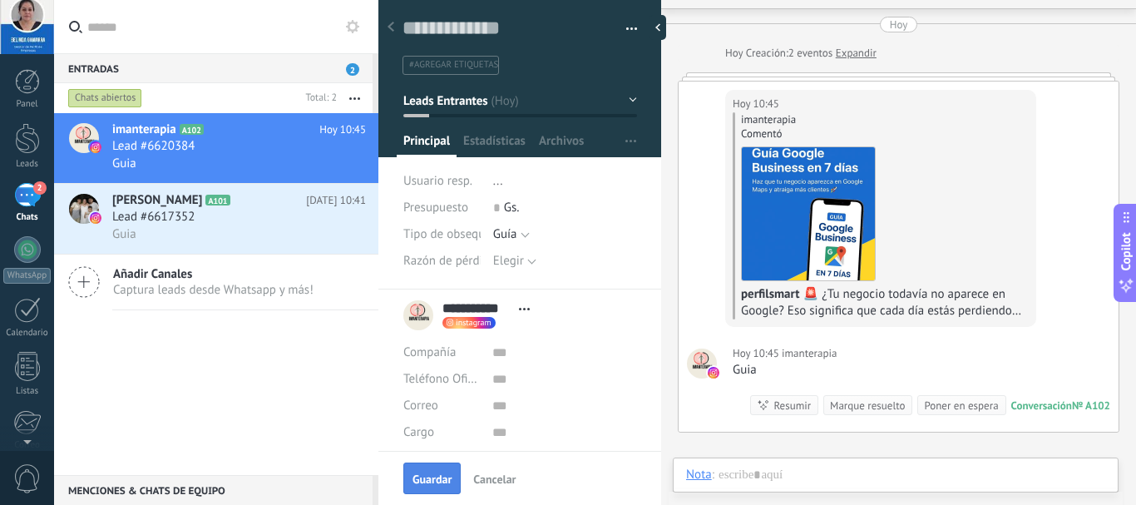
click at [421, 468] on button "Guardar" at bounding box center [431, 478] width 57 height 32
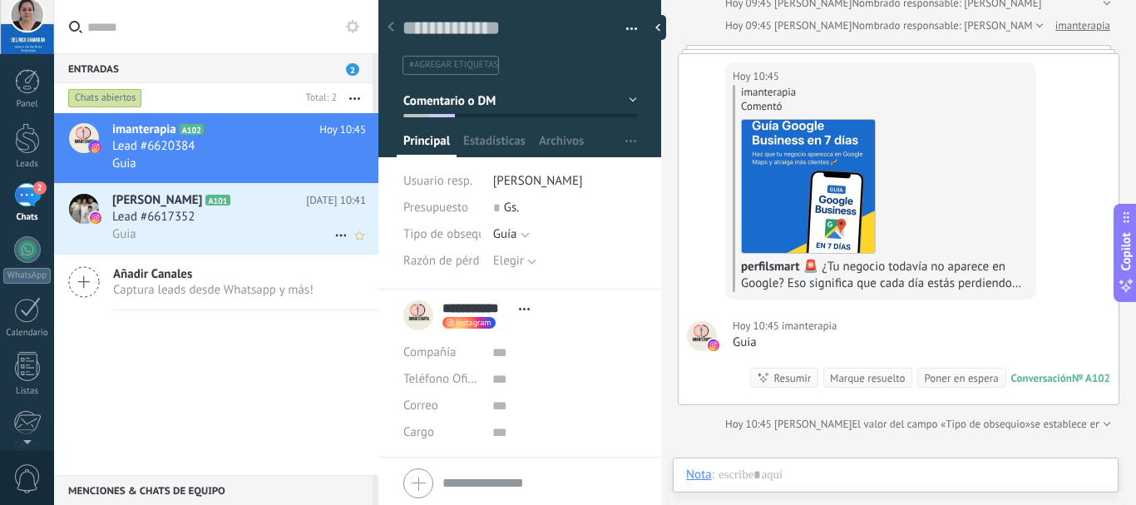
click at [170, 214] on span "Lead #6617352" at bounding box center [153, 217] width 82 height 17
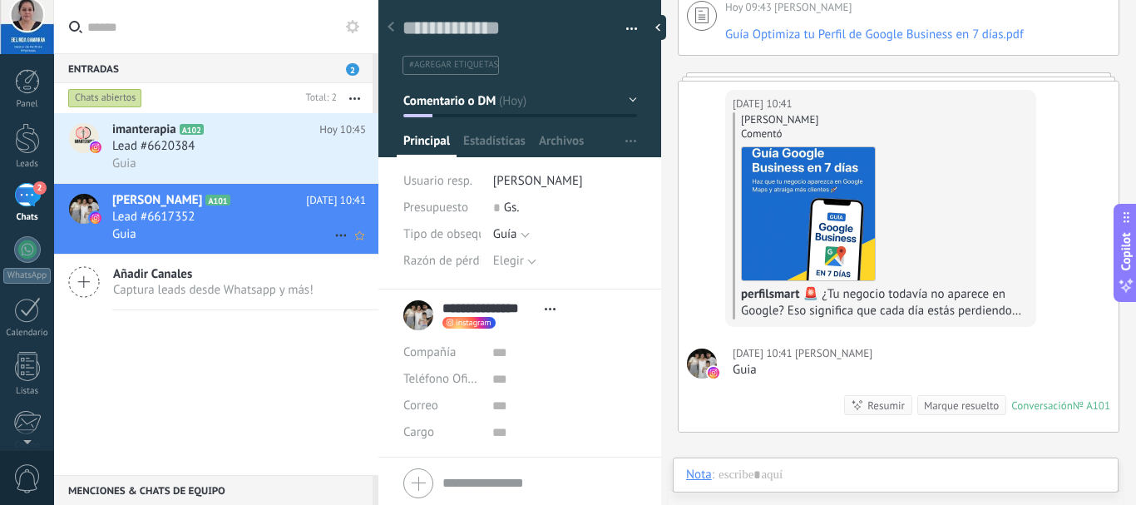
scroll to position [25, 0]
click at [162, 151] on span "Lead #6620384" at bounding box center [153, 146] width 82 height 17
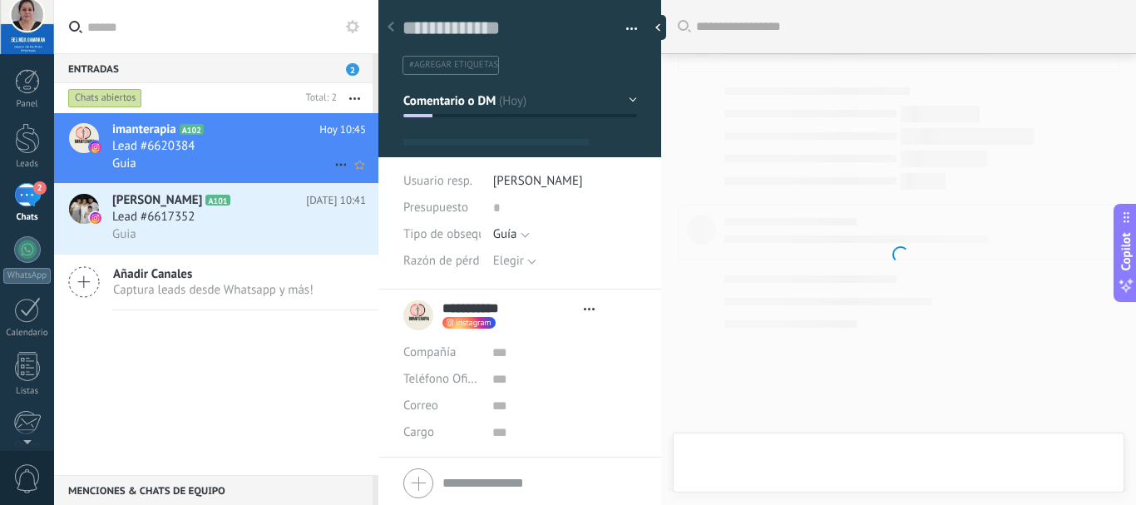
type textarea "**********"
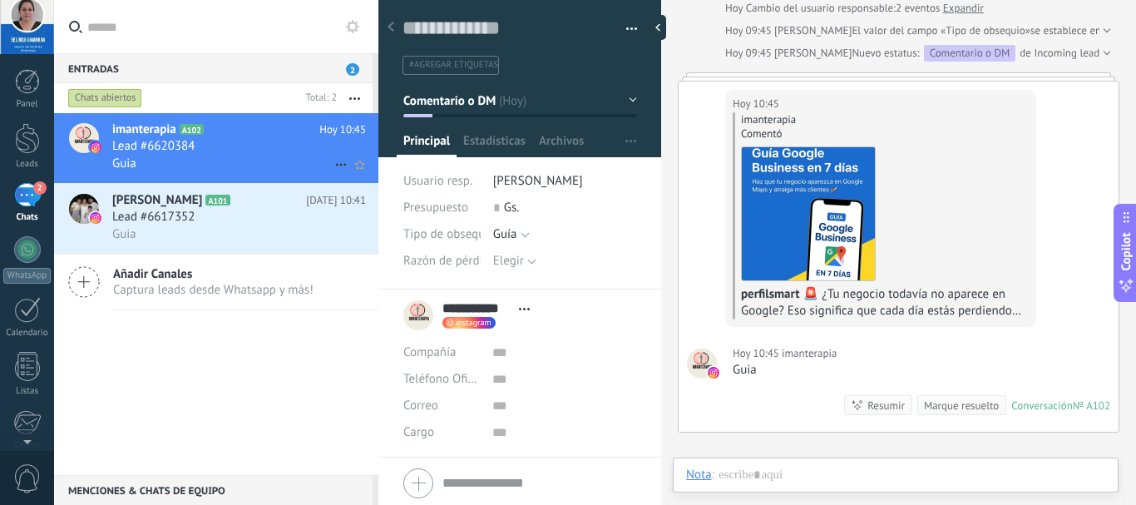
scroll to position [25, 0]
click at [22, 201] on div "2" at bounding box center [27, 195] width 27 height 24
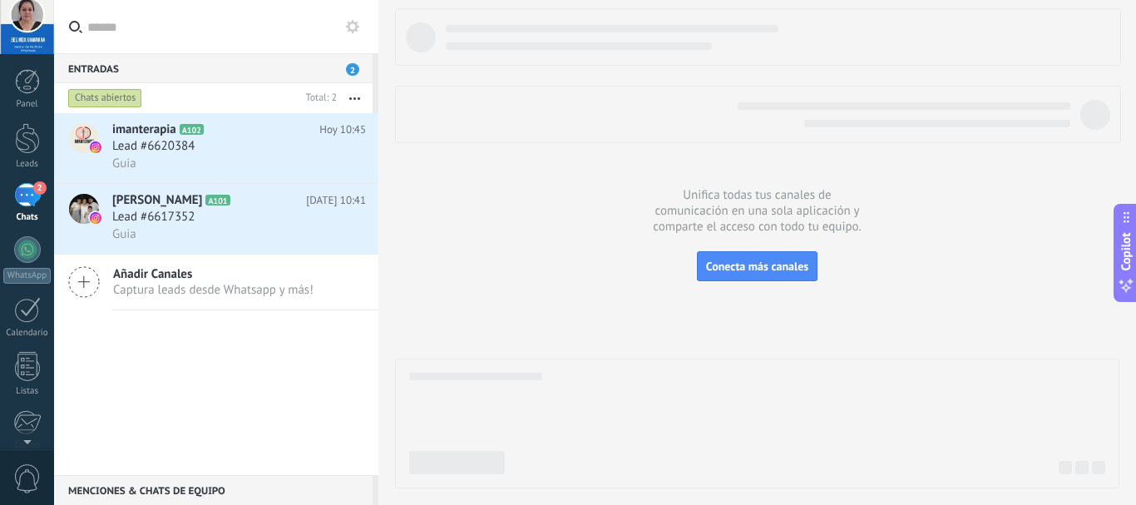
click at [34, 199] on div "2" at bounding box center [27, 195] width 27 height 24
click at [25, 161] on div "Leads" at bounding box center [27, 164] width 48 height 11
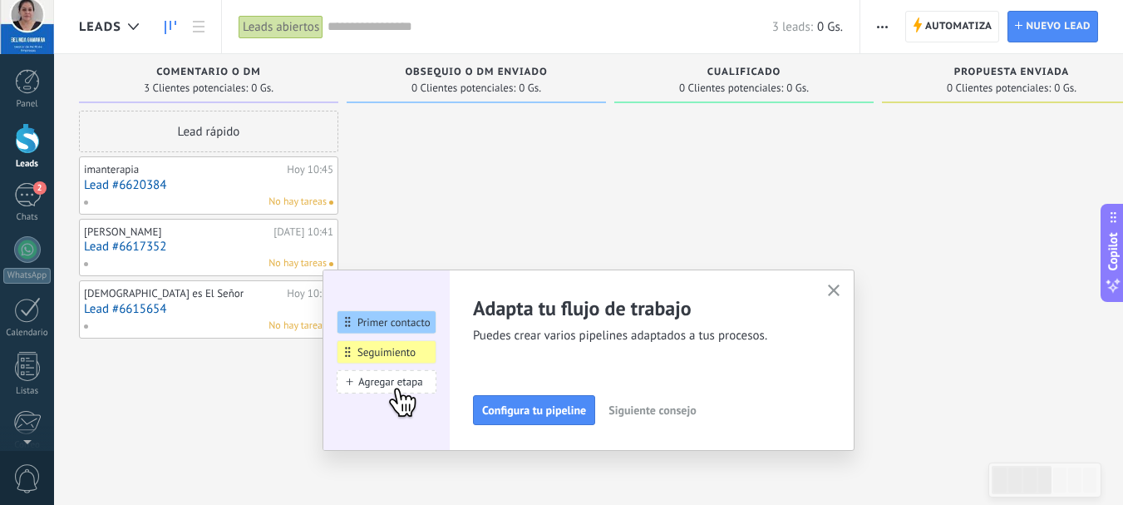
click at [839, 293] on use "button" at bounding box center [834, 290] width 12 height 12
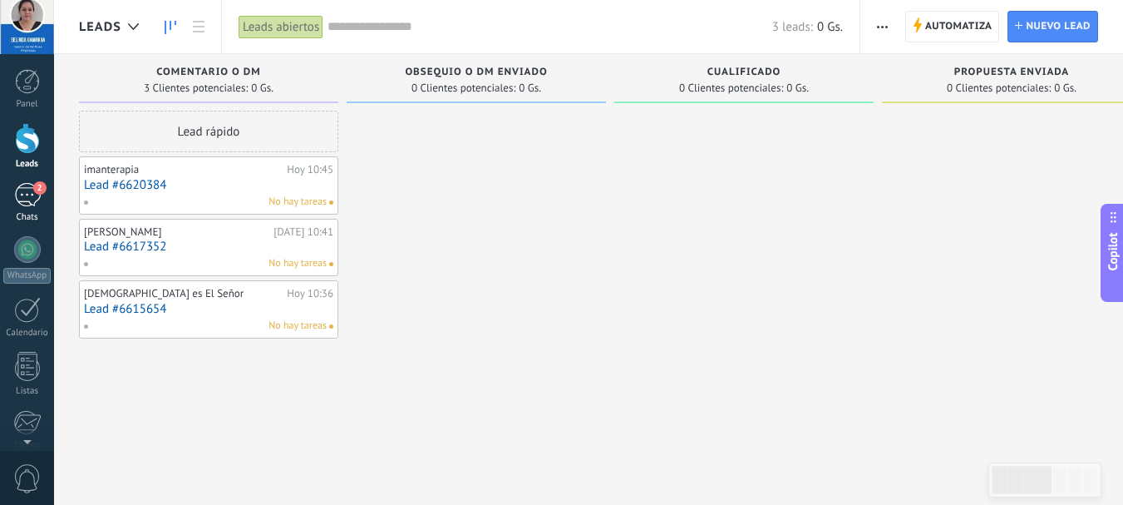
click at [27, 209] on link "2 Chats" at bounding box center [27, 203] width 54 height 40
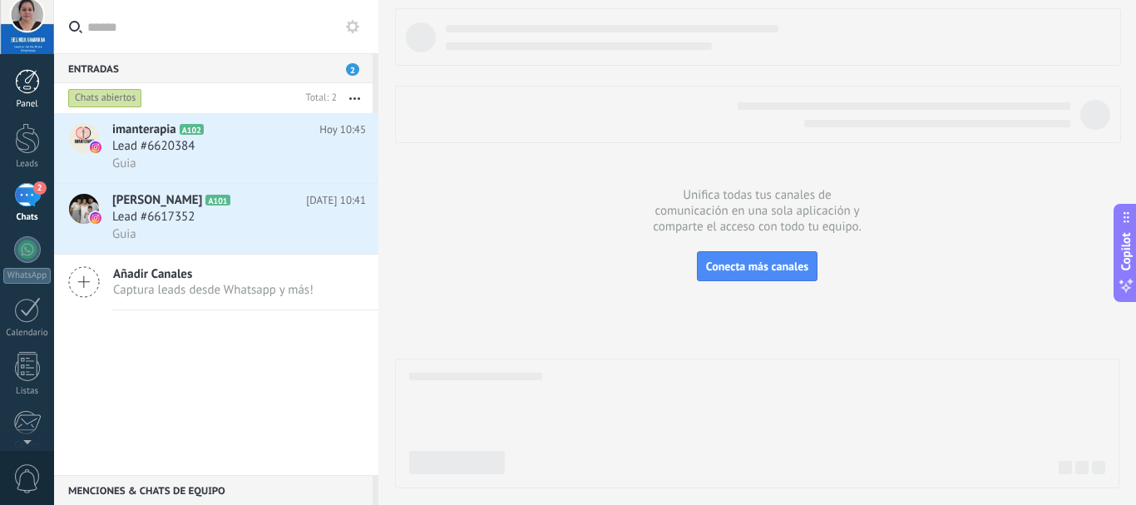
click at [26, 85] on div at bounding box center [27, 81] width 25 height 25
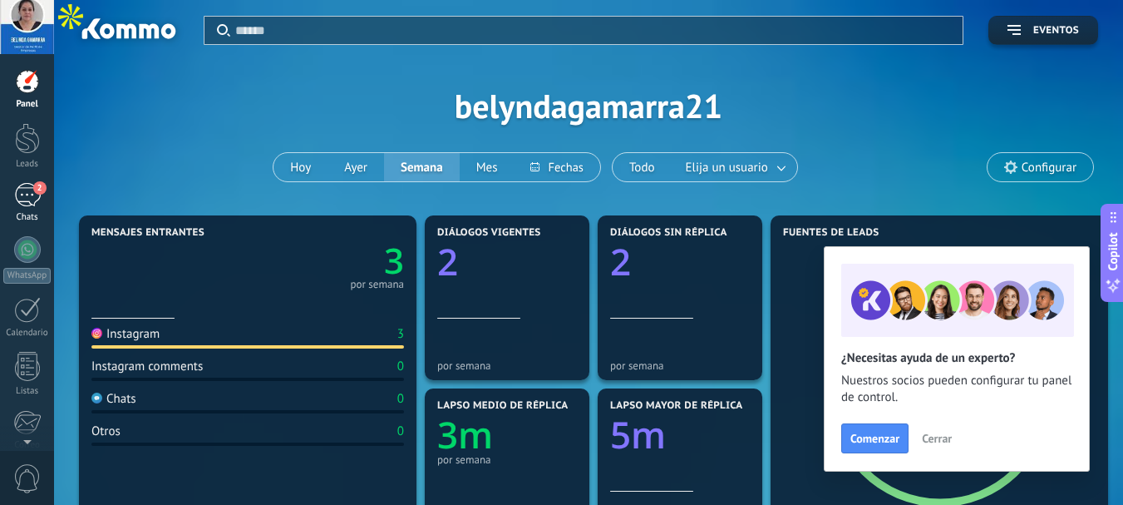
click at [29, 203] on div "2" at bounding box center [27, 195] width 27 height 24
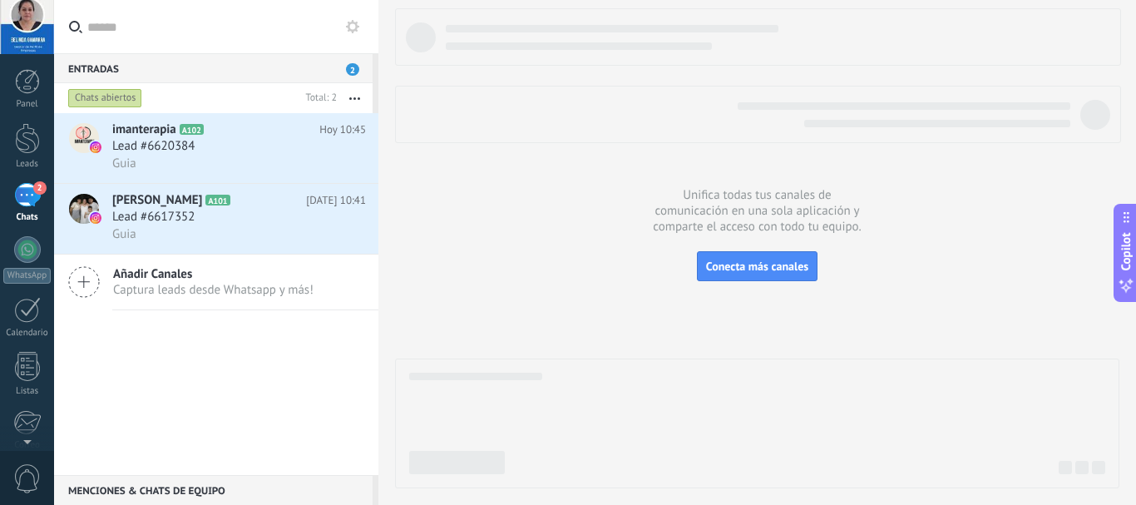
click at [209, 292] on span "Captura leads desde Whatsapp y más!" at bounding box center [213, 290] width 200 height 16
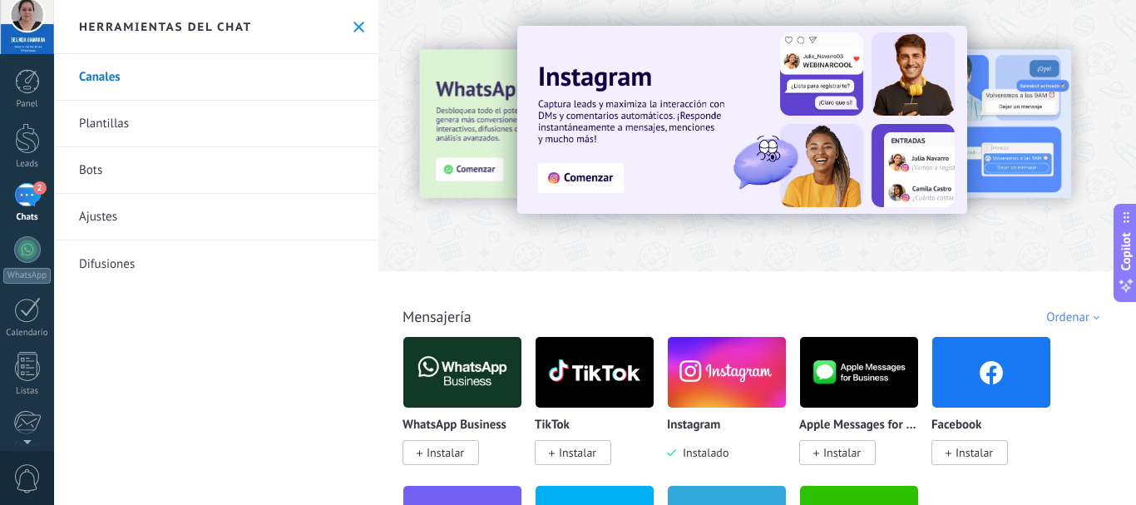
click at [129, 176] on link "Bots" at bounding box center [216, 170] width 324 height 47
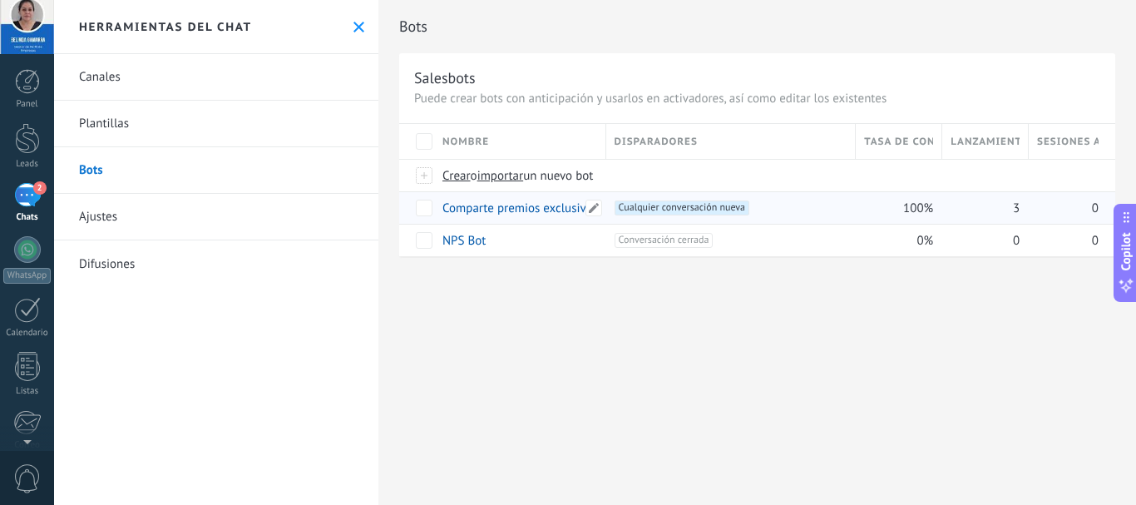
click at [484, 206] on link "Comparte premios exclusivos con los seguidores" at bounding box center [570, 208] width 257 height 16
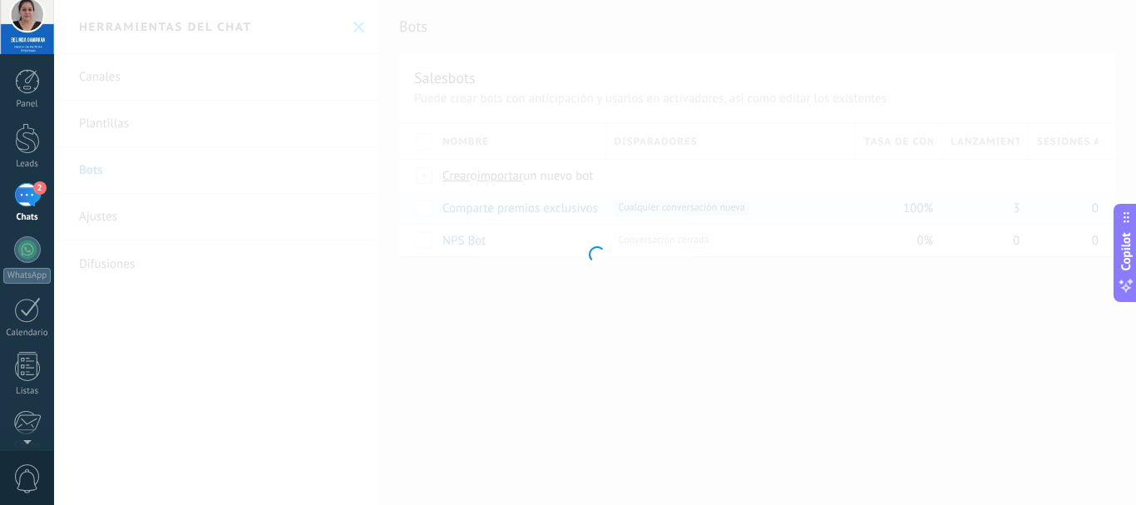
type input "**********"
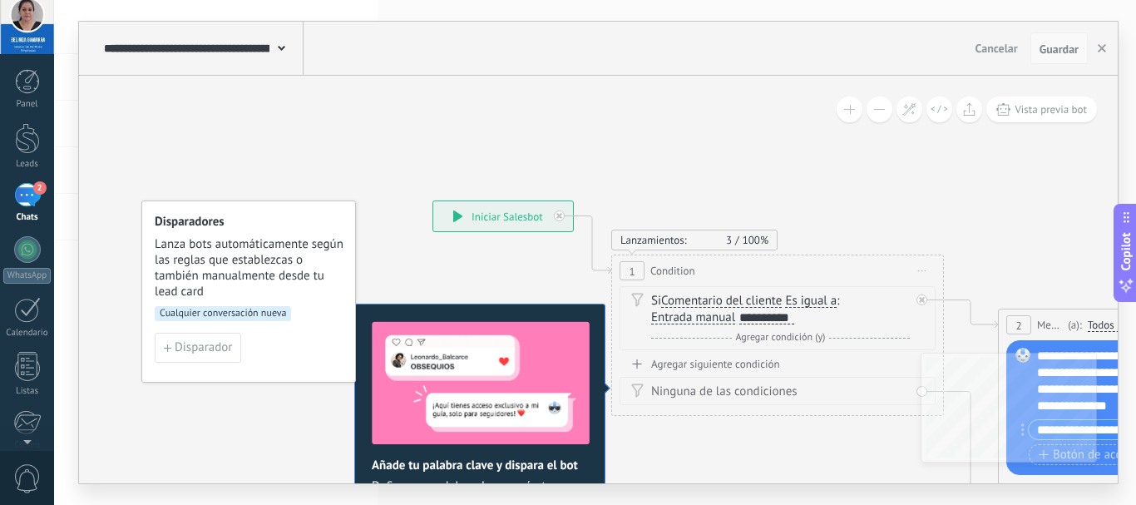
click at [1057, 47] on span "Guardar" at bounding box center [1058, 49] width 39 height 12
click at [1031, 120] on button "Vista previa bot" at bounding box center [1041, 109] width 111 height 26
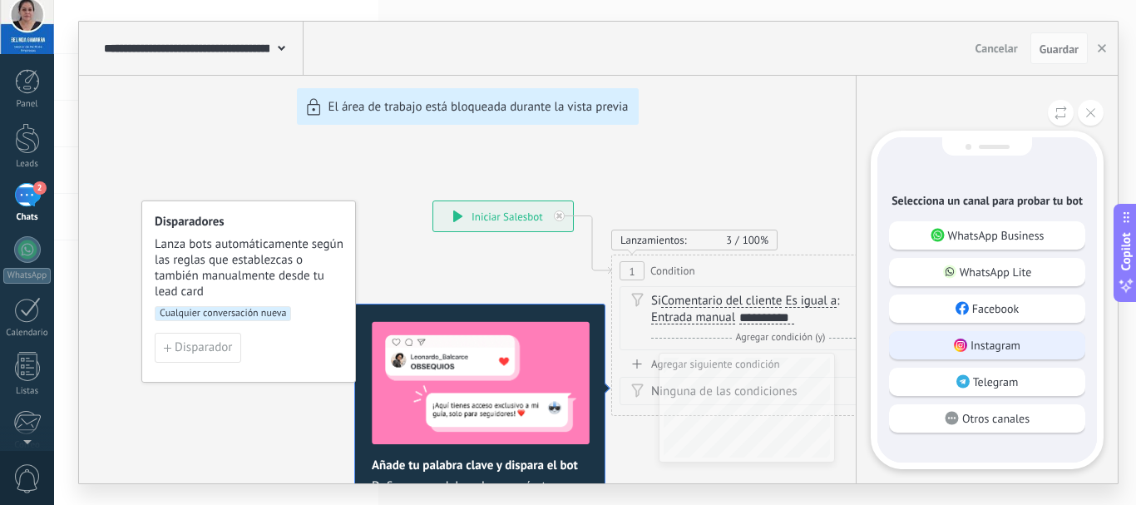
click at [988, 348] on p "Instagram" at bounding box center [995, 344] width 50 height 15
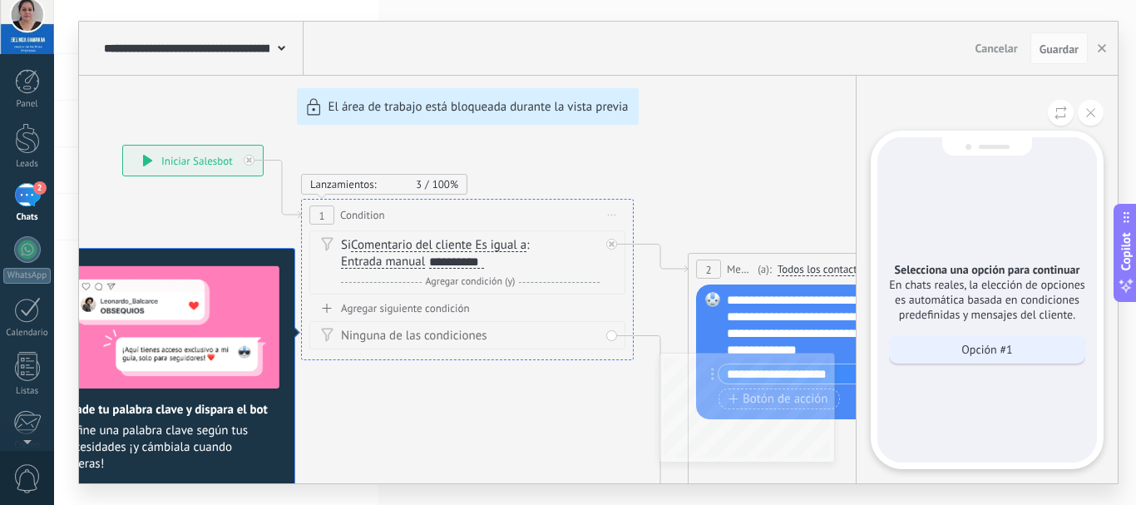
click at [970, 342] on p "Opción #1" at bounding box center [986, 349] width 51 height 15
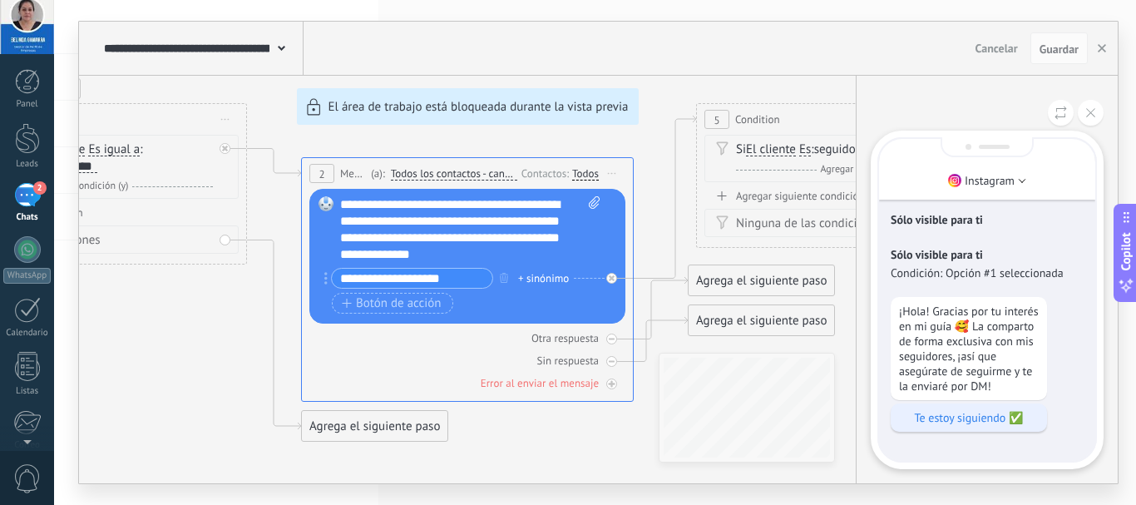
click at [932, 418] on p "Te estoy siguiendo ✅" at bounding box center [969, 417] width 140 height 15
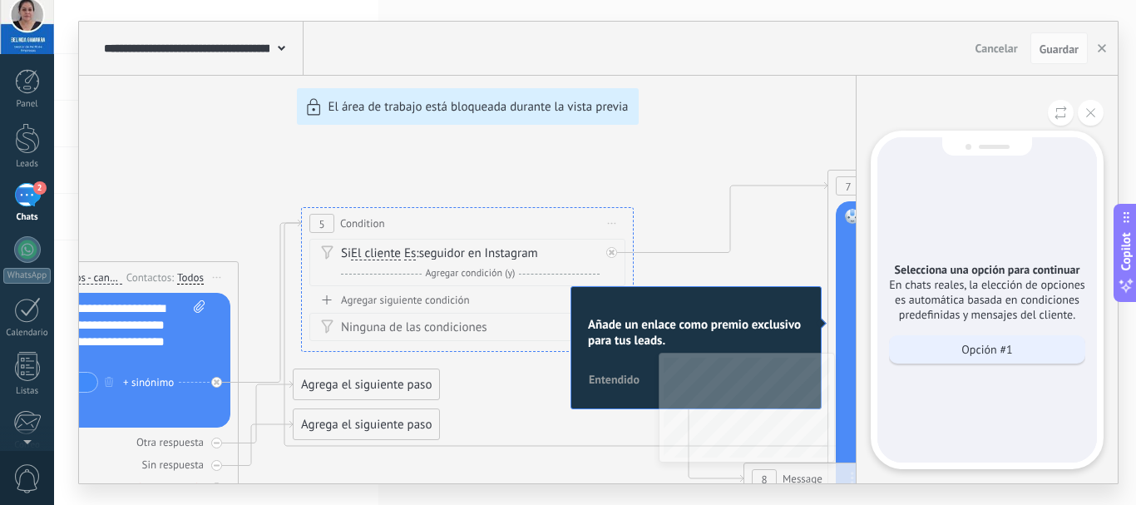
click at [978, 343] on p "Opción #1" at bounding box center [986, 349] width 51 height 15
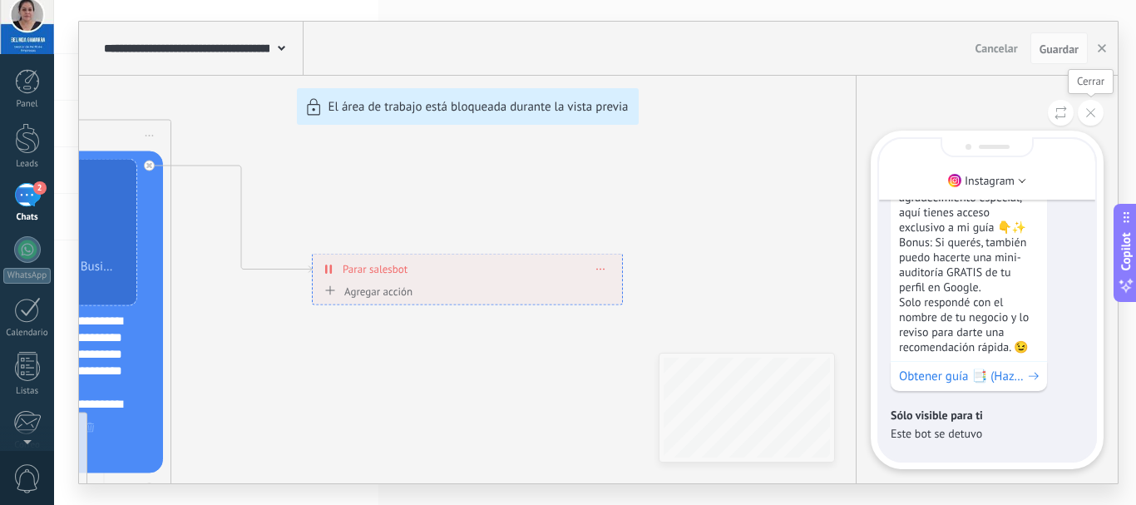
click at [1087, 117] on button at bounding box center [1090, 113] width 26 height 26
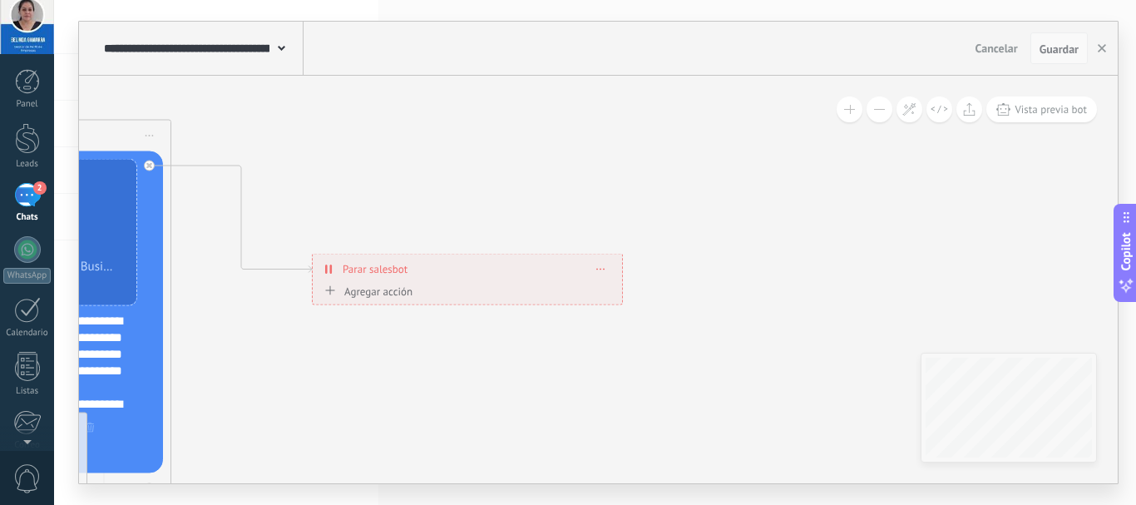
click at [1057, 45] on span "Guardar" at bounding box center [1058, 49] width 39 height 12
click at [1040, 114] on span "Vista previa bot" at bounding box center [1050, 109] width 72 height 14
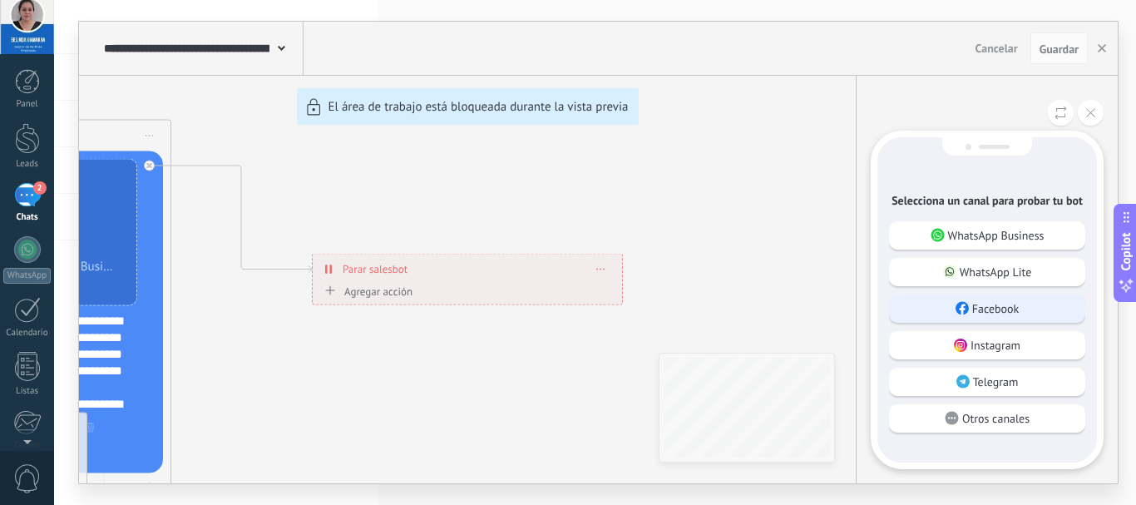
click at [1006, 303] on p "Facebook" at bounding box center [995, 308] width 47 height 15
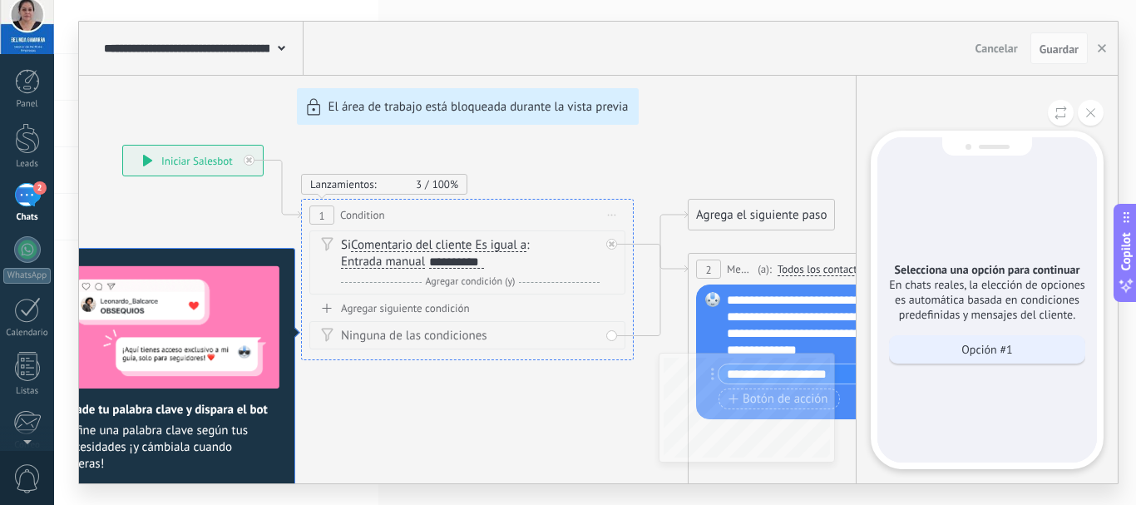
click at [943, 346] on div "Opción #1" at bounding box center [987, 349] width 196 height 28
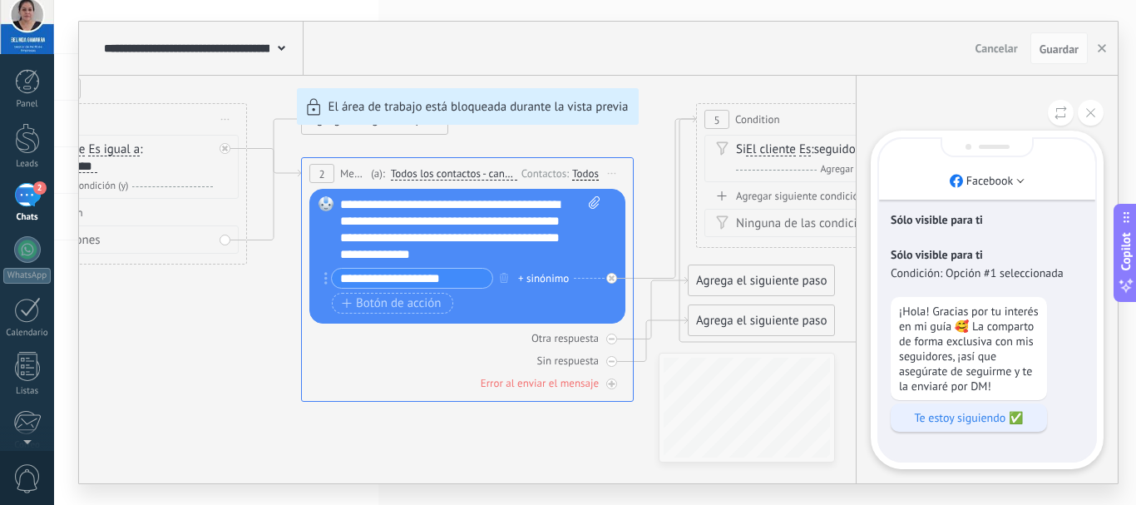
click at [915, 421] on p "Te estoy siguiendo ✅" at bounding box center [969, 417] width 140 height 15
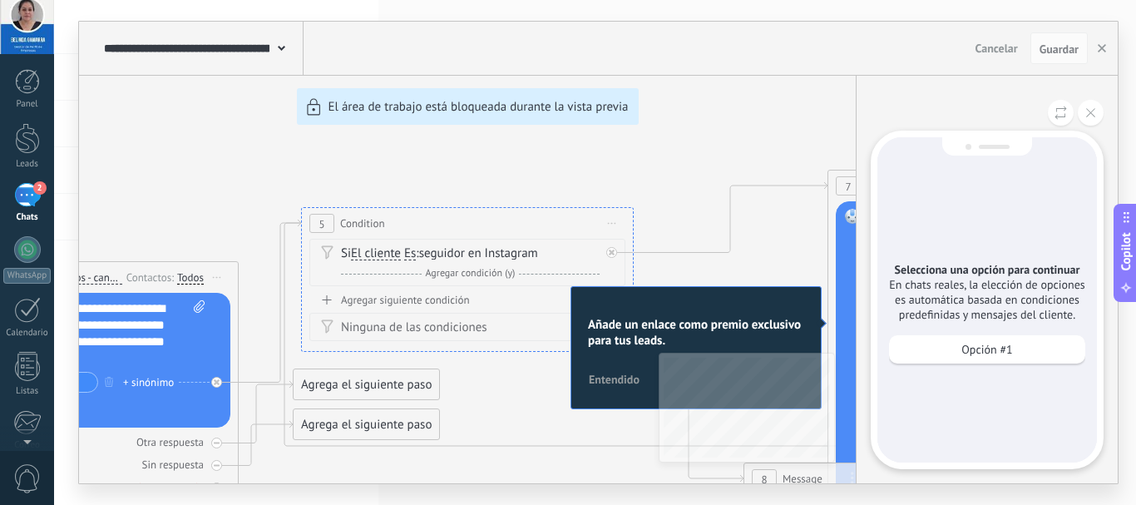
click at [716, 333] on div "**********" at bounding box center [598, 252] width 1038 height 461
click at [934, 350] on div "Opción #1" at bounding box center [987, 349] width 196 height 28
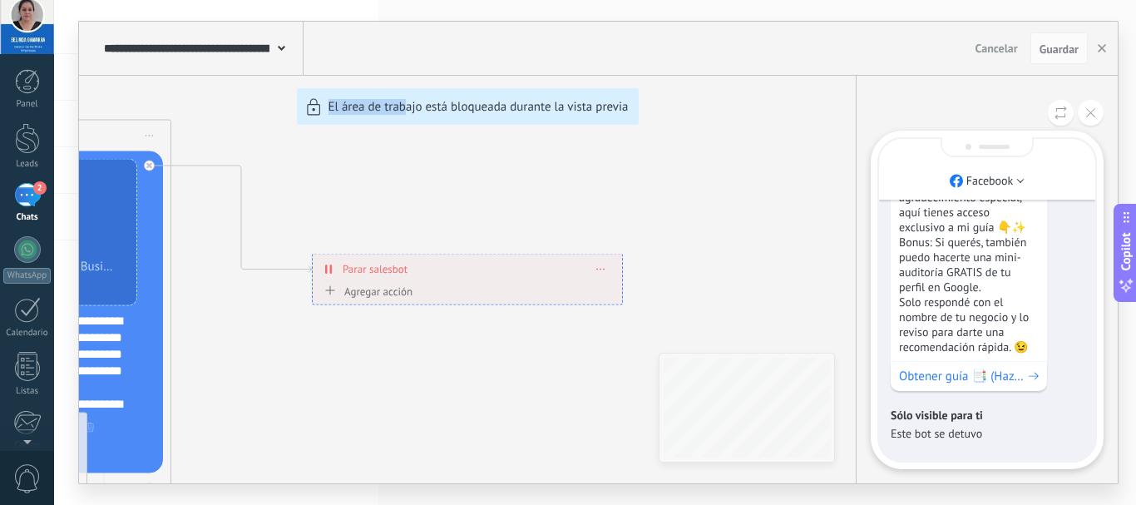
drag, startPoint x: 180, startPoint y: 342, endPoint x: 404, endPoint y: 346, distance: 224.5
click at [404, 346] on div "**********" at bounding box center [598, 252] width 1038 height 461
click at [260, 312] on div "**********" at bounding box center [598, 252] width 1038 height 461
click at [1090, 107] on button at bounding box center [1090, 113] width 26 height 26
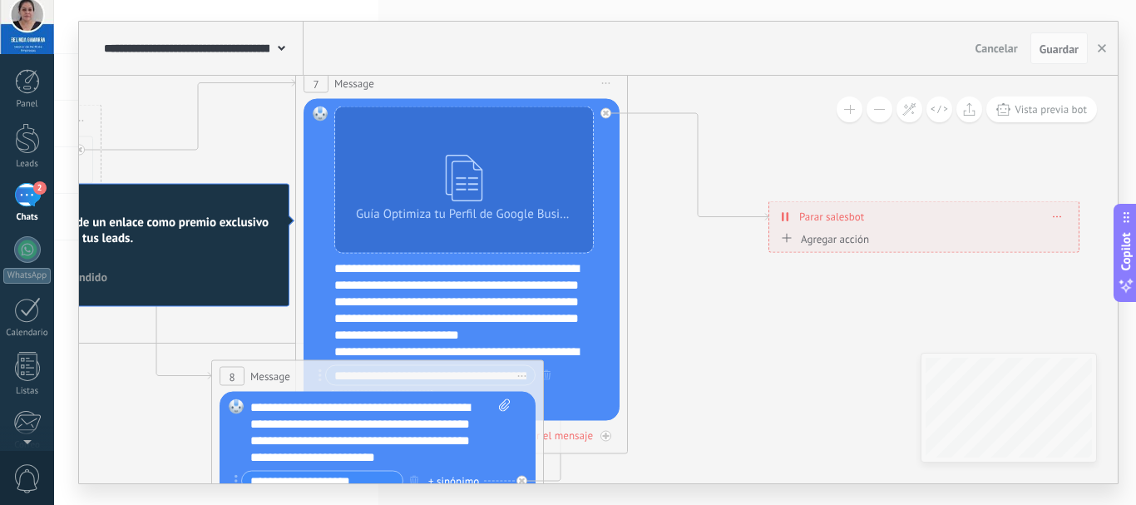
drag, startPoint x: 448, startPoint y: 417, endPoint x: 908, endPoint y: 365, distance: 462.7
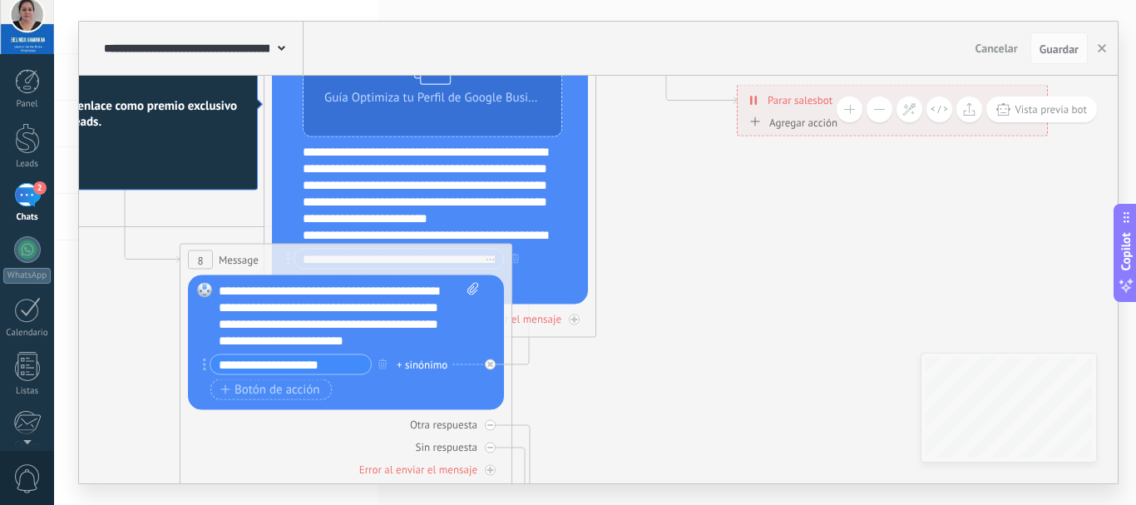
drag, startPoint x: 900, startPoint y: 341, endPoint x: 865, endPoint y: 224, distance: 121.5
click at [530, 235] on div "**********" at bounding box center [441, 194] width 276 height 100
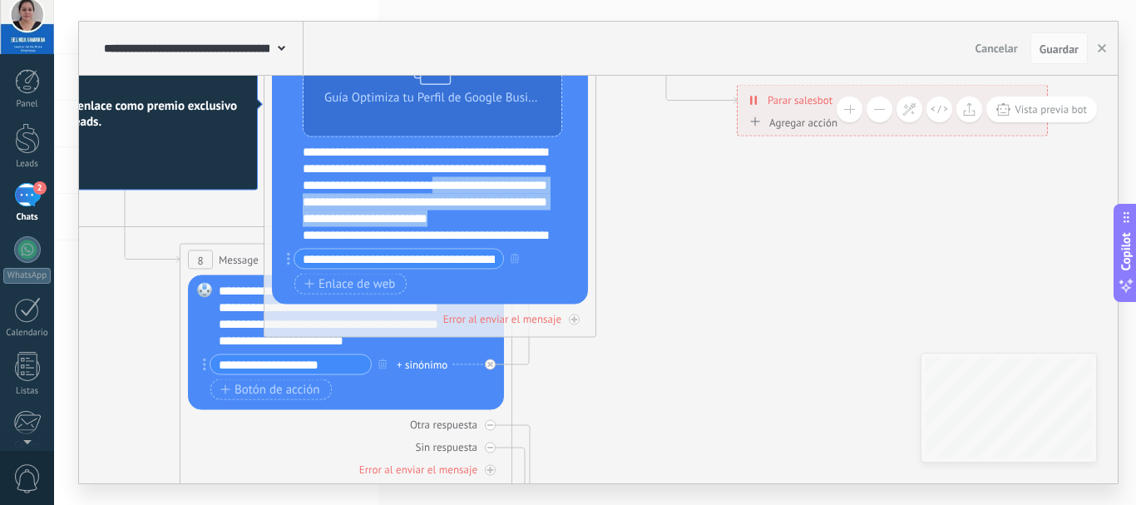
scroll to position [50, 0]
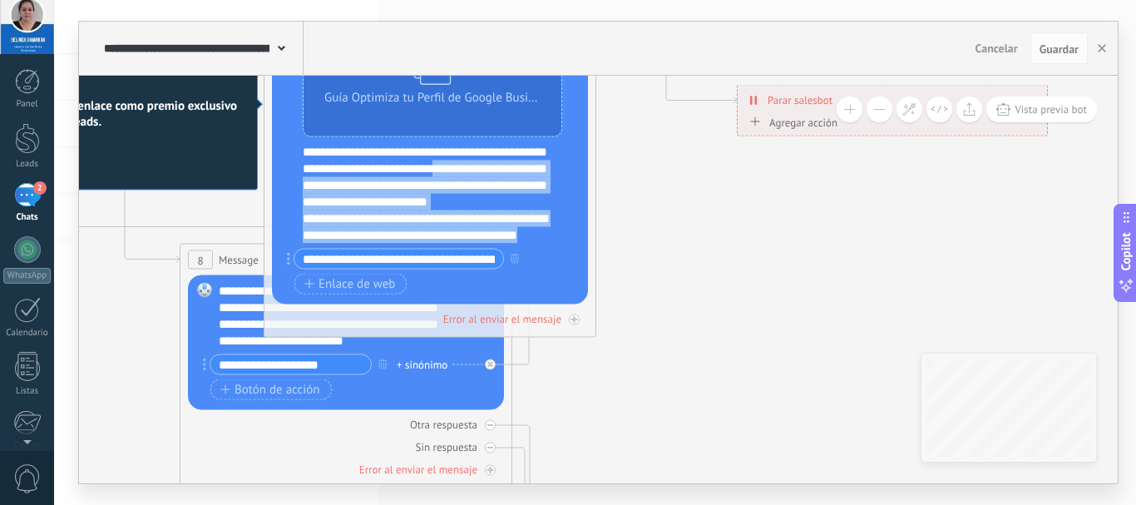
drag, startPoint x: 559, startPoint y: 190, endPoint x: 550, endPoint y: 260, distance: 71.1
click at [550, 260] on div "Guía Optimiza tu Perfil de Google Business en 7 días.pdf Reemplazar Quitar Conv…" at bounding box center [432, 144] width 259 height 308
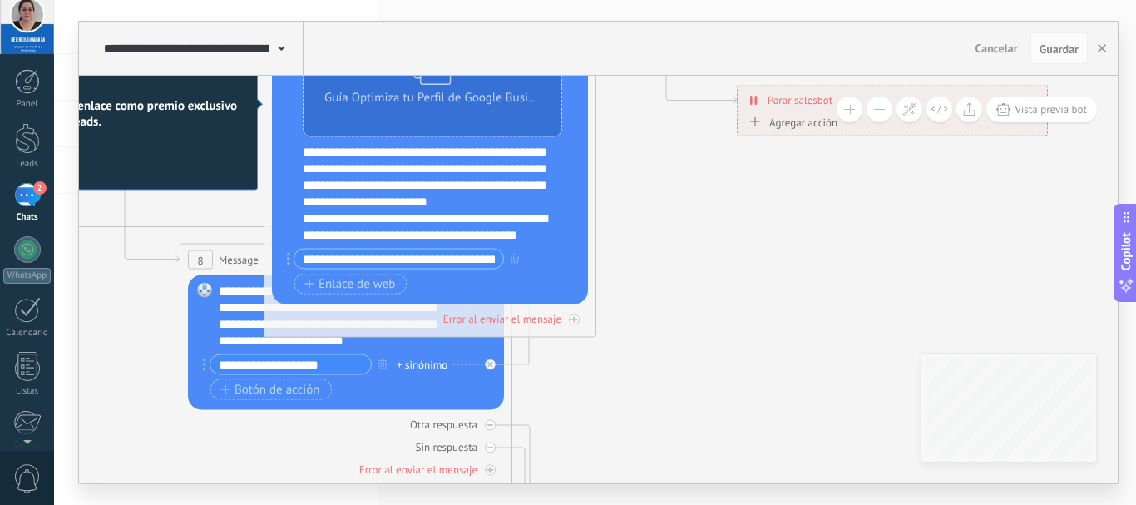
drag, startPoint x: 588, startPoint y: 198, endPoint x: 602, endPoint y: 300, distance: 103.2
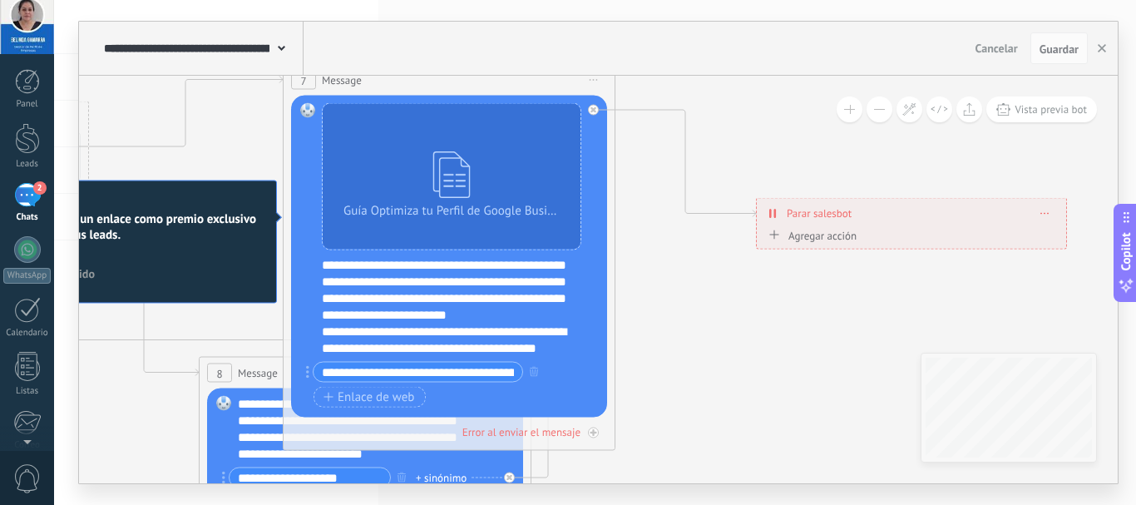
drag, startPoint x: 648, startPoint y: 192, endPoint x: 667, endPoint y: 305, distance: 114.7
click at [565, 429] on div "Error al enviar el mensaje" at bounding box center [521, 432] width 118 height 14
click at [1047, 60] on button "Guardar" at bounding box center [1058, 48] width 57 height 32
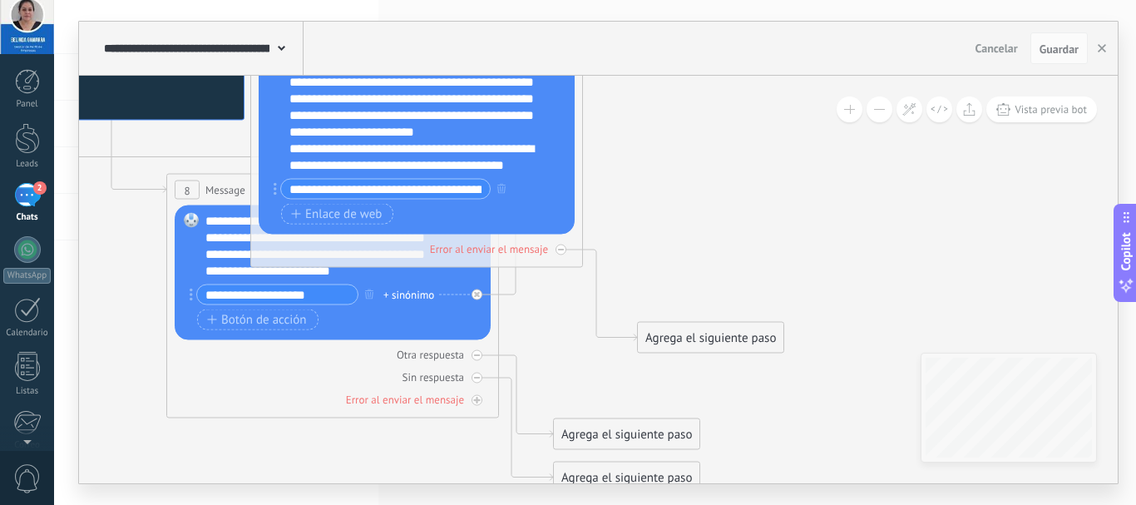
drag, startPoint x: 761, startPoint y: 339, endPoint x: 729, endPoint y: 156, distance: 185.7
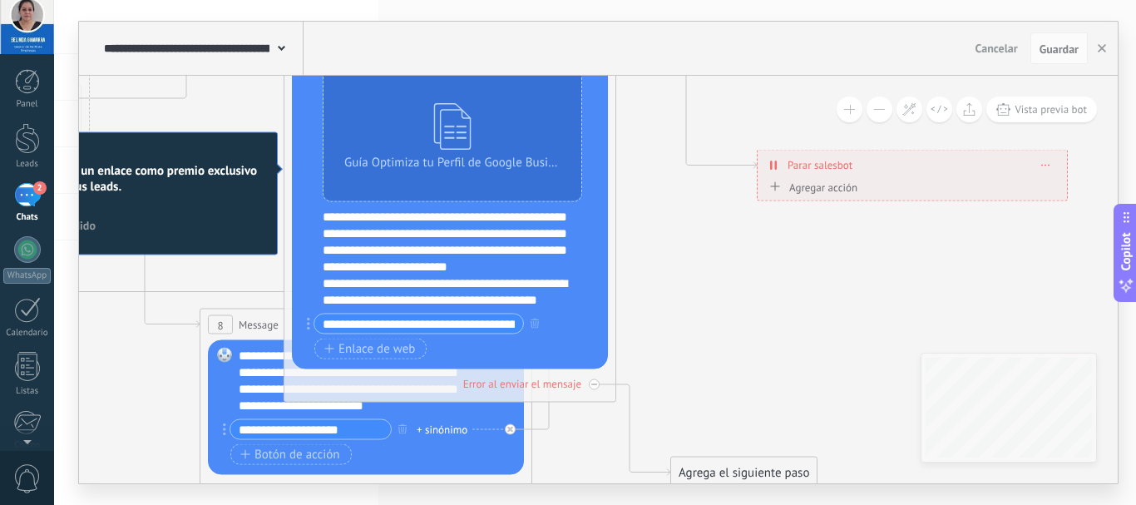
drag, startPoint x: 682, startPoint y: 248, endPoint x: 716, endPoint y: 404, distance: 159.9
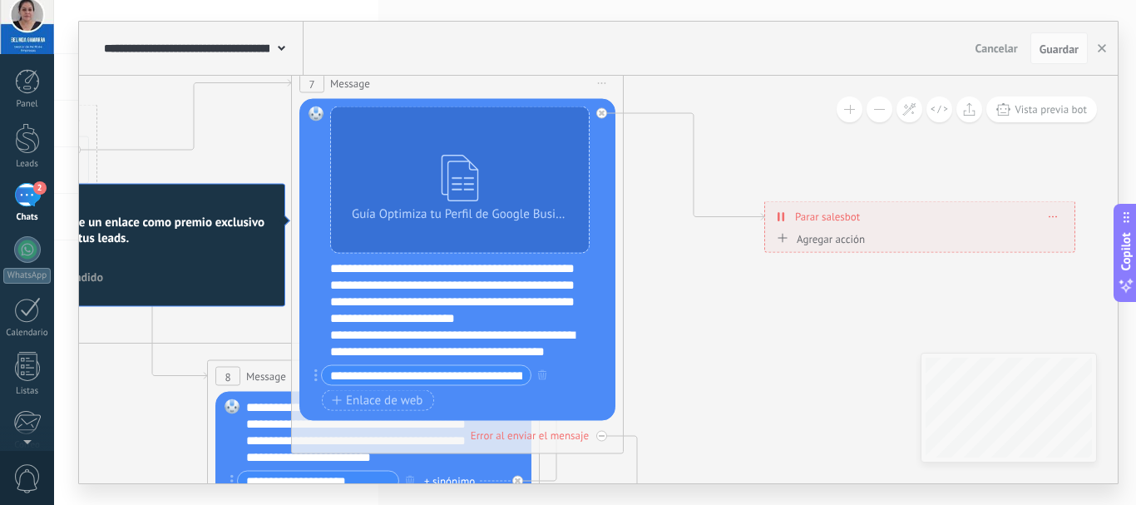
drag, startPoint x: 716, startPoint y: 404, endPoint x: 722, endPoint y: 430, distance: 26.4
click at [1106, 47] on button "button" at bounding box center [1101, 48] width 25 height 32
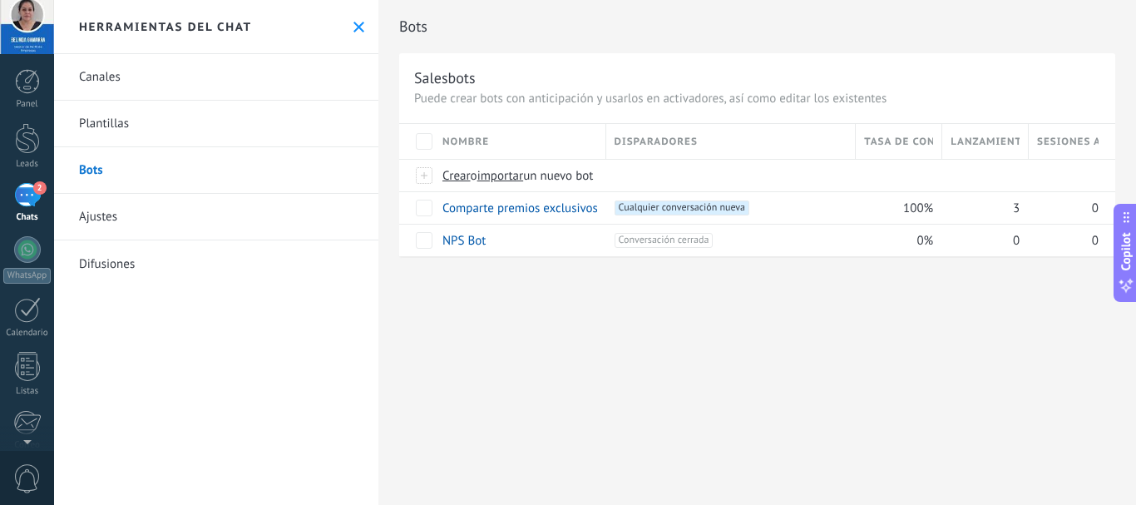
click at [34, 186] on span "2" at bounding box center [39, 187] width 13 height 13
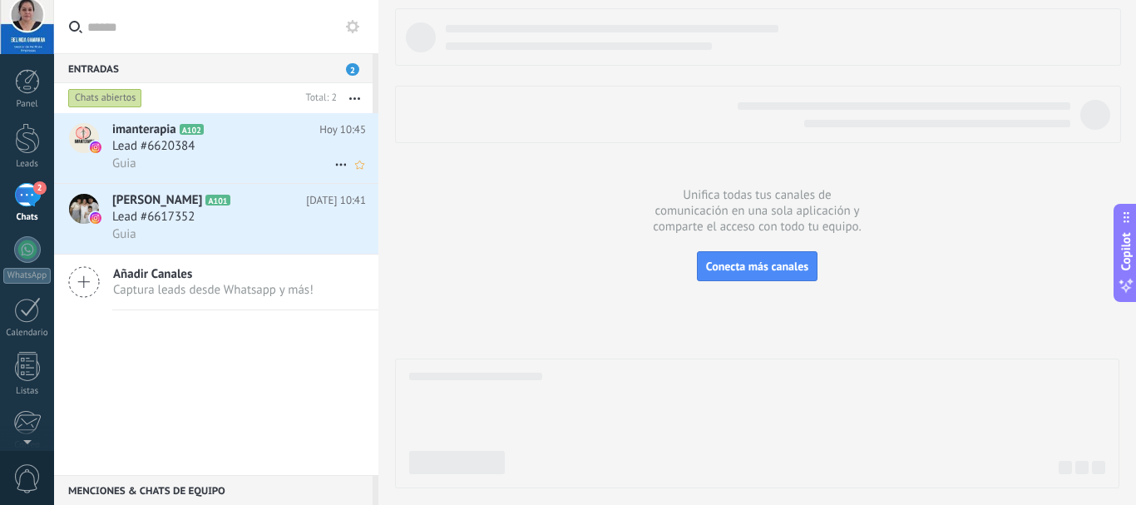
click at [180, 169] on div "Guia" at bounding box center [239, 163] width 254 height 17
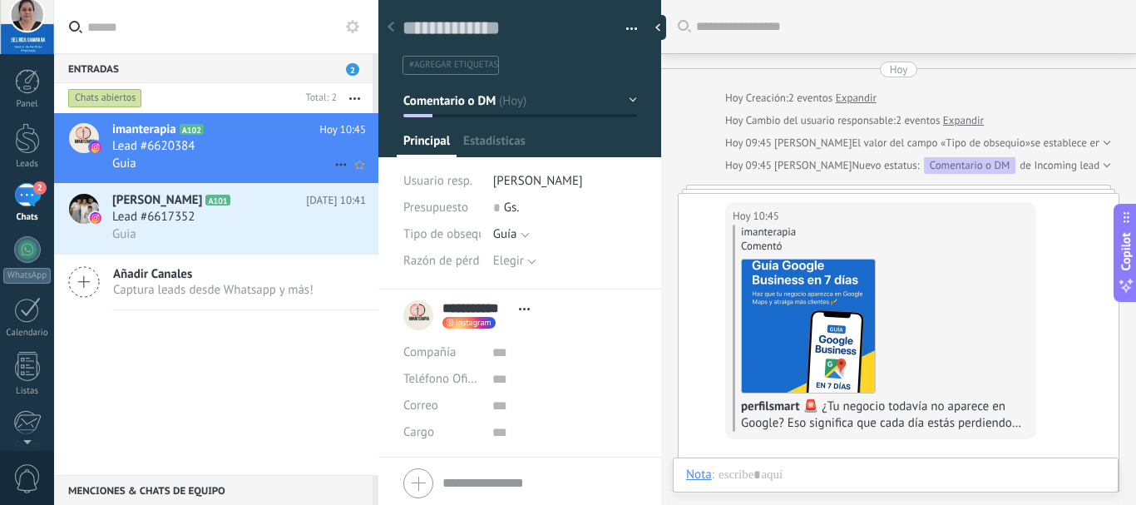
scroll to position [112, 0]
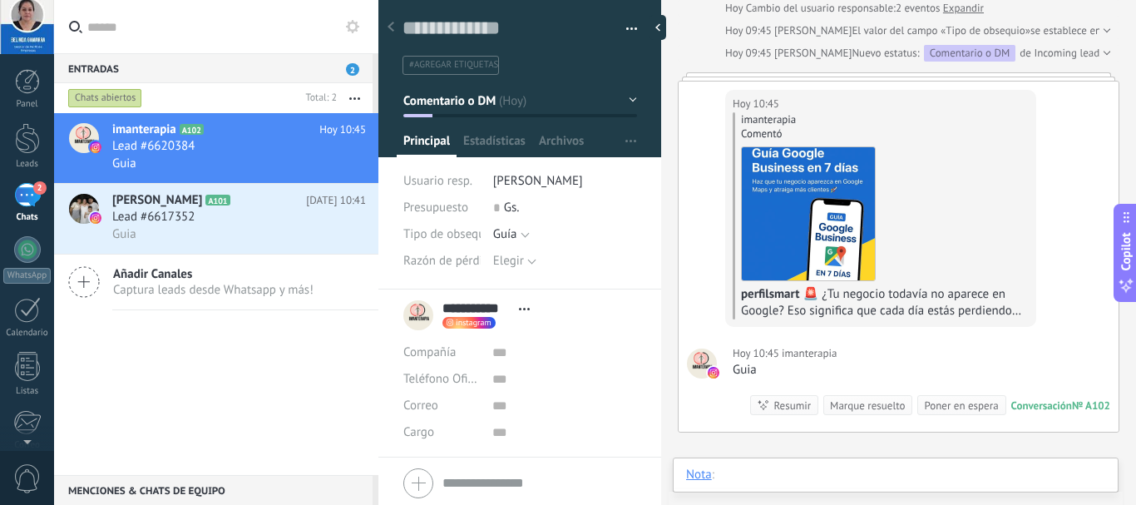
click at [764, 475] on div at bounding box center [895, 491] width 419 height 50
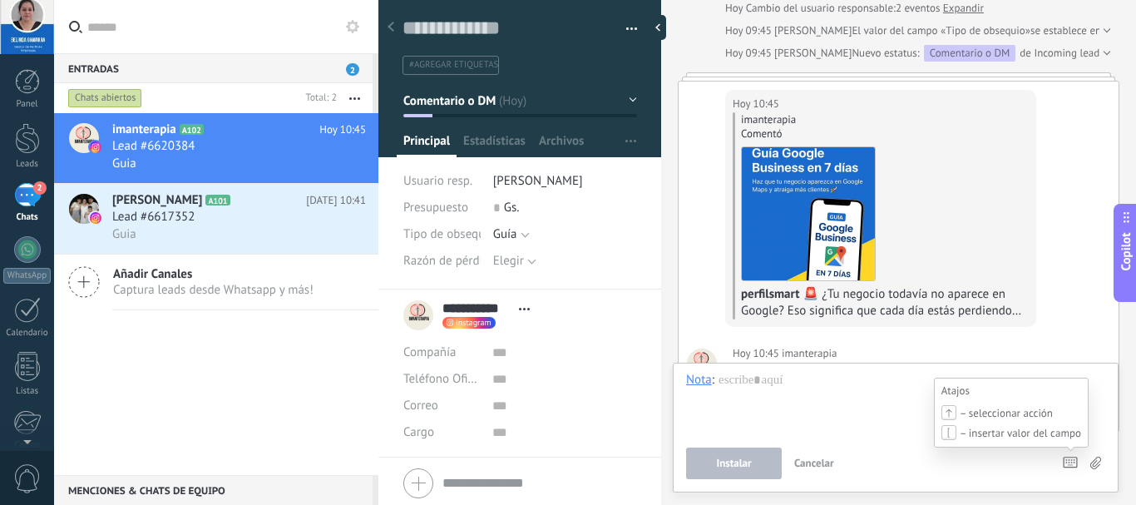
click at [1071, 461] on icon at bounding box center [1069, 462] width 15 height 12
click at [1071, 464] on icon at bounding box center [1069, 462] width 15 height 12
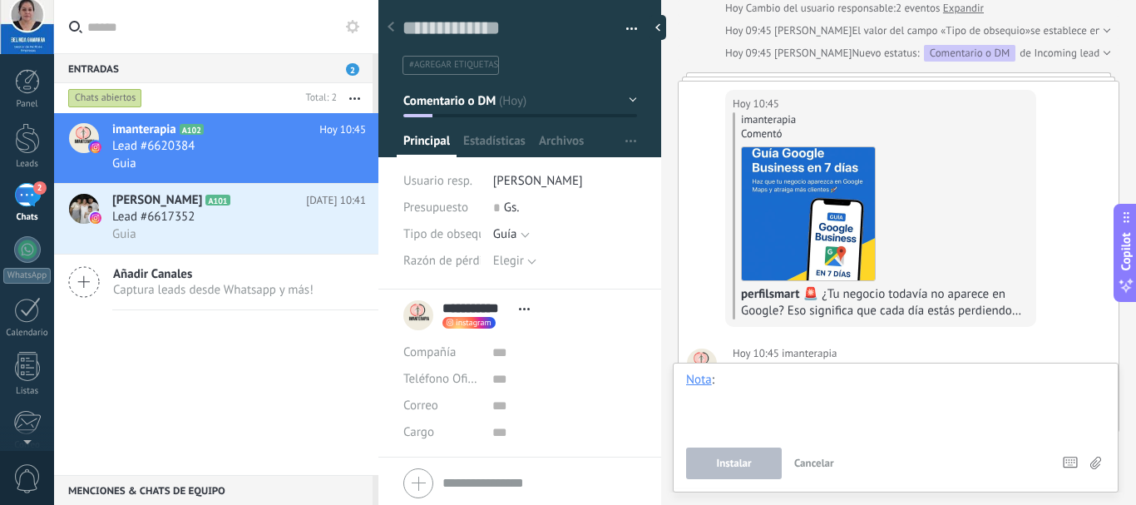
click at [744, 382] on div at bounding box center [895, 403] width 419 height 63
click at [1092, 461] on use at bounding box center [1095, 462] width 11 height 12
click at [0, 0] on input "file" at bounding box center [0, 0] width 0 height 0
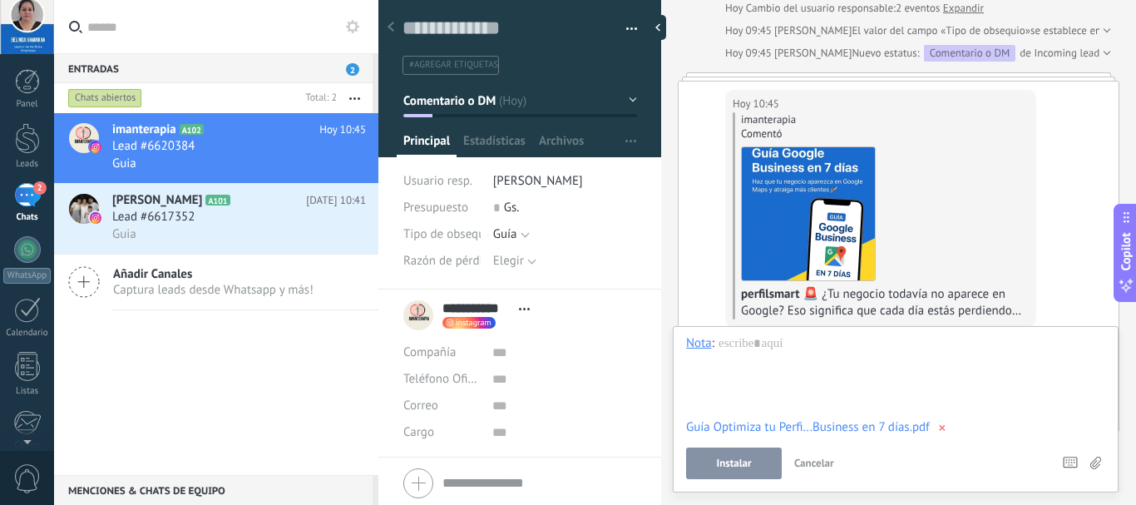
click at [733, 462] on span "Instalar" at bounding box center [733, 463] width 35 height 12
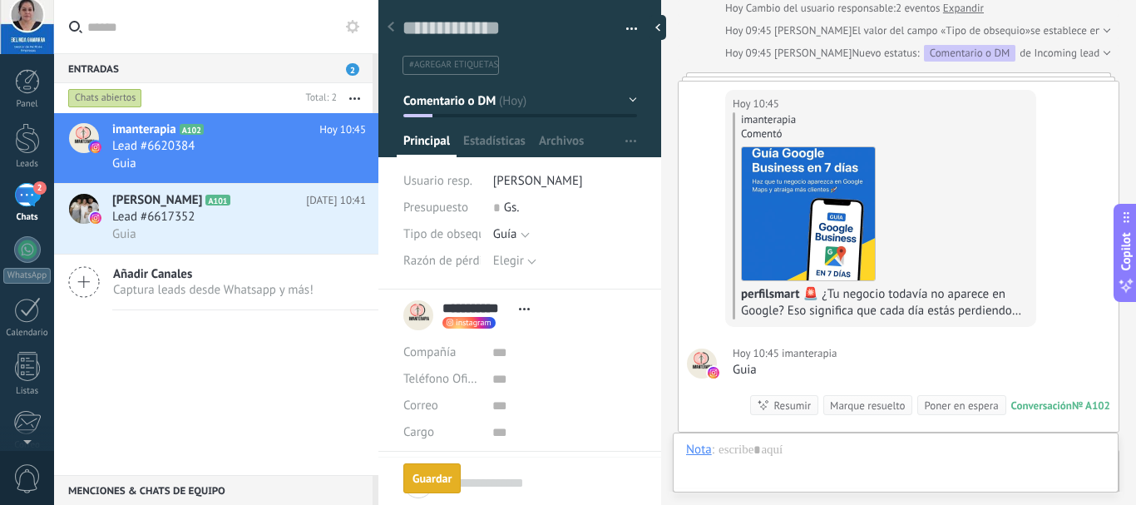
scroll to position [412, 0]
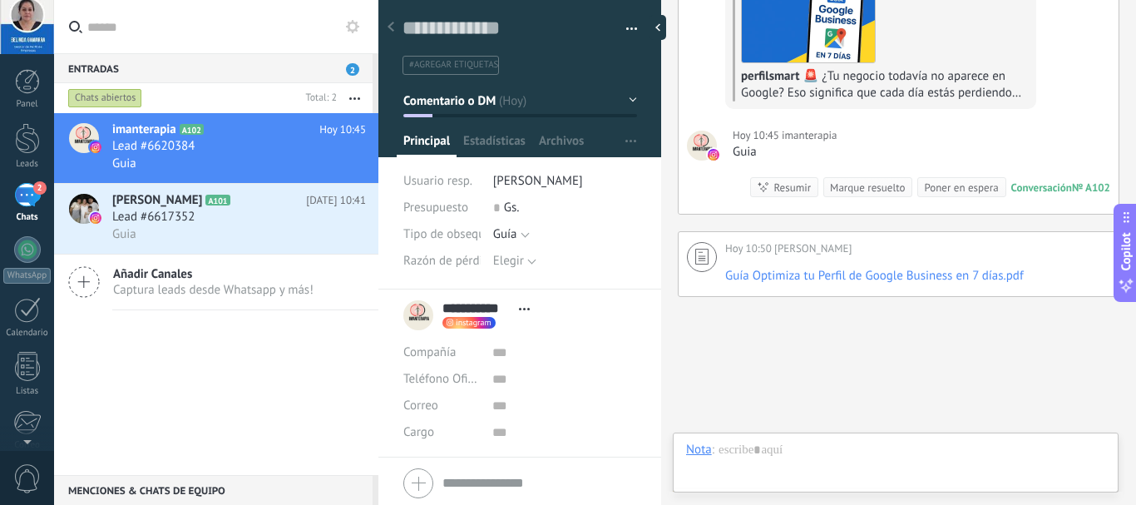
click at [998, 387] on div "Buscar Carga más Hoy Hoy Creación: 2 eventos Expandir Hoy Cambio del usuario re…" at bounding box center [898, 87] width 475 height 999
click at [165, 141] on span "Lead #6620384" at bounding box center [153, 146] width 82 height 17
click at [166, 222] on span "Lead #6617352" at bounding box center [153, 217] width 82 height 17
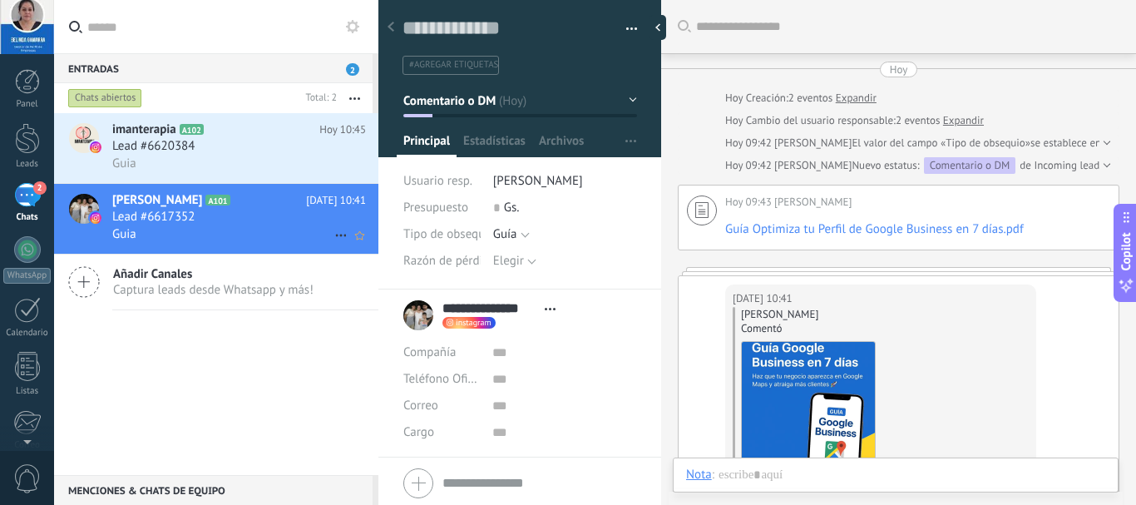
scroll to position [195, 0]
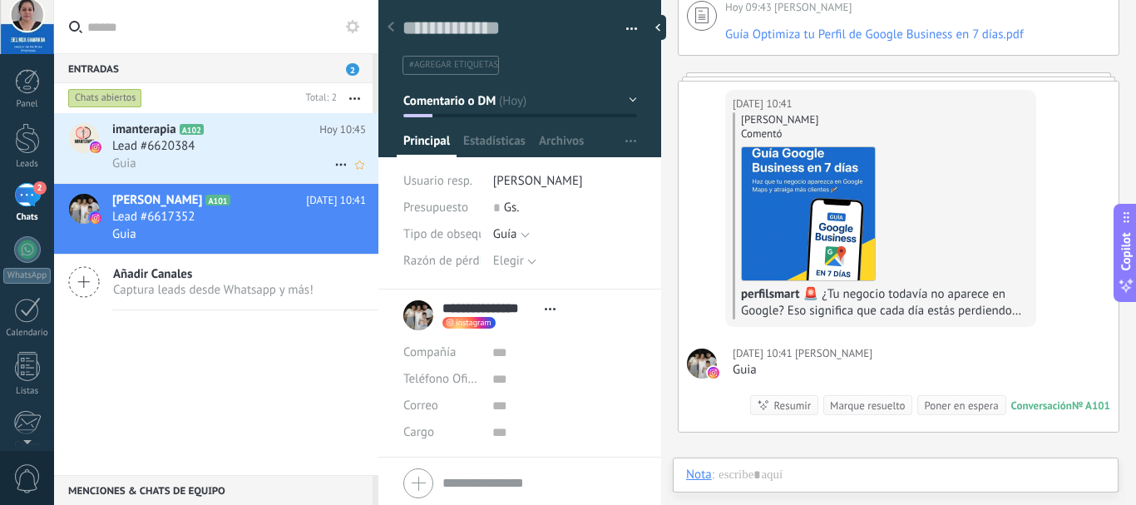
click at [228, 161] on div "Guia" at bounding box center [239, 163] width 254 height 17
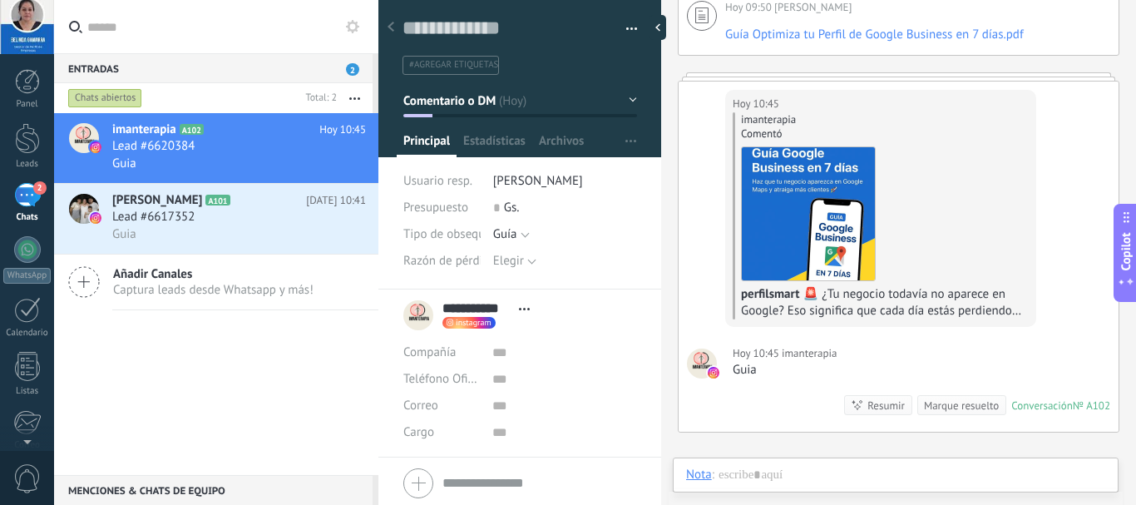
scroll to position [25, 0]
click at [209, 65] on div "Entradas 2" at bounding box center [213, 68] width 318 height 30
click at [943, 412] on div "Poner en espera" at bounding box center [961, 405] width 74 height 16
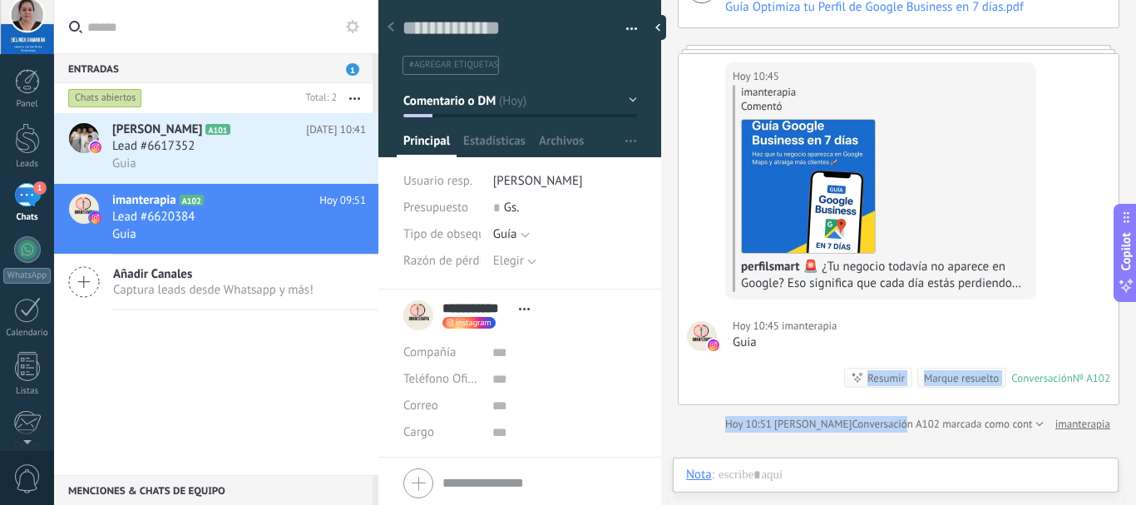
drag, startPoint x: 943, startPoint y: 412, endPoint x: 860, endPoint y: 369, distance: 93.7
click at [860, 369] on div "Hoy Hoy Creación: 2 eventos Expandir Hoy Cambio del usuario responsable: 2 even…" at bounding box center [897, 136] width 441 height 593
click at [231, 150] on div "Lead #6617352" at bounding box center [239, 146] width 254 height 17
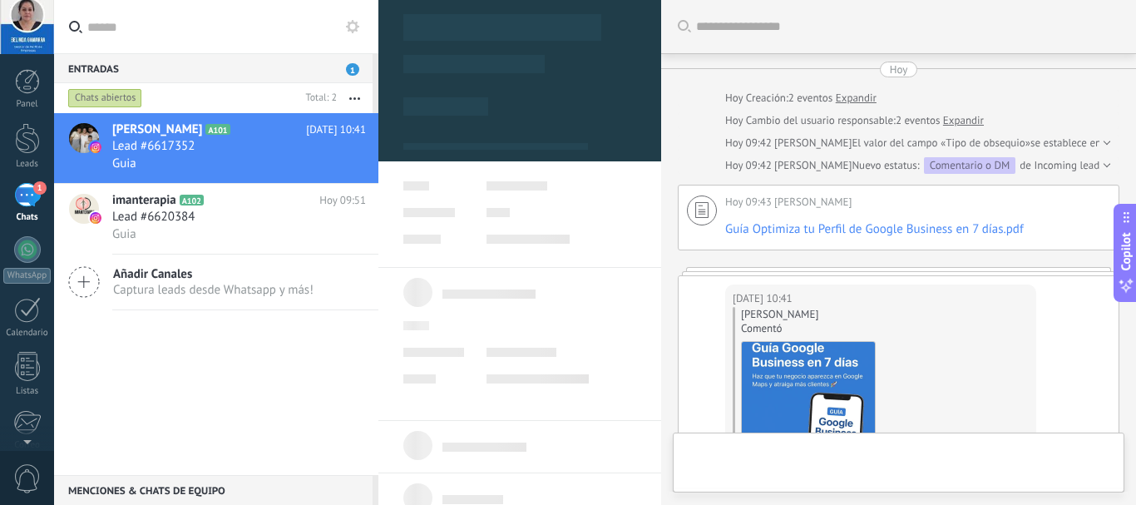
type textarea "**********"
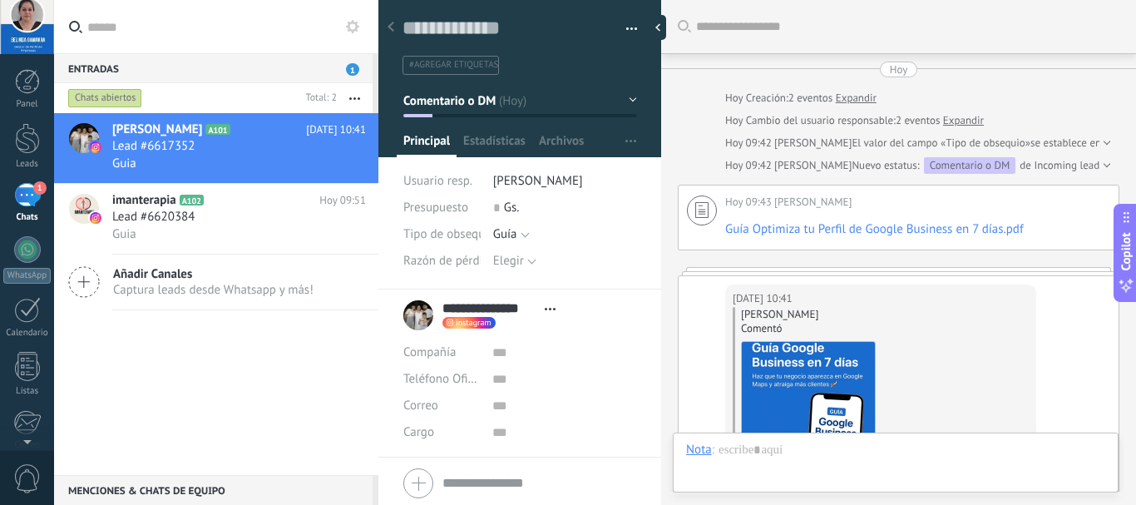
scroll to position [25, 0]
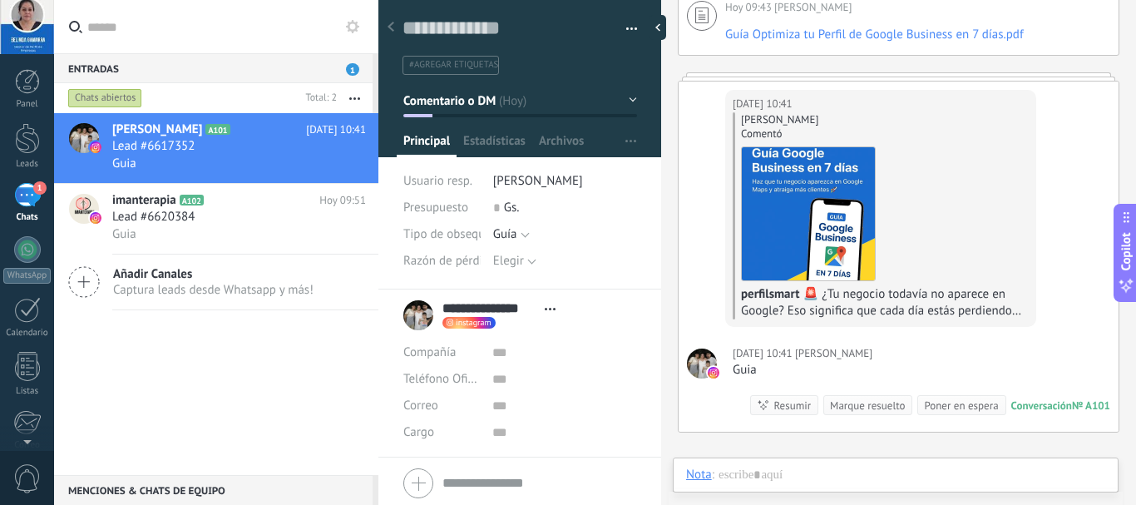
click at [928, 405] on div "Poner en espera" at bounding box center [961, 405] width 74 height 16
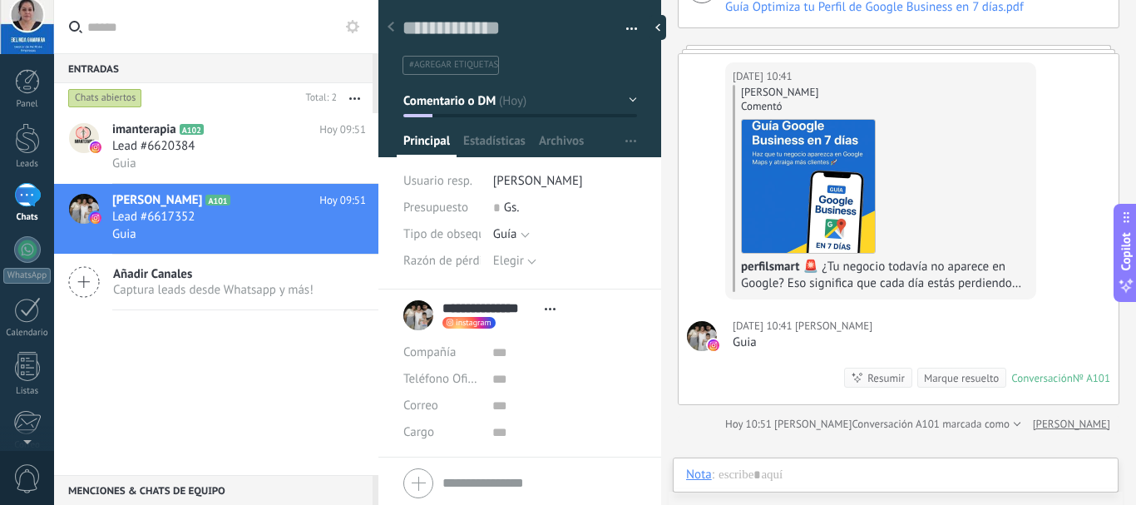
click at [200, 282] on span "Captura leads desde Whatsapp y más!" at bounding box center [213, 290] width 200 height 16
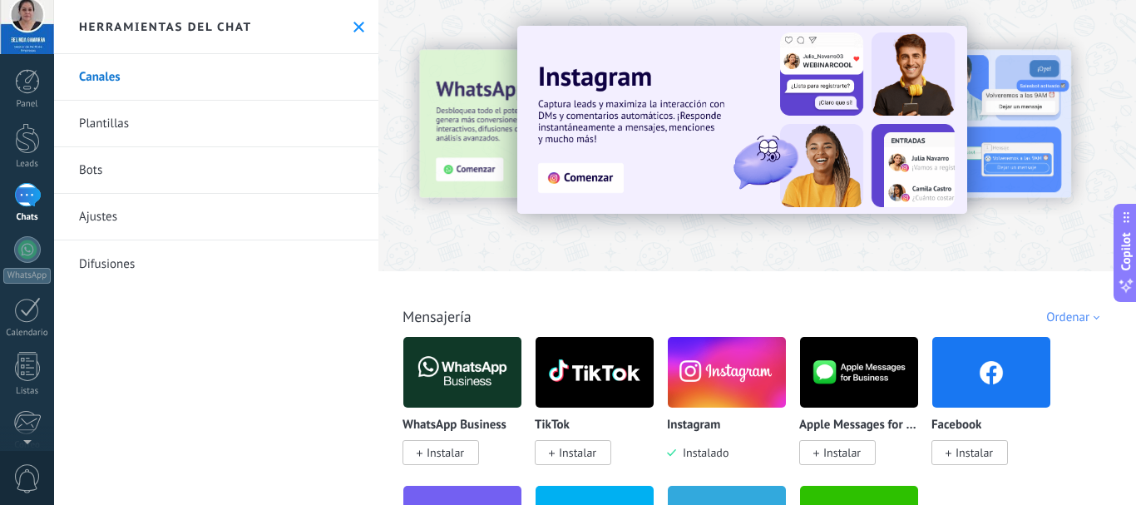
click at [180, 181] on link "Bots" at bounding box center [216, 170] width 324 height 47
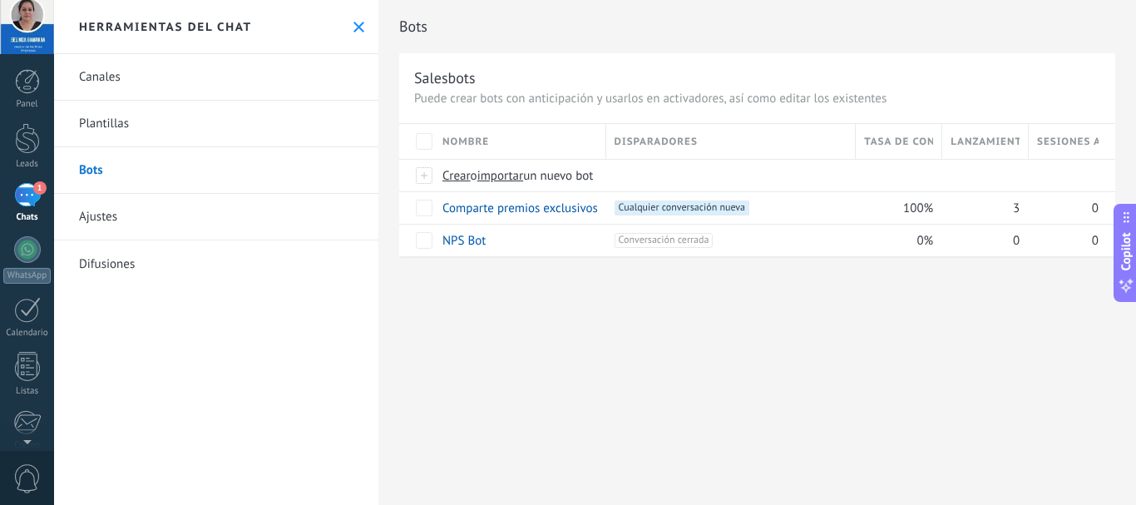
click at [23, 195] on div "1" at bounding box center [27, 195] width 27 height 24
click at [33, 202] on div "1" at bounding box center [27, 195] width 27 height 24
click at [27, 194] on div "1" at bounding box center [27, 195] width 27 height 24
click at [36, 186] on span "1" at bounding box center [39, 187] width 13 height 13
click at [525, 214] on link "Comparte premios exclusivos con los seguidores" at bounding box center [570, 208] width 257 height 16
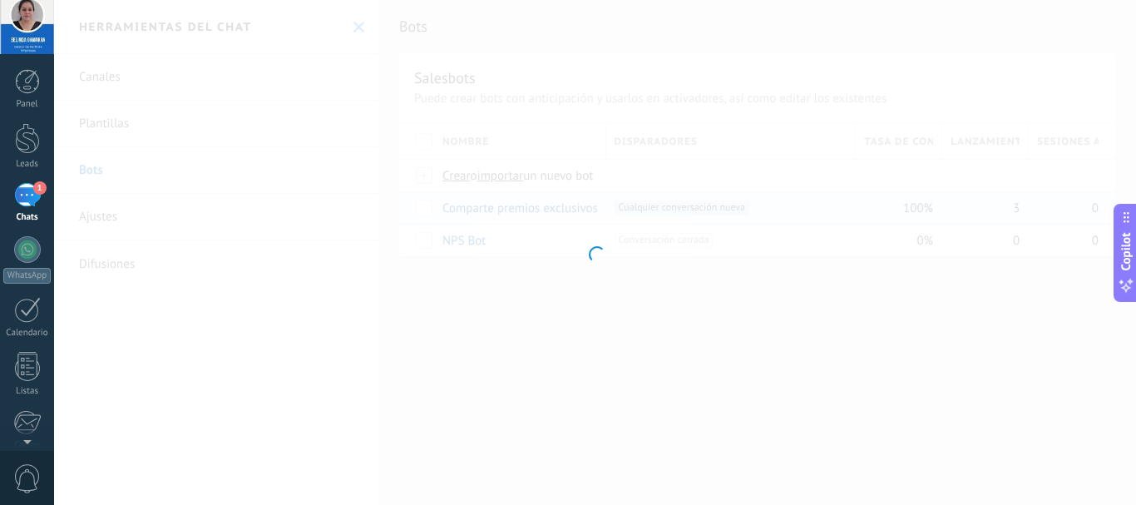
type input "**********"
